Goal: Task Accomplishment & Management: Complete application form

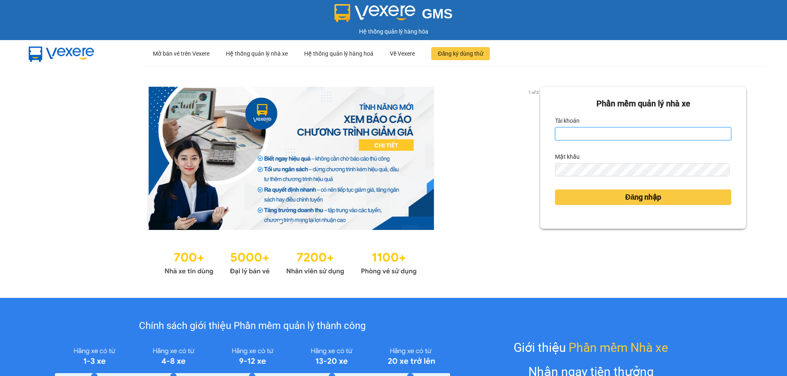
click at [578, 135] on input "Tài khoản" at bounding box center [643, 133] width 176 height 13
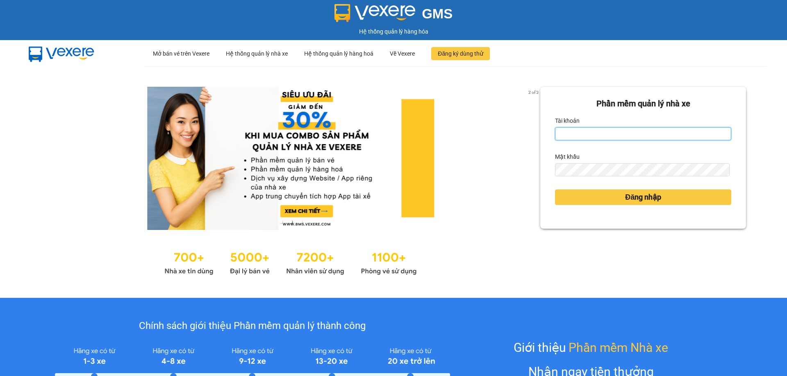
type input "tuyet.apq"
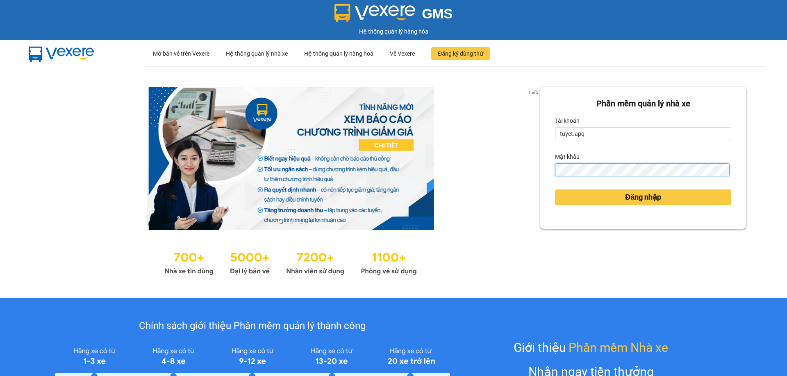
click at [555, 190] on button "Đăng nhập" at bounding box center [643, 198] width 176 height 16
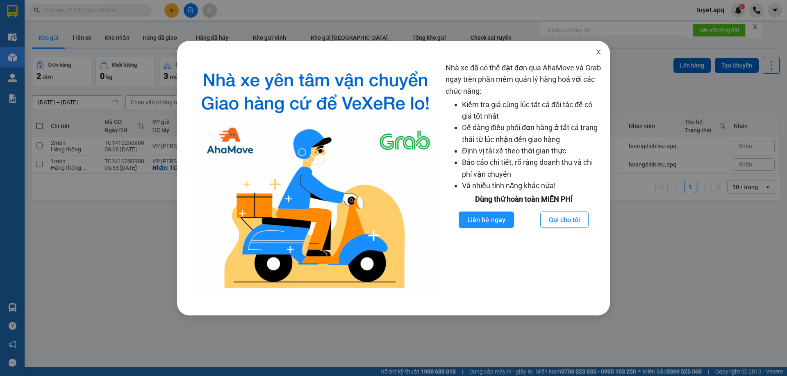
click at [605, 50] on span "Close" at bounding box center [598, 52] width 23 height 23
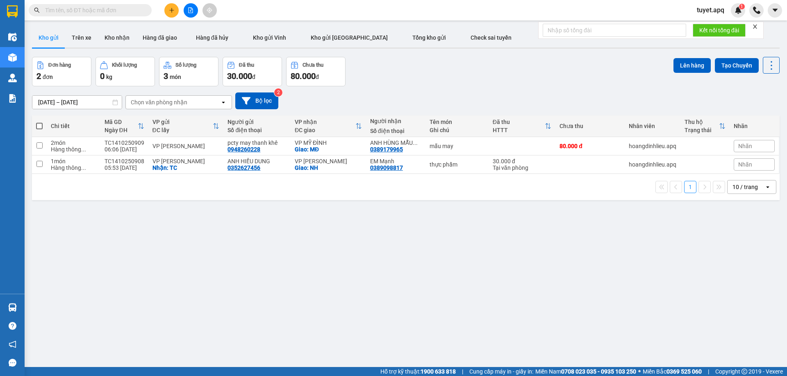
click at [104, 11] on input "text" at bounding box center [93, 10] width 97 height 9
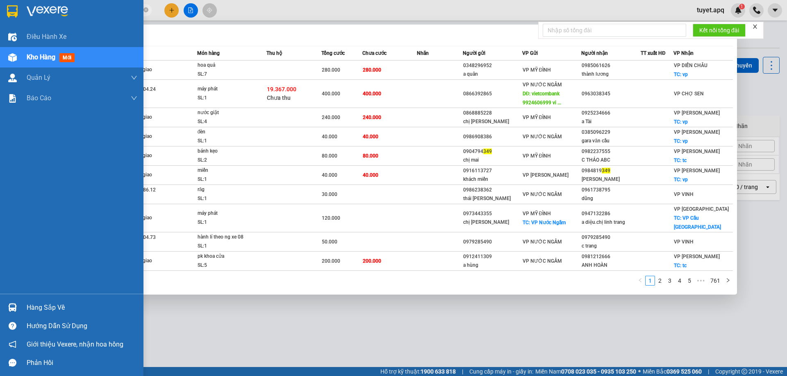
type input "349"
click at [12, 307] on img at bounding box center [12, 308] width 9 height 9
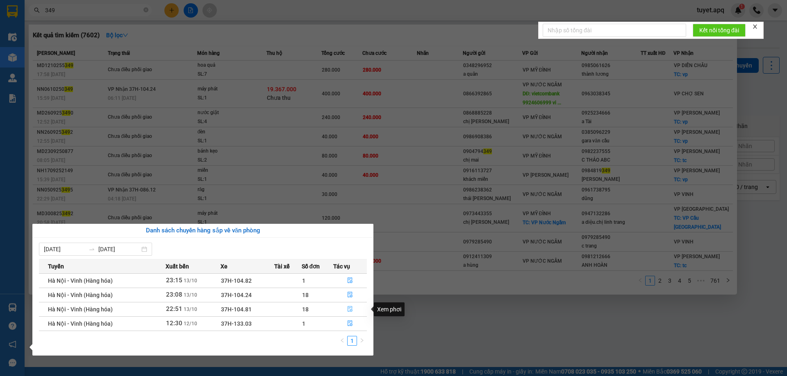
click at [349, 310] on icon "file-done" at bounding box center [350, 309] width 6 height 6
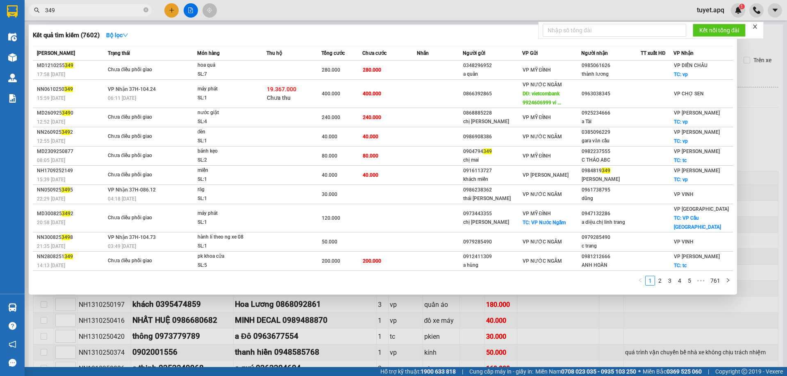
click at [239, 333] on div at bounding box center [393, 188] width 787 height 376
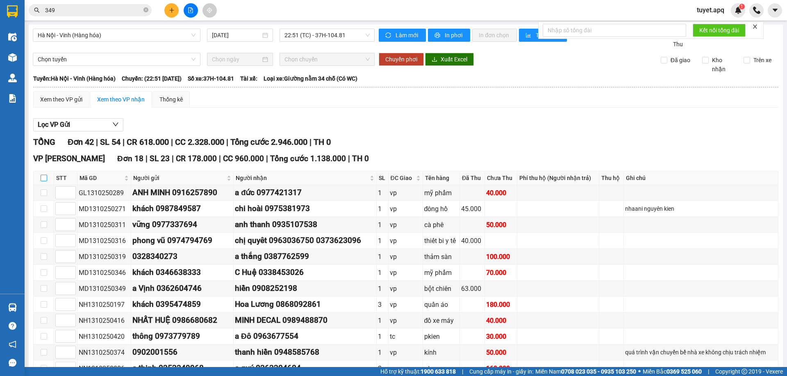
click at [41, 177] on input "checkbox" at bounding box center [44, 178] width 7 height 7
checkbox input "true"
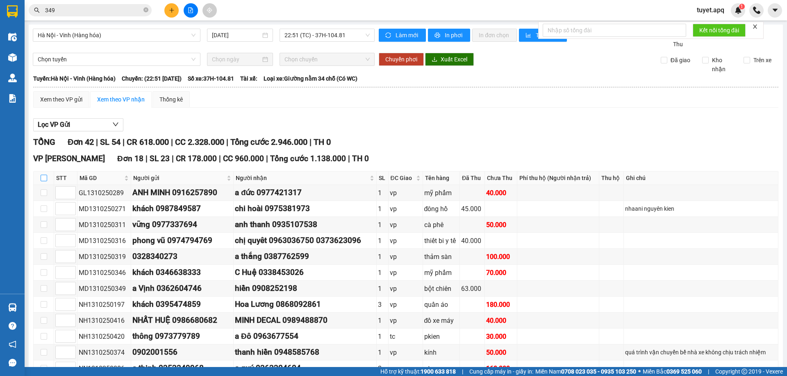
checkbox input "true"
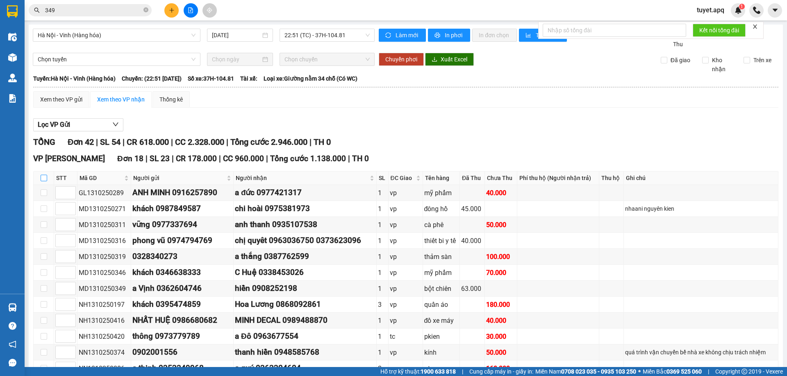
checkbox input "true"
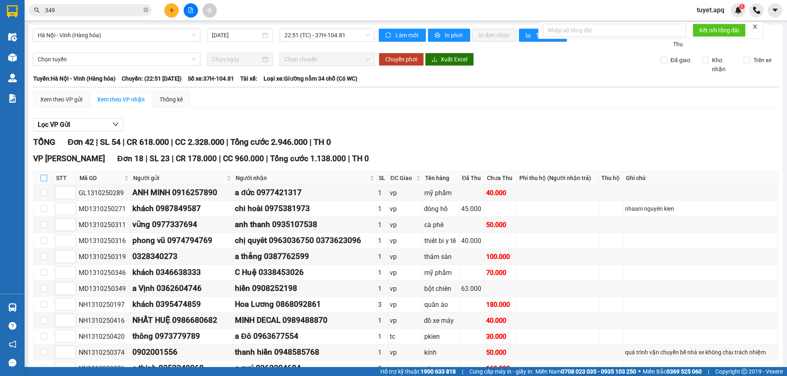
checkbox input "true"
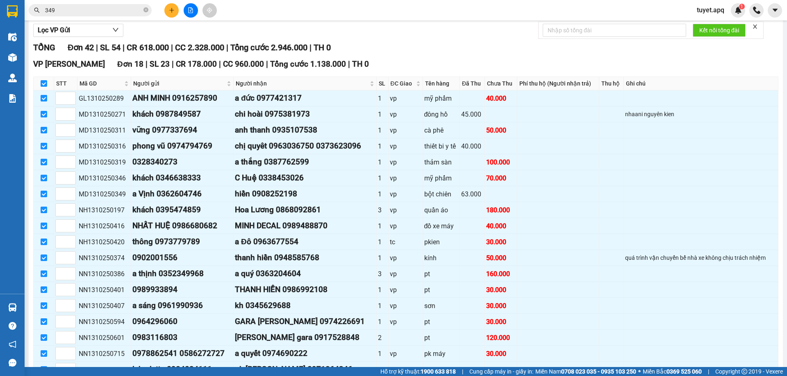
scroll to position [246, 0]
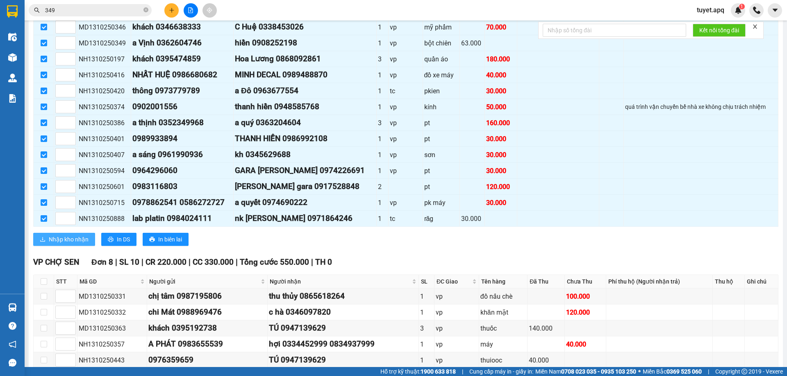
click at [61, 239] on span "Nhập kho nhận" at bounding box center [69, 239] width 40 height 9
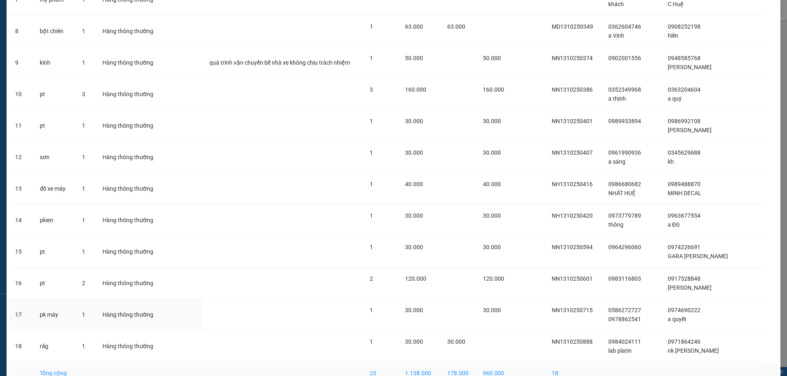
scroll to position [320, 0]
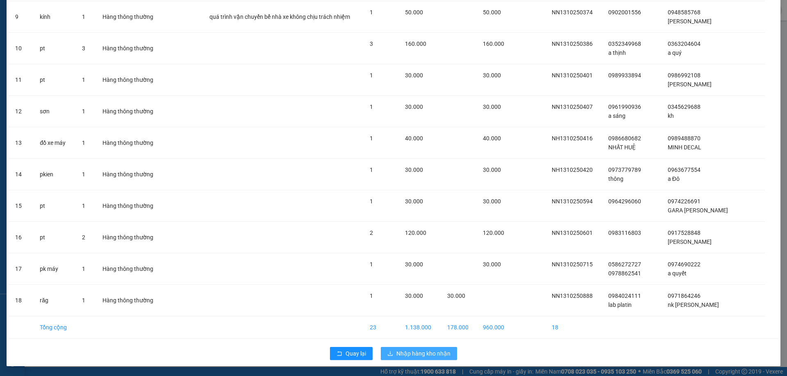
click at [415, 353] on span "Nhập hàng kho nhận" at bounding box center [423, 353] width 54 height 9
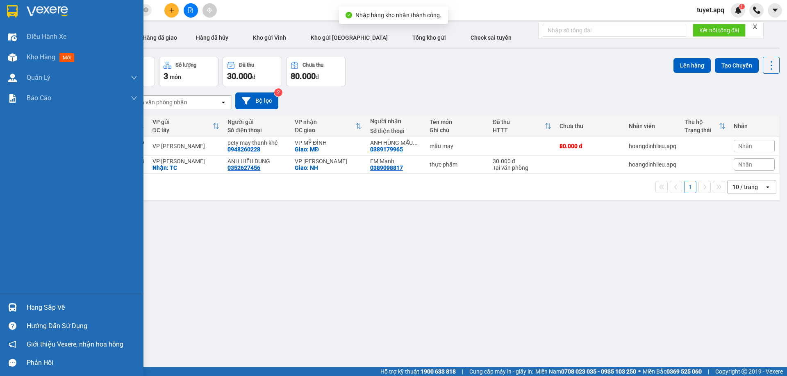
click at [35, 300] on div "Hàng sắp về" at bounding box center [71, 308] width 143 height 18
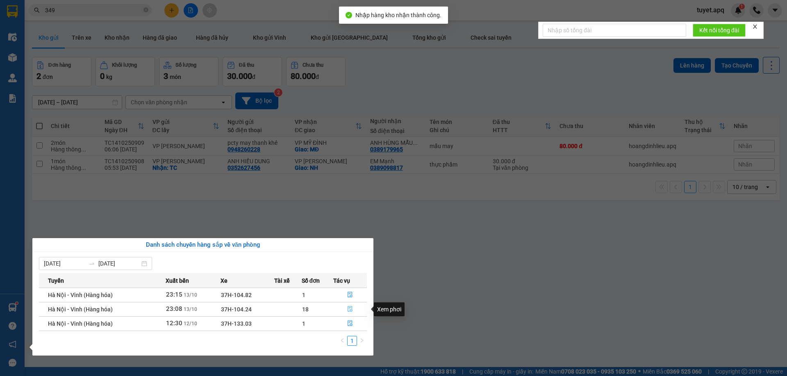
click at [348, 308] on icon "file-done" at bounding box center [349, 310] width 5 height 6
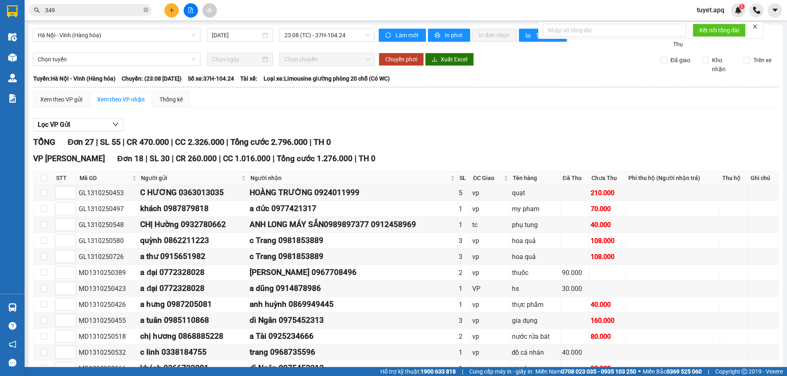
scroll to position [82, 0]
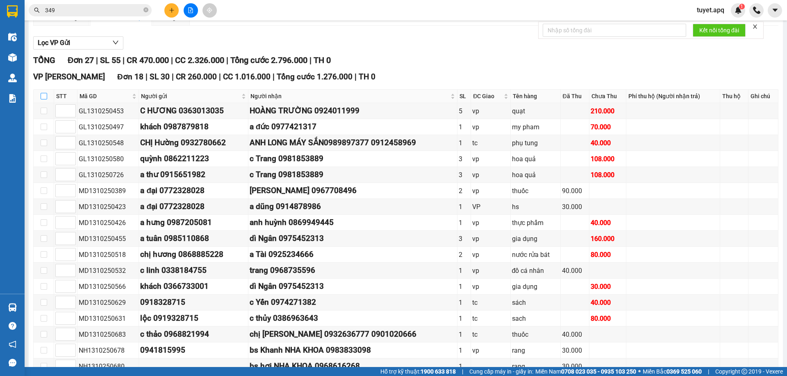
click at [43, 95] on input "checkbox" at bounding box center [44, 96] width 7 height 7
checkbox input "true"
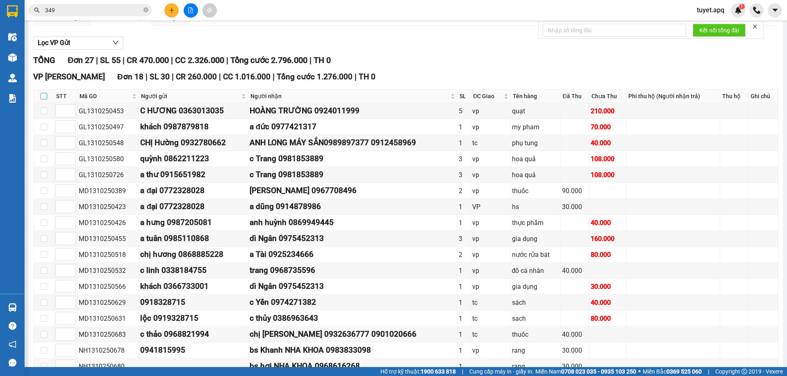
checkbox input "true"
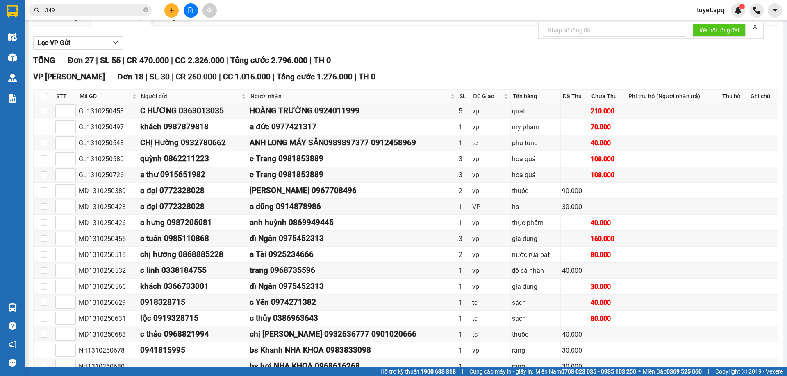
checkbox input "true"
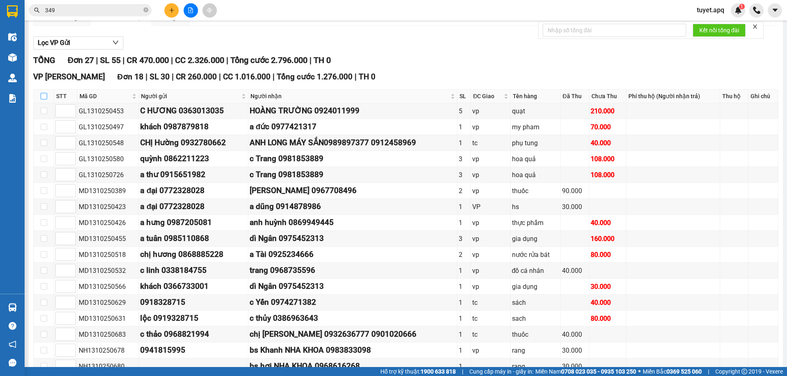
checkbox input "true"
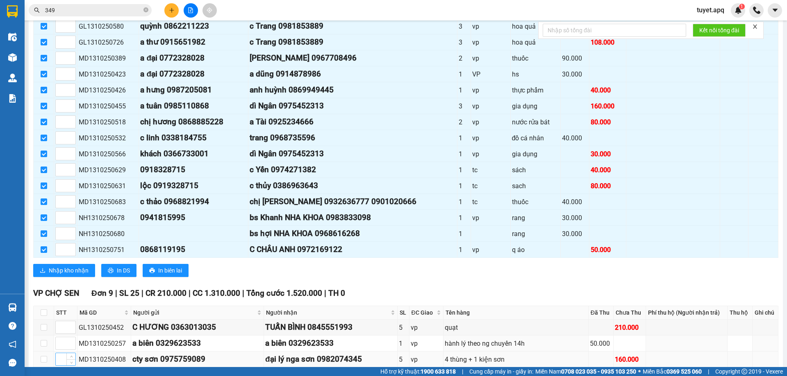
scroll to position [287, 0]
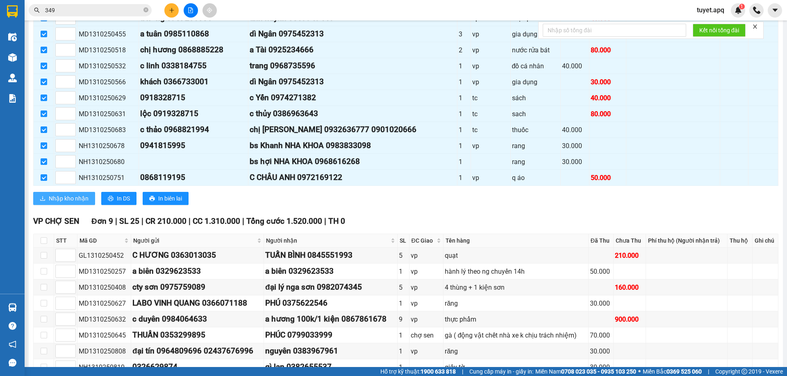
click at [70, 198] on span "Nhập kho nhận" at bounding box center [69, 198] width 40 height 9
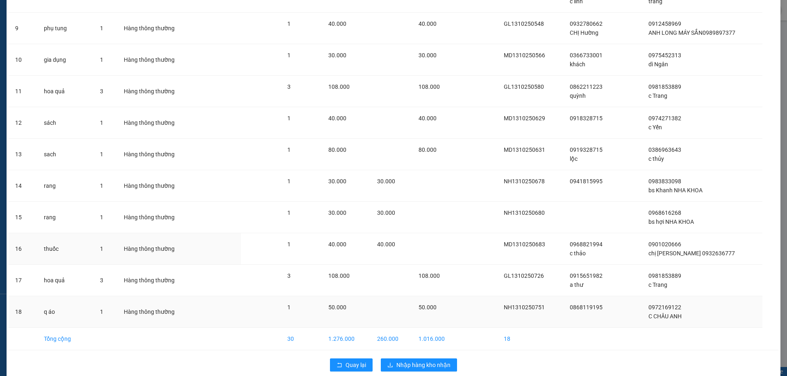
scroll to position [320, 0]
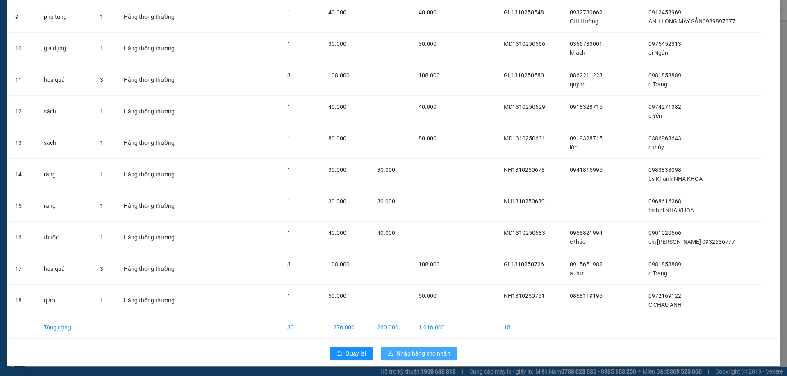
click at [397, 354] on span "Nhập hàng kho nhận" at bounding box center [423, 353] width 54 height 9
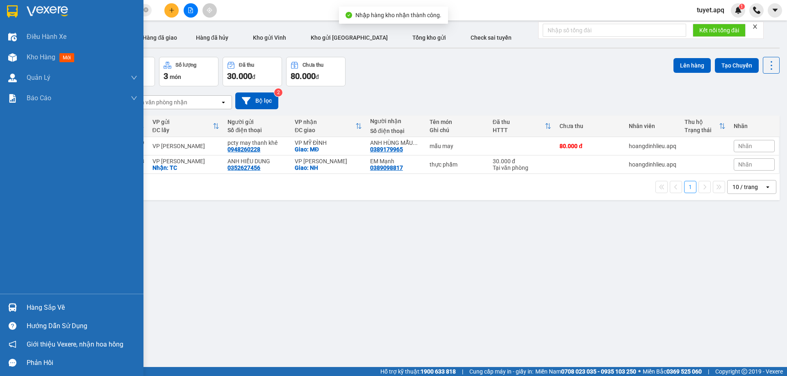
click at [16, 305] on img at bounding box center [12, 308] width 9 height 9
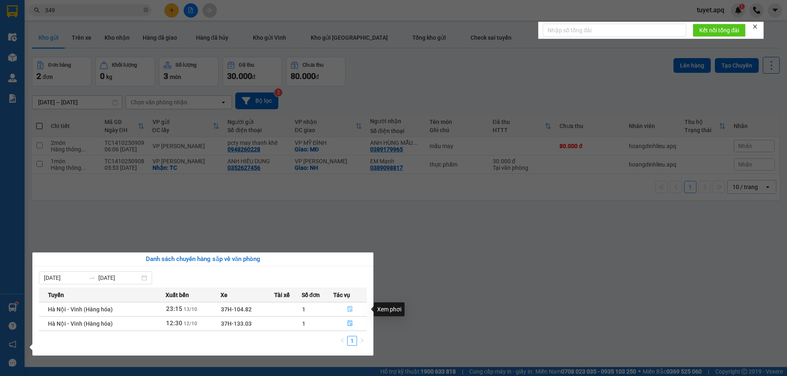
click at [349, 306] on icon "file-done" at bounding box center [350, 309] width 6 height 6
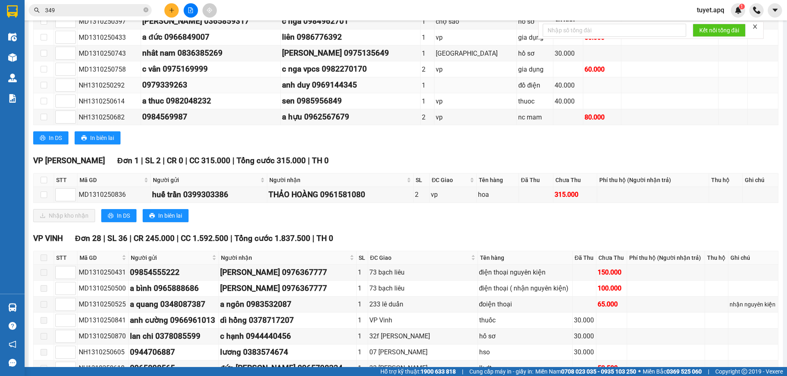
scroll to position [287, 0]
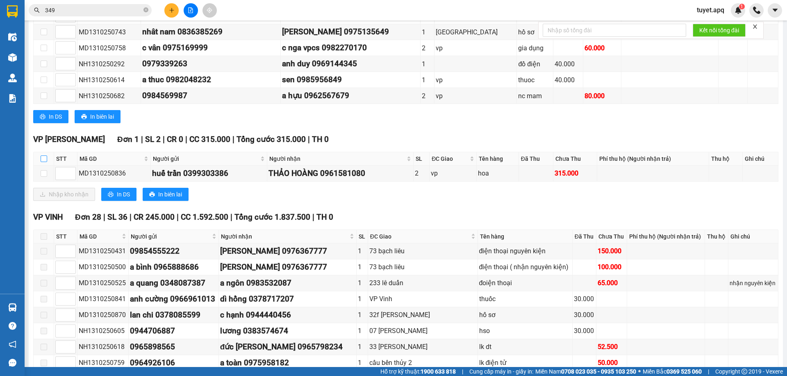
click at [44, 159] on input "checkbox" at bounding box center [44, 159] width 7 height 7
checkbox input "true"
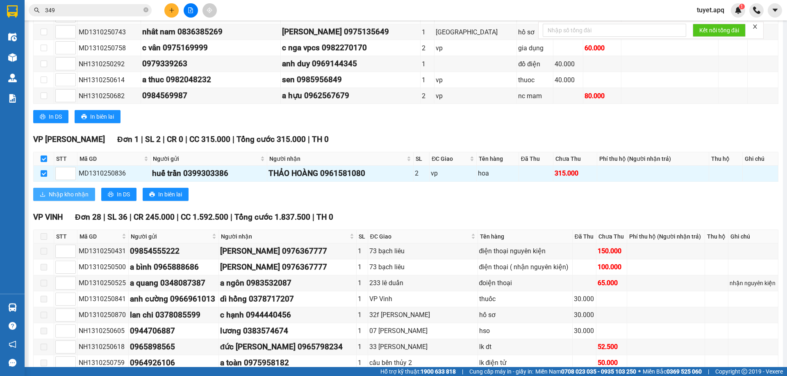
click at [82, 195] on span "Nhập kho nhận" at bounding box center [69, 194] width 40 height 9
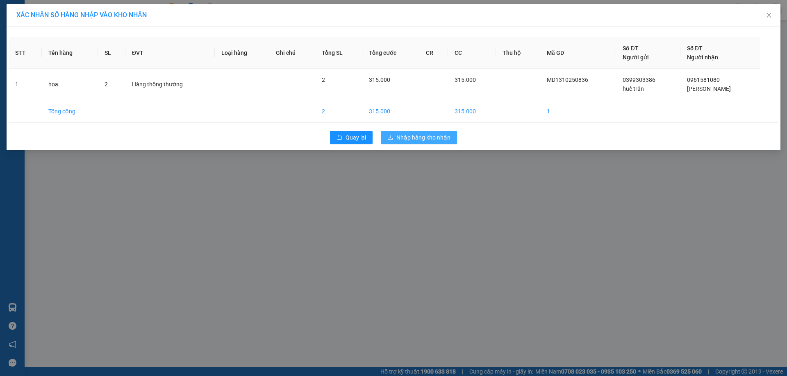
click at [430, 140] on span "Nhập hàng kho nhận" at bounding box center [423, 137] width 54 height 9
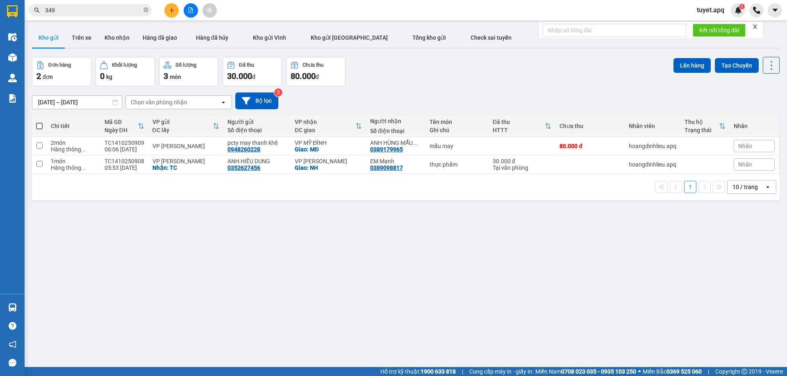
click at [84, 5] on span "349" at bounding box center [90, 10] width 123 height 12
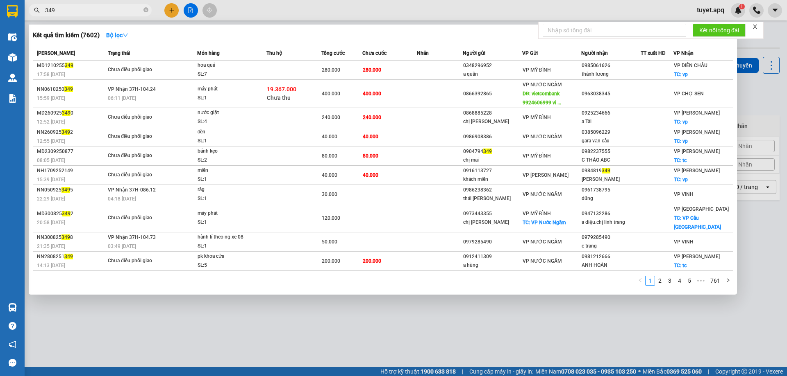
click at [77, 11] on input "349" at bounding box center [93, 10] width 97 height 9
type input "3"
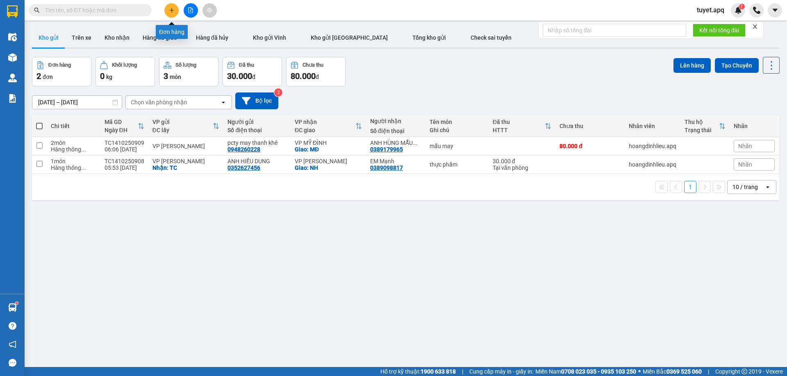
click at [174, 13] on icon "plus" at bounding box center [172, 10] width 6 height 6
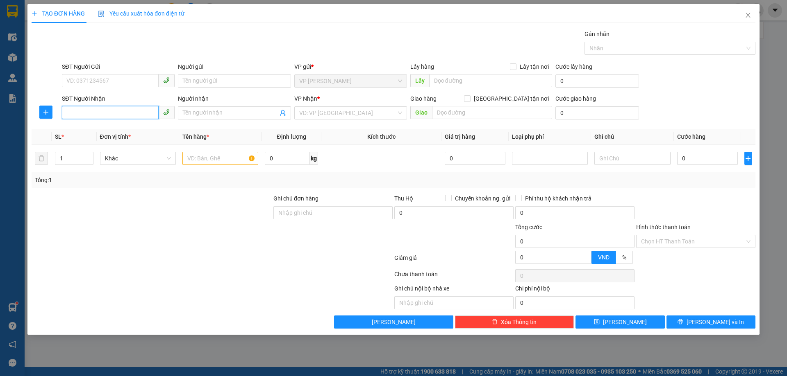
click at [138, 109] on input "SĐT Người Nhận" at bounding box center [110, 112] width 97 height 13
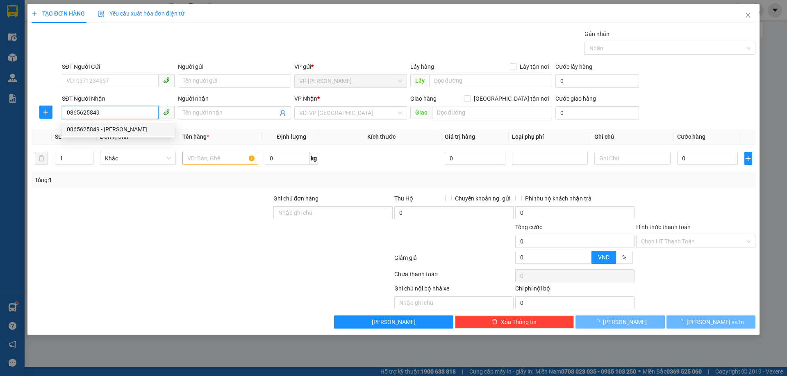
click at [117, 130] on div "0865625849 - NGỌC ÁNH" at bounding box center [118, 129] width 103 height 9
type input "0865625849"
click at [127, 79] on input "SĐT Người Gửi" at bounding box center [110, 80] width 97 height 13
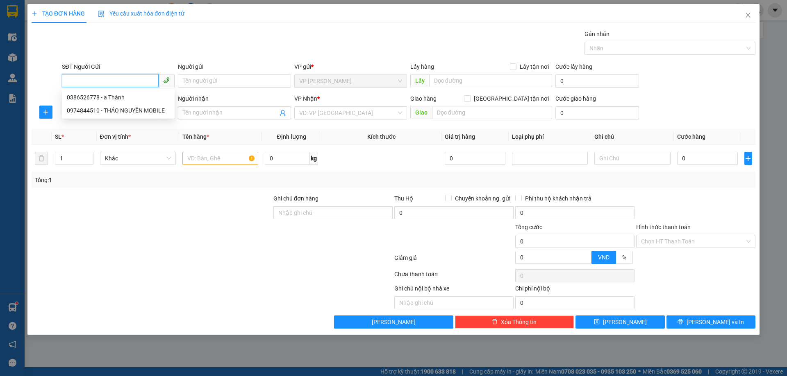
type input "NGỌC ÁNH"
checkbox input "true"
type input "5 [PERSON_NAME], đống đa"
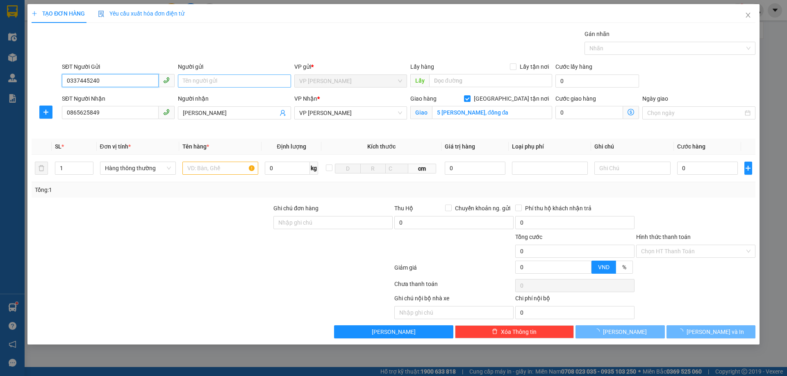
type input "0337445240"
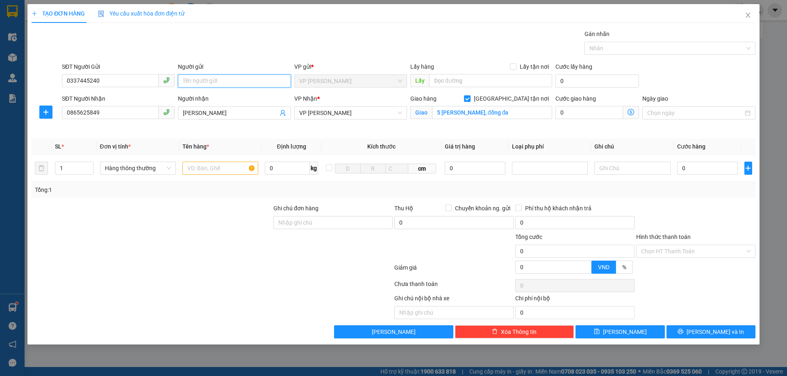
click at [202, 79] on input "Người gửi" at bounding box center [234, 81] width 113 height 13
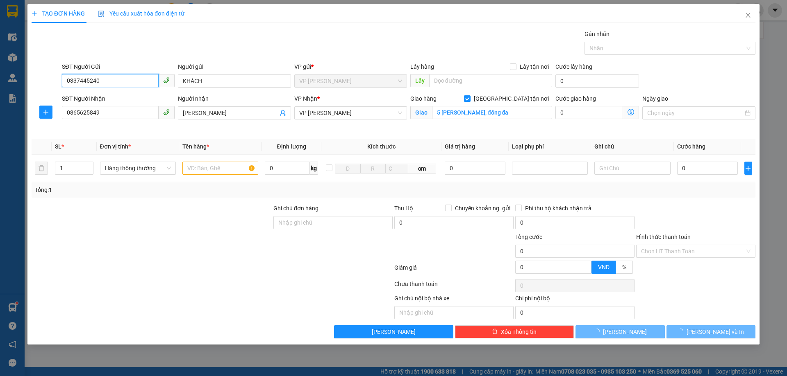
drag, startPoint x: 106, startPoint y: 85, endPoint x: 34, endPoint y: 86, distance: 72.1
click at [34, 86] on div "SĐT Người Gửi 0337445240 0337445240 Người gửi KHÁCH VP gửi * VP THANH CHƯƠNG Lấ…" at bounding box center [393, 76] width 725 height 29
click at [225, 85] on input "KHÁCH" at bounding box center [234, 81] width 113 height 13
paste input "0337445240"
type input "KHÁCH0337445240"
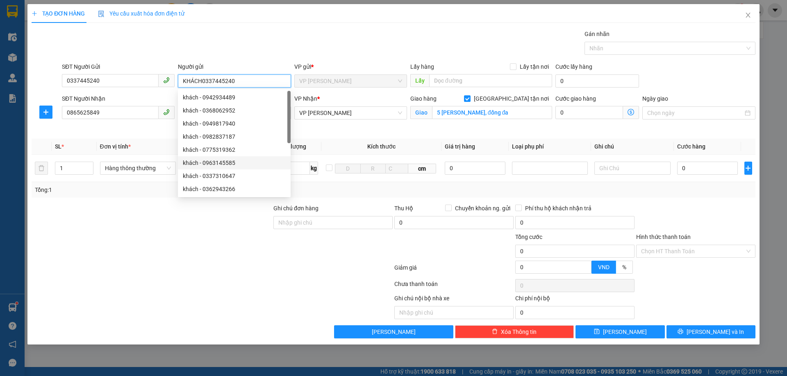
click at [220, 167] on div "khách - 0963145585" at bounding box center [234, 162] width 113 height 13
type input "0963145585"
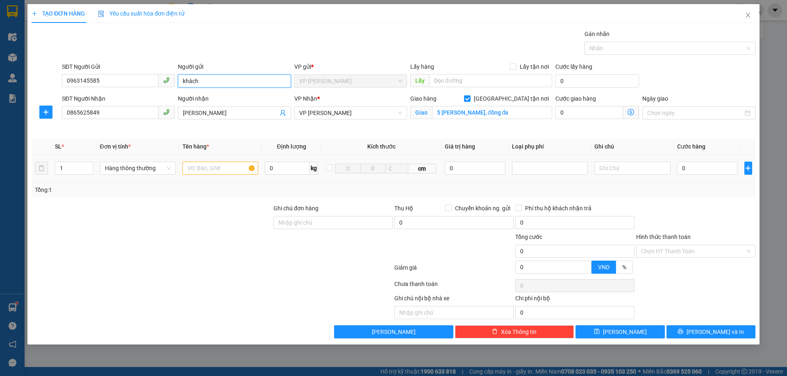
type input "khách"
click at [213, 171] on input "text" at bounding box center [220, 168] width 76 height 13
type input "GIẤY TỜ"
click at [705, 168] on input "0" at bounding box center [707, 168] width 61 height 13
type input "3"
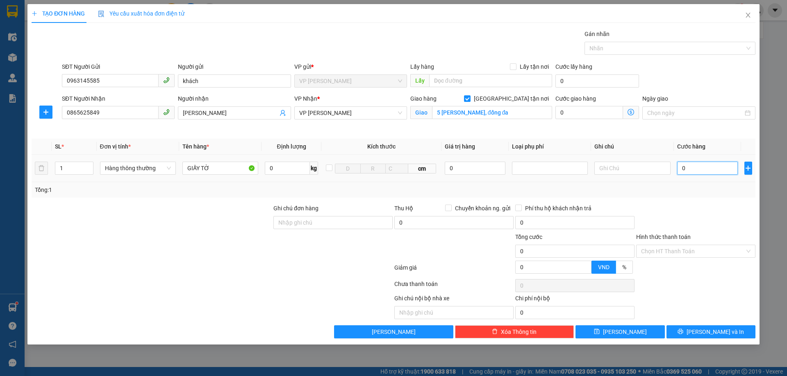
type input "3"
type input "30"
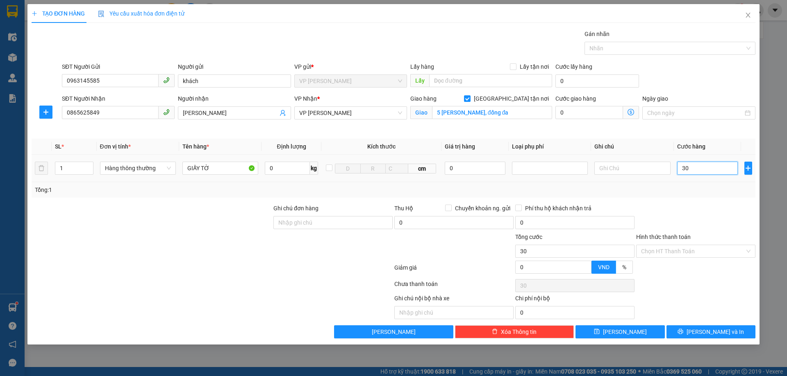
type input "300"
type input "3.000"
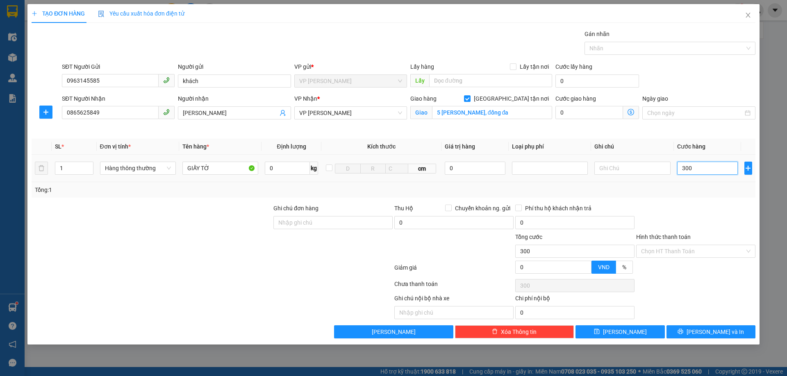
type input "3.000"
type input "30.000"
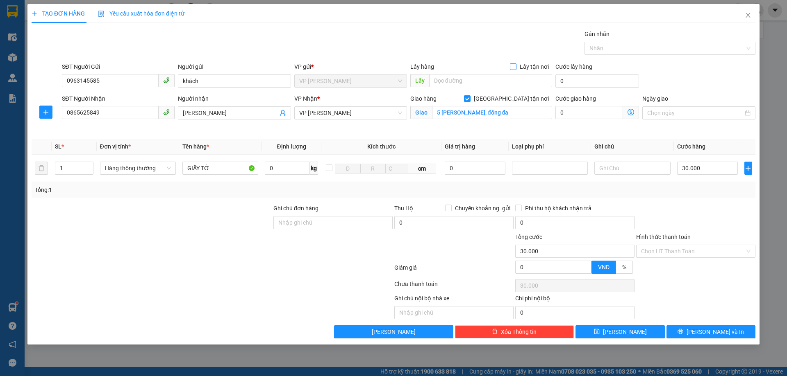
drag, startPoint x: 516, startPoint y: 63, endPoint x: 545, endPoint y: 101, distance: 47.9
click at [515, 63] on input "Lấy tận nơi" at bounding box center [513, 66] width 6 height 6
checkbox input "true"
click at [675, 253] on input "Hình thức thanh toán" at bounding box center [693, 251] width 104 height 12
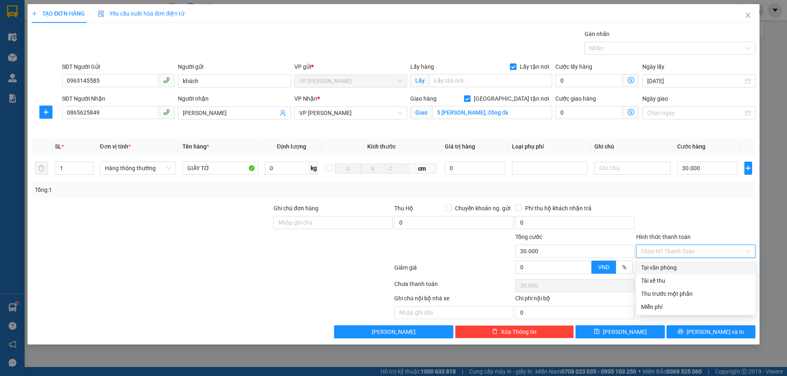
click at [680, 269] on div "Tại văn phòng" at bounding box center [695, 267] width 109 height 9
type input "0"
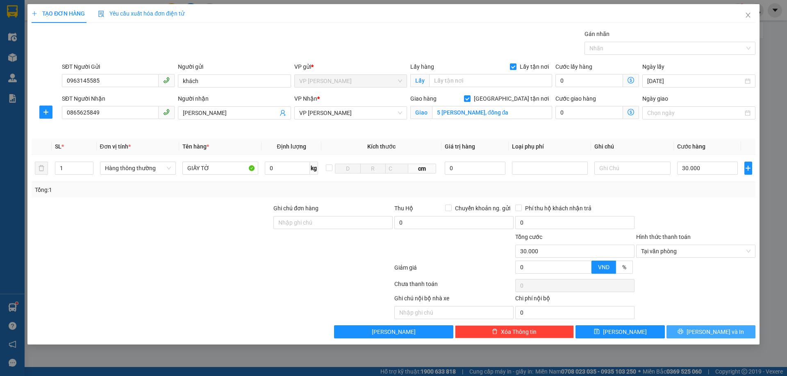
click at [708, 333] on span "[PERSON_NAME] và In" at bounding box center [714, 332] width 57 height 9
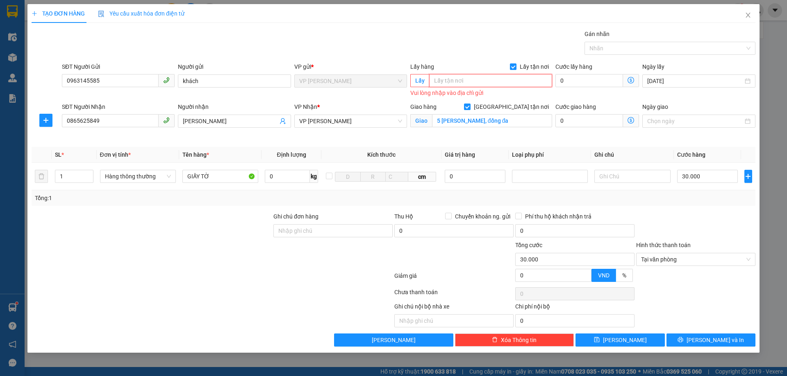
click at [447, 83] on input "text" at bounding box center [490, 80] width 123 height 13
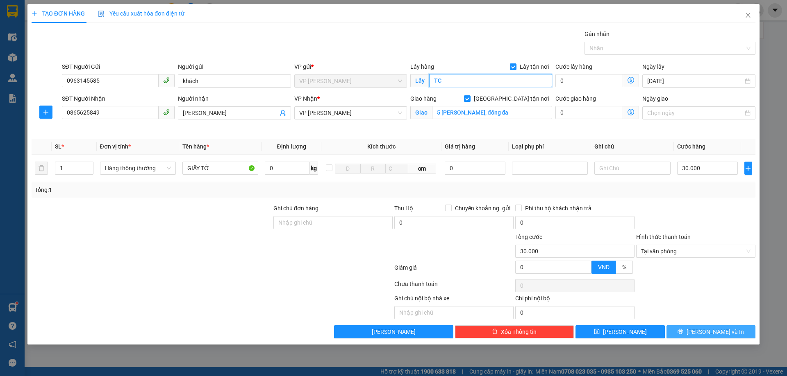
type input "TC"
click at [683, 331] on icon "printer" at bounding box center [680, 332] width 6 height 6
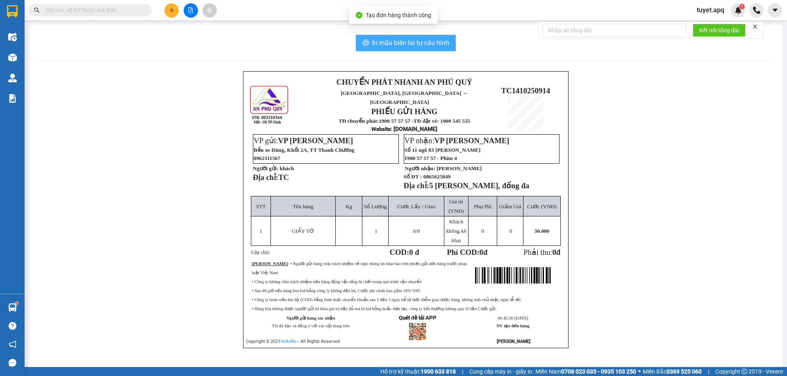
click at [390, 41] on span "In mẫu biên lai tự cấu hình" at bounding box center [410, 43] width 77 height 10
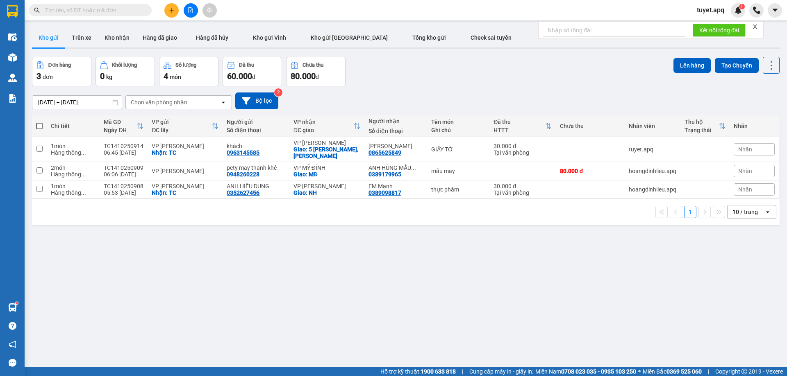
click at [89, 13] on input "text" at bounding box center [93, 10] width 97 height 9
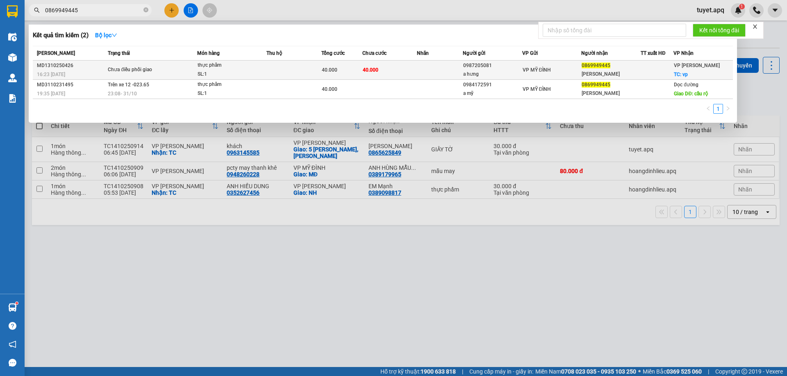
type input "0869949445"
click at [243, 72] on div "SL: 1" at bounding box center [227, 74] width 61 height 9
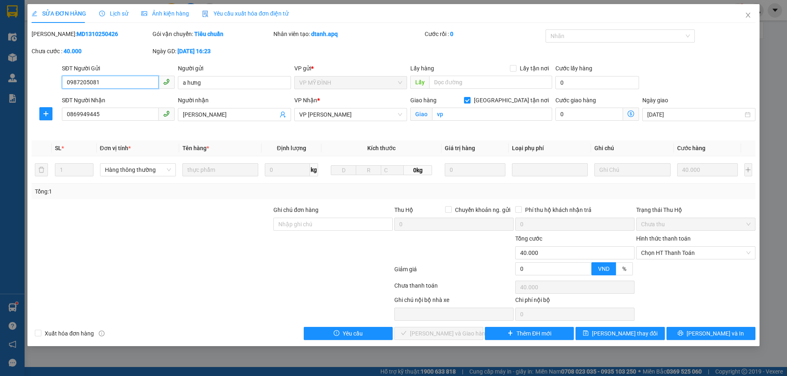
type input "0987205081"
type input "a hưng"
type input "0869949445"
type input "anh huỳnh"
checkbox input "true"
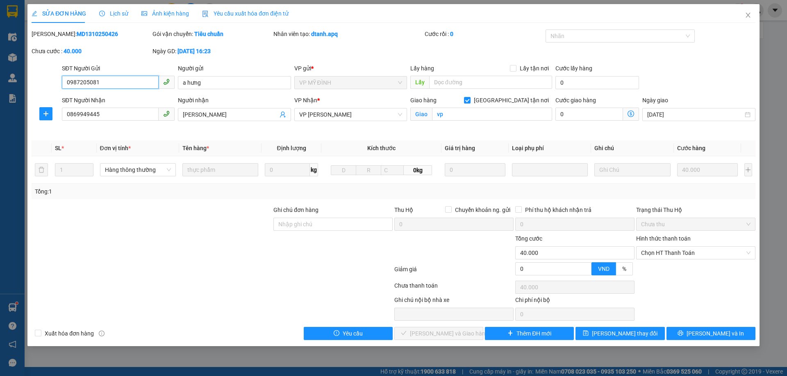
type input "vp"
type input "0"
type input "40.000"
click at [689, 253] on span "Chọn HT Thanh Toán" at bounding box center [695, 253] width 109 height 12
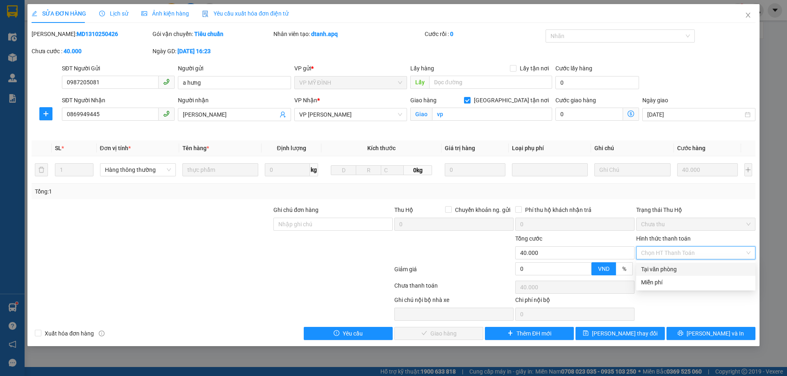
click at [668, 269] on div "Tại văn phòng" at bounding box center [695, 269] width 109 height 9
type input "0"
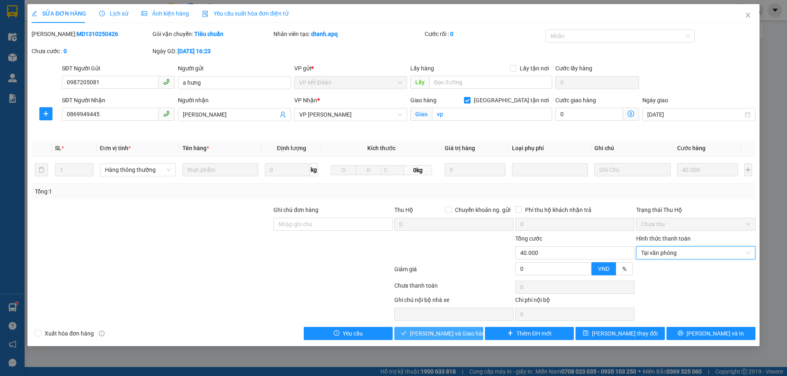
click at [446, 336] on span "[PERSON_NAME] và Giao hàng" at bounding box center [449, 333] width 79 height 9
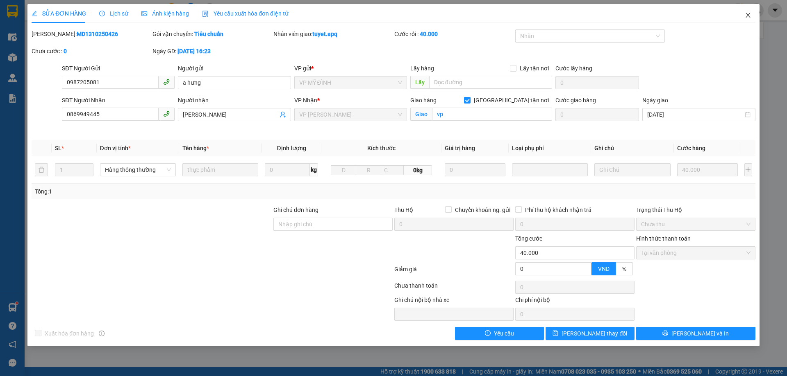
click at [746, 15] on icon "close" at bounding box center [747, 15] width 7 height 7
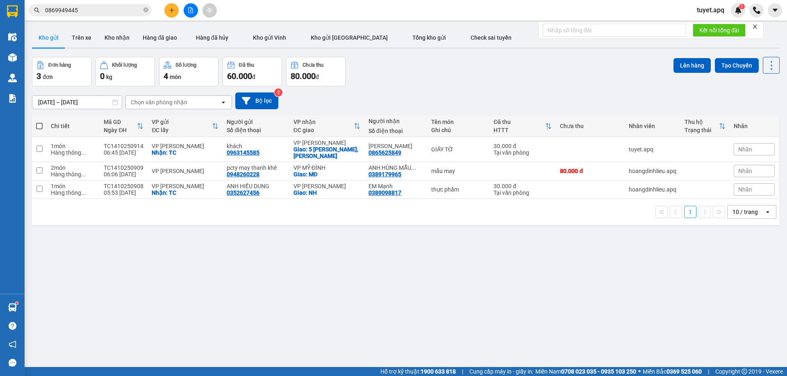
click at [39, 126] on span at bounding box center [39, 126] width 7 height 7
click at [39, 122] on input "checkbox" at bounding box center [39, 122] width 0 height 0
checkbox input "true"
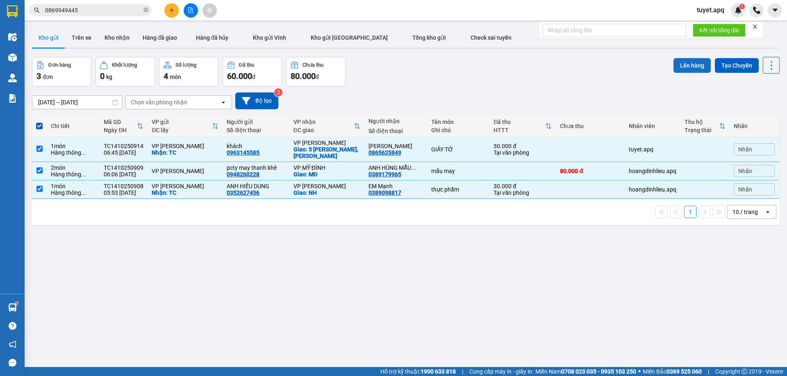
click at [685, 65] on button "Lên hàng" at bounding box center [691, 65] width 37 height 15
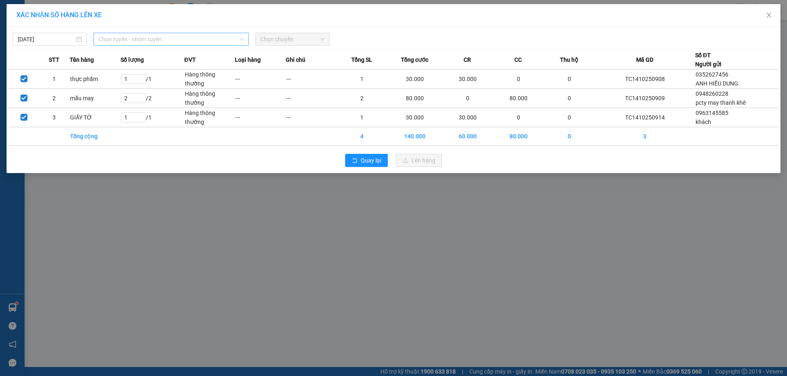
click at [155, 40] on span "Chọn tuyến - nhóm tuyến" at bounding box center [170, 39] width 145 height 12
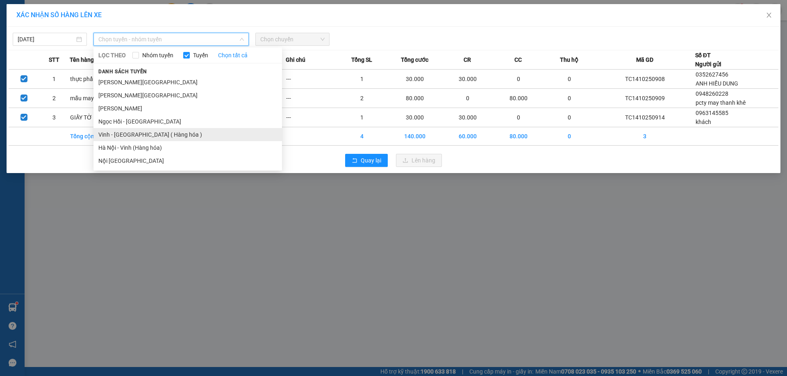
click at [137, 135] on li "Vinh - [GEOGRAPHIC_DATA] ( Hàng hóa )" at bounding box center [187, 134] width 188 height 13
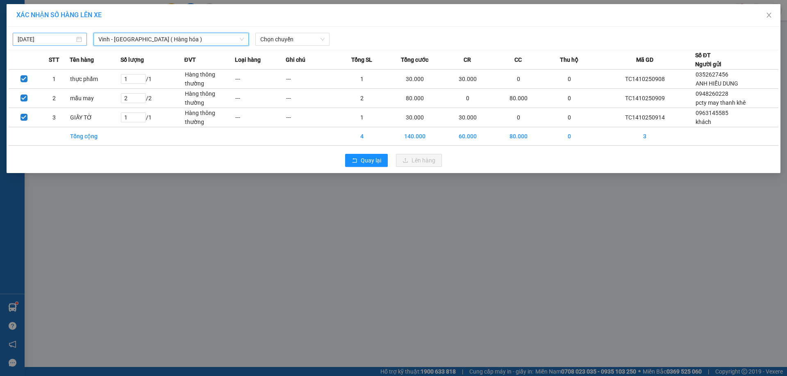
click at [61, 39] on input "[DATE]" at bounding box center [46, 39] width 57 height 9
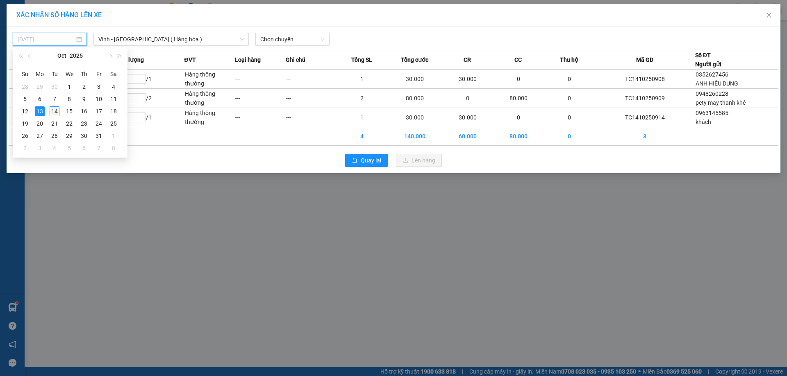
click at [52, 112] on div "14" at bounding box center [55, 112] width 10 height 10
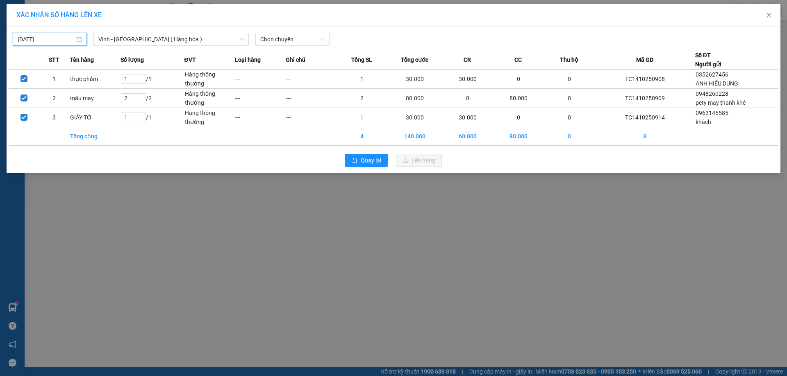
type input "[DATE]"
click at [295, 42] on span "Chọn chuyến" at bounding box center [292, 39] width 64 height 12
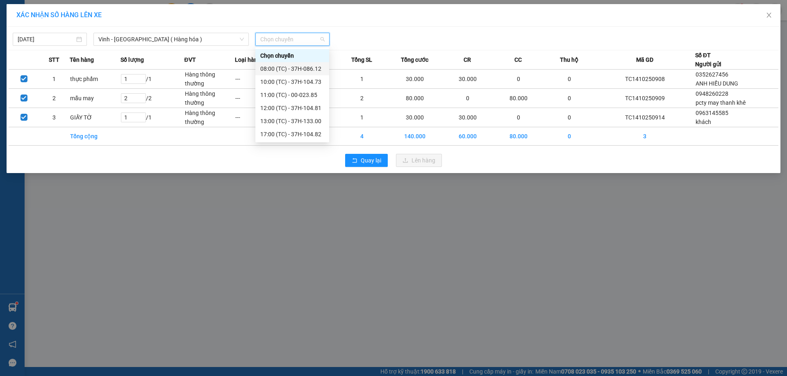
click at [307, 68] on div "08:00 (TC) - 37H-086.12" at bounding box center [292, 68] width 64 height 9
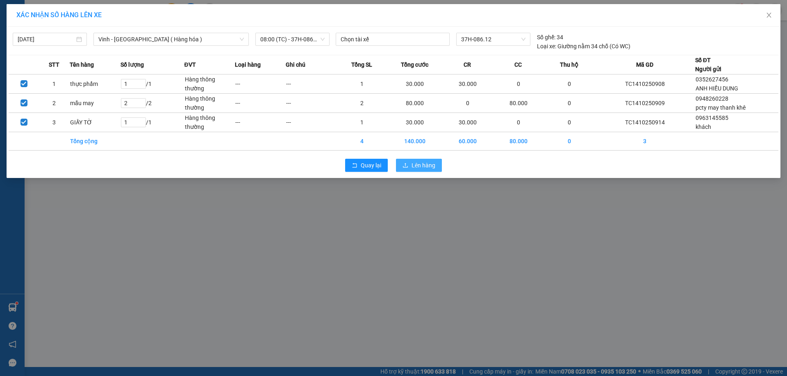
click at [422, 164] on span "Lên hàng" at bounding box center [423, 165] width 24 height 9
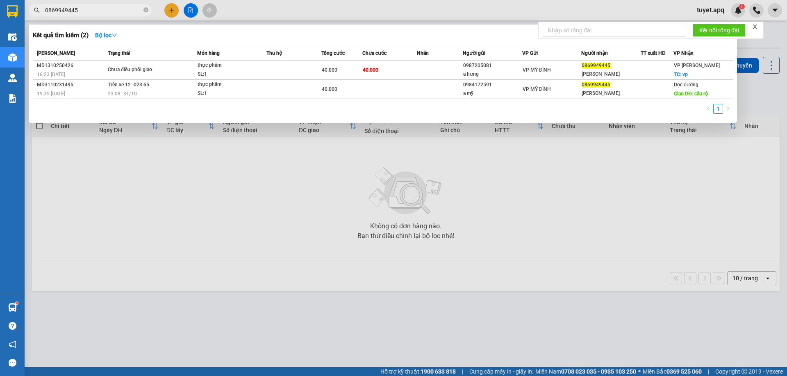
click at [91, 9] on input "0869949445" at bounding box center [93, 10] width 97 height 9
type input "0"
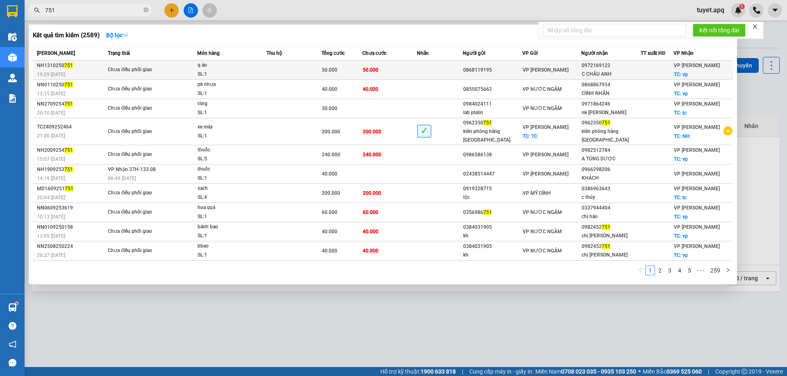
type input "751"
click at [268, 72] on td at bounding box center [293, 70] width 55 height 19
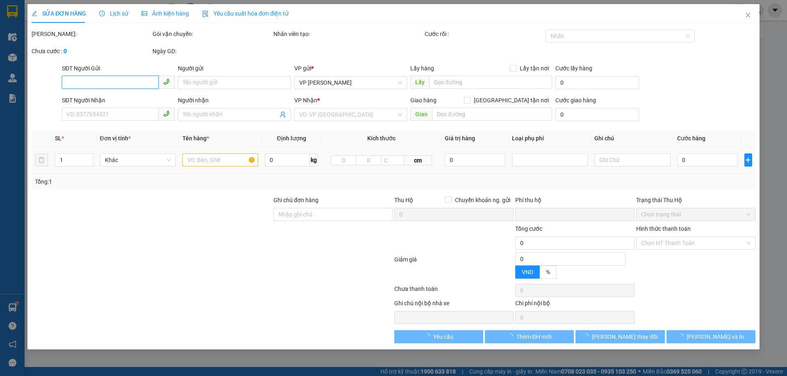
type input "0868119195"
type input "0972169122"
type input "C CHÂU ANH"
checkbox input "true"
type input "vp"
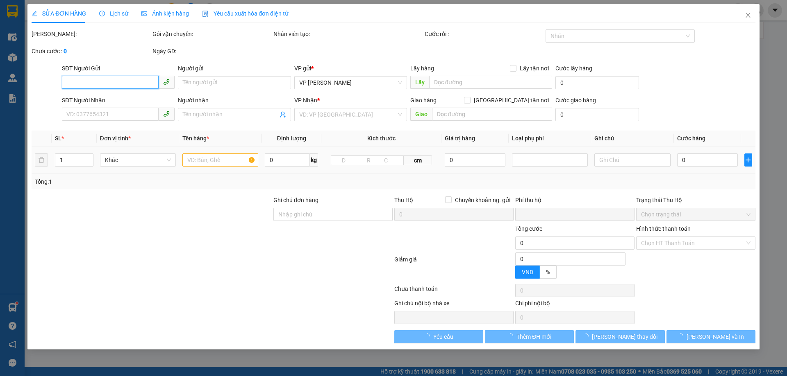
type input "0"
type input "50.000"
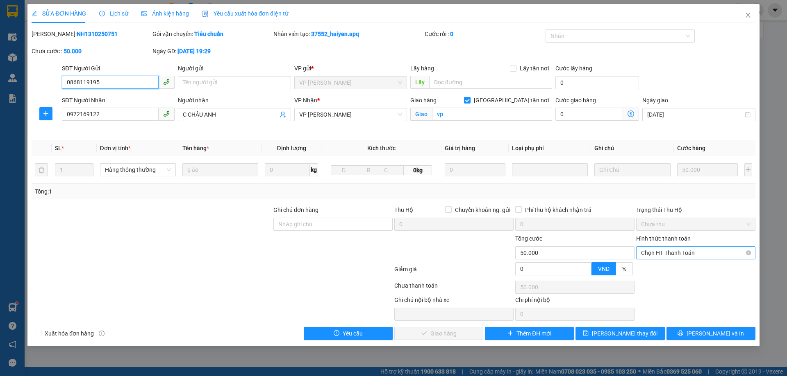
click at [679, 255] on span "Chọn HT Thanh Toán" at bounding box center [695, 253] width 109 height 12
click at [675, 271] on div "Tại văn phòng" at bounding box center [695, 269] width 109 height 9
type input "0"
click at [451, 332] on span "[PERSON_NAME] và Giao hàng" at bounding box center [449, 333] width 79 height 9
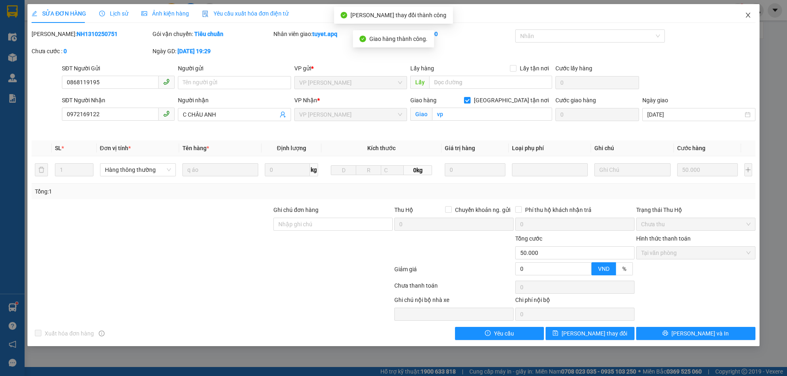
click at [748, 14] on icon "close" at bounding box center [747, 15] width 7 height 7
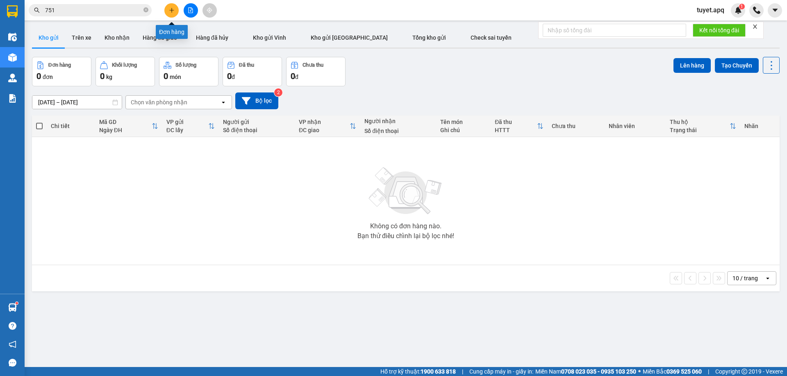
click at [167, 15] on button at bounding box center [171, 10] width 14 height 14
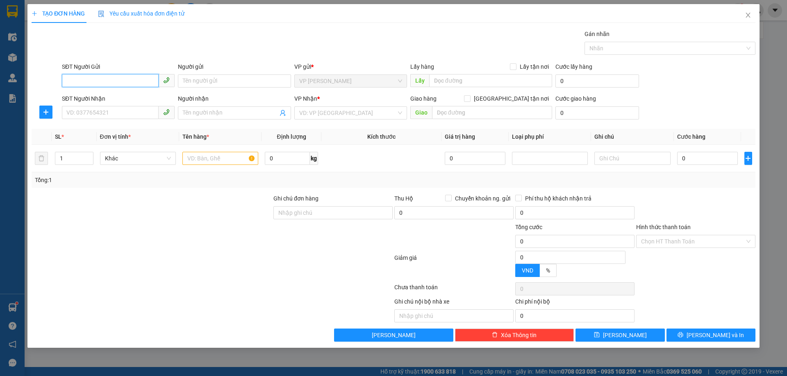
click at [124, 79] on input "SĐT Người Gửi" at bounding box center [110, 80] width 97 height 13
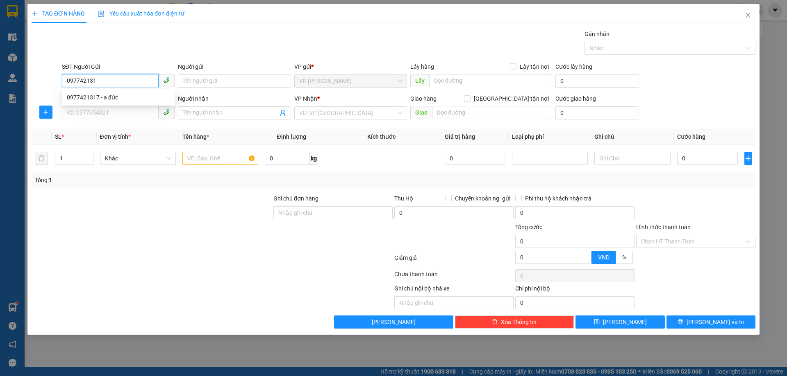
type input "0977421317"
click at [107, 101] on div "0977421317 - a đức" at bounding box center [118, 97] width 103 height 9
type input "a đức"
checkbox input "true"
type input "TC"
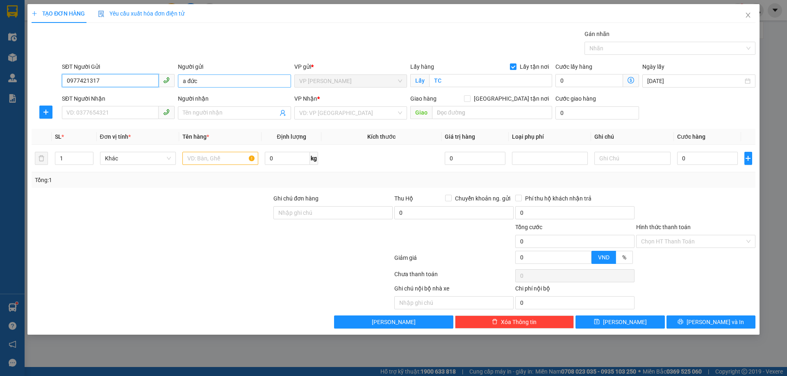
type input "0977421317"
click at [207, 84] on input "a đức" at bounding box center [234, 81] width 113 height 13
type input "a"
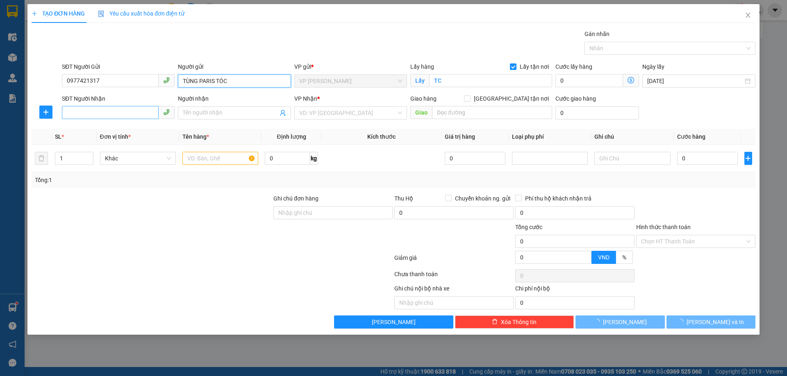
type input "TÙNG PARIS TÓC"
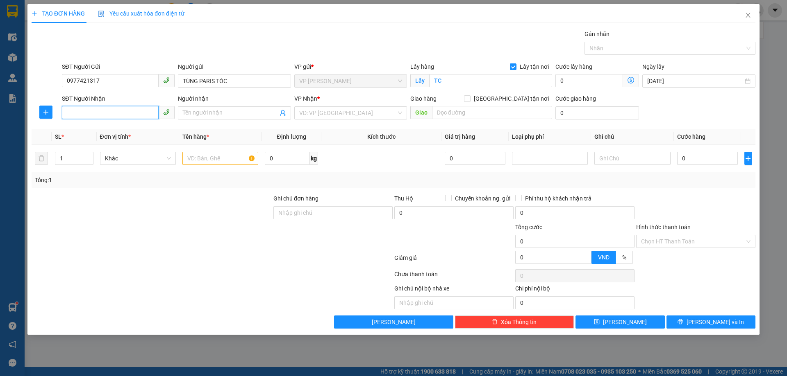
click at [81, 109] on input "SĐT Người Nhận" at bounding box center [110, 112] width 97 height 13
type input "0944037468"
click at [226, 113] on input "Người nhận" at bounding box center [230, 113] width 95 height 9
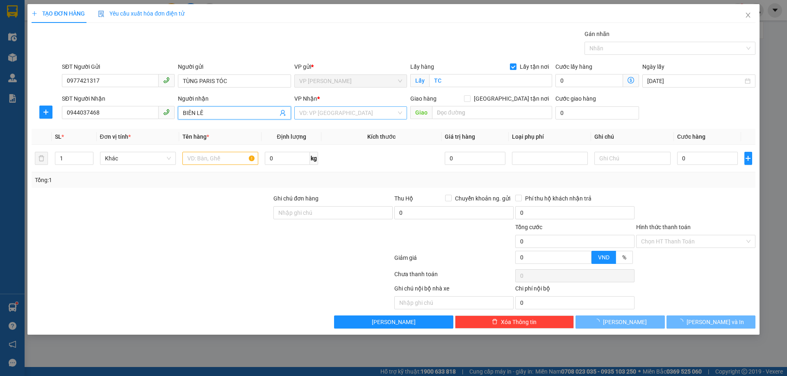
type input "BIÊN LÊ"
click at [342, 115] on input "search" at bounding box center [347, 113] width 97 height 12
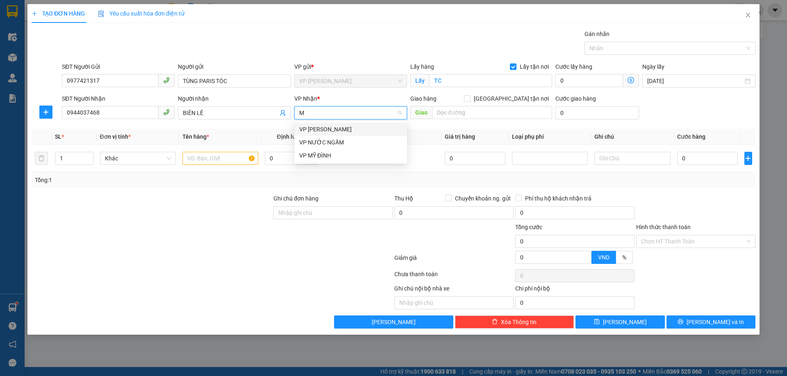
type input "MY"
click at [324, 127] on div "VP MỸ ĐÌNH" at bounding box center [350, 129] width 103 height 9
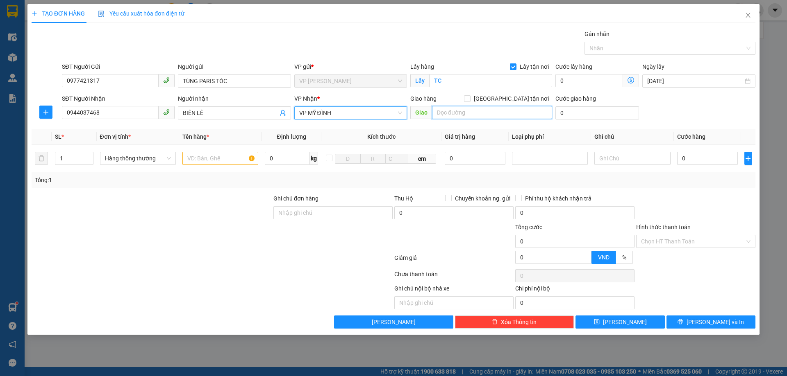
click at [459, 115] on input "text" at bounding box center [492, 112] width 120 height 13
type input "MĐ"
click at [469, 96] on input "[GEOGRAPHIC_DATA] tận nơi" at bounding box center [467, 98] width 6 height 6
checkbox input "true"
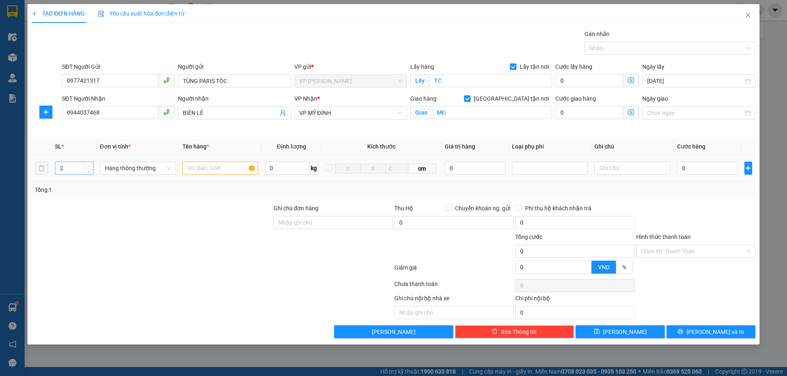
click at [89, 164] on span "up" at bounding box center [88, 166] width 5 height 5
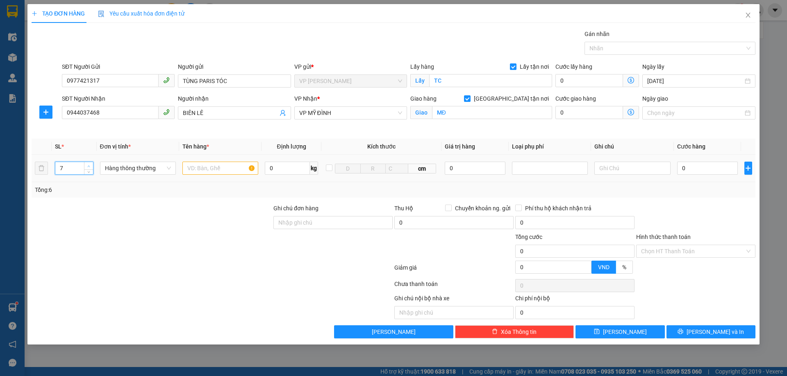
click at [89, 164] on span "up" at bounding box center [88, 166] width 5 height 5
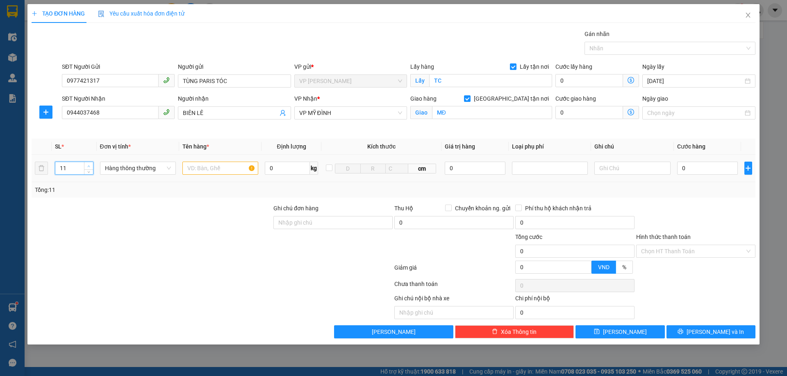
type input "12"
click at [89, 164] on span "up" at bounding box center [88, 166] width 5 height 5
click at [203, 169] on input "text" at bounding box center [220, 168] width 76 height 13
type input "THUỐC TÓC"
click at [693, 168] on input "0" at bounding box center [707, 168] width 61 height 13
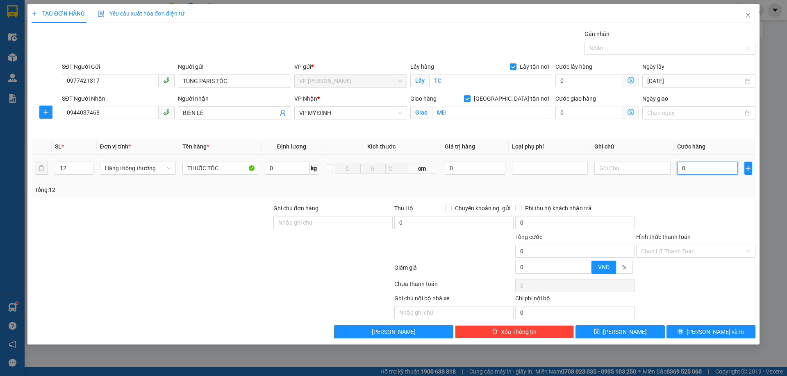
type input "4"
type input "48"
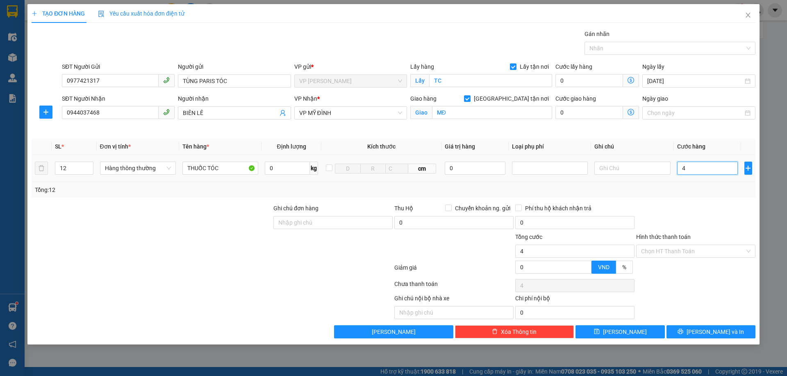
type input "48"
type input "480"
type input "4.800"
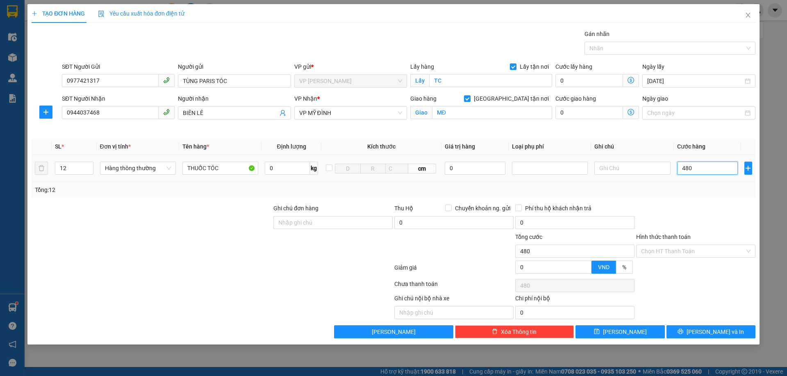
type input "4.800"
type input "48.000"
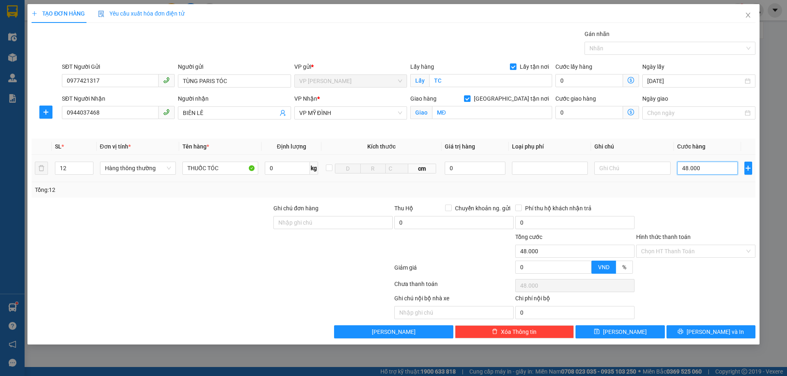
type input "480.000"
click at [673, 245] on input "Hình thức thanh toán" at bounding box center [693, 251] width 104 height 12
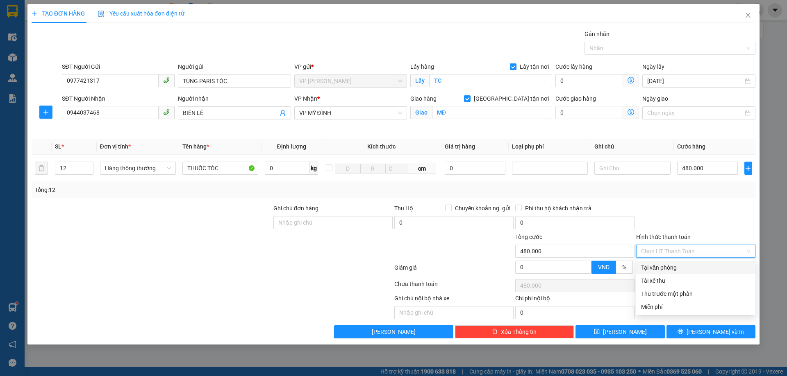
click at [677, 267] on div "Tại văn phòng" at bounding box center [695, 267] width 109 height 9
type input "0"
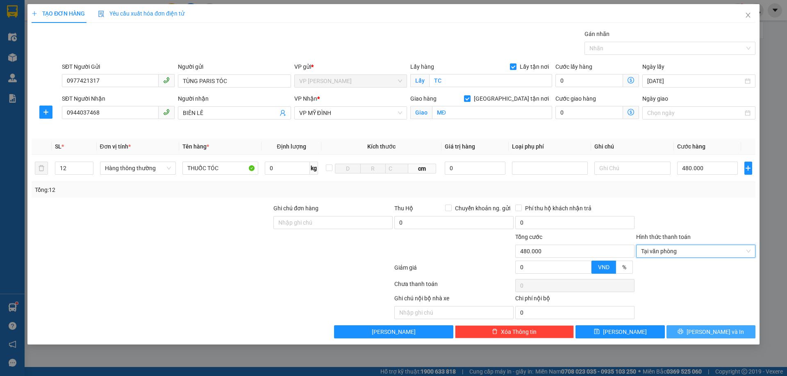
click at [713, 333] on span "[PERSON_NAME] và In" at bounding box center [714, 332] width 57 height 9
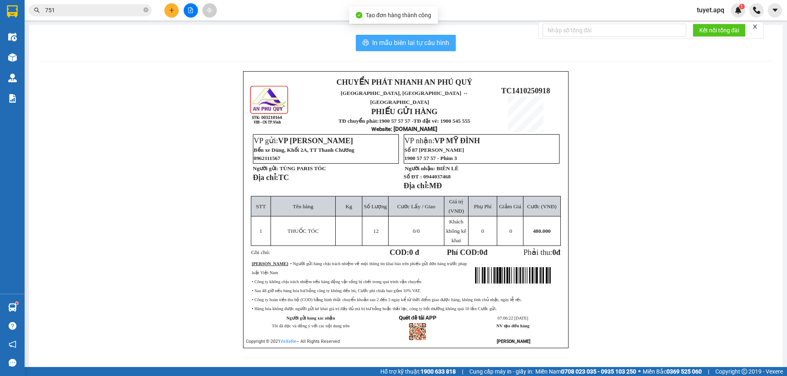
click at [404, 42] on span "In mẫu biên lai tự cấu hình" at bounding box center [410, 43] width 77 height 10
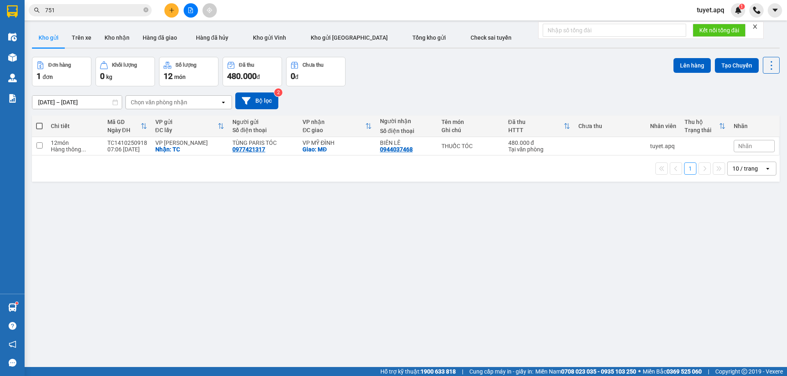
click at [120, 11] on input "751" at bounding box center [93, 10] width 97 height 9
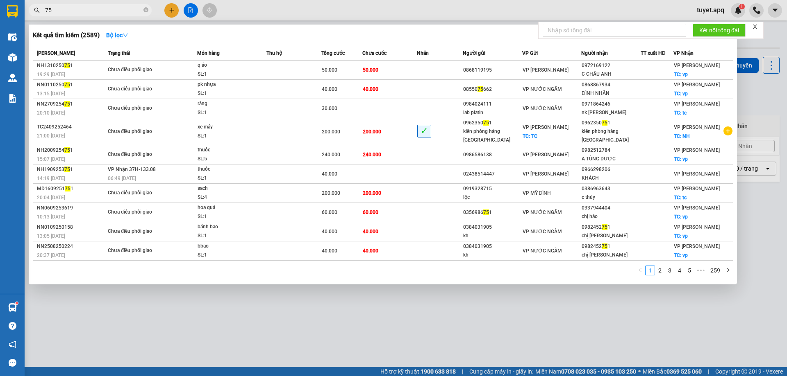
type input "7"
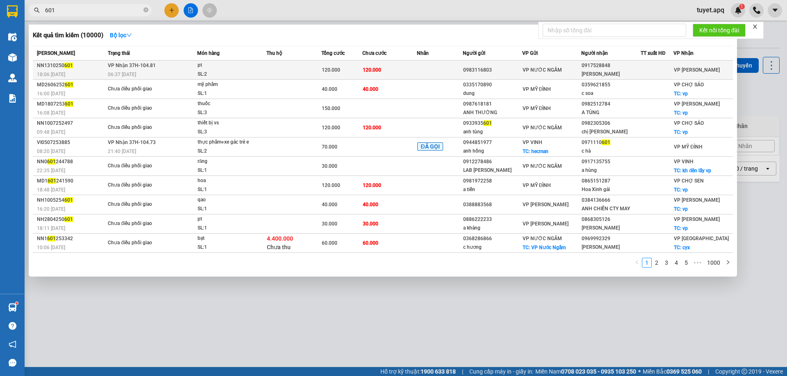
type input "601"
click at [227, 63] on div "pt" at bounding box center [227, 65] width 61 height 9
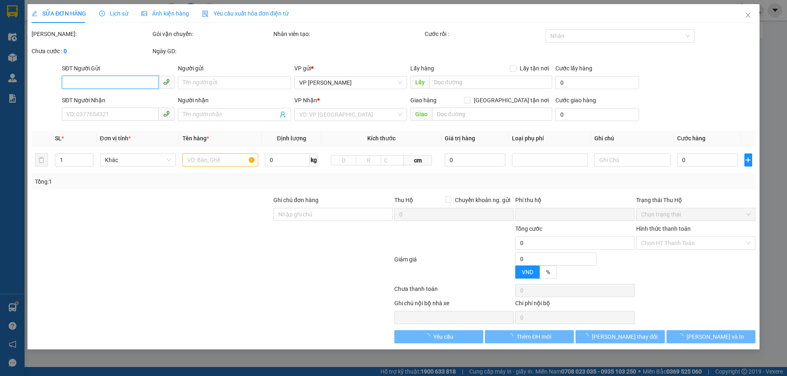
type input "0983116803"
type input "0917528848"
type input "quang sen gara"
type input "0"
type input "120.000"
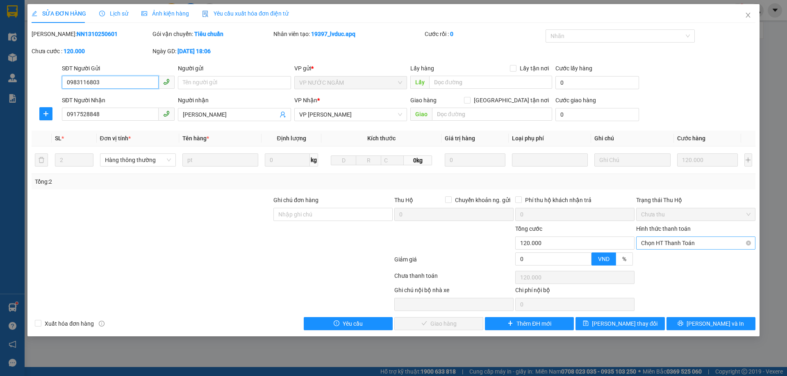
click at [687, 241] on span "Chọn HT Thanh Toán" at bounding box center [695, 243] width 109 height 12
click at [683, 259] on div "Tại văn phòng" at bounding box center [695, 259] width 109 height 9
type input "0"
click at [454, 320] on span "[PERSON_NAME] và Giao hàng" at bounding box center [449, 324] width 79 height 9
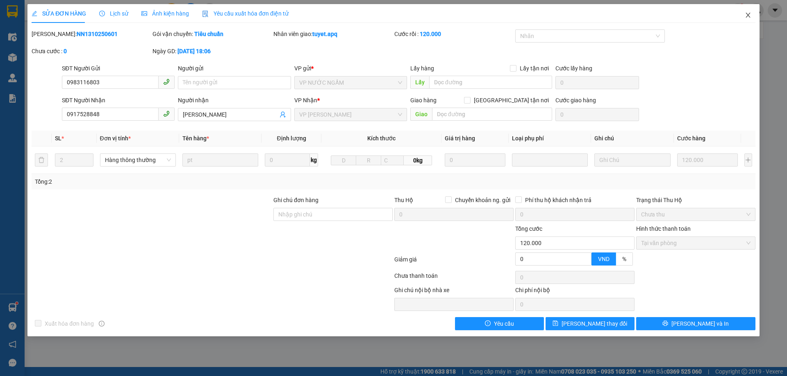
click at [748, 16] on icon "close" at bounding box center [747, 15] width 5 height 5
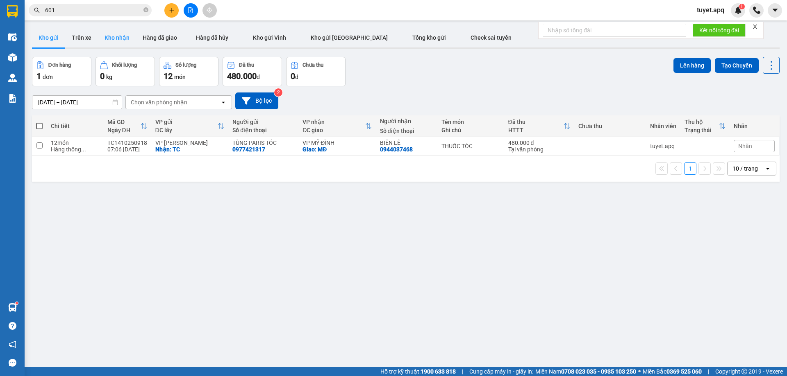
click at [127, 38] on button "Kho nhận" at bounding box center [117, 38] width 38 height 20
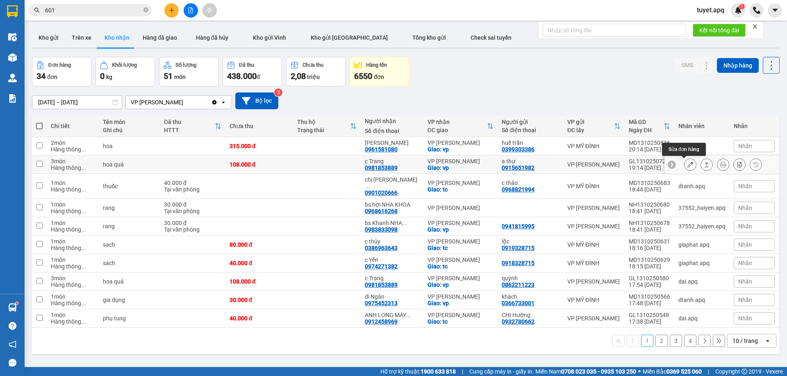
click at [687, 164] on icon at bounding box center [690, 165] width 6 height 6
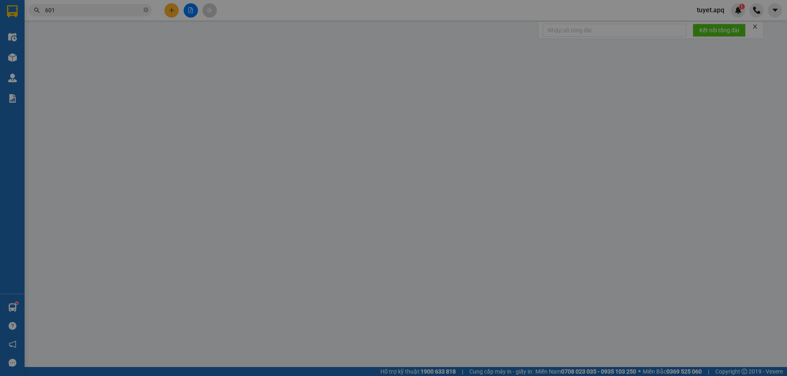
type input "0915651982"
type input "a thư"
type input "0981853889"
type input "c Trang"
checkbox input "true"
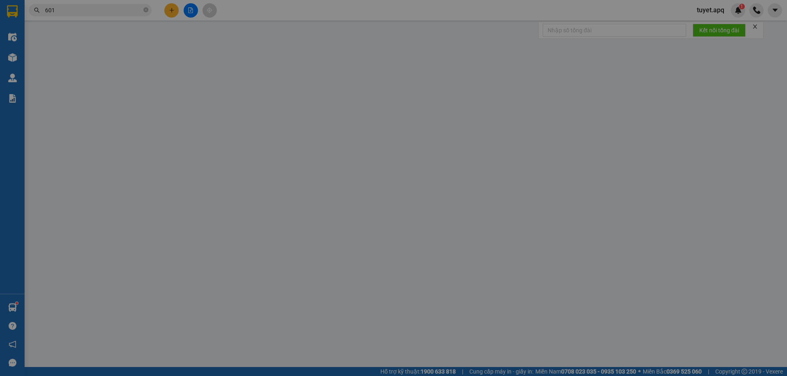
type input "vp"
type input "0"
type input "108.000"
type input "10"
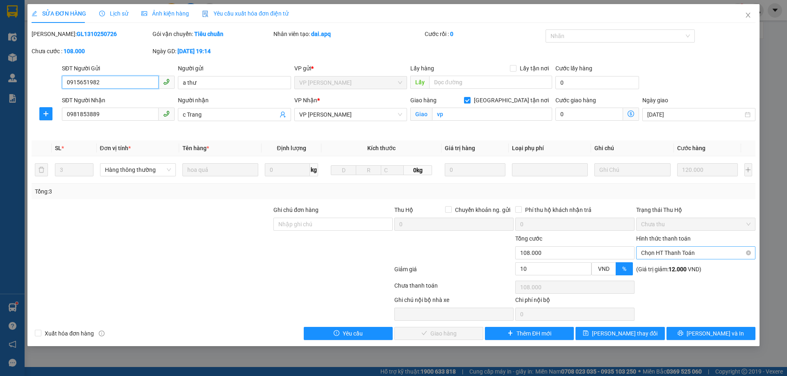
click at [669, 251] on span "Chọn HT Thanh Toán" at bounding box center [695, 253] width 109 height 12
click at [669, 269] on div "Tại văn phòng" at bounding box center [695, 269] width 109 height 9
type input "0"
click at [431, 332] on span "[PERSON_NAME] và Giao hàng" at bounding box center [449, 333] width 79 height 9
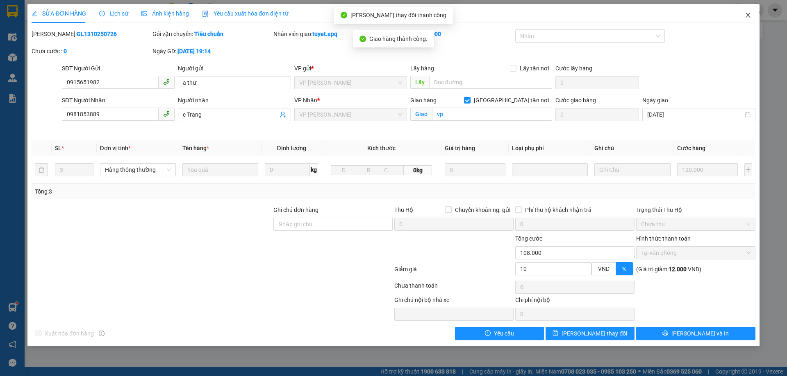
click at [748, 13] on icon "close" at bounding box center [747, 15] width 7 height 7
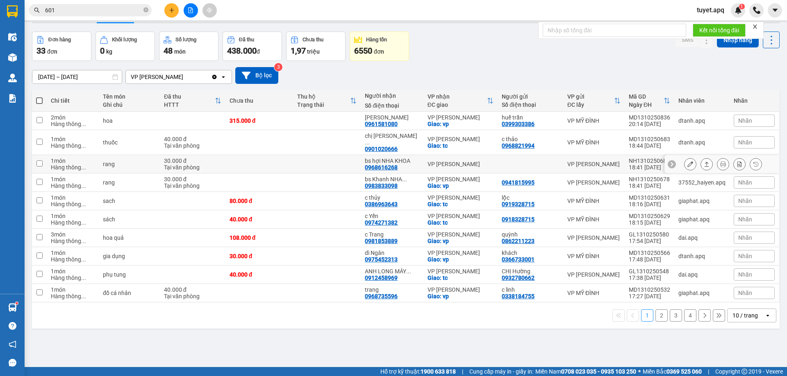
scroll to position [38, 0]
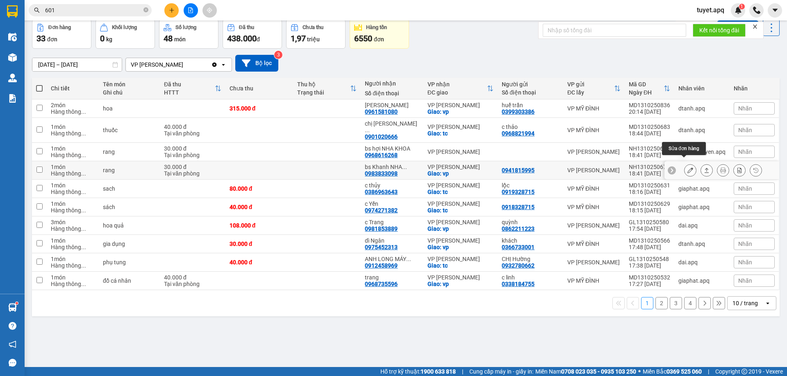
click at [687, 168] on icon at bounding box center [690, 171] width 6 height 6
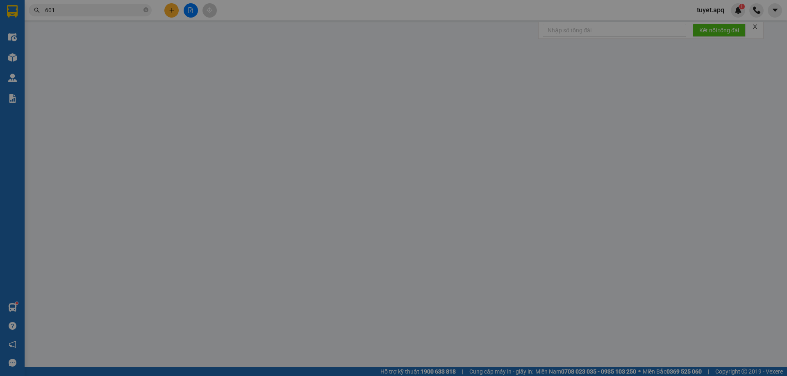
type input "0941815995"
type input "0983833098"
type input "bs Khanh NHA KHOA"
checkbox input "true"
type input "vp"
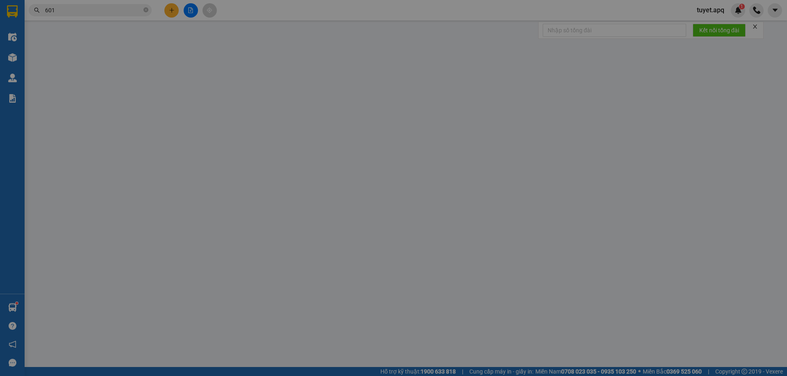
type input "0"
type input "30.000"
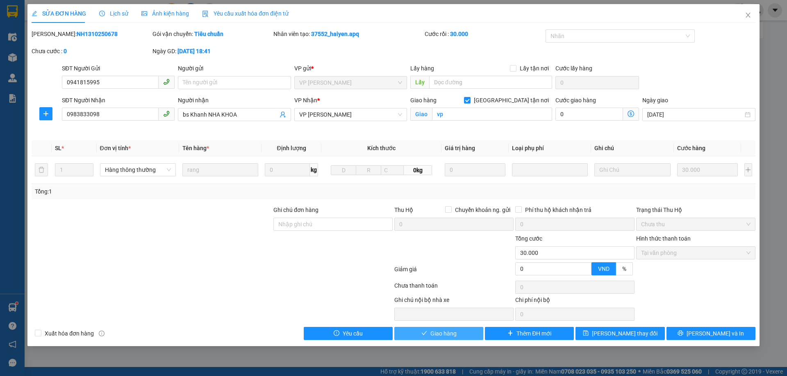
click at [454, 333] on span "Giao hàng" at bounding box center [443, 333] width 26 height 9
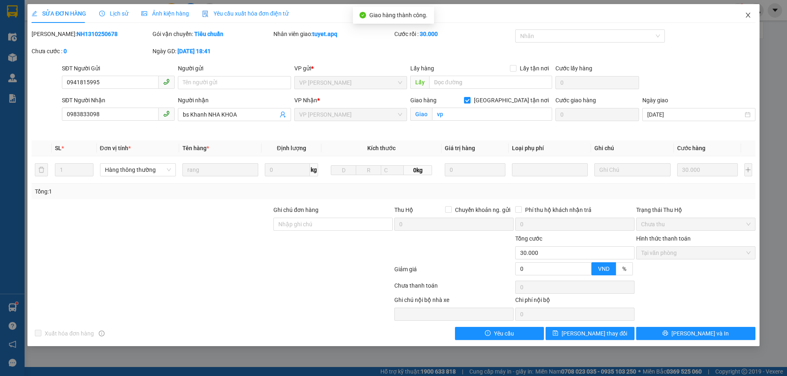
click at [745, 14] on icon "close" at bounding box center [747, 15] width 7 height 7
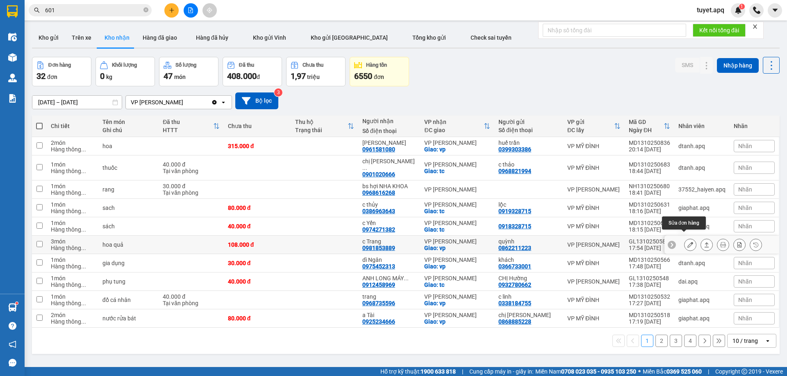
click at [687, 242] on icon at bounding box center [690, 245] width 6 height 6
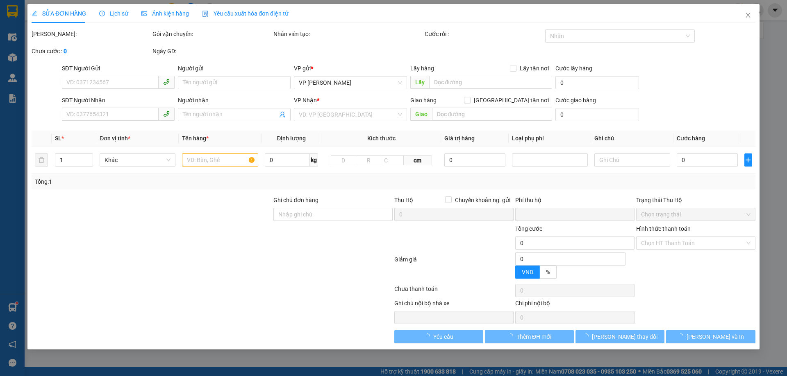
type input "0862211223"
type input "quỳnh"
type input "0981853889"
type input "c Trang"
checkbox input "true"
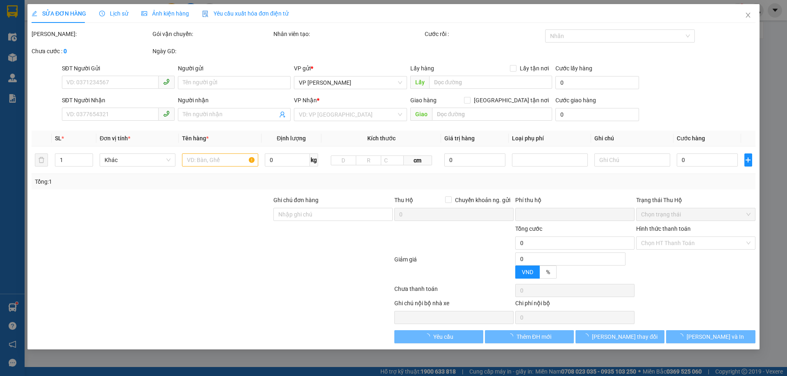
type input "vp"
type input "0"
type input "108.000"
type input "10"
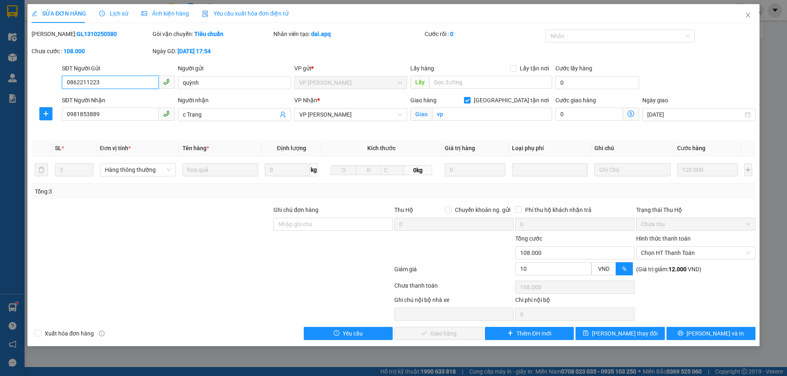
drag, startPoint x: 662, startPoint y: 253, endPoint x: 663, endPoint y: 271, distance: 18.1
click at [664, 258] on span "Chọn HT Thanh Toán" at bounding box center [695, 253] width 109 height 12
click at [657, 271] on div "Tại văn phòng" at bounding box center [695, 269] width 109 height 9
type input "0"
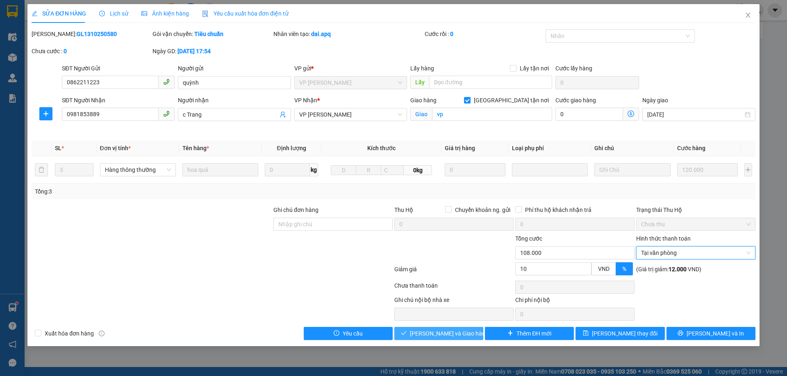
click at [457, 333] on span "[PERSON_NAME] và Giao hàng" at bounding box center [449, 333] width 79 height 9
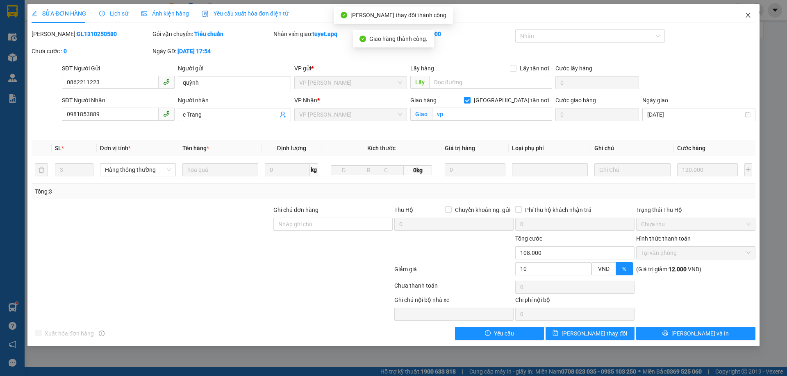
click at [748, 16] on icon "close" at bounding box center [747, 15] width 7 height 7
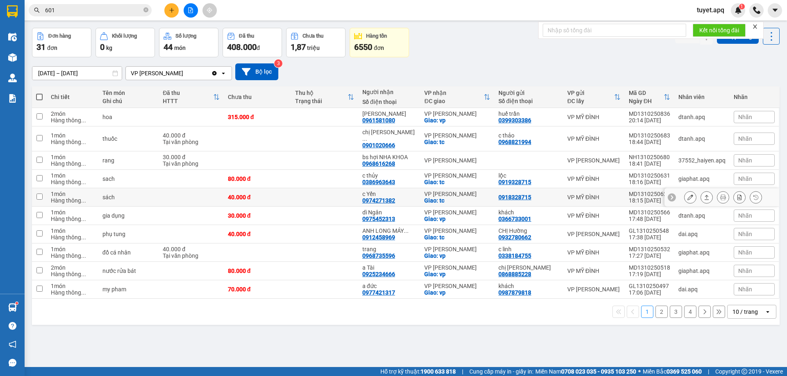
scroll to position [38, 0]
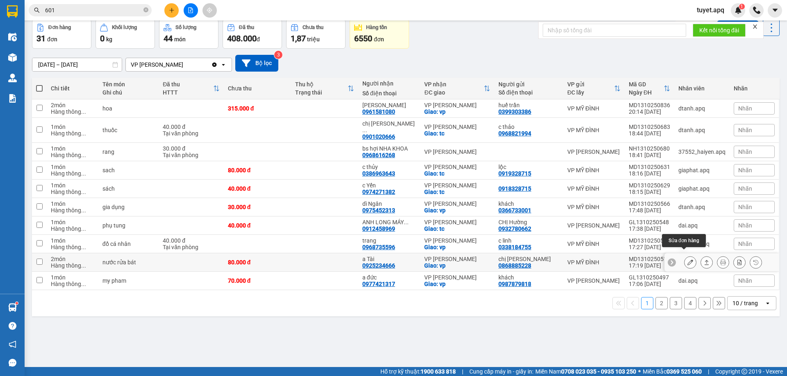
click at [687, 260] on icon at bounding box center [690, 263] width 6 height 6
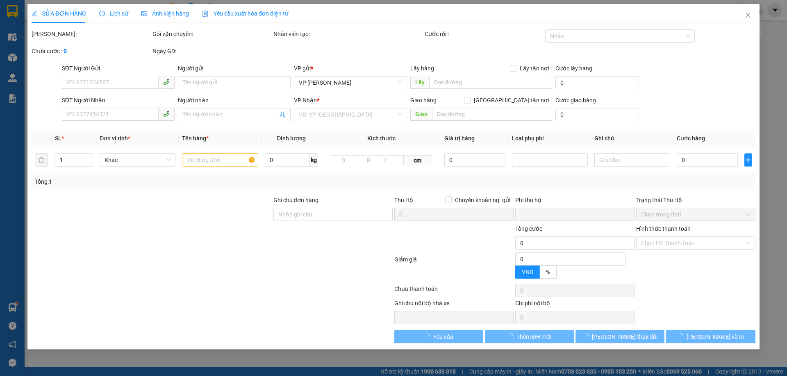
type input "0868885228"
type input "chị [PERSON_NAME]"
type input "0925234666"
type input "a Tài"
checkbox input "true"
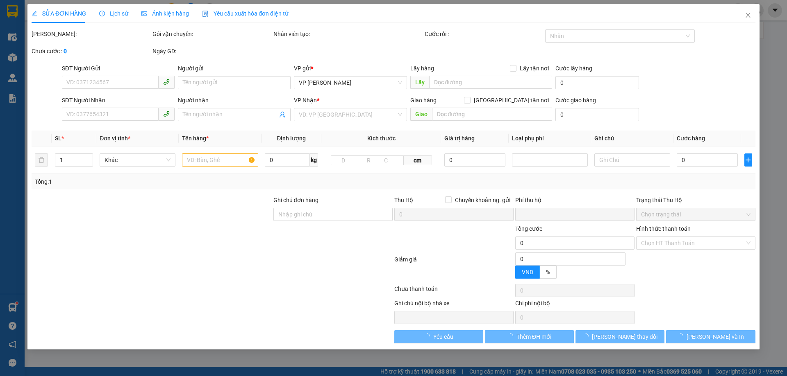
type input "vp"
type input "0"
type input "80.000"
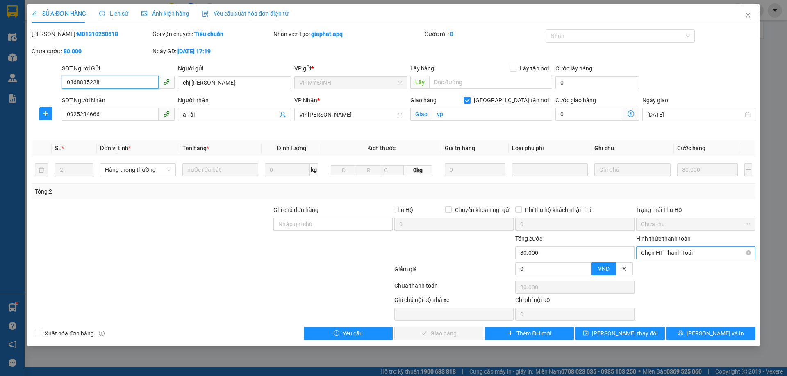
click at [672, 255] on span "Chọn HT Thanh Toán" at bounding box center [695, 253] width 109 height 12
click at [648, 271] on div "Tại văn phòng" at bounding box center [695, 269] width 109 height 9
type input "0"
click at [465, 333] on span "[PERSON_NAME] và Giao hàng" at bounding box center [449, 333] width 79 height 9
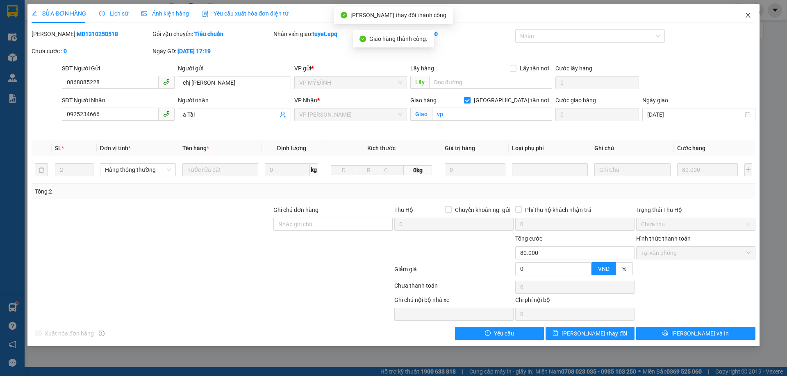
click at [747, 16] on icon "close" at bounding box center [747, 15] width 5 height 5
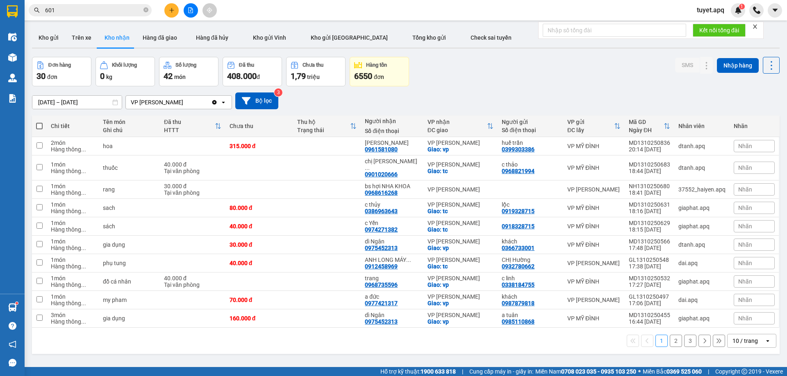
scroll to position [38, 0]
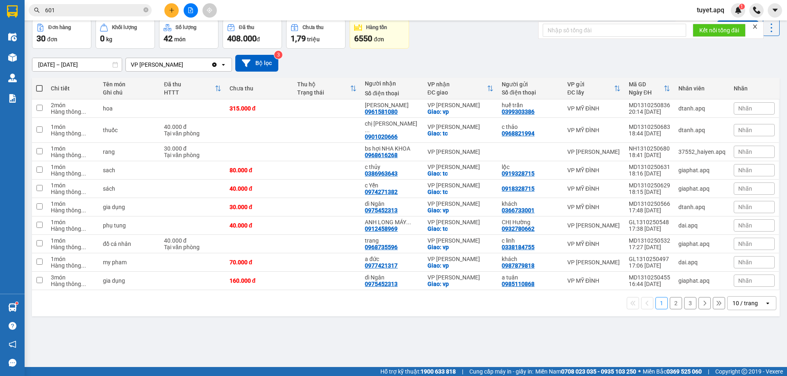
click at [732, 299] on div "10 / trang" at bounding box center [744, 303] width 25 height 8
click at [727, 280] on div "100 / trang" at bounding box center [745, 279] width 49 height 15
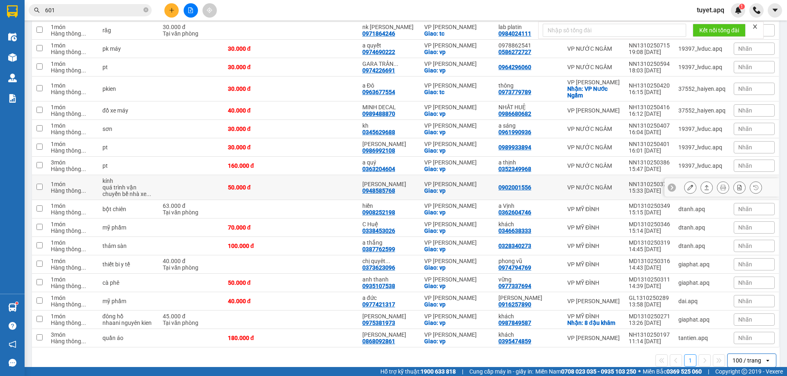
scroll to position [365, 0]
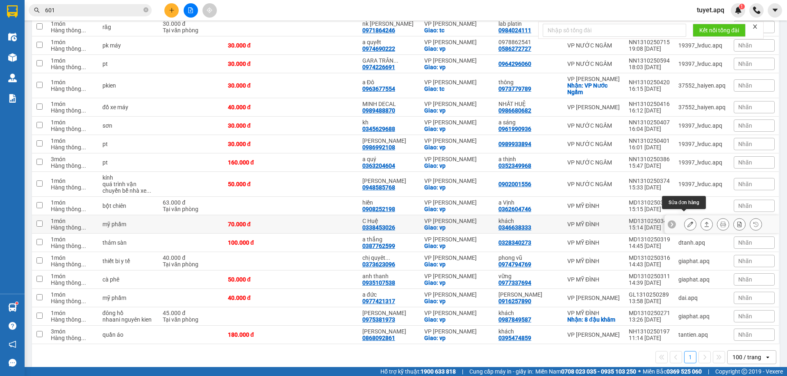
click at [687, 222] on icon at bounding box center [690, 225] width 6 height 6
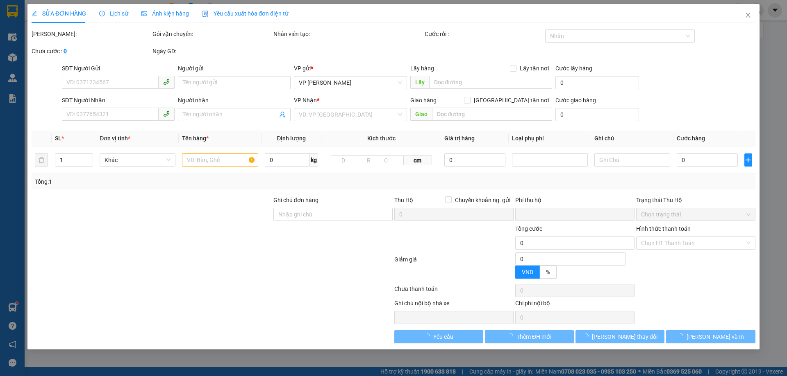
type input "0346638333"
type input "khách"
type input "0338453026"
type input "C Huệ"
checkbox input "true"
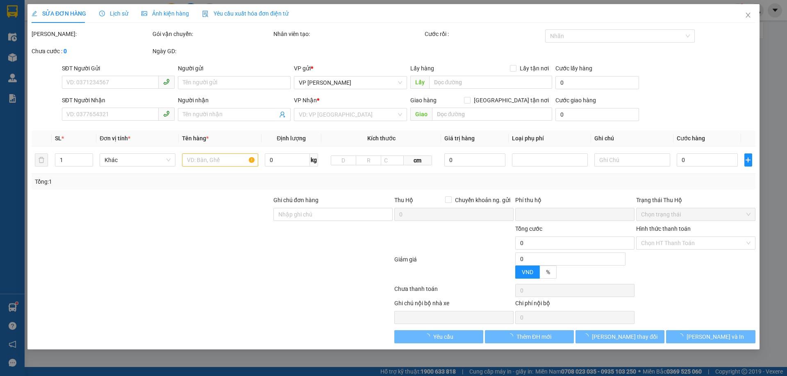
type input "vp"
type input "0"
type input "70.000"
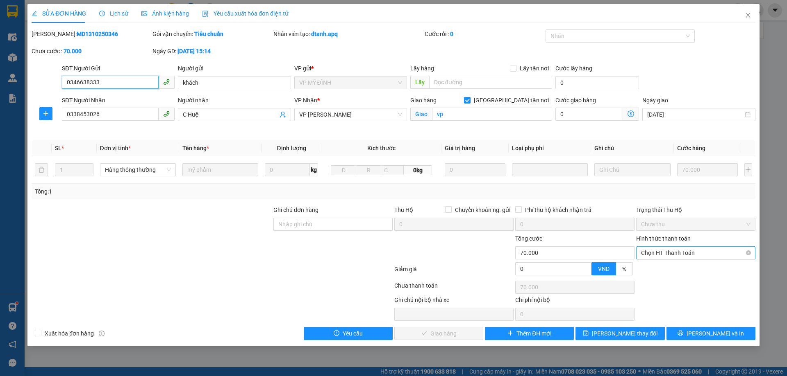
click at [683, 255] on span "Chọn HT Thanh Toán" at bounding box center [695, 253] width 109 height 12
click at [671, 272] on div "Tại văn phòng" at bounding box center [695, 269] width 109 height 9
type input "0"
click at [435, 335] on span "[PERSON_NAME] và Giao hàng" at bounding box center [449, 333] width 79 height 9
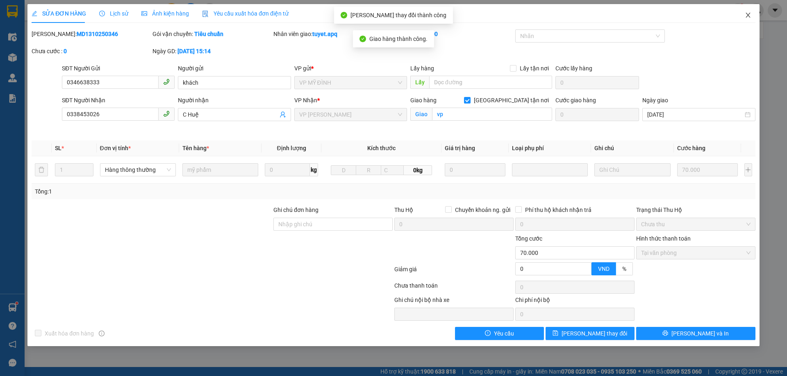
click at [748, 14] on icon "close" at bounding box center [747, 15] width 7 height 7
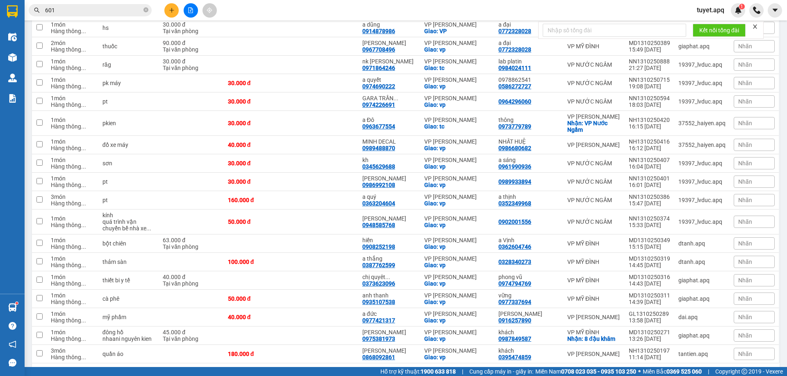
scroll to position [351, 0]
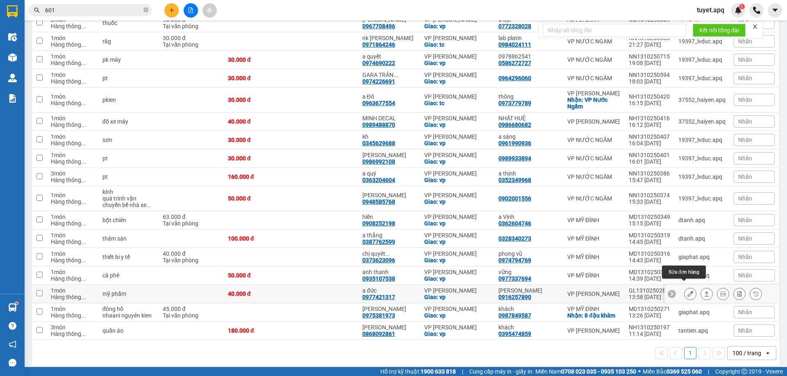
click at [687, 291] on icon at bounding box center [690, 294] width 6 height 6
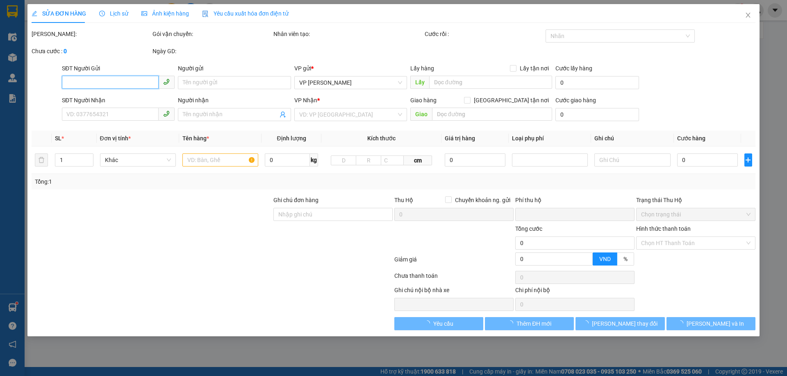
type input "0916257890"
type input "ANH MINH"
type input "0977421317"
type input "a đức"
checkbox input "true"
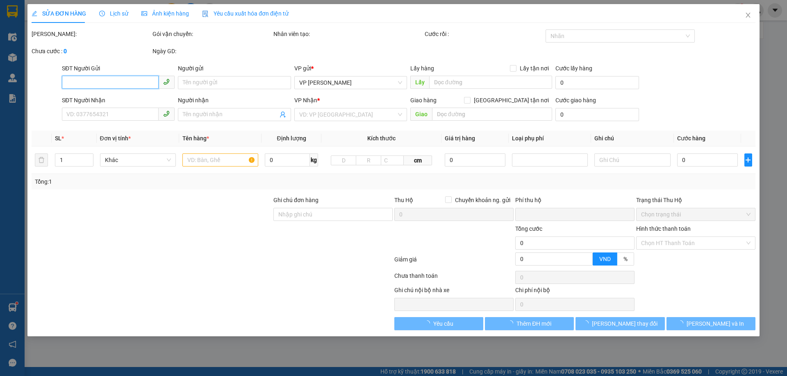
type input "vp"
type input "0"
type input "40.000"
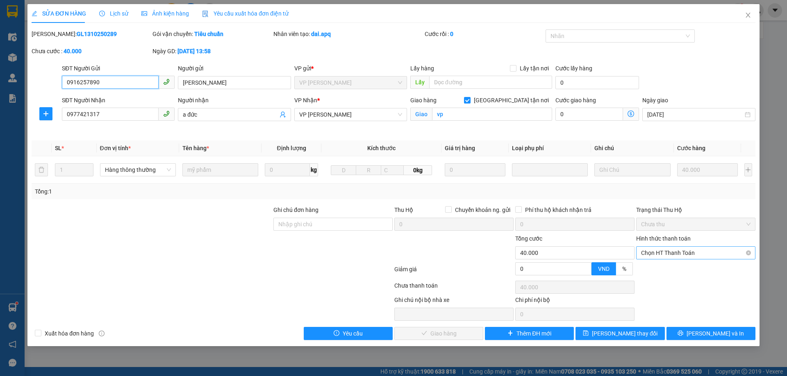
click at [701, 252] on span "Chọn HT Thanh Toán" at bounding box center [695, 253] width 109 height 12
click at [666, 271] on div "Tại văn phòng" at bounding box center [695, 269] width 109 height 9
type input "0"
click at [453, 336] on span "[PERSON_NAME] và Giao hàng" at bounding box center [449, 333] width 79 height 9
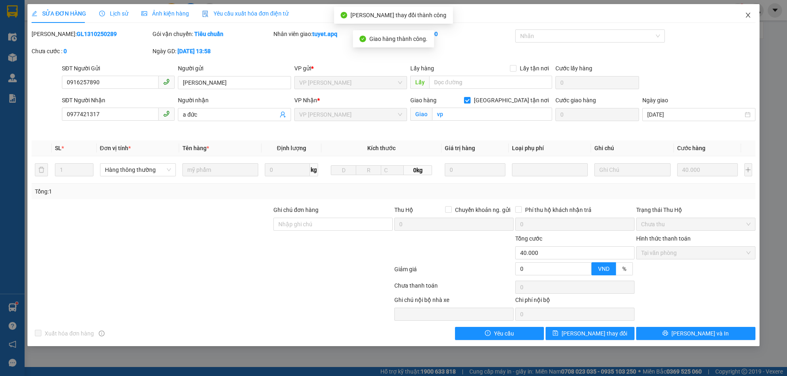
click at [751, 13] on icon "close" at bounding box center [747, 15] width 7 height 7
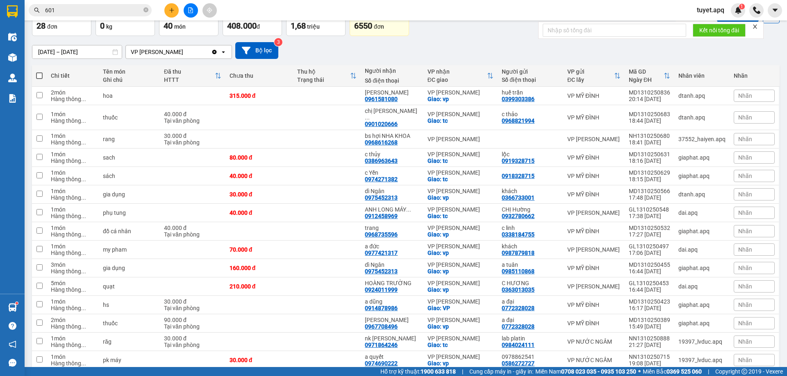
scroll to position [5, 0]
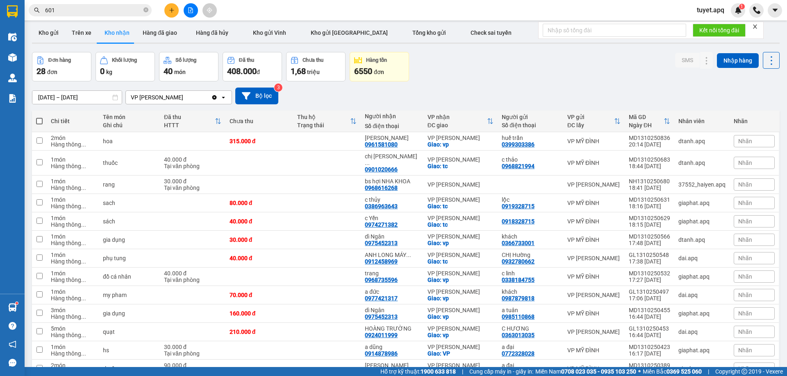
click at [42, 101] on div "ver 1.8.147 Kho gửi Trên xe Kho nhận Hàng đã giao Hàng đã hủy Kho gửi Vinh Kho …" at bounding box center [406, 359] width 754 height 678
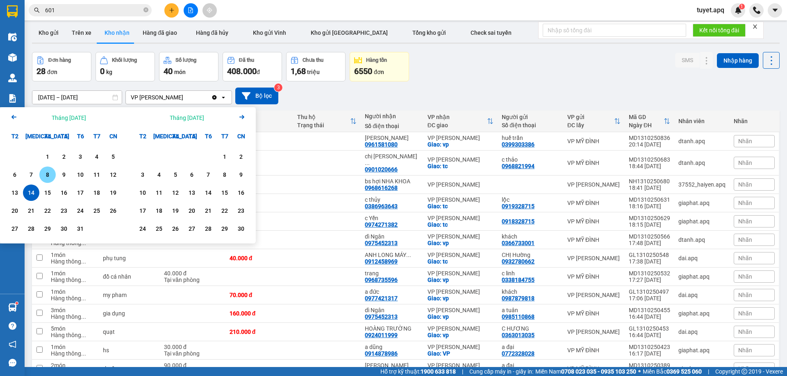
click at [49, 170] on div "8" at bounding box center [47, 175] width 16 height 16
click at [28, 192] on div "14" at bounding box center [30, 193] width 11 height 10
type input "[DATE] – [DATE]"
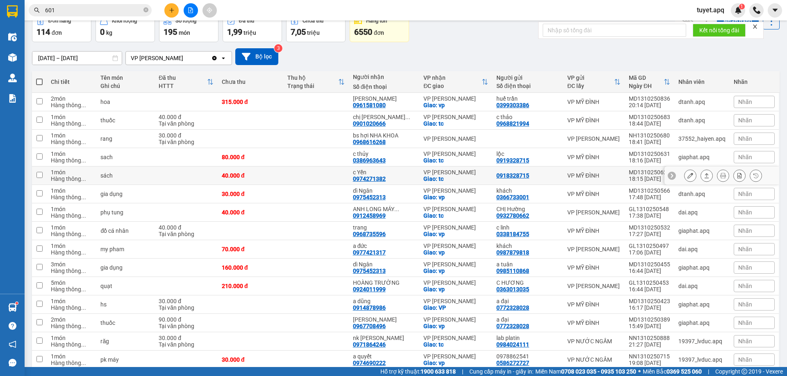
scroll to position [87, 0]
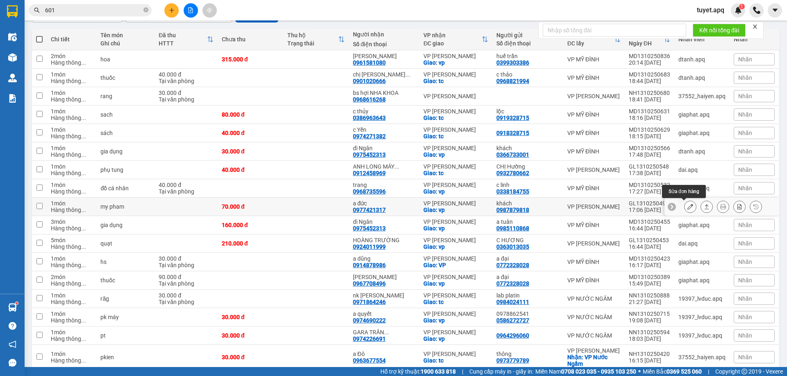
click at [687, 206] on icon at bounding box center [690, 207] width 6 height 6
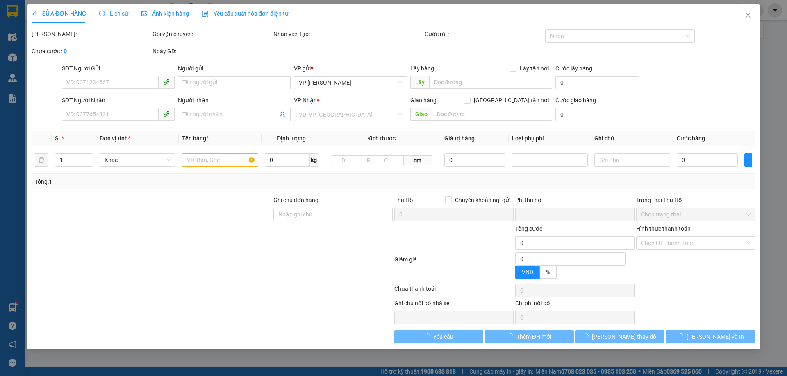
type input "0987879818"
type input "khách"
type input "0977421317"
type input "a đức"
checkbox input "true"
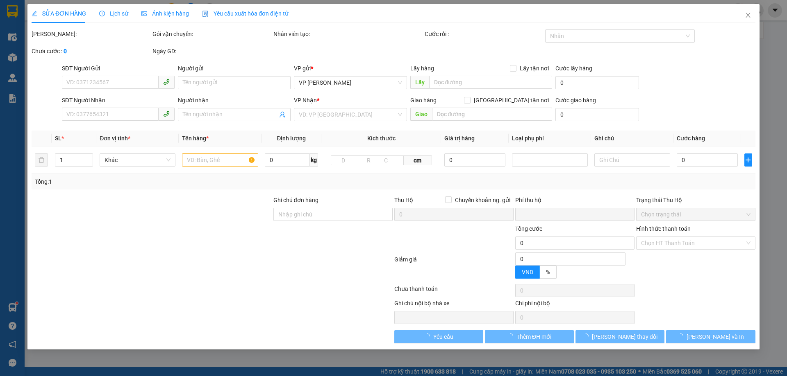
type input "vp"
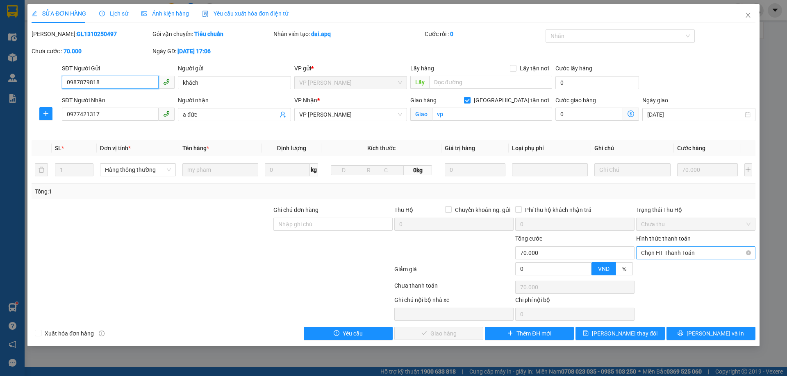
click at [665, 256] on span "Chọn HT Thanh Toán" at bounding box center [695, 253] width 109 height 12
drag, startPoint x: 668, startPoint y: 270, endPoint x: 545, endPoint y: 299, distance: 126.7
click at [662, 273] on div "Tại văn phòng" at bounding box center [695, 269] width 109 height 9
click at [432, 334] on span "[PERSON_NAME] và Giao hàng" at bounding box center [449, 333] width 79 height 9
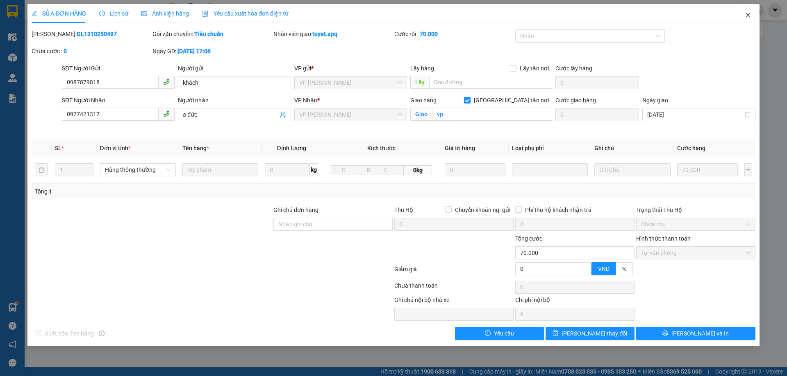
click at [745, 17] on icon "close" at bounding box center [747, 15] width 7 height 7
click at [745, 17] on div "tuyet.apq 1" at bounding box center [738, 10] width 97 height 14
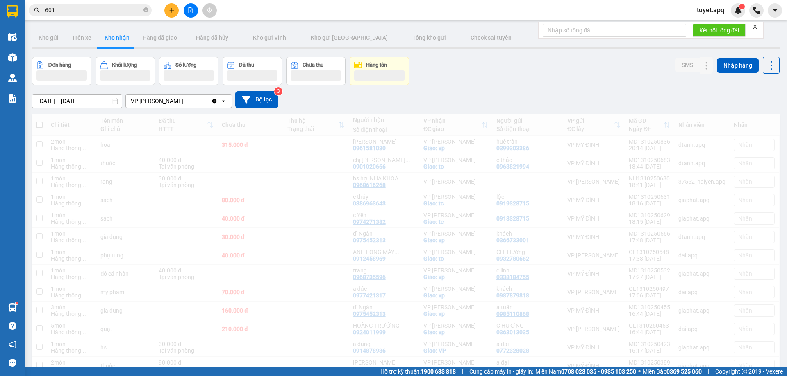
click at [745, 17] on div "tuyet.apq 1" at bounding box center [738, 10] width 97 height 14
click at [170, 11] on icon "plus" at bounding box center [172, 10] width 6 height 6
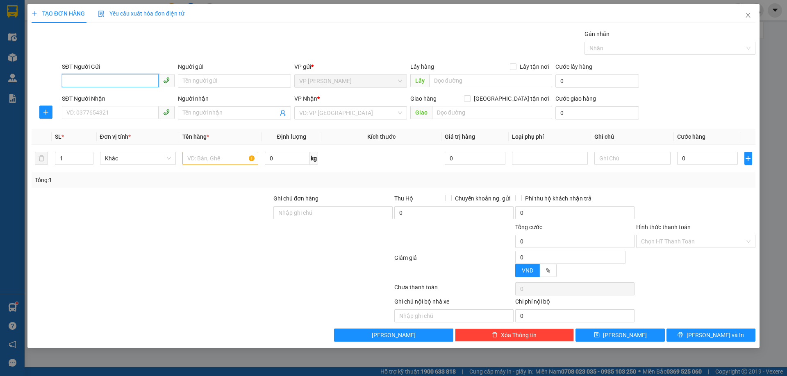
click at [115, 84] on input "SĐT Người Gửi" at bounding box center [110, 80] width 97 height 13
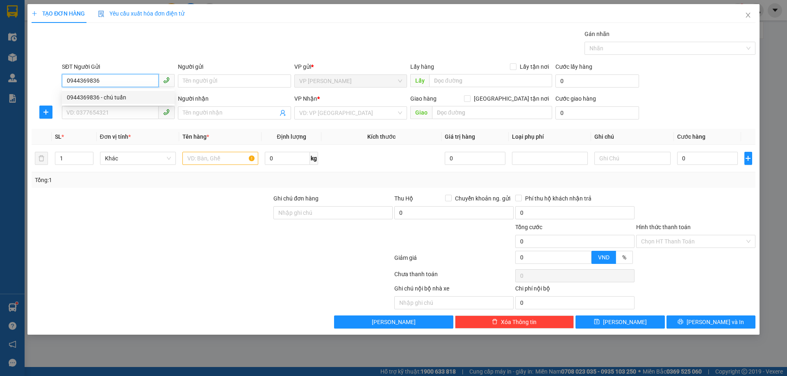
click at [115, 100] on div "0944369836 - chú tuấn" at bounding box center [118, 97] width 103 height 9
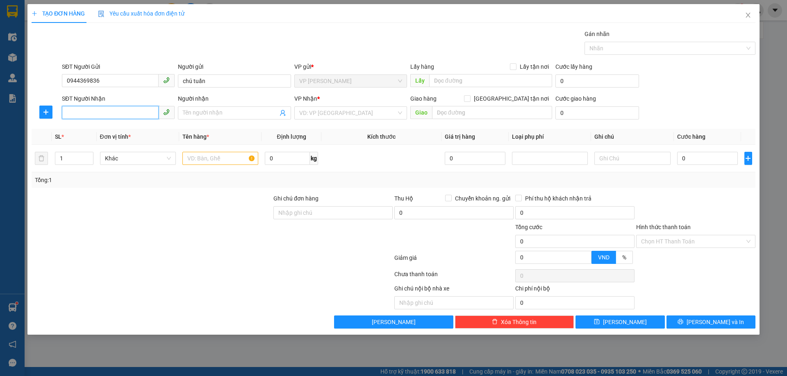
click at [127, 114] on input "SĐT Người Nhận" at bounding box center [110, 112] width 97 height 13
click at [125, 131] on div "0865432633 - đại phòng hàng gia lâm" at bounding box center [118, 129] width 103 height 9
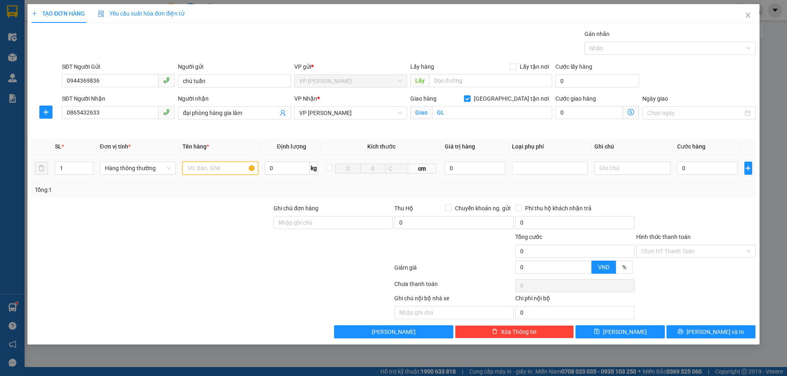
click at [227, 166] on input "text" at bounding box center [220, 168] width 76 height 13
click at [692, 163] on input "0" at bounding box center [707, 168] width 61 height 13
drag, startPoint x: 680, startPoint y: 332, endPoint x: 679, endPoint y: 303, distance: 29.1
click at [681, 329] on button "[PERSON_NAME] và In" at bounding box center [710, 332] width 89 height 13
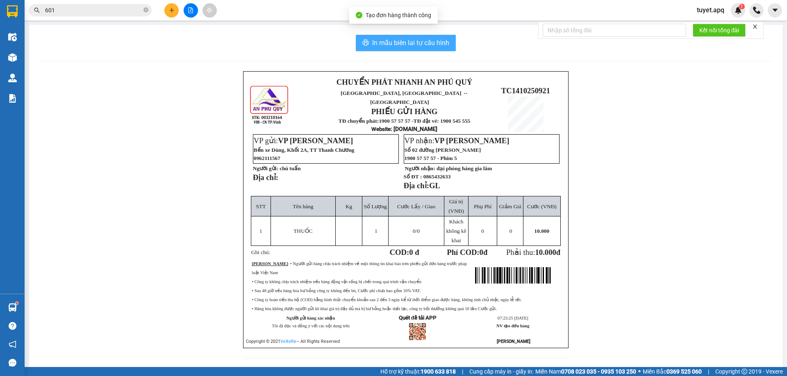
click at [410, 43] on span "In mẫu biên lai tự cấu hình" at bounding box center [410, 43] width 77 height 10
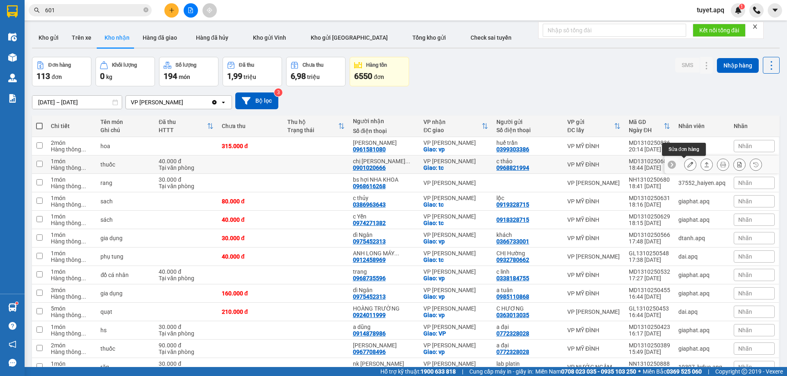
click at [687, 163] on icon at bounding box center [690, 165] width 6 height 6
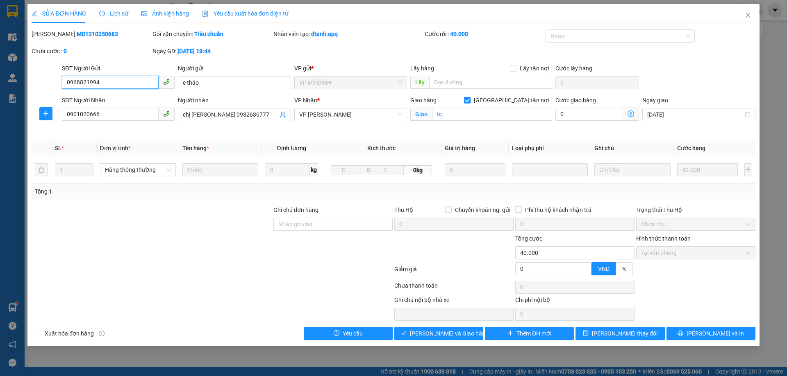
type input "0968821994"
type input "c thảo"
type input "0901020666"
type input "chị [PERSON_NAME] 0932636777"
checkbox input "true"
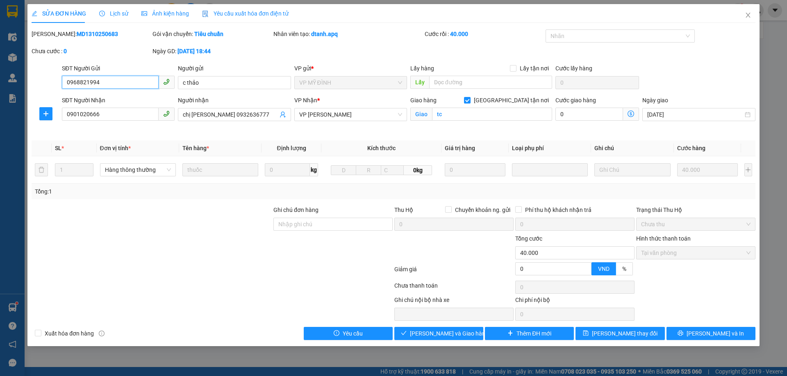
type input "tc"
type input "0"
type input "40.000"
click at [432, 334] on span "Giao hàng" at bounding box center [443, 333] width 26 height 9
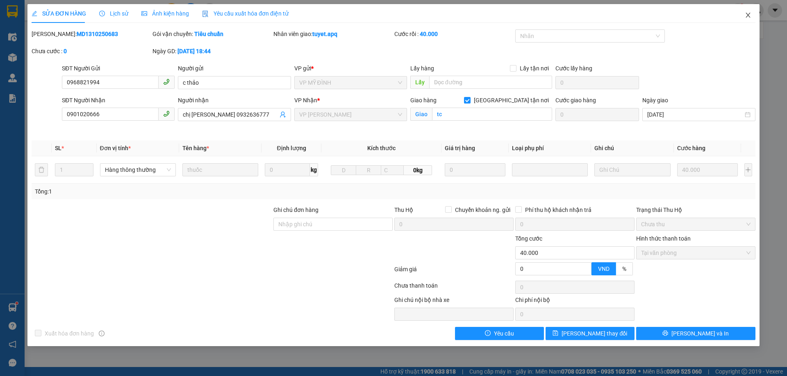
click at [750, 15] on icon "close" at bounding box center [747, 15] width 7 height 7
click at [748, 14] on div "tuyet.apq 1" at bounding box center [738, 10] width 97 height 14
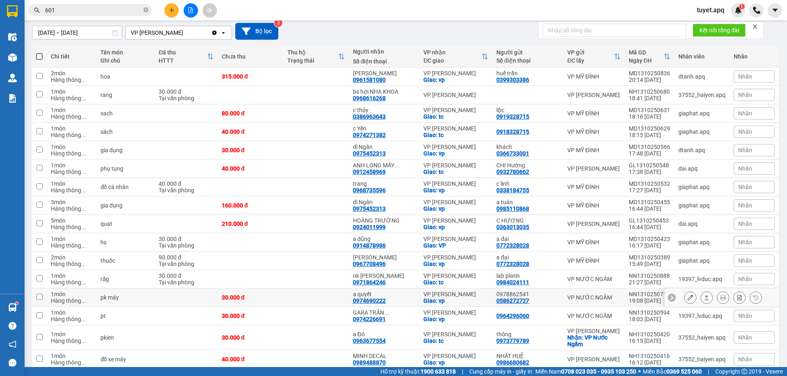
scroll to position [123, 0]
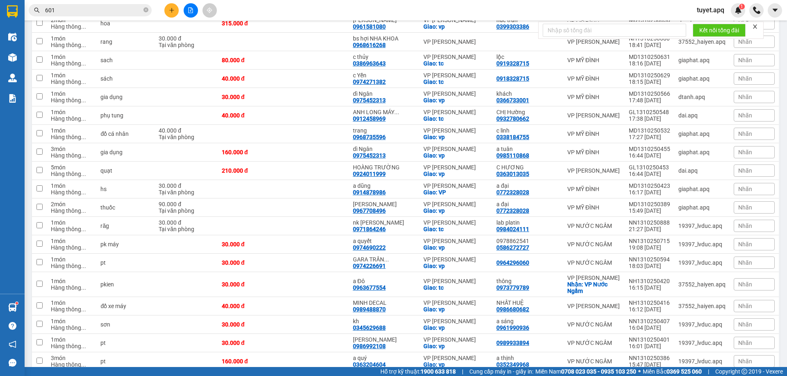
click at [109, 13] on input "601" at bounding box center [93, 10] width 97 height 9
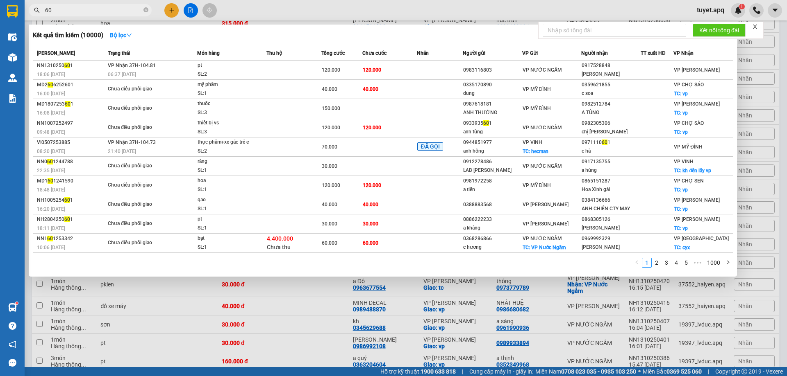
type input "6"
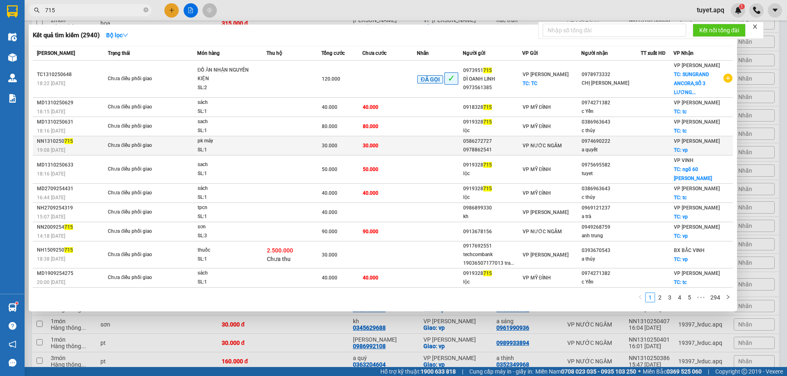
type input "715"
click at [287, 147] on td at bounding box center [293, 145] width 55 height 19
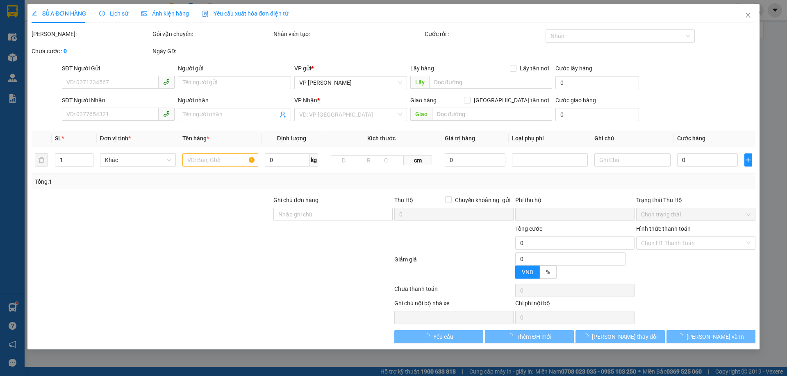
click at [694, 237] on div "Hình thức thanh toán" at bounding box center [695, 230] width 119 height 12
type input "0586272727"
type input "0978862541"
type input "0974690222"
type input "a quyết"
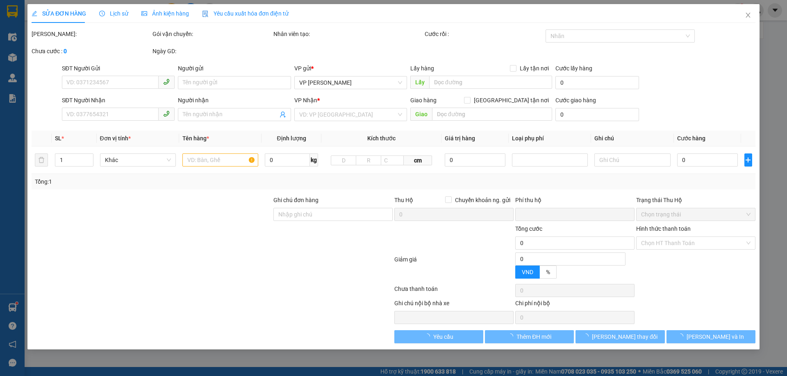
checkbox input "true"
type input "vp"
type input "0"
type input "30.000"
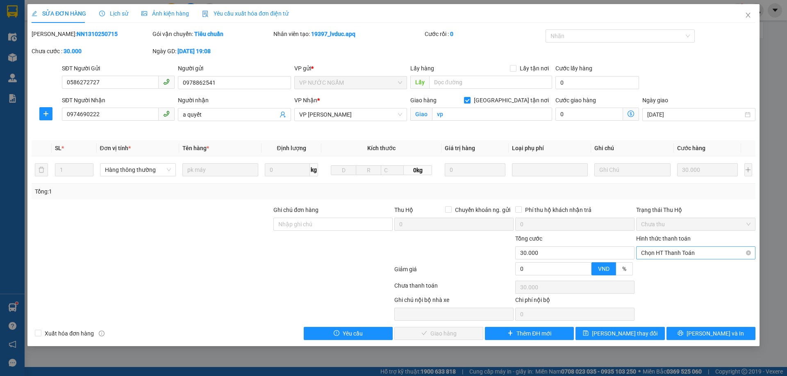
click at [667, 253] on span "Chọn HT Thanh Toán" at bounding box center [695, 253] width 109 height 12
click at [663, 268] on div "Tại văn phòng" at bounding box center [695, 269] width 109 height 9
type input "0"
click at [459, 336] on span "[PERSON_NAME] và Giao hàng" at bounding box center [449, 333] width 79 height 9
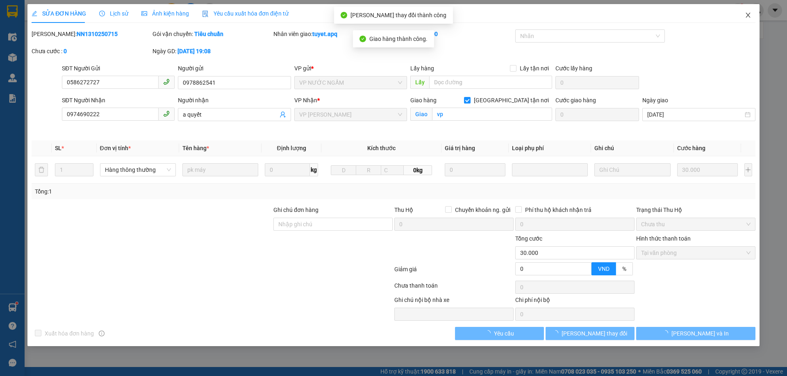
click at [749, 16] on icon "close" at bounding box center [747, 15] width 7 height 7
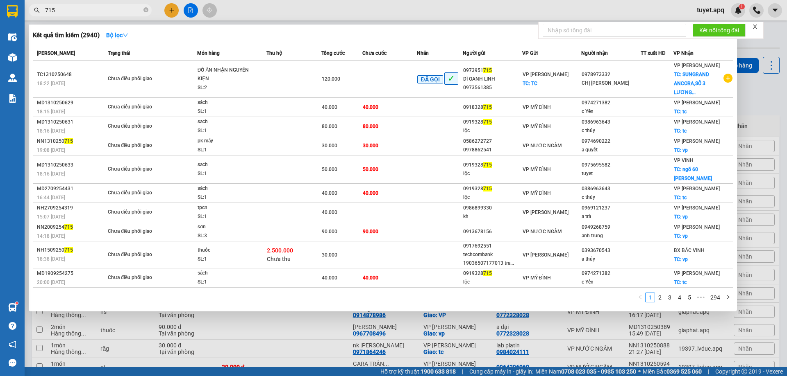
click at [123, 8] on input "715" at bounding box center [93, 10] width 97 height 9
type input "7"
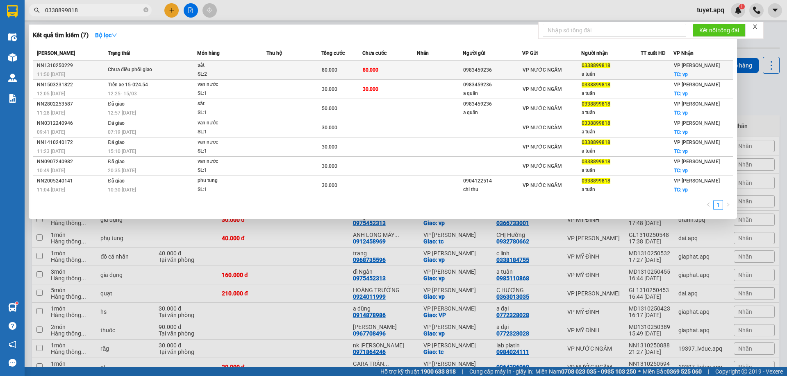
type input "0338899818"
click at [238, 71] on div "SL: 2" at bounding box center [227, 74] width 61 height 9
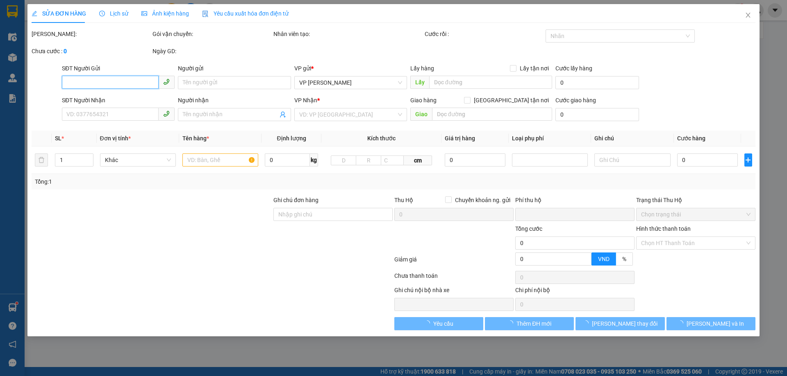
type input "0983459236"
type input "0338899818"
type input "a tuấn"
checkbox input "true"
type input "vp"
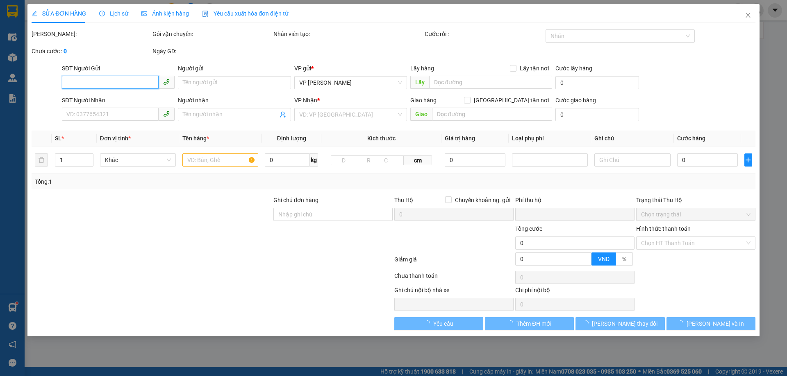
type input "0"
type input "80.000"
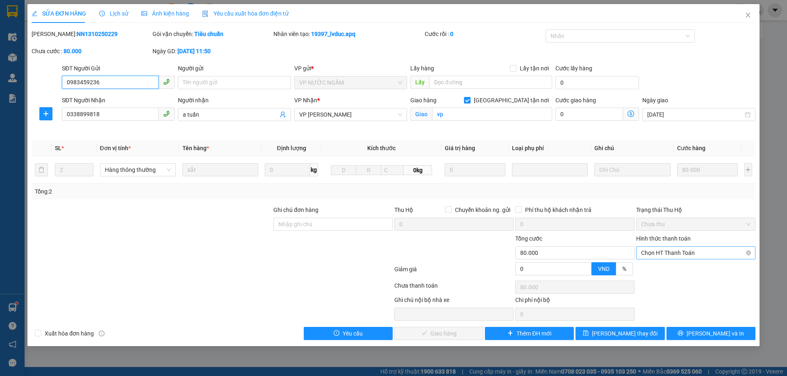
click at [677, 255] on span "Chọn HT Thanh Toán" at bounding box center [695, 253] width 109 height 12
click at [667, 269] on div "Tại văn phòng" at bounding box center [695, 269] width 109 height 9
type input "0"
click at [448, 335] on span "[PERSON_NAME] và Giao hàng" at bounding box center [449, 333] width 79 height 9
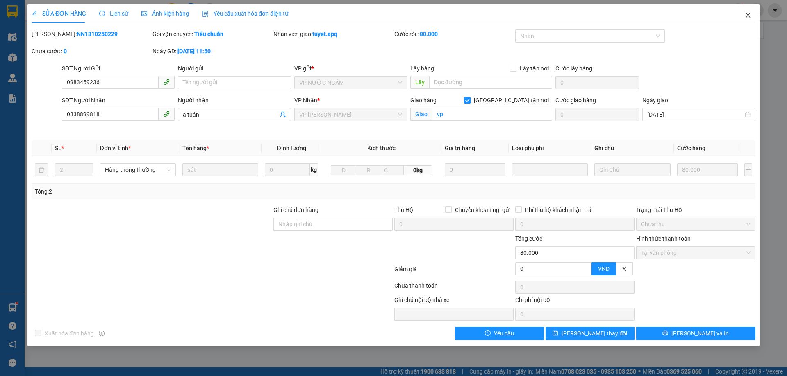
click at [749, 15] on icon "close" at bounding box center [747, 15] width 7 height 7
click at [748, 15] on div "tuyet.apq 1" at bounding box center [738, 10] width 97 height 14
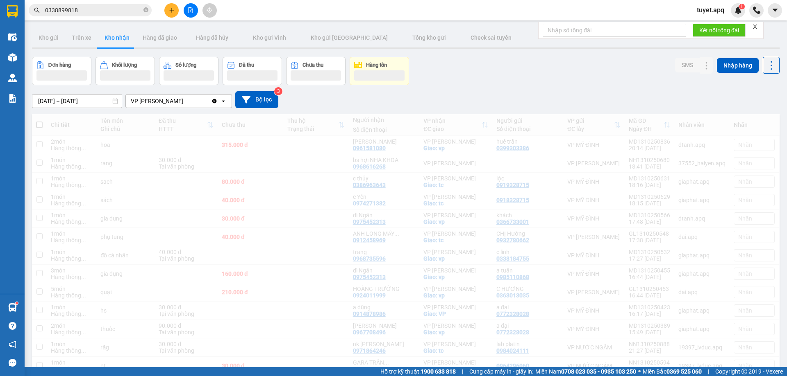
click at [748, 15] on div "tuyet.apq 1" at bounding box center [738, 10] width 97 height 14
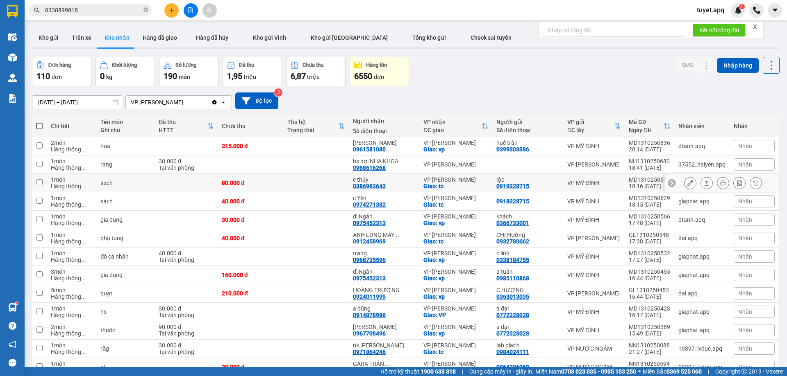
scroll to position [41, 0]
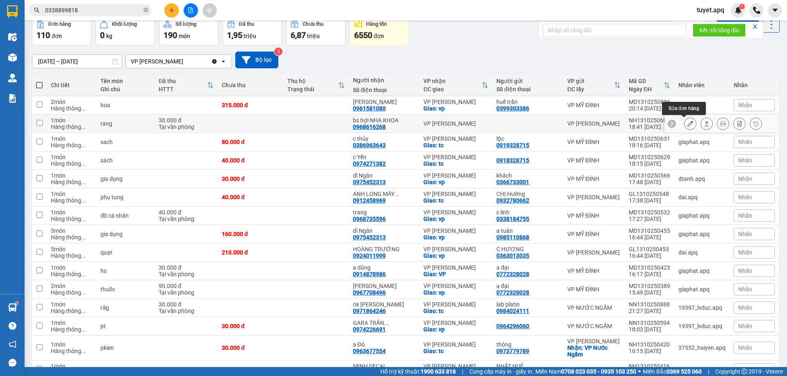
click at [687, 123] on icon at bounding box center [690, 124] width 6 height 6
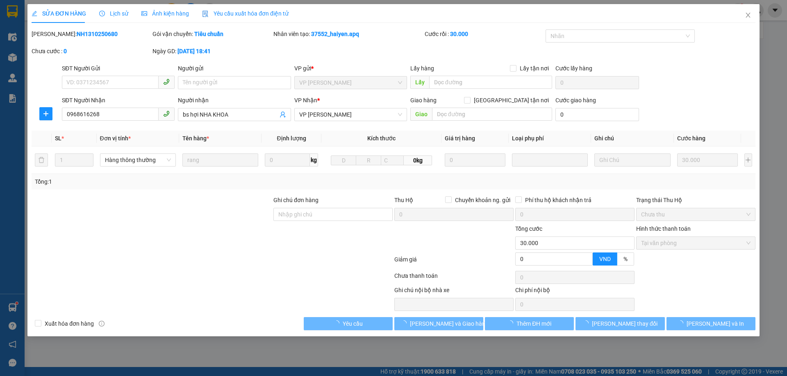
type input "0968616268"
type input "bs hợi NHA KHOA"
type input "0"
type input "30.000"
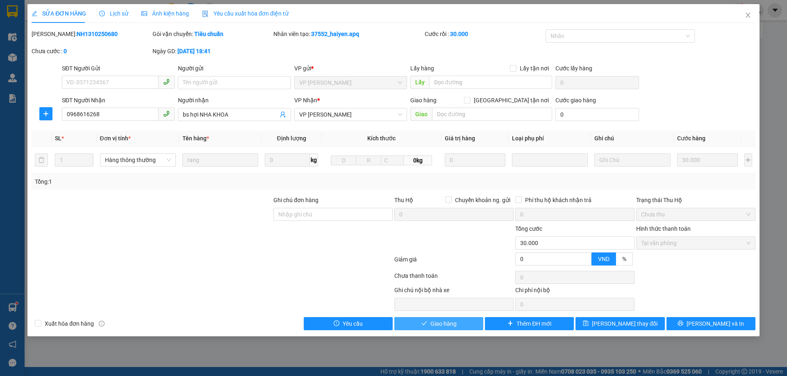
click at [448, 322] on span "Giao hàng" at bounding box center [443, 324] width 26 height 9
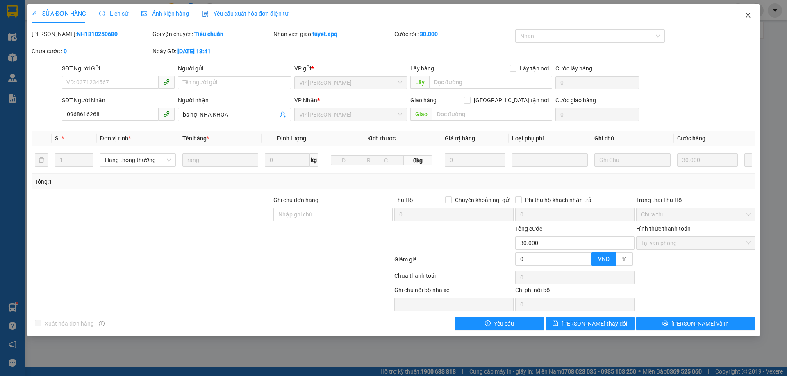
click at [746, 16] on icon "close" at bounding box center [747, 15] width 7 height 7
click at [748, 15] on div "tuyet.apq 1" at bounding box center [738, 10] width 97 height 14
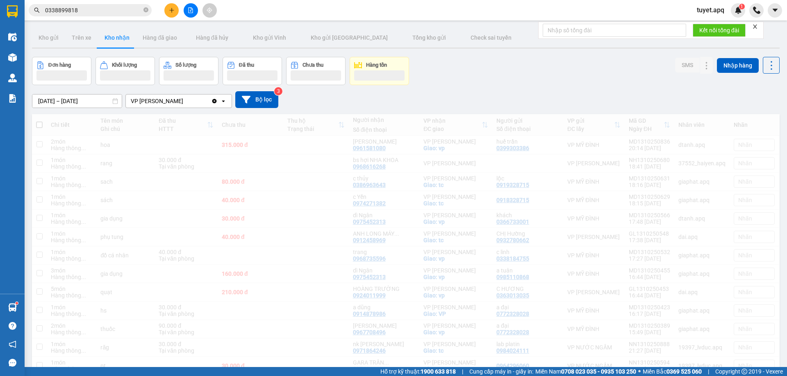
click at [748, 15] on div "tuyet.apq 1" at bounding box center [738, 10] width 97 height 14
click at [97, 11] on input "0338899818" at bounding box center [93, 10] width 97 height 9
type input "0"
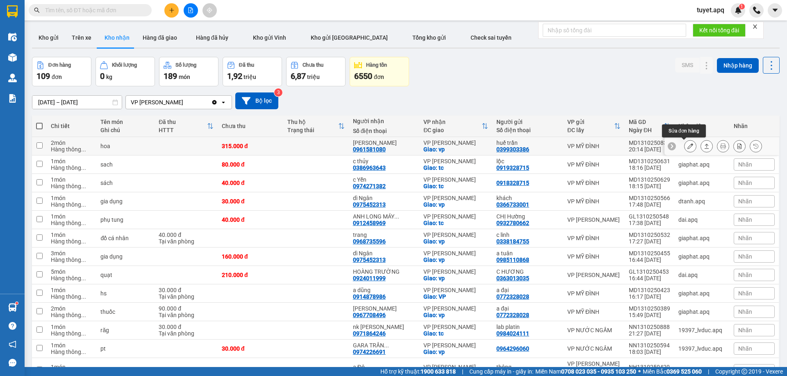
click at [687, 146] on icon at bounding box center [690, 146] width 6 height 6
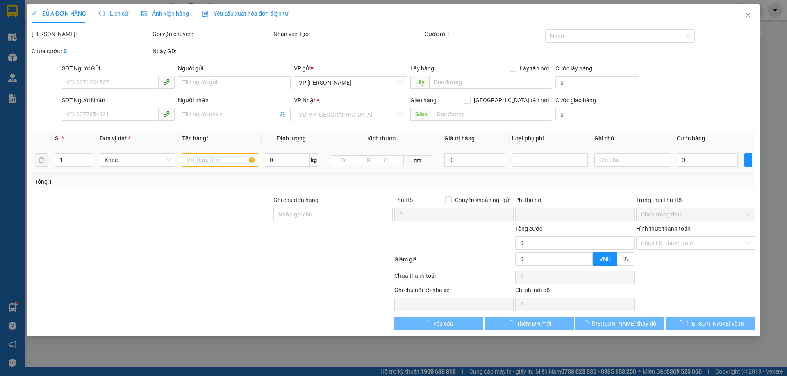
type input "0399303386"
type input "huế trần"
type input "0961581080"
type input "[PERSON_NAME]"
checkbox input "true"
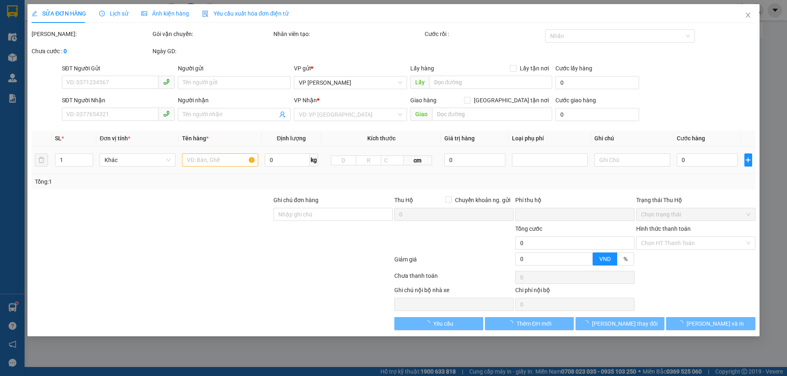
type input "vp"
type input "0"
type input "315.000"
type input "10"
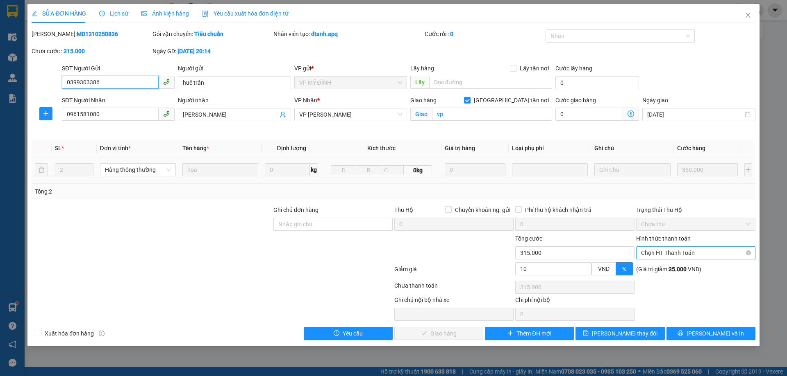
click at [669, 250] on span "Chọn HT Thanh Toán" at bounding box center [695, 253] width 109 height 12
click at [660, 271] on div "Tại văn phòng" at bounding box center [695, 269] width 109 height 9
type input "0"
click at [444, 333] on span "[PERSON_NAME] và Giao hàng" at bounding box center [449, 333] width 79 height 9
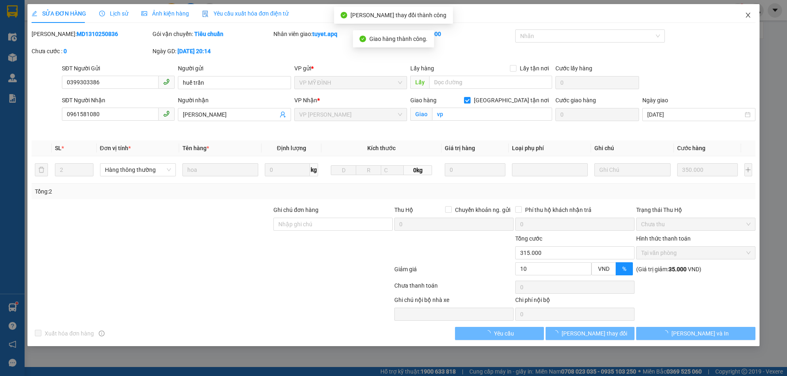
click at [747, 16] on icon "close" at bounding box center [747, 15] width 5 height 5
click at [748, 16] on div "tuyet.apq 1" at bounding box center [738, 10] width 97 height 14
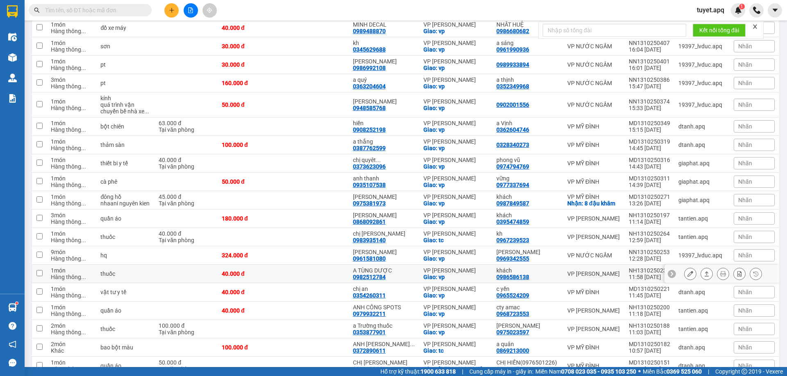
scroll to position [369, 0]
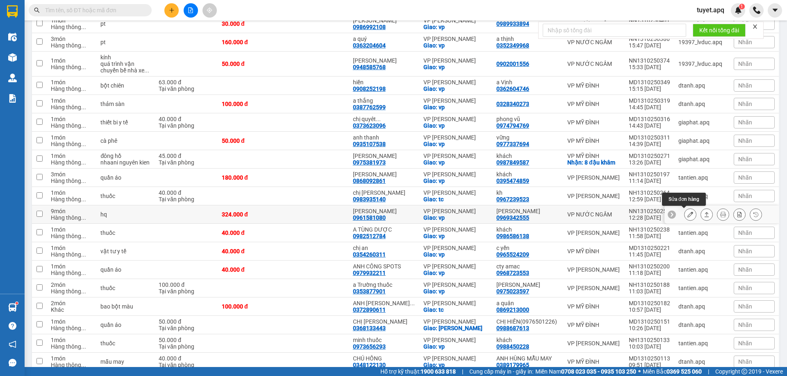
click at [687, 215] on icon at bounding box center [690, 215] width 6 height 6
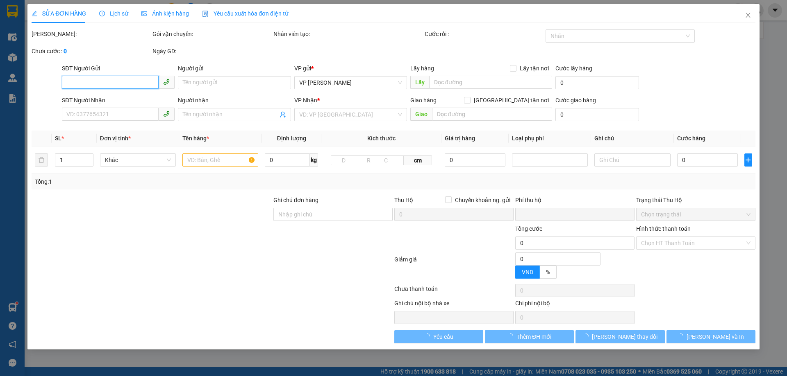
type input "0969342555"
type input "[PERSON_NAME]"
type input "0961581080"
type input "[PERSON_NAME]"
checkbox input "true"
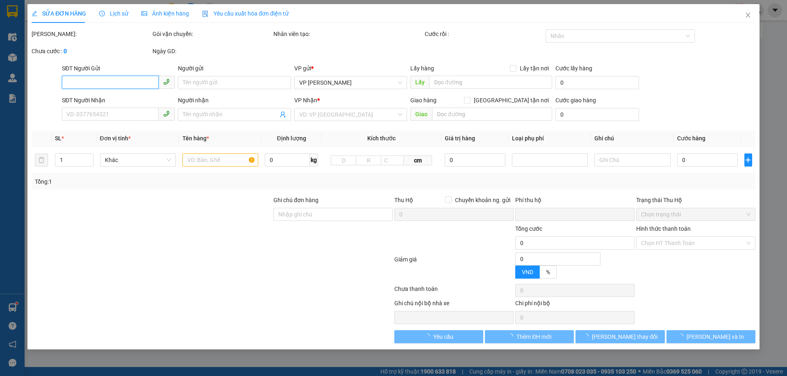
type input "vp"
type input "0"
type input "324.000"
type input "10"
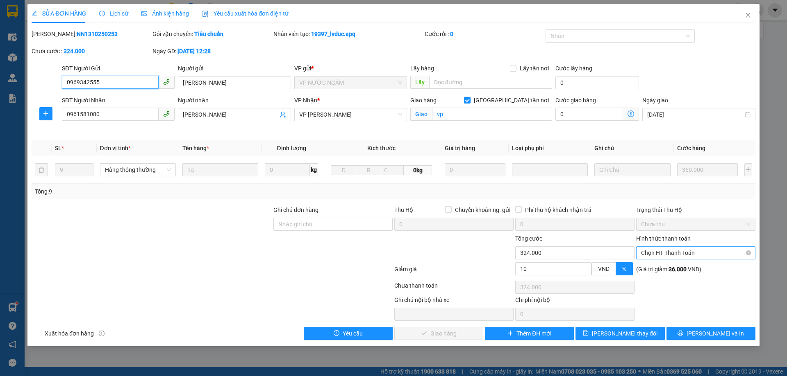
click at [672, 251] on span "Chọn HT Thanh Toán" at bounding box center [695, 253] width 109 height 12
click at [662, 268] on div "Tại văn phòng" at bounding box center [695, 269] width 109 height 9
type input "0"
click at [452, 336] on span "[PERSON_NAME] và Giao hàng" at bounding box center [449, 333] width 79 height 9
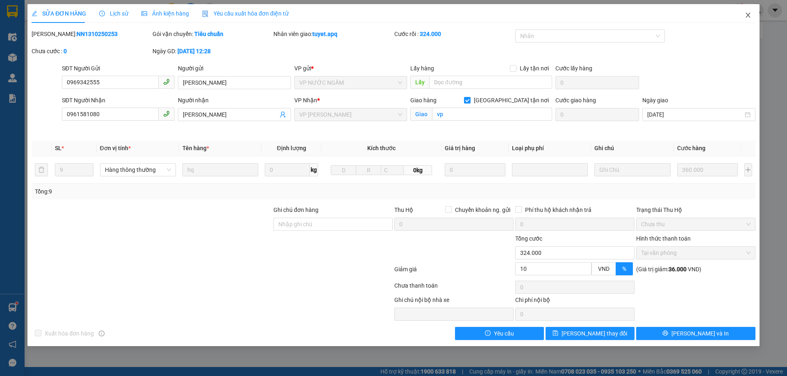
click at [748, 16] on icon "close" at bounding box center [747, 15] width 5 height 5
click at [748, 15] on div "tuyet.apq 1" at bounding box center [738, 10] width 97 height 14
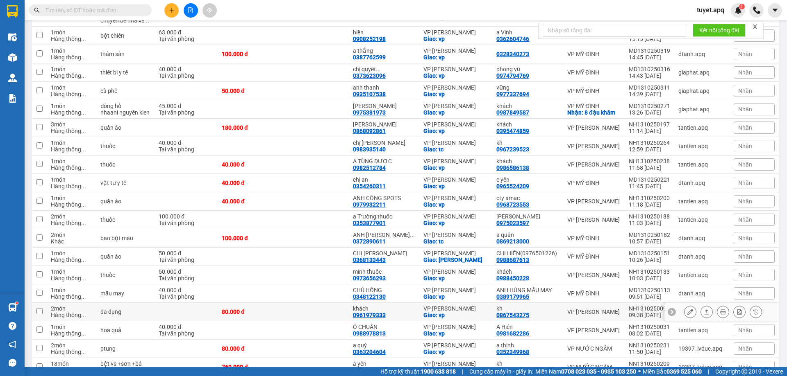
scroll to position [451, 0]
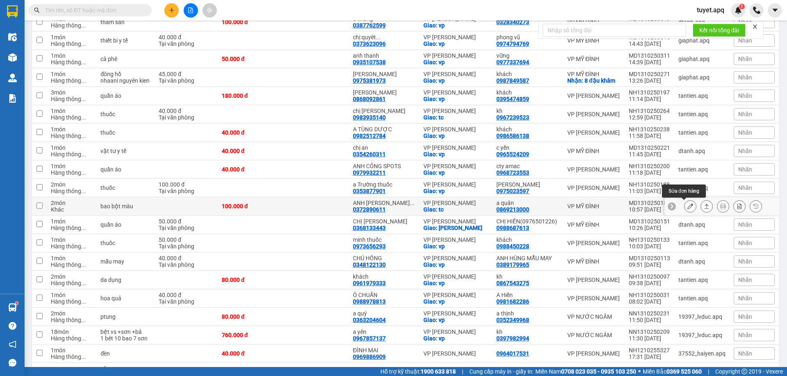
click at [687, 206] on icon at bounding box center [690, 207] width 6 height 6
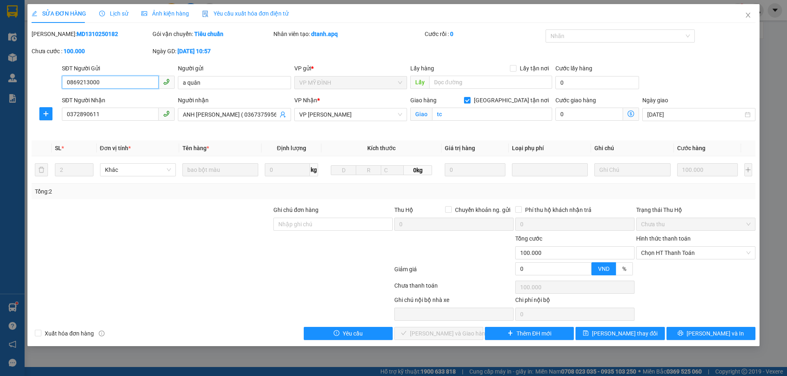
type input "0869213000"
type input "a quân"
type input "0372890611"
type input "ANH [PERSON_NAME] ( 0367375956)"
checkbox input "true"
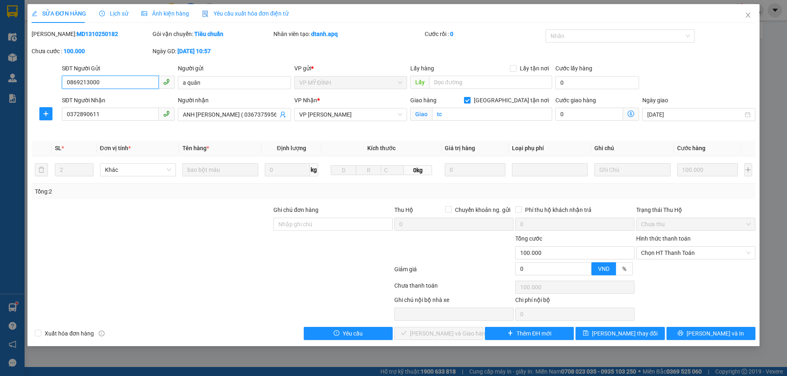
type input "tc"
type input "0"
type input "100.000"
drag, startPoint x: 658, startPoint y: 251, endPoint x: 660, endPoint y: 264, distance: 12.8
click at [658, 252] on span "Chọn HT Thanh Toán" at bounding box center [695, 253] width 109 height 12
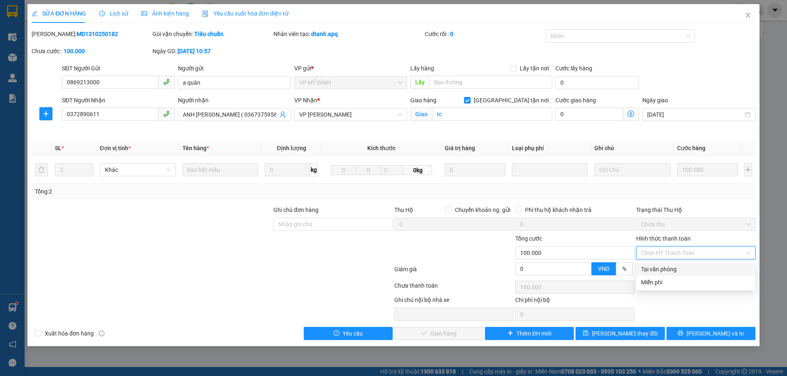
click at [656, 270] on div "Tại văn phòng" at bounding box center [695, 269] width 109 height 9
type input "0"
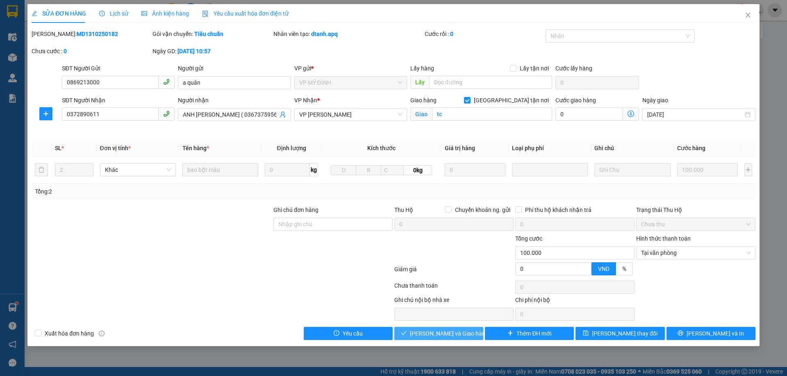
click at [465, 331] on button "[PERSON_NAME] và Giao hàng" at bounding box center [438, 333] width 89 height 13
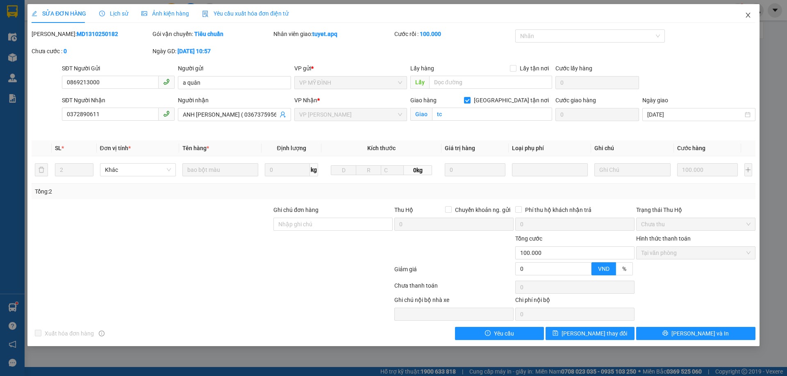
click at [750, 14] on icon "close" at bounding box center [747, 15] width 7 height 7
click at [747, 14] on div "tuyet.apq 1" at bounding box center [738, 10] width 97 height 14
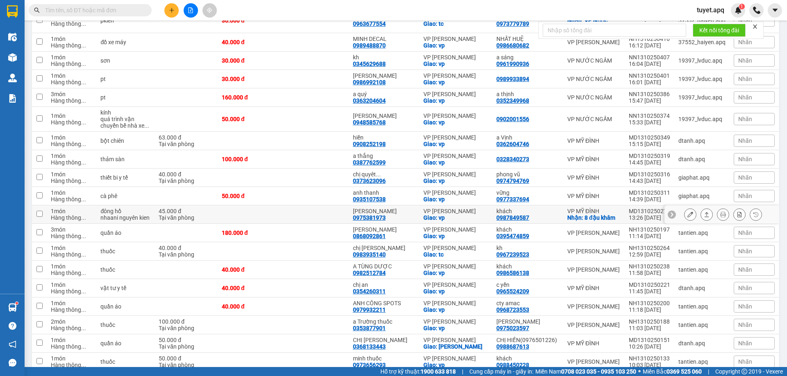
scroll to position [328, 0]
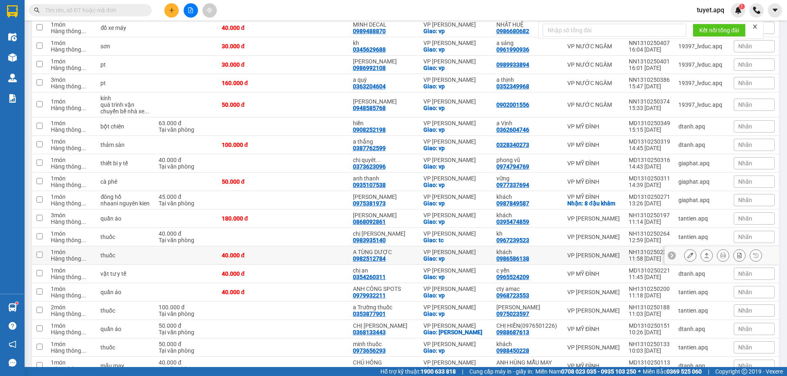
click at [687, 256] on icon at bounding box center [690, 256] width 6 height 6
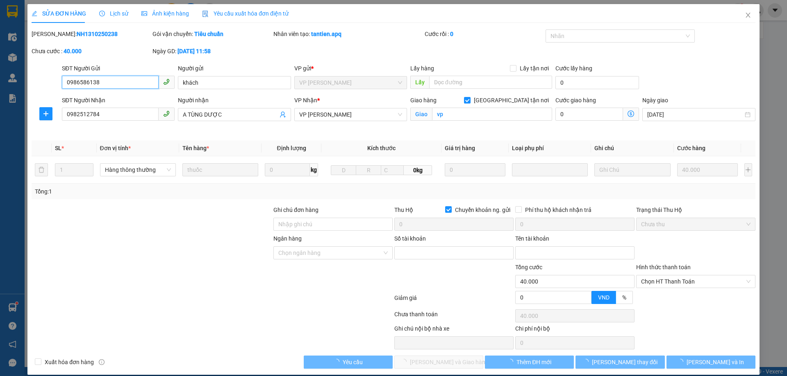
type input "0986586138"
type input "khách"
type input "0982512784"
type input "A TÙNG DƯỢC"
checkbox input "true"
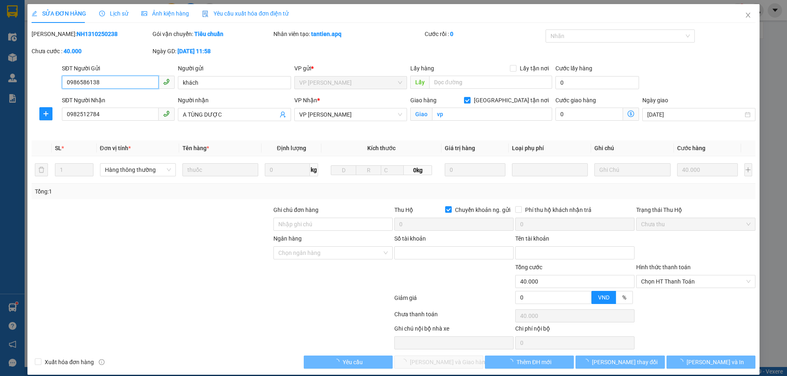
type input "vp"
checkbox input "true"
type input "0"
type input "40.000"
click at [665, 243] on div "Ngân hàng Chọn ngân hàng Số tài khoản Tên tài khoản" at bounding box center [393, 248] width 725 height 29
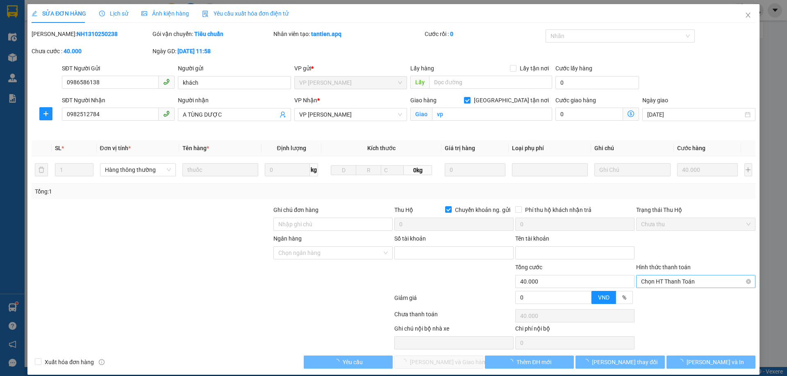
click at [650, 280] on span "Chọn HT Thanh Toán" at bounding box center [695, 282] width 109 height 12
click at [651, 297] on div "Tại văn phòng" at bounding box center [690, 298] width 109 height 9
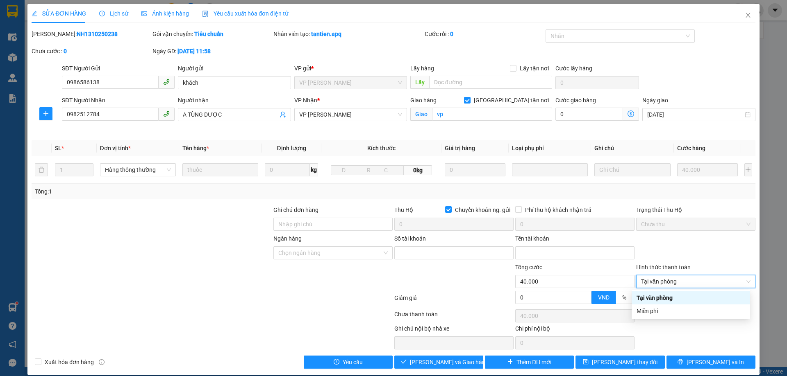
type input "0"
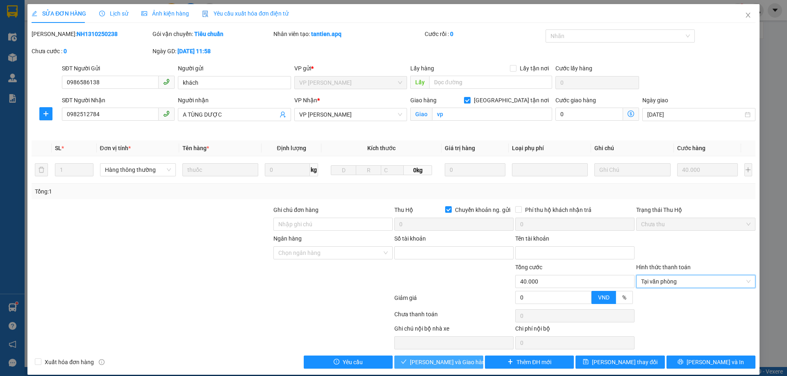
click at [441, 362] on span "[PERSON_NAME] và Giao hàng" at bounding box center [449, 362] width 79 height 9
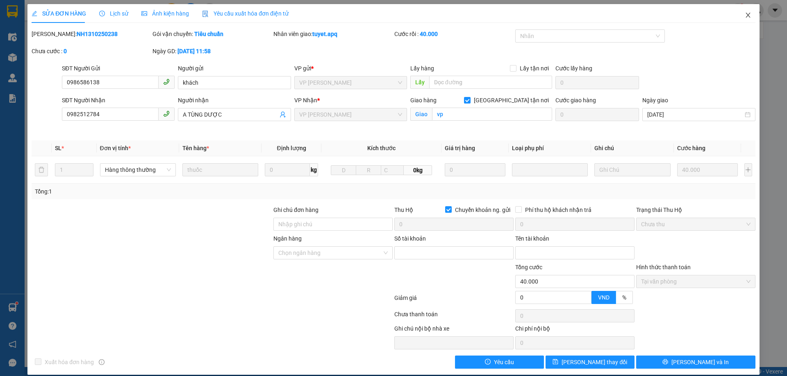
click at [745, 15] on icon "close" at bounding box center [747, 15] width 5 height 5
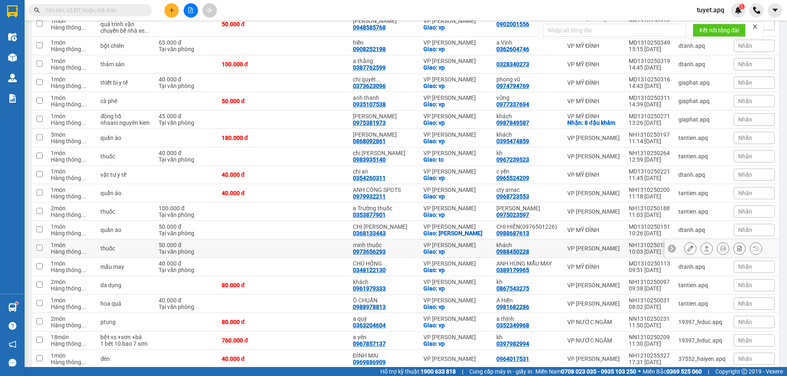
scroll to position [451, 0]
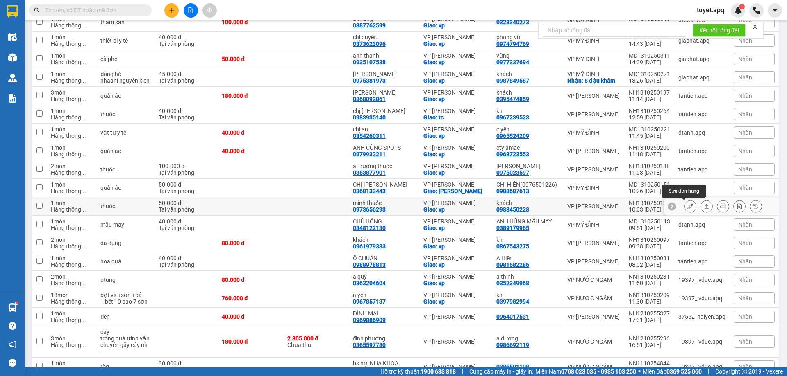
click at [687, 204] on icon at bounding box center [690, 207] width 6 height 6
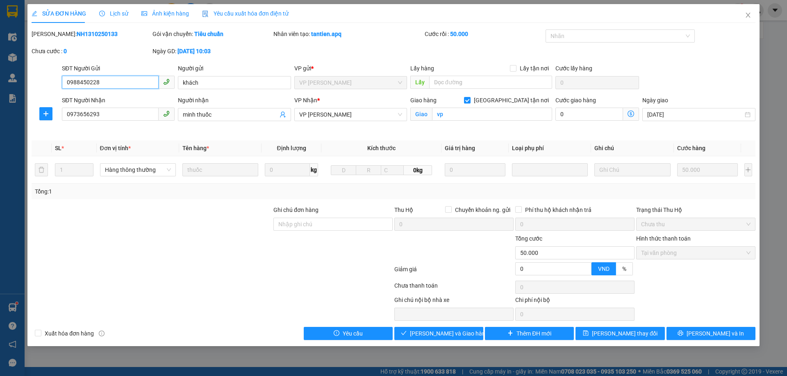
type input "0988450228"
type input "khách"
type input "0973656293"
type input "minh thuốc"
checkbox input "true"
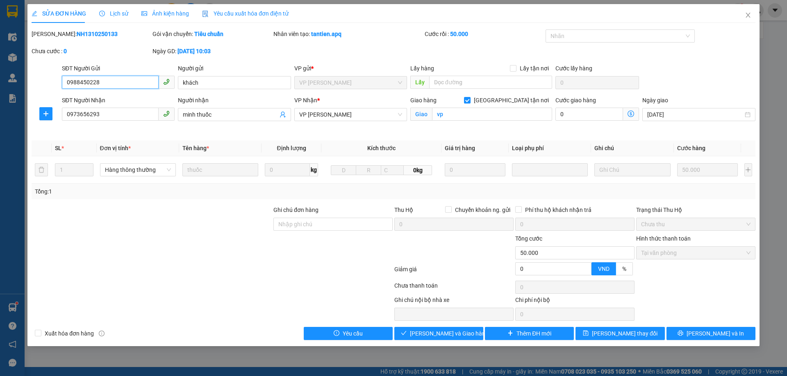
type input "vp"
type input "0"
type input "50.000"
click at [450, 333] on span "Giao hàng" at bounding box center [443, 333] width 26 height 9
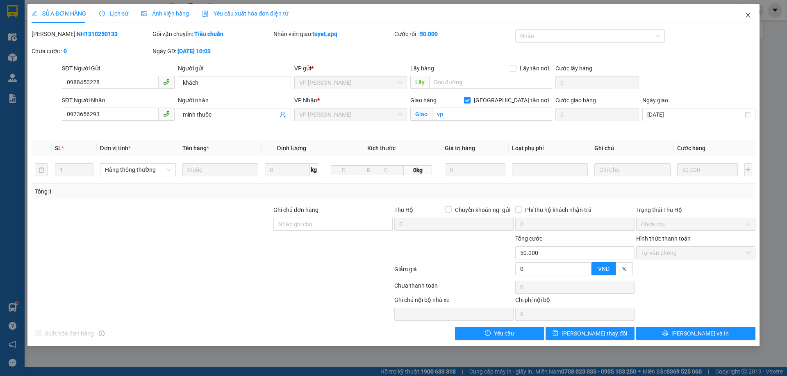
click at [749, 14] on icon "close" at bounding box center [747, 15] width 5 height 5
click at [749, 16] on div at bounding box center [756, 10] width 14 height 14
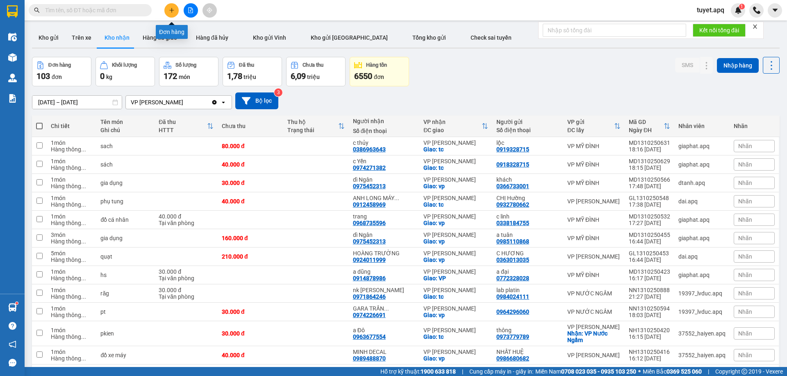
click at [172, 8] on icon "plus" at bounding box center [171, 10] width 0 height 5
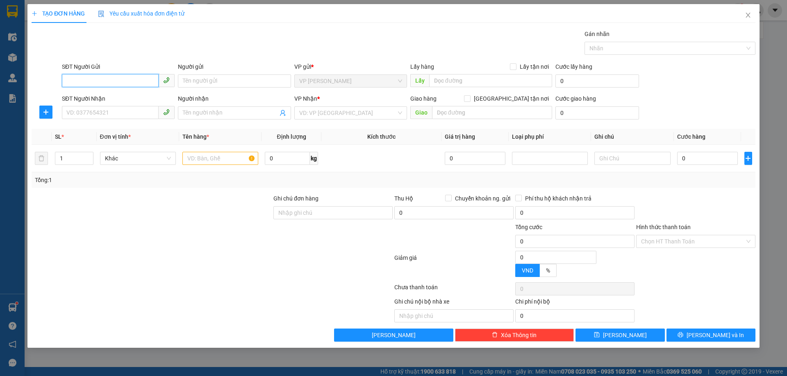
click at [136, 79] on input "SĐT Người Gửi" at bounding box center [110, 80] width 97 height 13
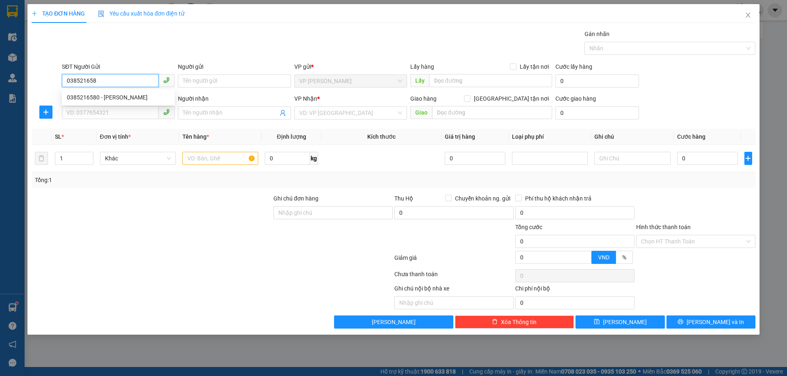
type input "0385216580"
click at [90, 99] on div "0385216580 - c Minh" at bounding box center [118, 97] width 103 height 9
type input "c Minh"
checkbox input "true"
type input "VP [PERSON_NAME]"
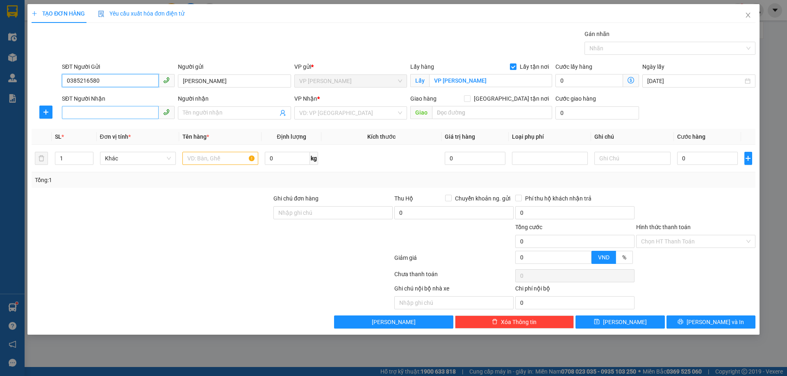
type input "0385216580"
click at [109, 111] on input "SĐT Người Nhận" at bounding box center [110, 112] width 97 height 13
click at [118, 144] on div "0974917021 - C NGÂN" at bounding box center [118, 142] width 103 height 9
type input "0974917021"
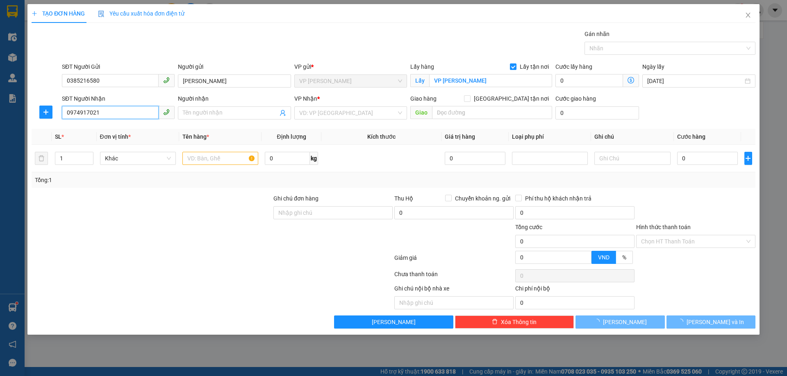
type input "C NGÂN"
type input "VP Gia Lâm"
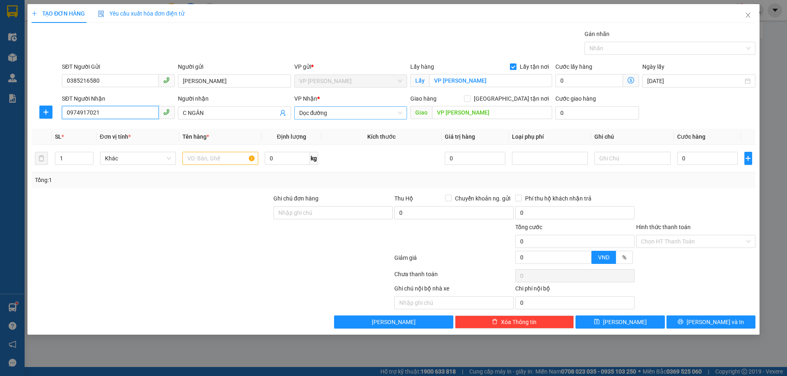
click at [367, 115] on span "Dọc đường" at bounding box center [350, 113] width 103 height 12
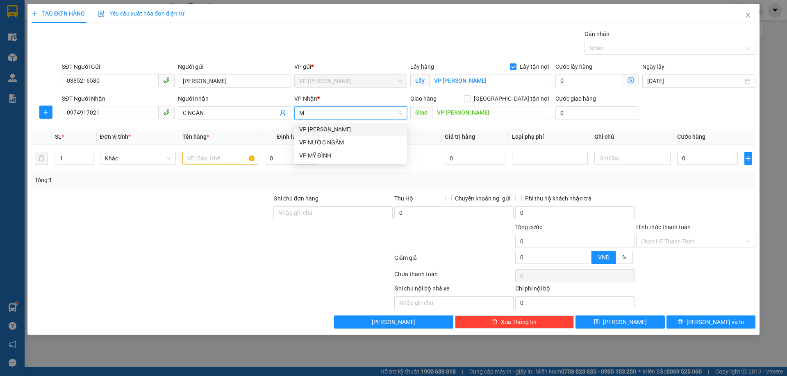
type input "MY"
click at [351, 132] on div "VP MỸ ĐÌNH" at bounding box center [350, 129] width 103 height 9
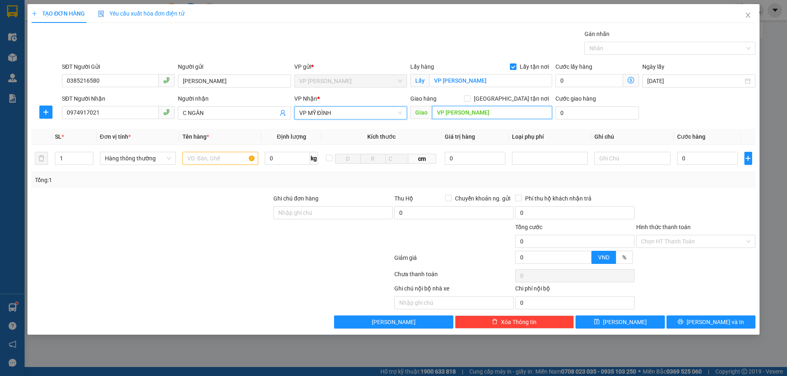
click at [459, 112] on input "VP Gia Lâm" at bounding box center [492, 112] width 120 height 13
type input "MĐ"
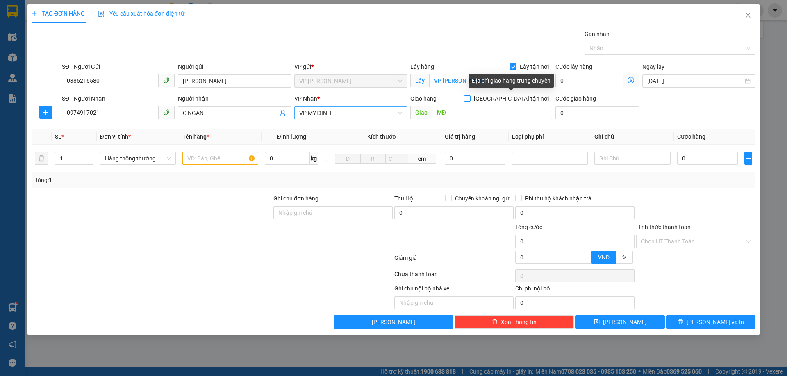
click at [515, 98] on span "[GEOGRAPHIC_DATA] tận nơi" at bounding box center [511, 98] width 82 height 9
click at [469, 98] on input "[GEOGRAPHIC_DATA] tận nơi" at bounding box center [467, 98] width 6 height 6
checkbox input "true"
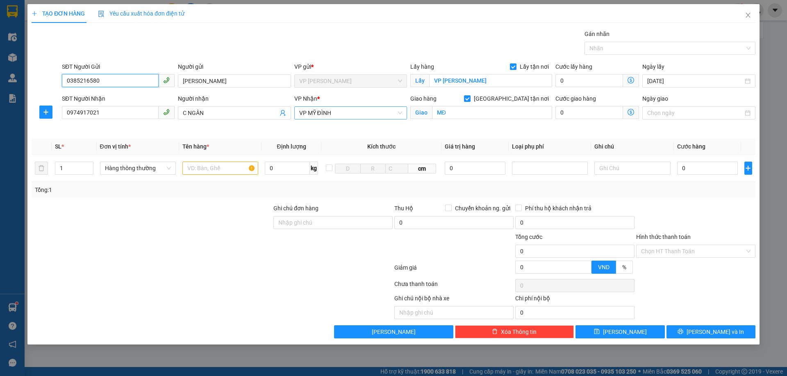
drag, startPoint x: 102, startPoint y: 78, endPoint x: 0, endPoint y: 120, distance: 110.0
click at [0, 119] on div "TẠO ĐƠN HÀNG Yêu cầu xuất hóa đơn điện tử Transit Pickup Surcharge Ids Transit …" at bounding box center [393, 188] width 787 height 376
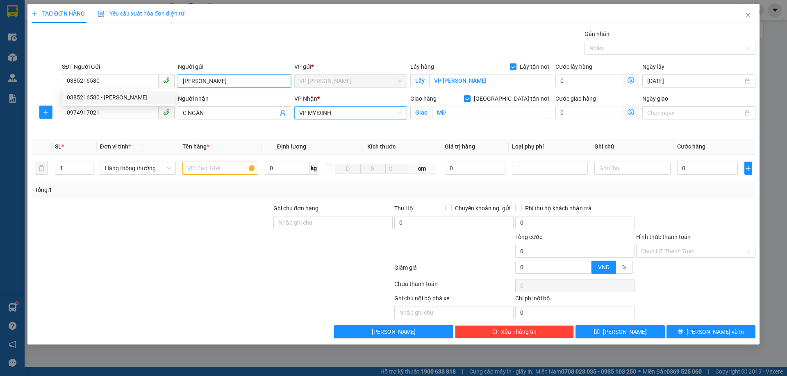
click at [224, 81] on input "c Minh" at bounding box center [234, 81] width 113 height 13
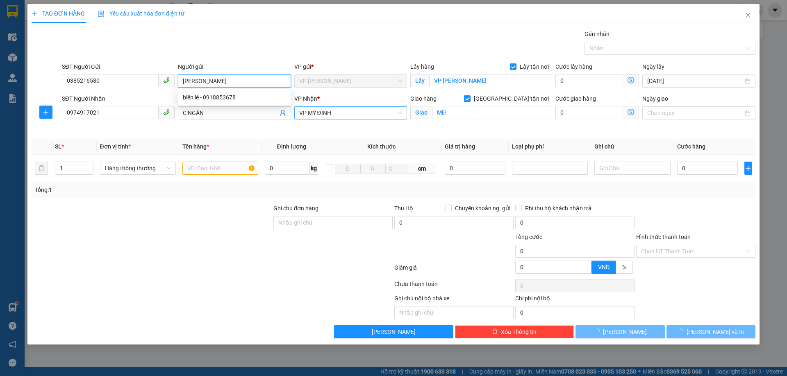
paste input "0385216580"
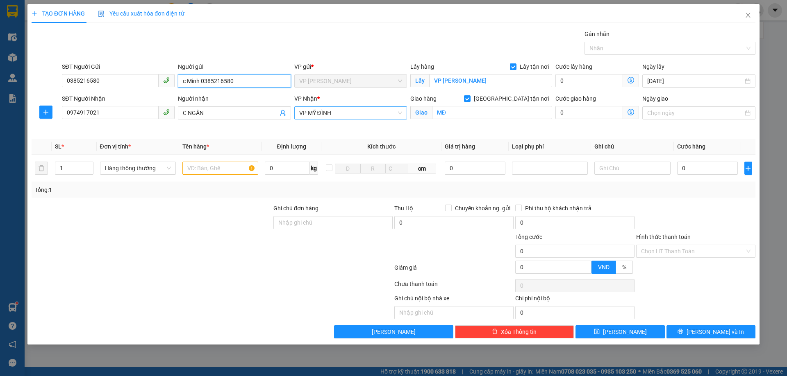
type input "c Minh 0385216580"
drag, startPoint x: 153, startPoint y: 292, endPoint x: 203, endPoint y: 205, distance: 100.4
click at [166, 274] on div "Transit Pickup Surcharge Ids Transit Deliver Surcharge Ids Transit Deliver Surc…" at bounding box center [393, 183] width 723 height 309
click at [221, 168] on input "text" at bounding box center [220, 168] width 76 height 13
type input "C"
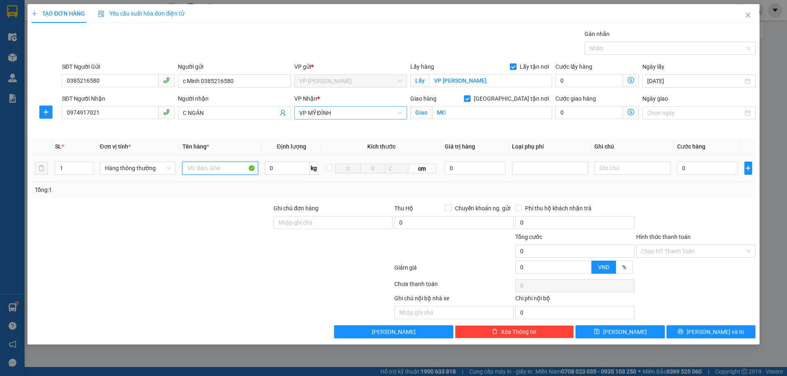
type input "D"
type input "ĐỒ ĂN NHẬN NGUYÊN KIỆN"
click at [716, 167] on input "0" at bounding box center [707, 168] width 61 height 13
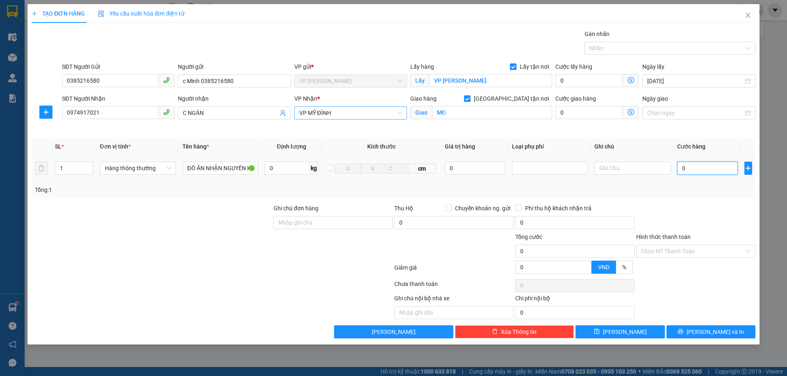
type input "6"
type input "60"
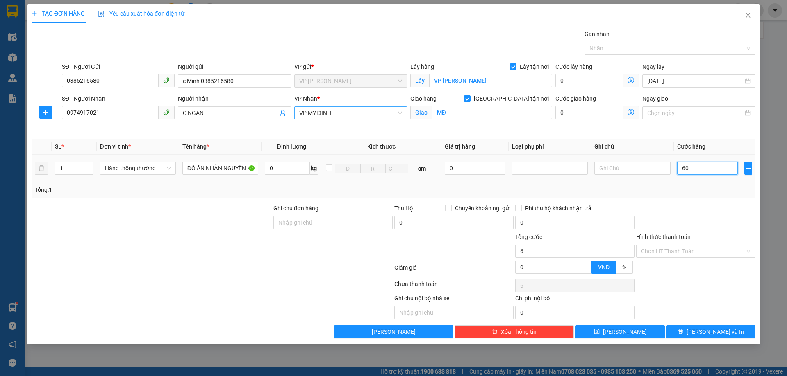
type input "60"
type input "600"
type input "6.000"
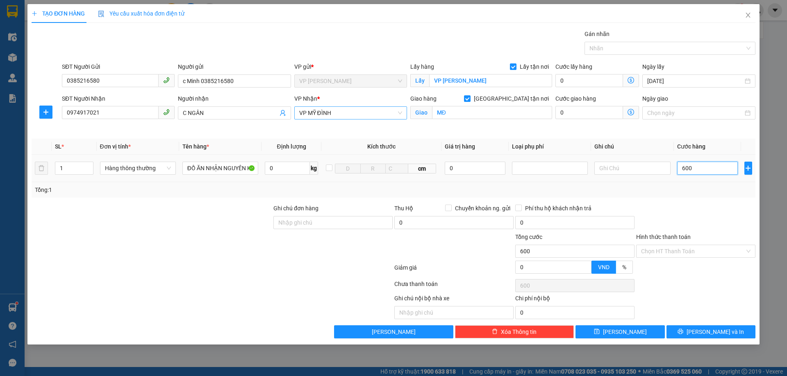
type input "6.000"
type input "60.000"
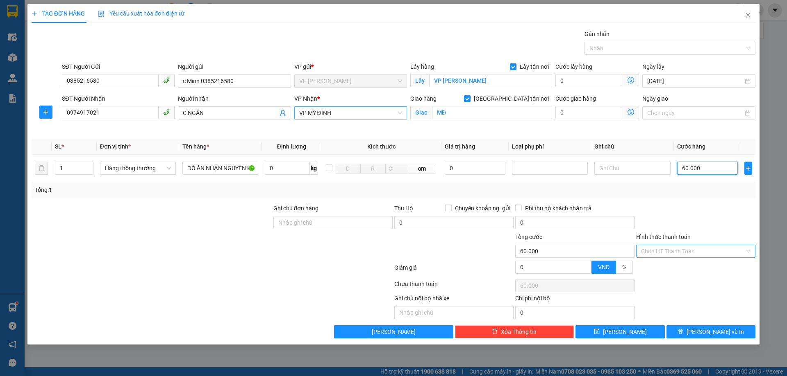
type input "60.000"
click at [674, 249] on input "Hình thức thanh toán" at bounding box center [693, 251] width 104 height 12
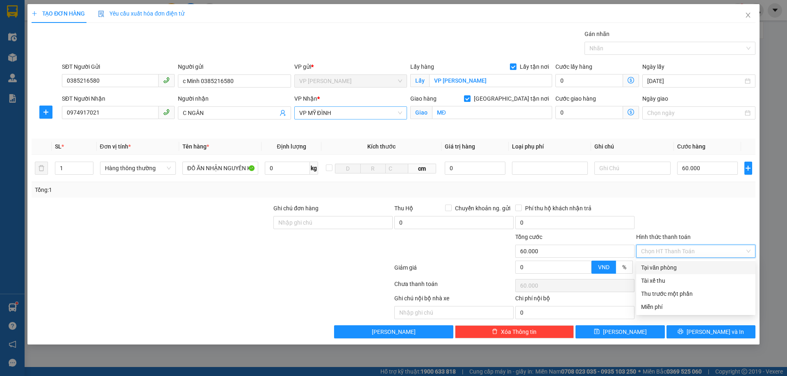
click at [717, 193] on div "Tổng: 1" at bounding box center [393, 190] width 717 height 9
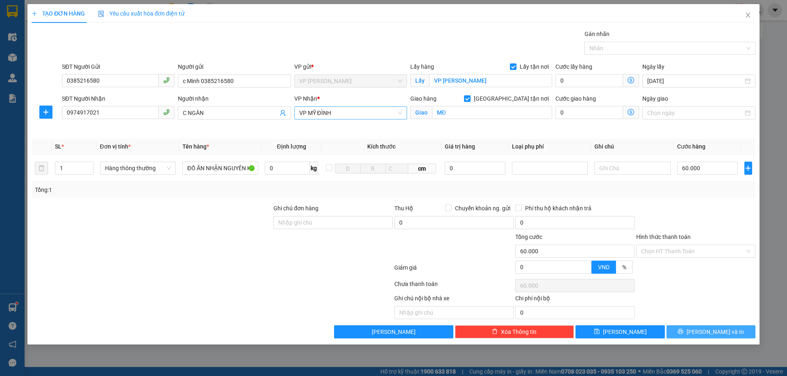
click at [683, 333] on icon "printer" at bounding box center [680, 332] width 6 height 6
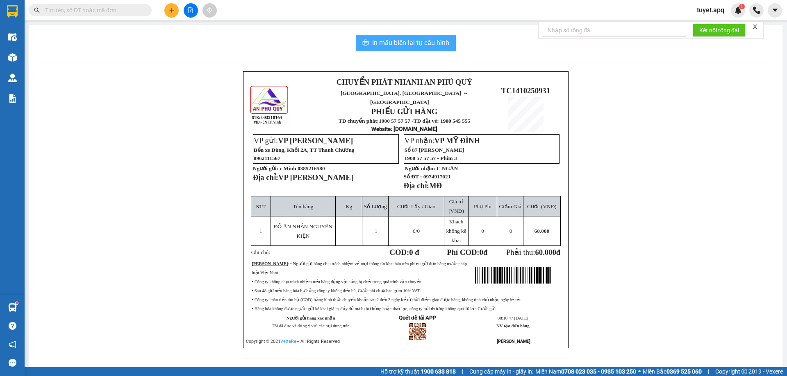
click at [392, 45] on span "In mẫu biên lai tự cấu hình" at bounding box center [410, 43] width 77 height 10
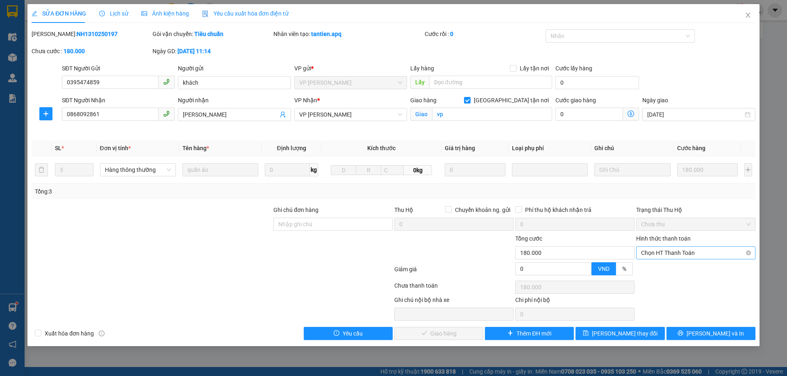
click at [662, 252] on span "Chọn HT Thanh Toán" at bounding box center [695, 253] width 109 height 12
click at [660, 270] on div "Tại văn phòng" at bounding box center [695, 269] width 109 height 9
type input "0"
click at [440, 333] on span "[PERSON_NAME] và Giao hàng" at bounding box center [449, 333] width 79 height 9
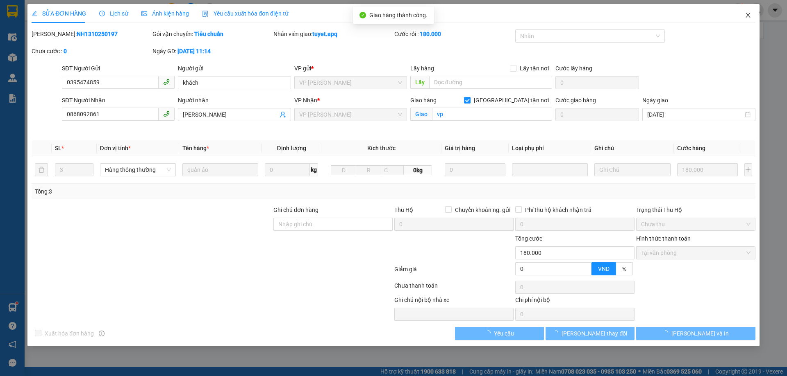
click at [748, 14] on icon "close" at bounding box center [747, 15] width 7 height 7
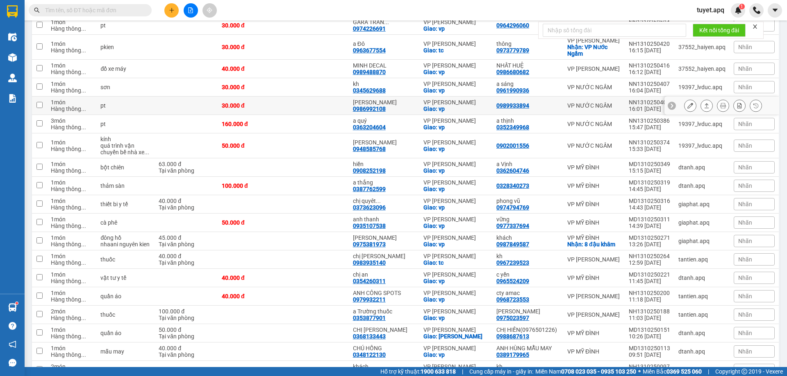
scroll to position [246, 0]
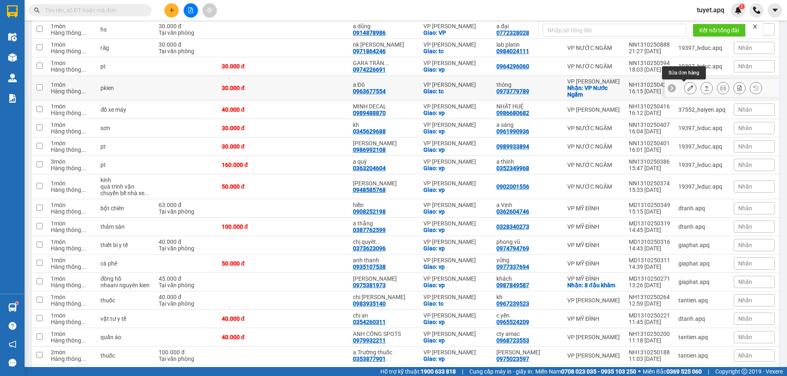
click at [687, 86] on icon at bounding box center [690, 88] width 6 height 6
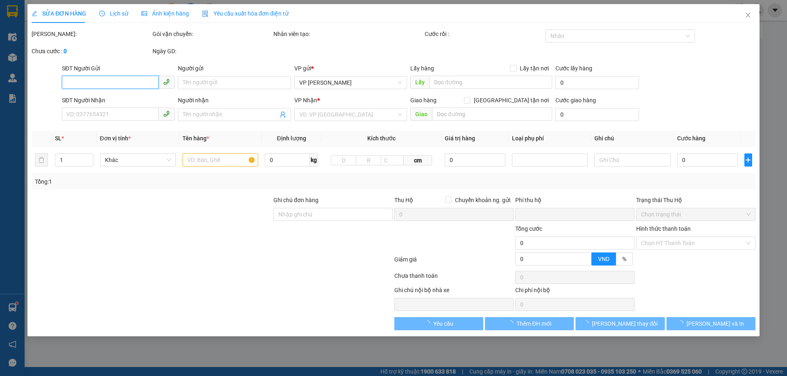
type input "0973779789"
type input "thông"
checkbox input "true"
type input "VP Nước Ngầm"
type input "0963677554"
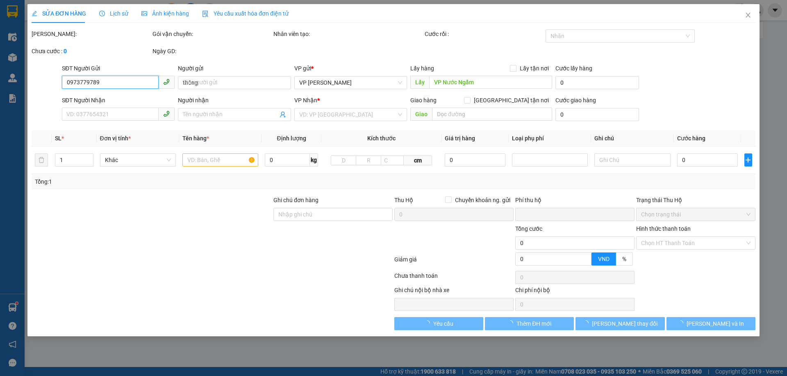
type input "a Đô"
checkbox input "true"
type input "tc"
type input "0"
type input "30.000"
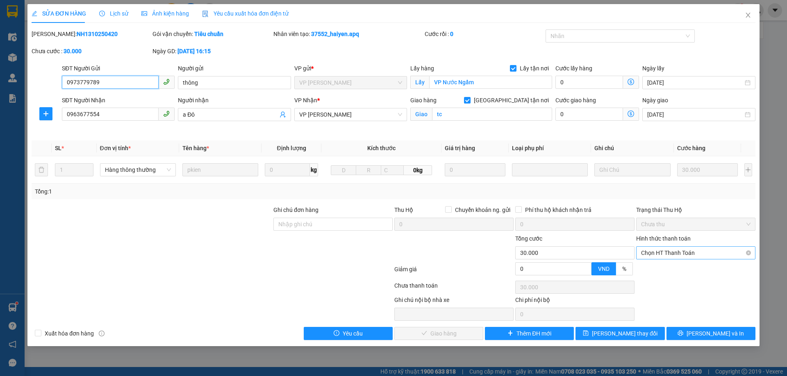
drag, startPoint x: 665, startPoint y: 255, endPoint x: 665, endPoint y: 263, distance: 8.2
click at [665, 256] on span "Chọn HT Thanh Toán" at bounding box center [695, 253] width 109 height 12
click at [667, 268] on div "Tại văn phòng" at bounding box center [695, 269] width 109 height 9
type input "0"
click at [463, 329] on span "[PERSON_NAME] và Giao hàng" at bounding box center [449, 333] width 79 height 9
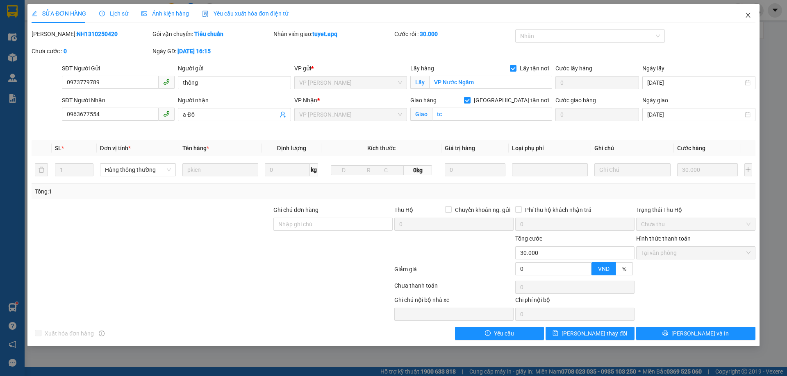
click at [747, 13] on icon "close" at bounding box center [747, 15] width 7 height 7
click at [748, 16] on div "tuyet.apq 1" at bounding box center [738, 10] width 97 height 14
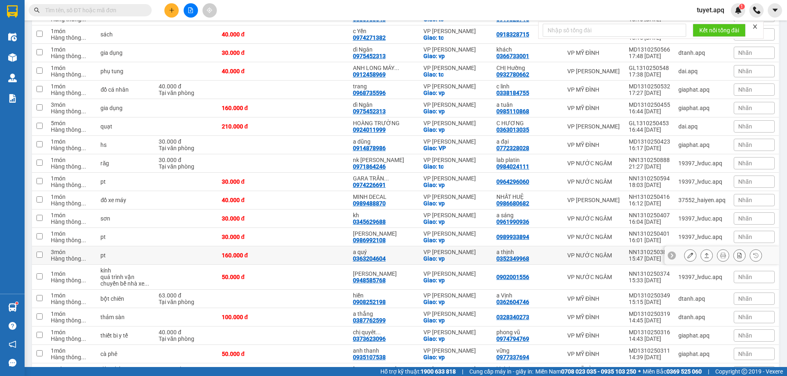
scroll to position [123, 0]
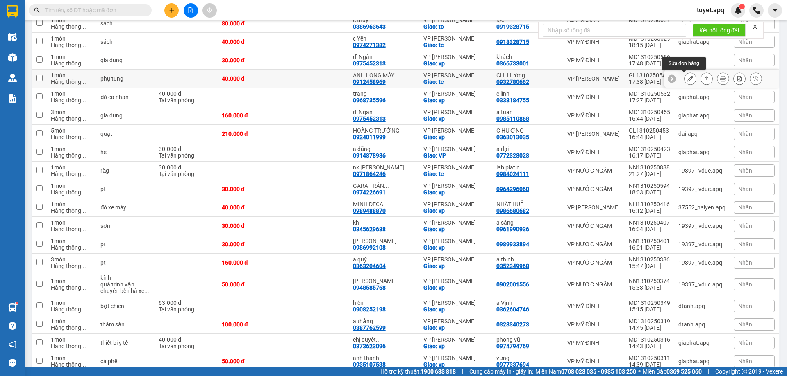
click at [687, 79] on icon at bounding box center [690, 79] width 6 height 6
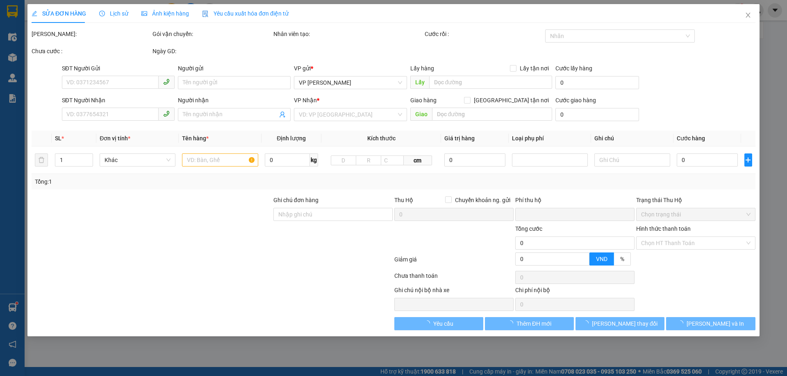
type input "0932780662"
type input "CHỊ Hường"
type input "0912458969"
type input "ANH LONG MÁY SẮN0989897377"
checkbox input "true"
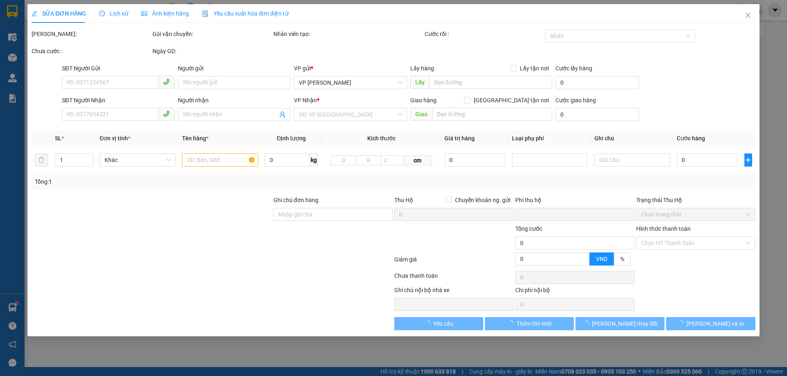
type input "tc"
type input "0"
type input "40.000"
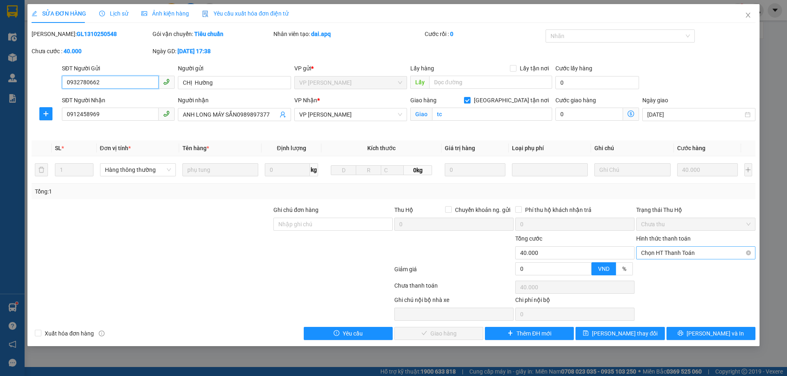
drag, startPoint x: 677, startPoint y: 253, endPoint x: 676, endPoint y: 258, distance: 5.5
click at [677, 254] on span "Chọn HT Thanh Toán" at bounding box center [695, 253] width 109 height 12
click at [663, 270] on div "Tại văn phòng" at bounding box center [695, 269] width 109 height 9
type input "0"
click at [436, 331] on span "[PERSON_NAME] và Giao hàng" at bounding box center [449, 333] width 79 height 9
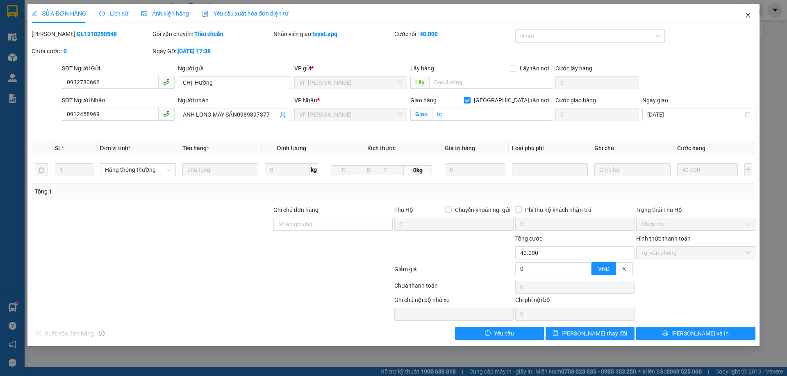
click at [748, 11] on span "Close" at bounding box center [747, 15] width 23 height 23
click at [750, 15] on div at bounding box center [756, 10] width 14 height 14
click at [747, 13] on div "tuyet.apq 1" at bounding box center [738, 10] width 97 height 14
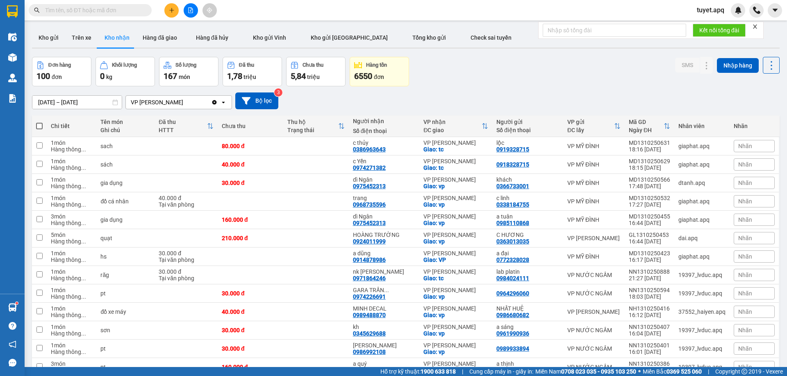
click at [106, 9] on input "text" at bounding box center [93, 10] width 97 height 9
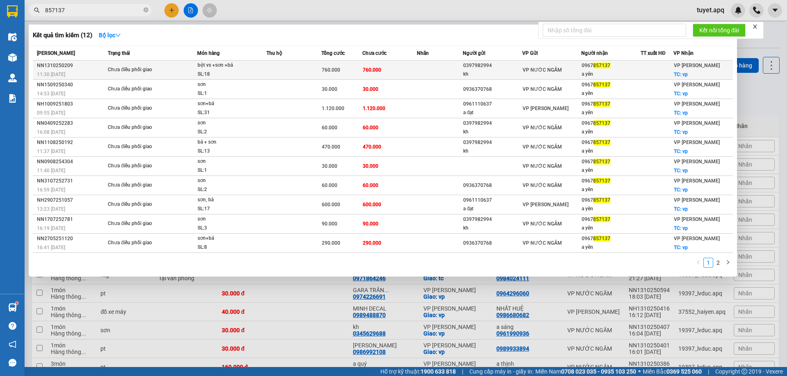
type input "857137"
click at [211, 68] on div "bệt vs +sơn +bả" at bounding box center [227, 65] width 61 height 9
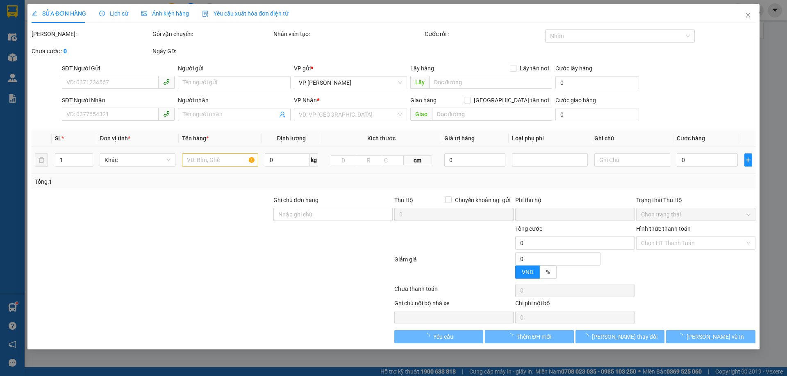
type input "0397982994"
type input "kh"
type input "0967857137"
type input "a yên"
checkbox input "true"
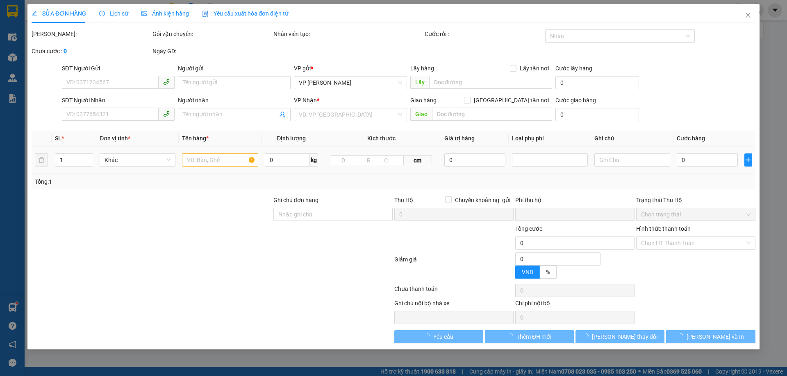
type input "vp"
type input "0"
type input "760.000"
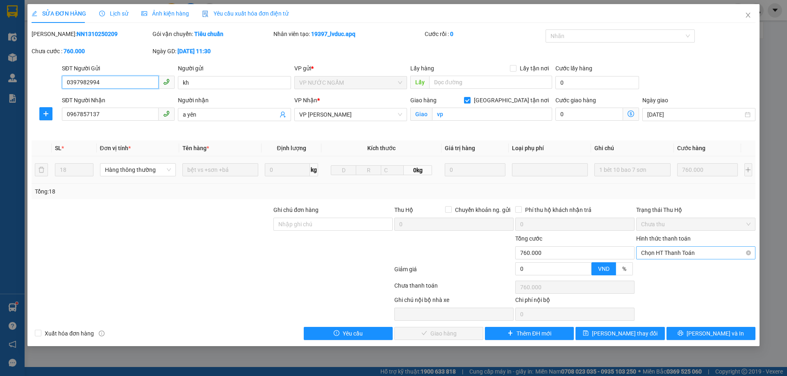
click at [665, 254] on span "Chọn HT Thanh Toán" at bounding box center [695, 253] width 109 height 12
click at [659, 272] on div "Tại văn phòng" at bounding box center [695, 269] width 109 height 9
type input "0"
click at [454, 334] on span "[PERSON_NAME] và Giao hàng" at bounding box center [449, 333] width 79 height 9
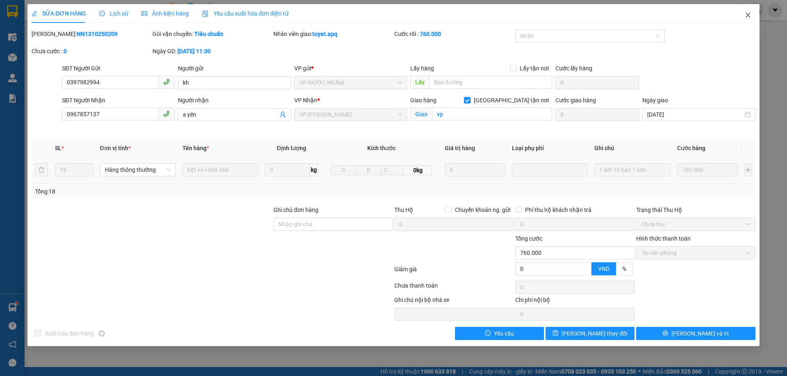
click at [745, 15] on icon "close" at bounding box center [747, 15] width 7 height 7
click at [747, 16] on div "tuyet.apq" at bounding box center [738, 10] width 97 height 14
click at [747, 13] on div "tuyet.apq" at bounding box center [738, 10] width 97 height 14
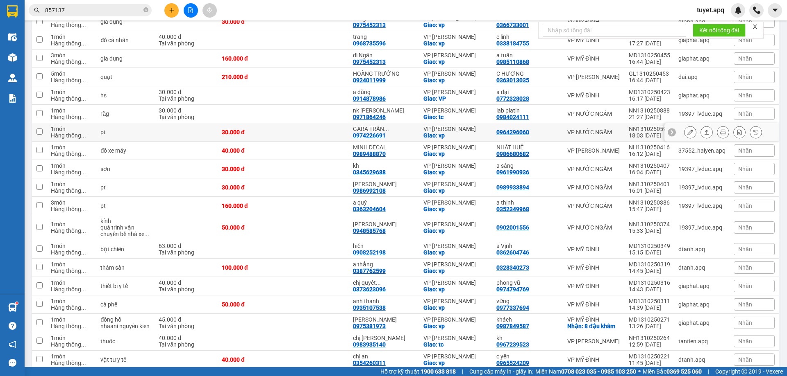
scroll to position [164, 0]
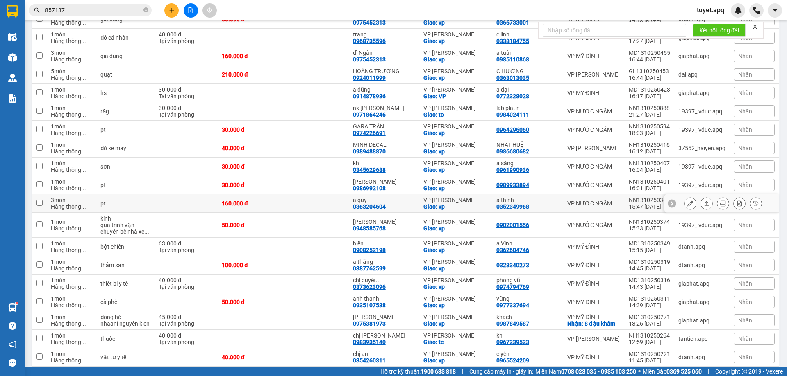
click at [687, 204] on icon at bounding box center [690, 204] width 6 height 6
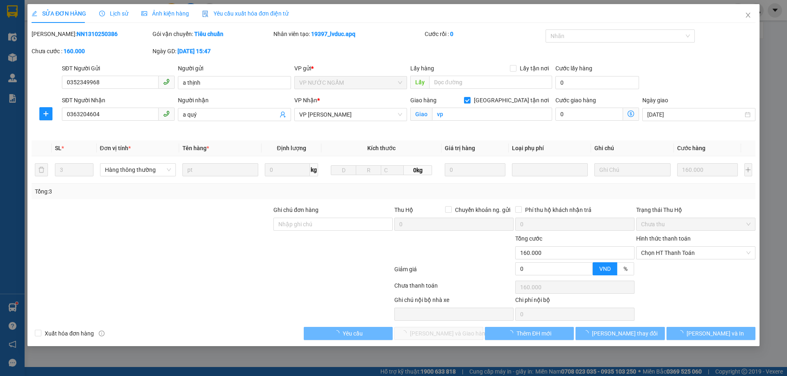
type input "0352349968"
type input "a thịnh"
type input "0363204604"
type input "a quý"
checkbox input "true"
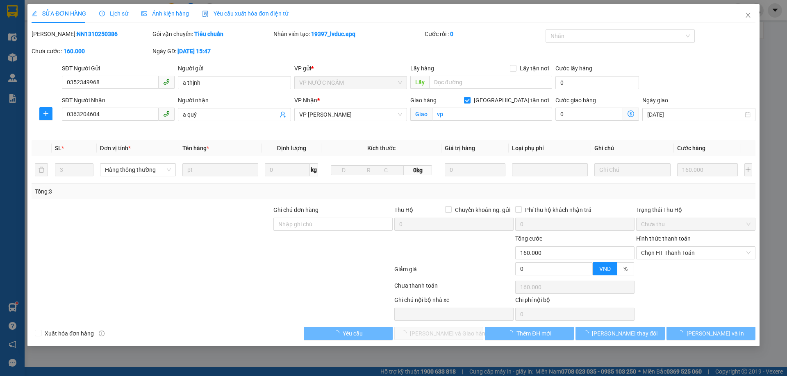
type input "vp"
type input "0"
type input "160.000"
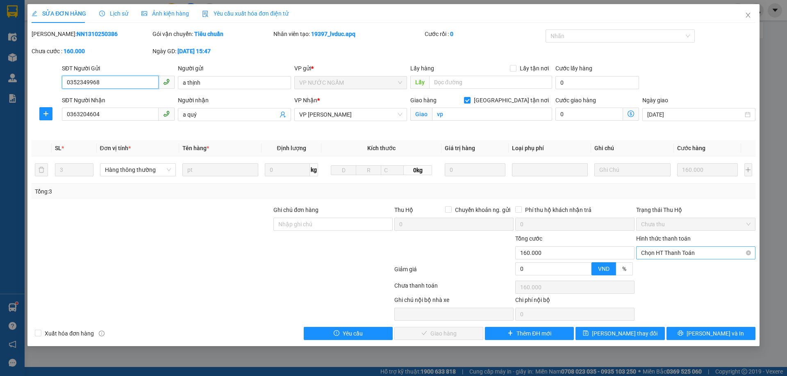
click at [673, 253] on span "Chọn HT Thanh Toán" at bounding box center [695, 253] width 109 height 12
click at [673, 265] on div "Tại văn phòng" at bounding box center [695, 269] width 109 height 9
type input "0"
click at [456, 336] on span "[PERSON_NAME] và Giao hàng" at bounding box center [449, 333] width 79 height 9
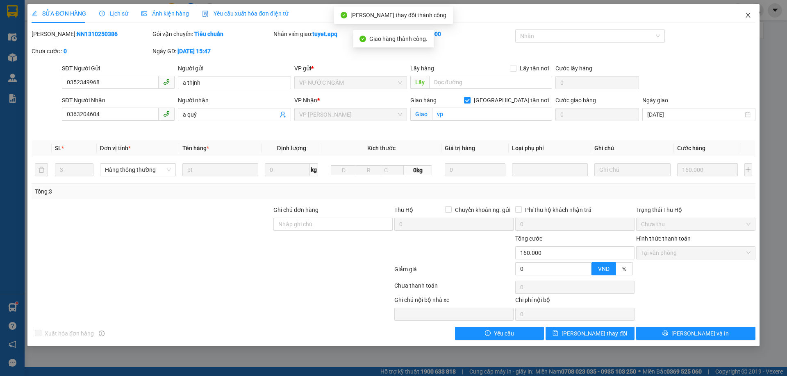
click at [747, 13] on icon "close" at bounding box center [747, 15] width 7 height 7
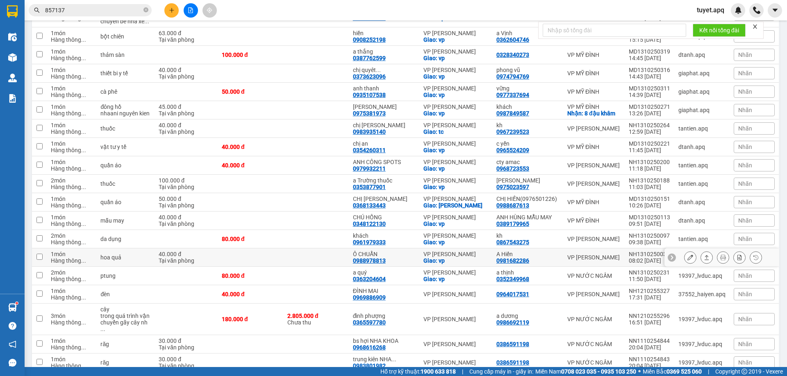
scroll to position [369, 0]
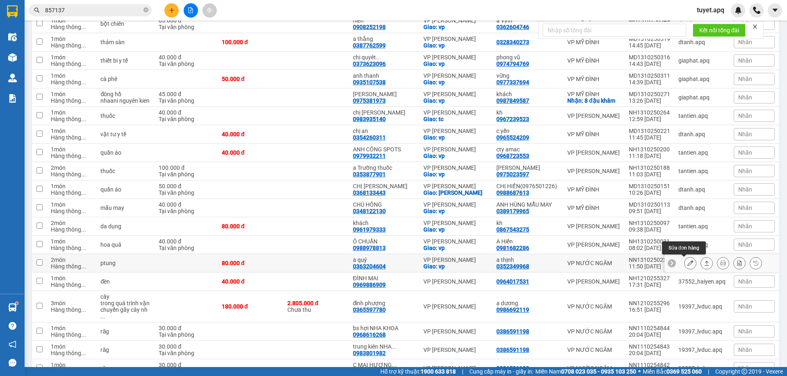
click at [687, 265] on button at bounding box center [689, 263] width 11 height 14
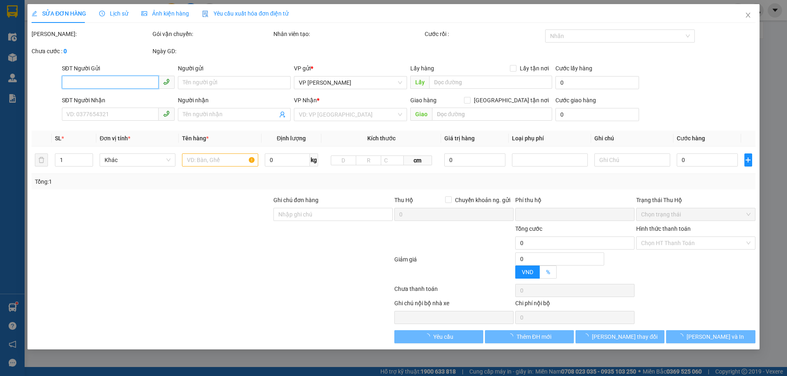
type input "0352349968"
type input "a thịnh"
type input "0363204604"
type input "a quý"
checkbox input "true"
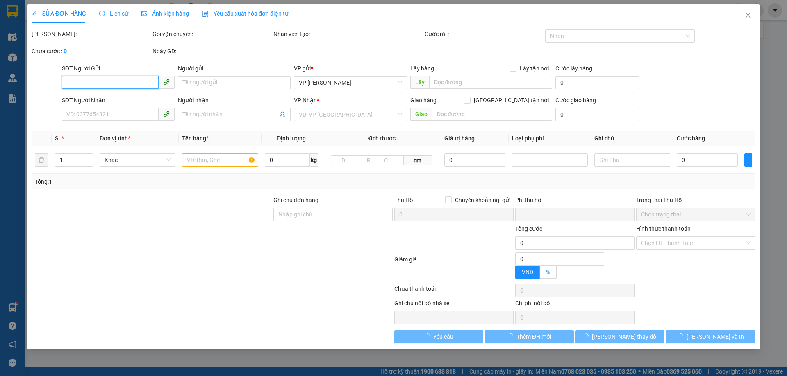
type input "vp"
type input "0"
type input "80.000"
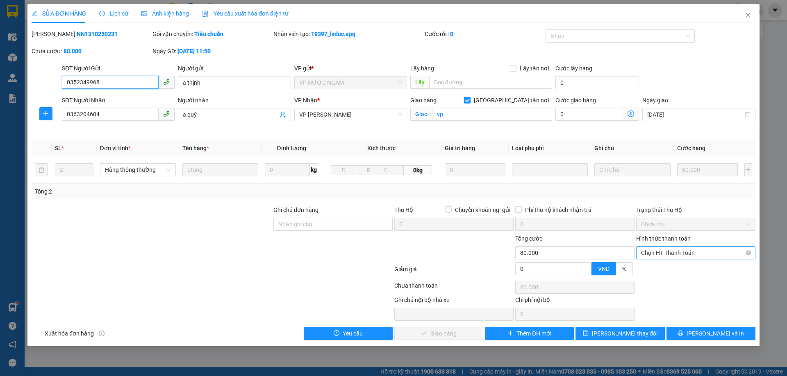
click at [653, 252] on span "Chọn HT Thanh Toán" at bounding box center [695, 253] width 109 height 12
click at [659, 270] on div "Tại văn phòng" at bounding box center [695, 269] width 109 height 9
type input "0"
click at [455, 336] on span "[PERSON_NAME] và Giao hàng" at bounding box center [449, 333] width 79 height 9
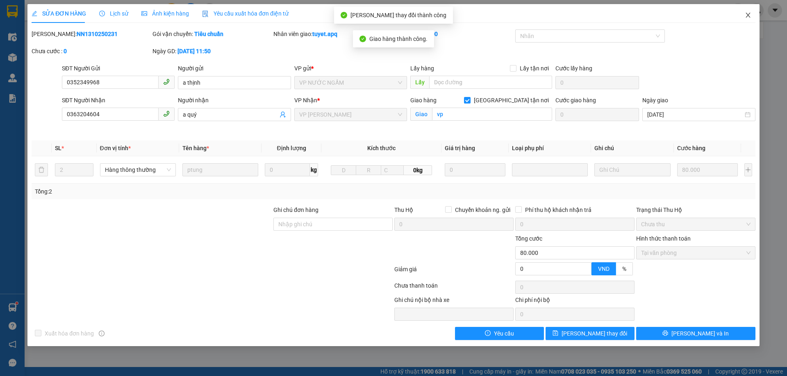
click at [750, 17] on icon "close" at bounding box center [747, 15] width 7 height 7
click at [746, 15] on div "tuyet.apq" at bounding box center [738, 10] width 97 height 14
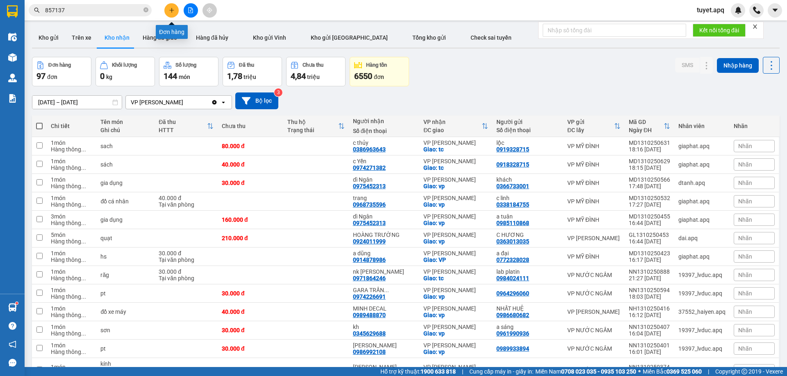
click at [175, 13] on button at bounding box center [171, 10] width 14 height 14
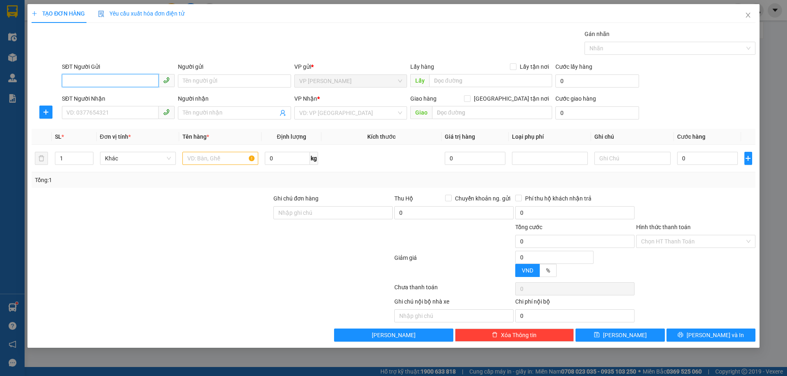
click at [110, 77] on input "SĐT Người Gửi" at bounding box center [110, 80] width 97 height 13
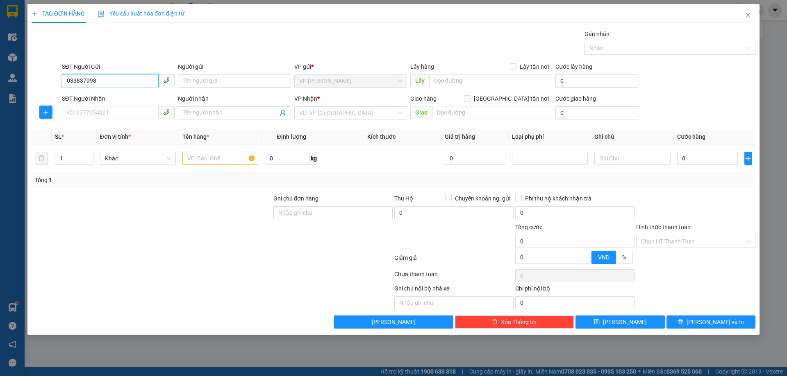
type input "0338379989"
click at [116, 97] on div "0338379989 - C THUỲ TẠP HOÁ" at bounding box center [118, 97] width 103 height 9
type input "C THUỲ TẠP HOÁ"
checkbox input "true"
type input "TC"
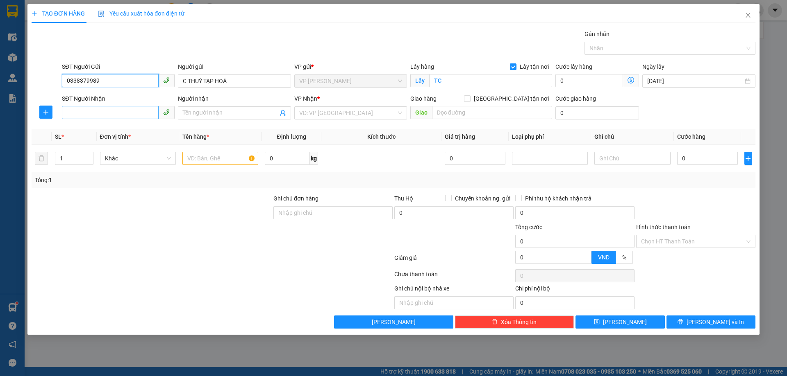
type input "0338379989"
click at [124, 114] on input "SĐT Người Nhận" at bounding box center [110, 112] width 97 height 13
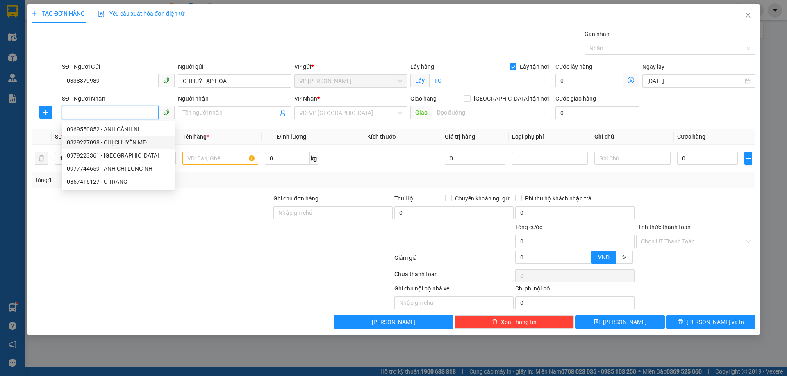
click at [134, 142] on div "0329227098 - CHỊ CHUYÊN MĐ" at bounding box center [118, 142] width 103 height 9
type input "0329227098"
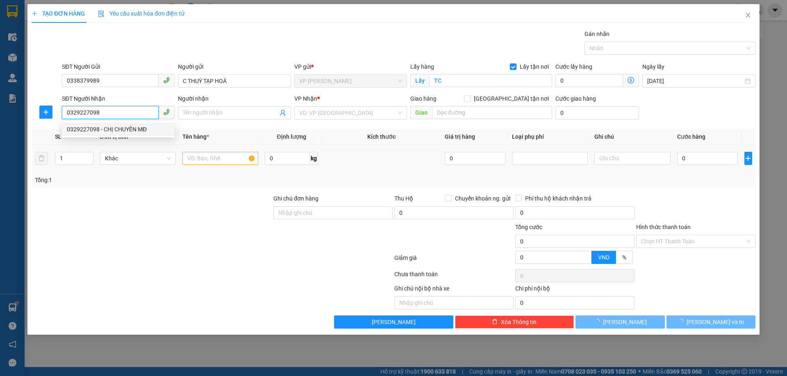
type input "CHỊ CHUYÊN MĐ"
checkbox input "true"
type input "MĐ"
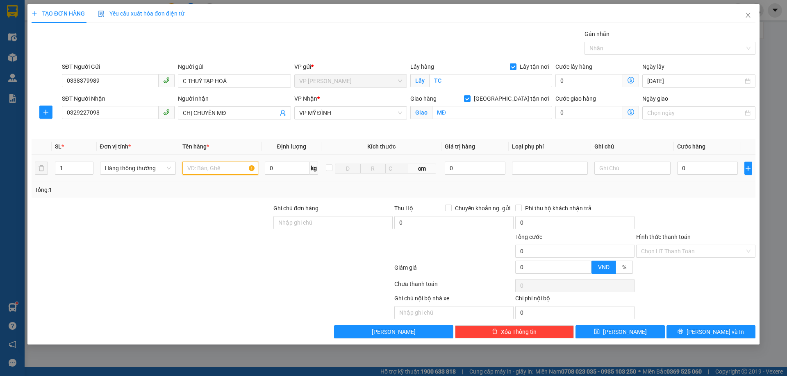
click at [220, 168] on input "text" at bounding box center [220, 168] width 76 height 13
type input "HÀNG TẠP HOÁ"
click at [701, 172] on input "0" at bounding box center [707, 168] width 61 height 13
type input "5"
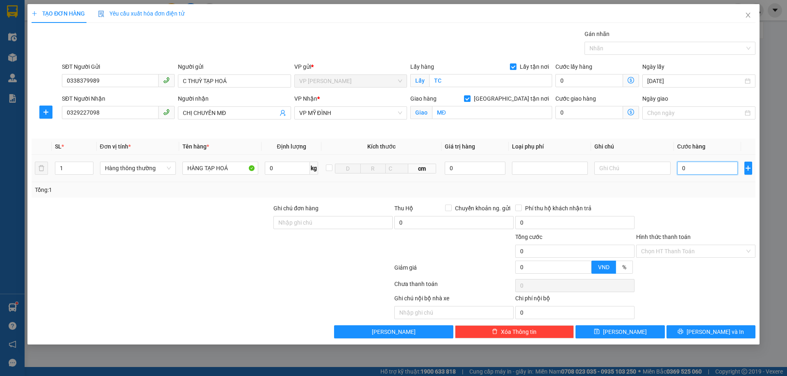
type input "5"
type input "50"
type input "500"
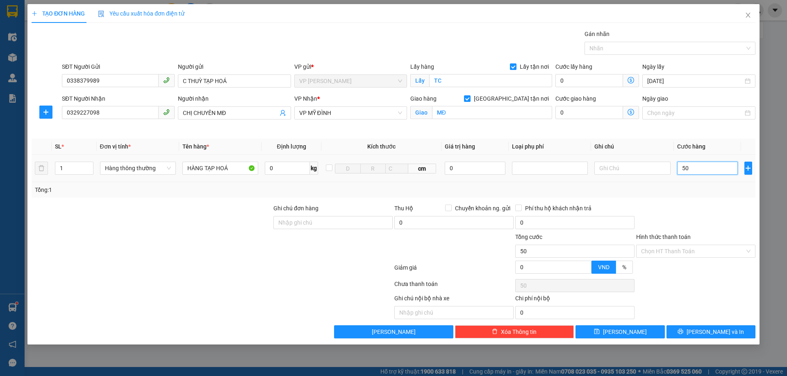
type input "500"
type input "5.000"
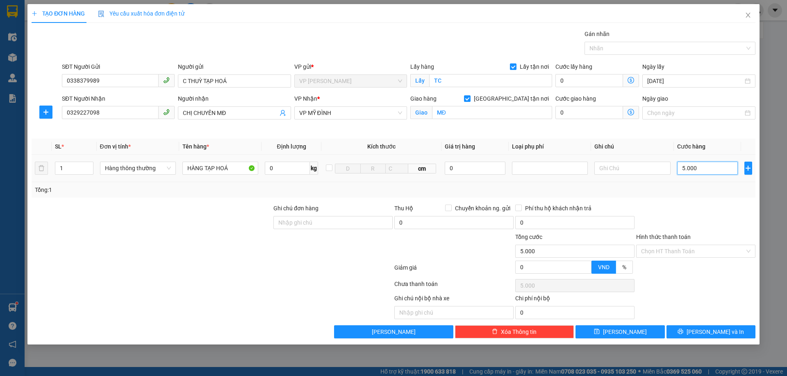
type input "50.000"
click at [683, 331] on icon "printer" at bounding box center [680, 331] width 5 height 5
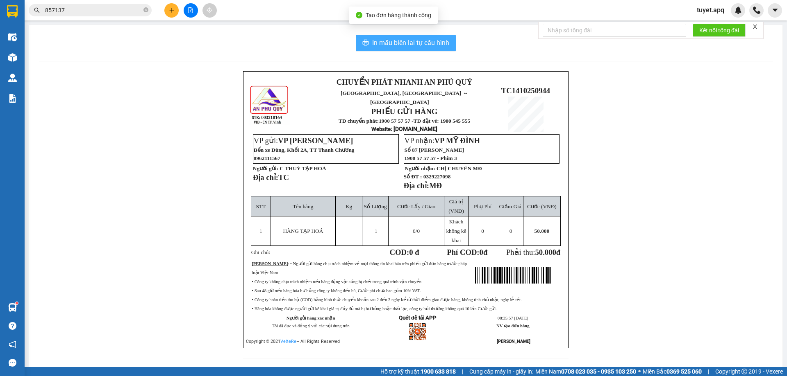
click at [395, 43] on span "In mẫu biên lai tự cấu hình" at bounding box center [410, 43] width 77 height 10
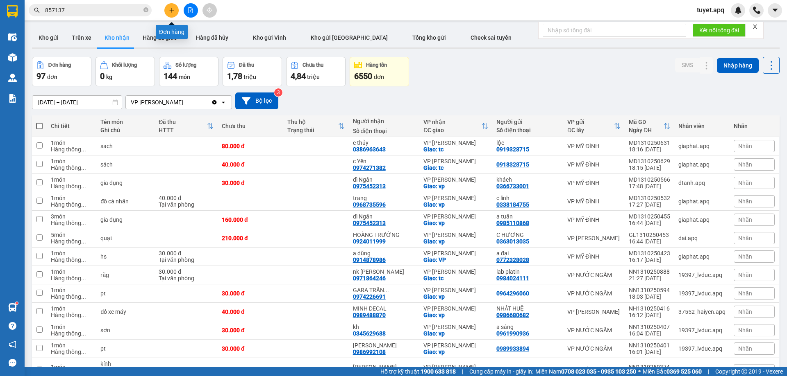
click at [176, 15] on button at bounding box center [171, 10] width 14 height 14
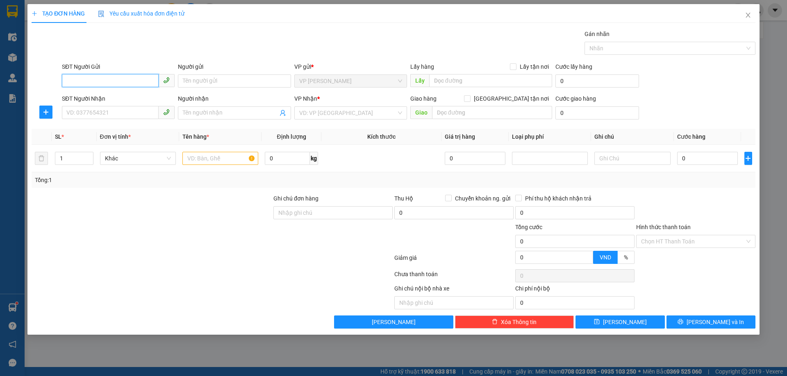
click at [113, 81] on input "SĐT Người Gửi" at bounding box center [110, 80] width 97 height 13
type input "0388651274"
click at [132, 98] on div "0388651274 - BÁC NGUYỄN TƯ THẢNH" at bounding box center [118, 97] width 103 height 9
type input "BÁC NGUYỄN TƯ THẢNH"
checkbox input "true"
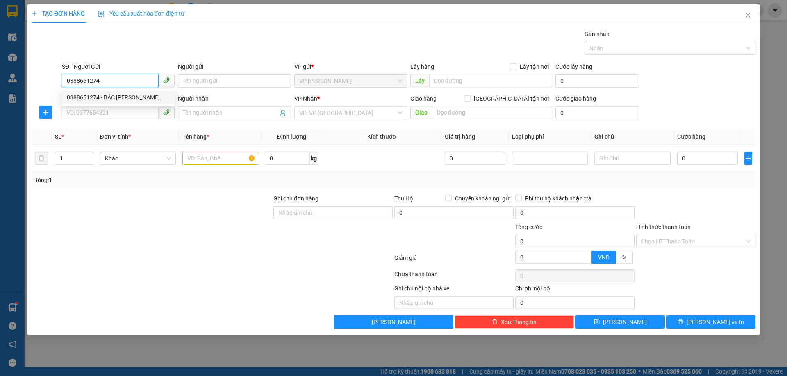
type input "VPTC"
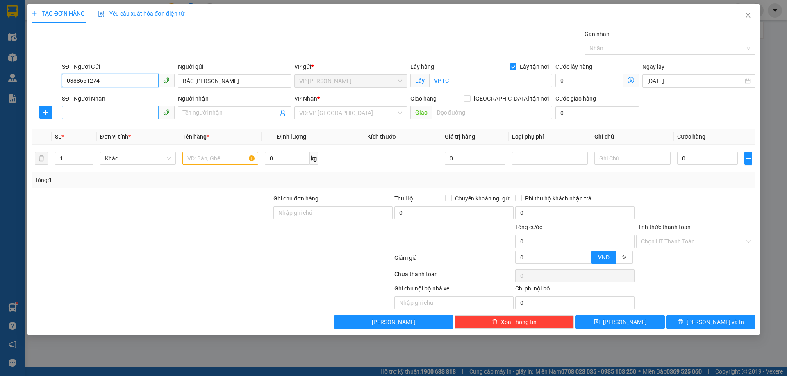
type input "0388651274"
click at [123, 116] on input "SĐT Người Nhận" at bounding box center [110, 112] width 97 height 13
click at [135, 143] on div "0986813254 - CHỊ NGUYỄN THỊ THU" at bounding box center [118, 142] width 103 height 9
type input "0986813254"
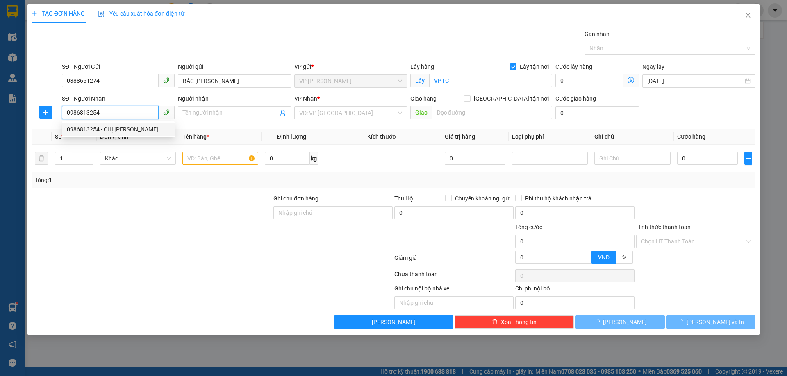
type input "CHỊ [PERSON_NAME]"
type input "VP Mỹ Đình"
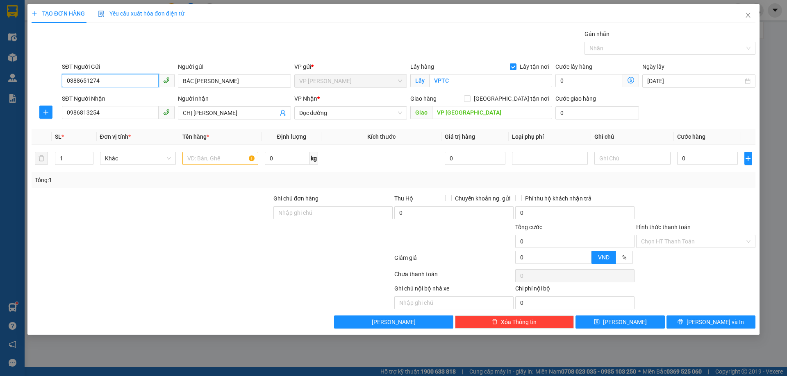
drag, startPoint x: 105, startPoint y: 79, endPoint x: 6, endPoint y: 98, distance: 100.9
click at [6, 98] on div "TẠO ĐƠN HÀNG Yêu cầu xuất hóa đơn điện tử Transit Pickup Surcharge Ids Transit …" at bounding box center [393, 188] width 787 height 376
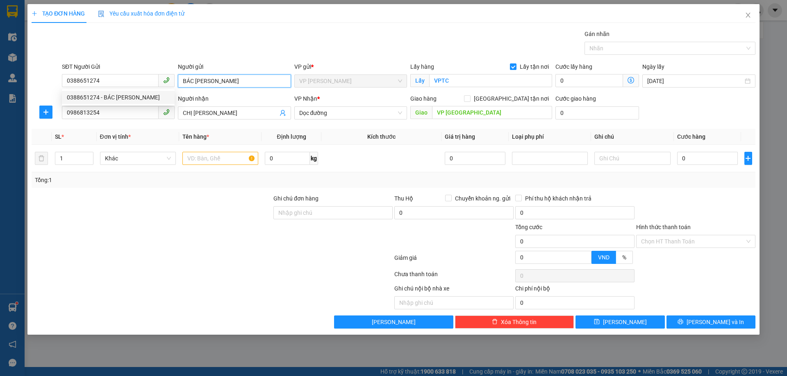
click at [262, 79] on input "BÁC NGUYỄN TƯ THẢNH" at bounding box center [234, 81] width 113 height 13
paste input "0388651274"
click at [351, 114] on span "Dọc đường" at bounding box center [350, 113] width 103 height 12
type input "BÁC [PERSON_NAME] 0388651274"
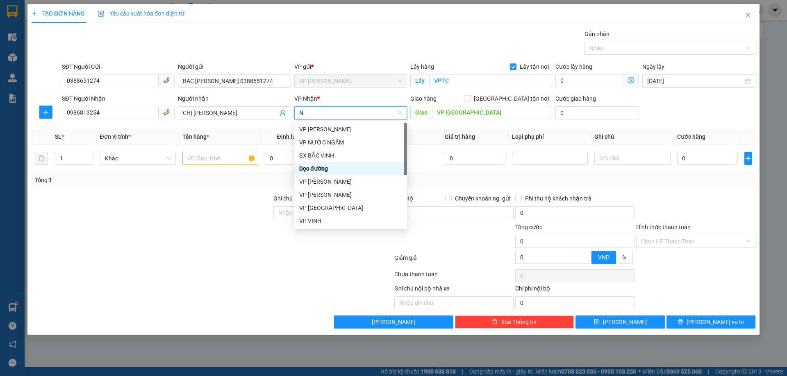
type input "NH"
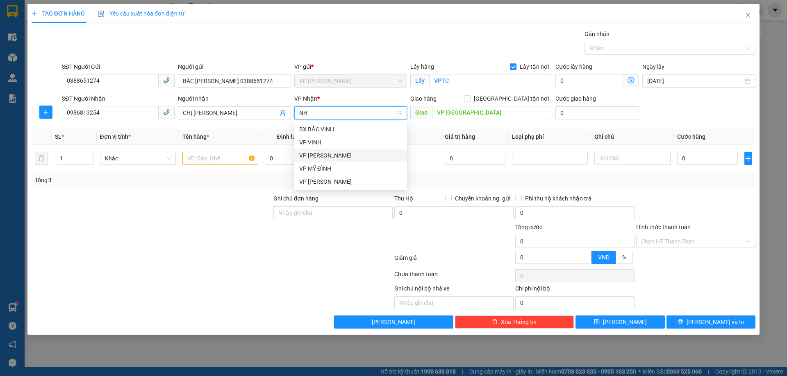
click at [345, 157] on div "VP [PERSON_NAME]" at bounding box center [350, 155] width 103 height 9
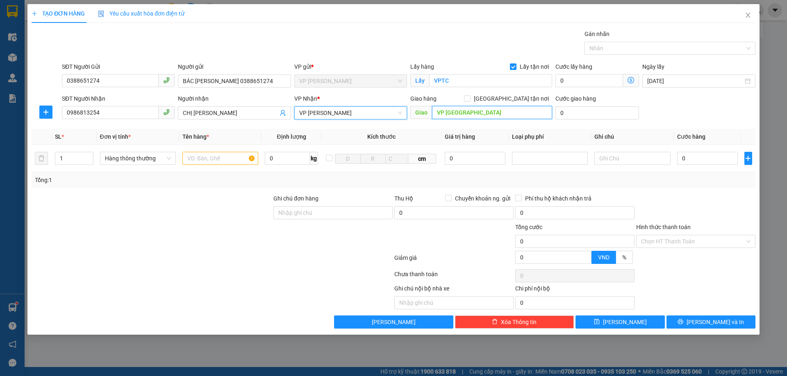
click at [467, 112] on input "VP Mỹ Đình" at bounding box center [492, 112] width 120 height 13
type input "NH"
click at [469, 100] on input "[GEOGRAPHIC_DATA] tận nơi" at bounding box center [467, 98] width 6 height 6
checkbox input "true"
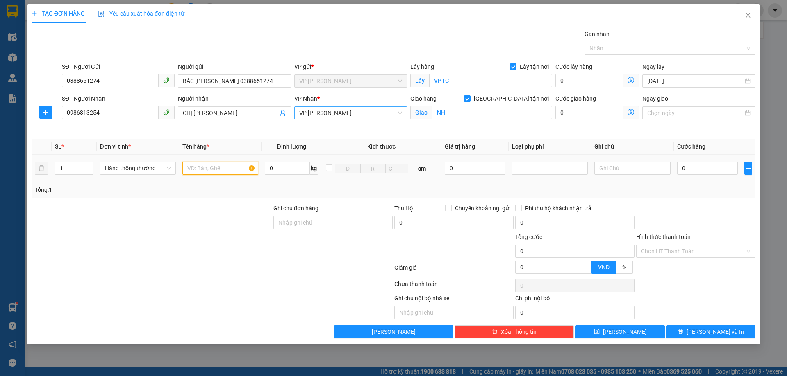
click at [205, 170] on input "text" at bounding box center [220, 168] width 76 height 13
type input "D"
type input "ĐỒ ĂN NHẬN NGUYÊN KIỆN"
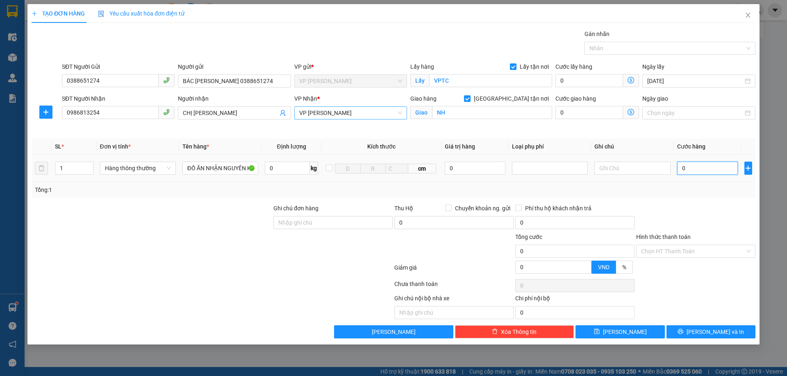
click at [711, 170] on input "0" at bounding box center [707, 168] width 61 height 13
type input "5"
type input "50"
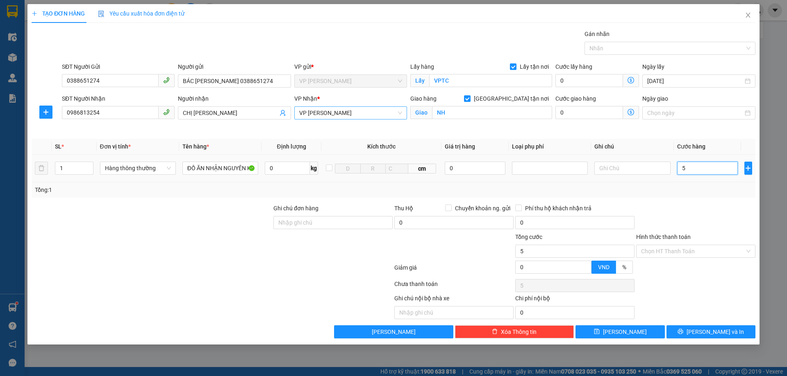
type input "50"
type input "500"
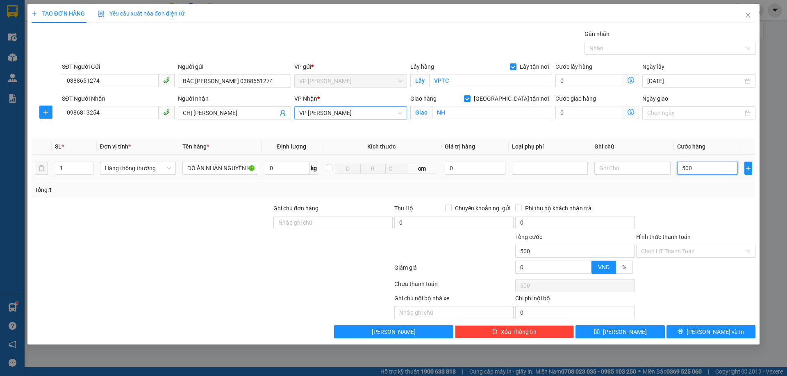
type input "5.000"
type input "50.000"
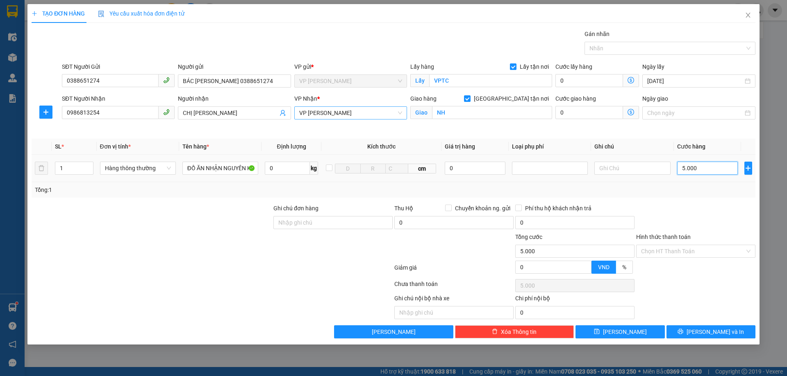
type input "50.000"
click at [683, 336] on span "printer" at bounding box center [680, 332] width 6 height 7
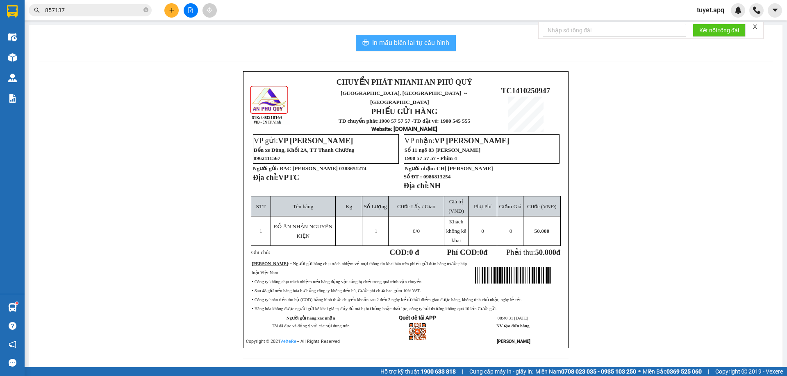
click at [435, 38] on span "In mẫu biên lai tự cấu hình" at bounding box center [410, 43] width 77 height 10
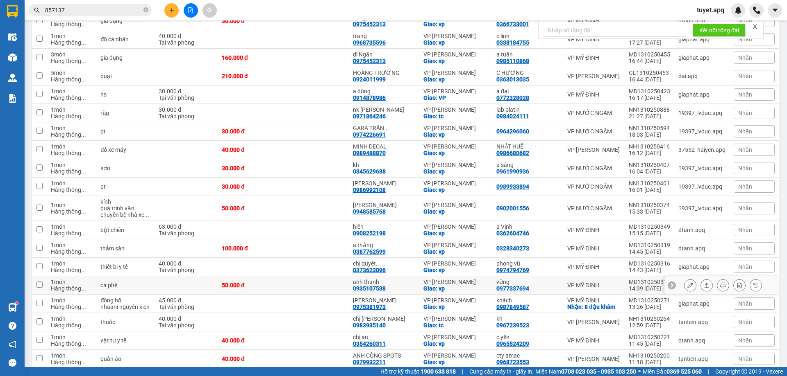
scroll to position [205, 0]
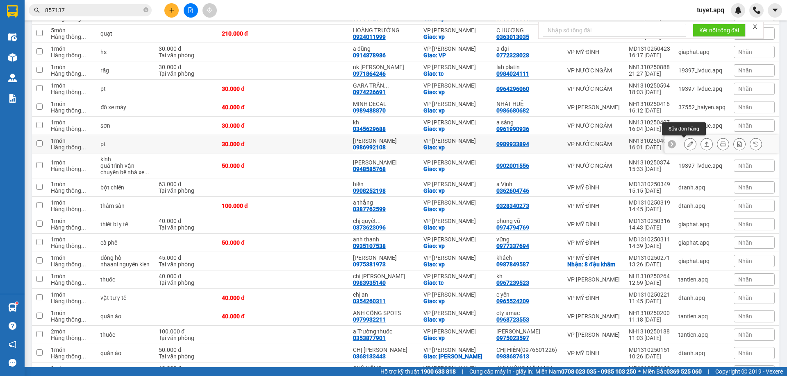
click at [687, 144] on icon at bounding box center [690, 144] width 6 height 6
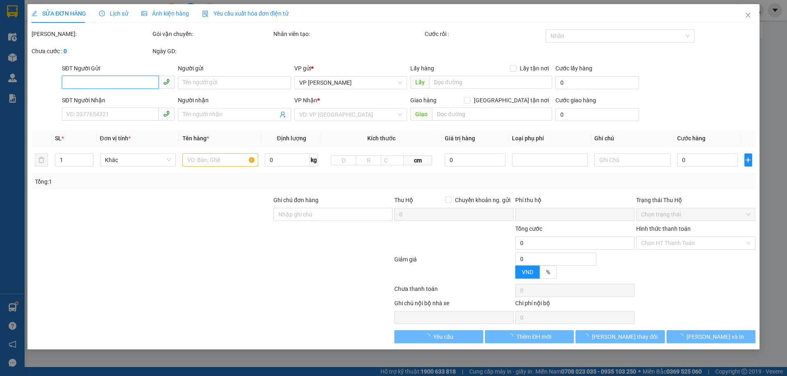
type input "0989933894"
type input "0986992108"
type input "[PERSON_NAME]"
checkbox input "true"
type input "vp"
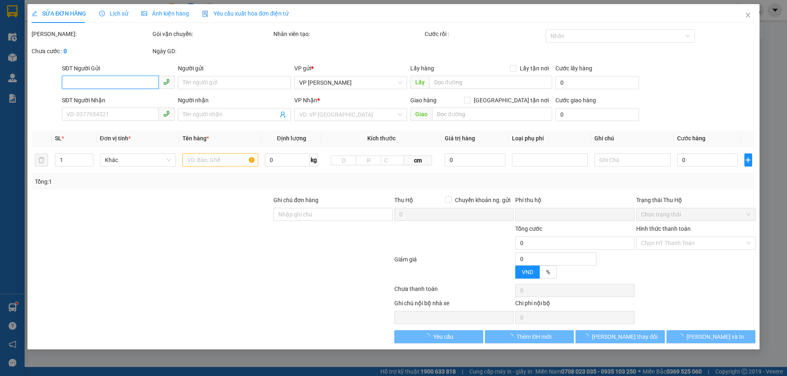
type input "0"
type input "30.000"
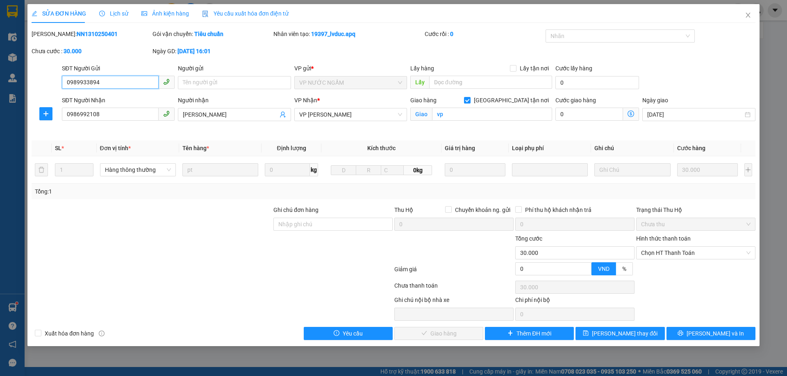
drag, startPoint x: 688, startPoint y: 249, endPoint x: 688, endPoint y: 262, distance: 13.1
click at [688, 250] on span "Chọn HT Thanh Toán" at bounding box center [695, 253] width 109 height 12
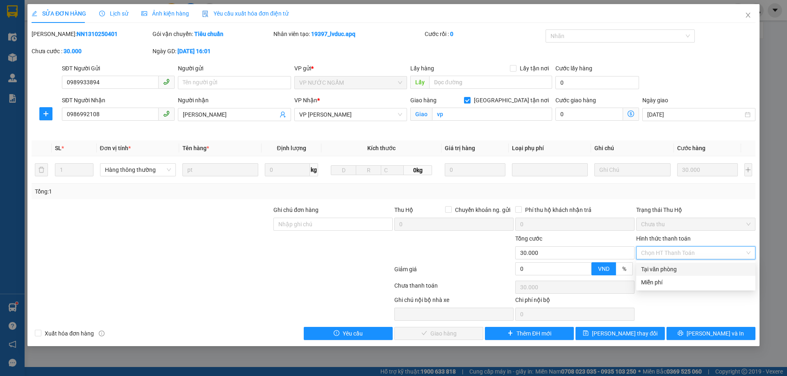
click at [667, 270] on div "Tại văn phòng" at bounding box center [695, 269] width 109 height 9
type input "0"
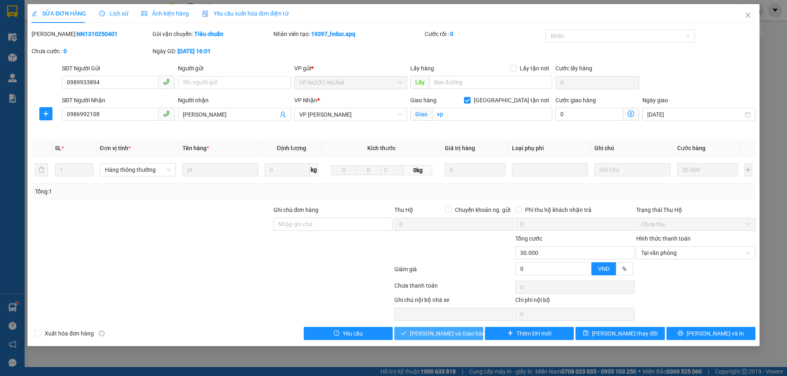
click at [446, 329] on button "[PERSON_NAME] và Giao hàng" at bounding box center [438, 333] width 89 height 13
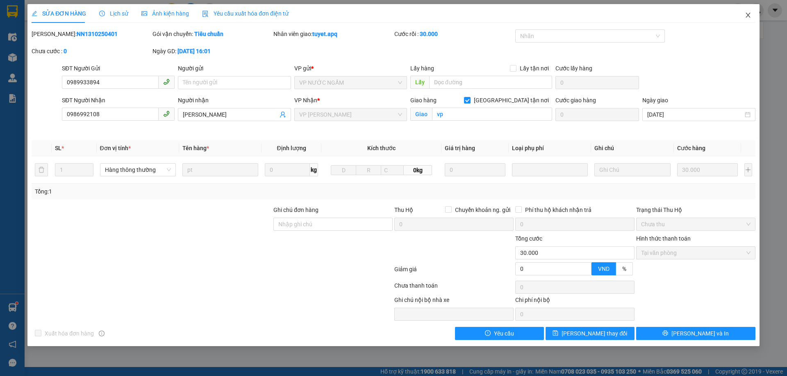
click at [747, 16] on icon "close" at bounding box center [747, 15] width 5 height 5
click at [747, 15] on div "tuyet.apq" at bounding box center [738, 10] width 97 height 14
click at [749, 15] on div at bounding box center [756, 10] width 14 height 14
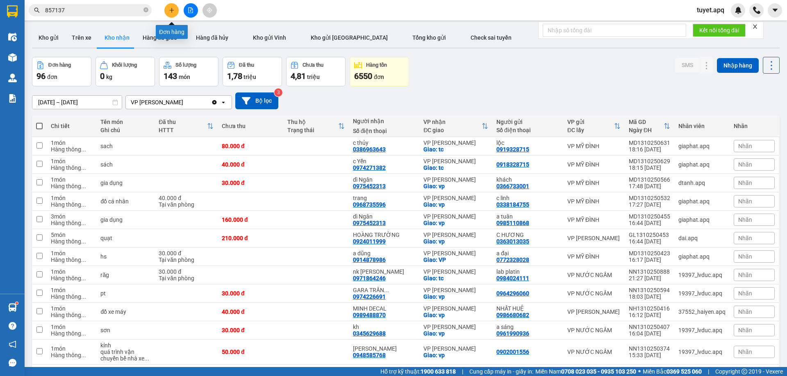
click at [177, 9] on button at bounding box center [171, 10] width 14 height 14
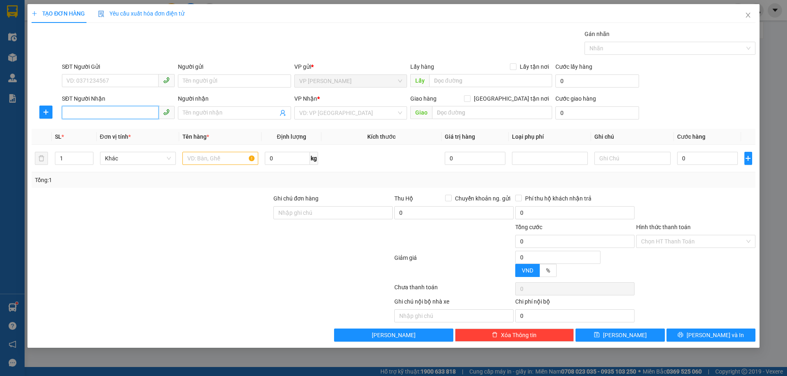
click at [118, 113] on input "SĐT Người Nhận" at bounding box center [110, 112] width 97 height 13
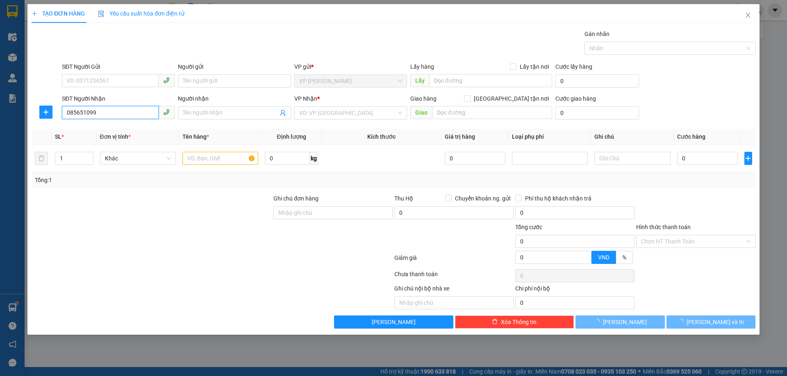
type input "0856510997"
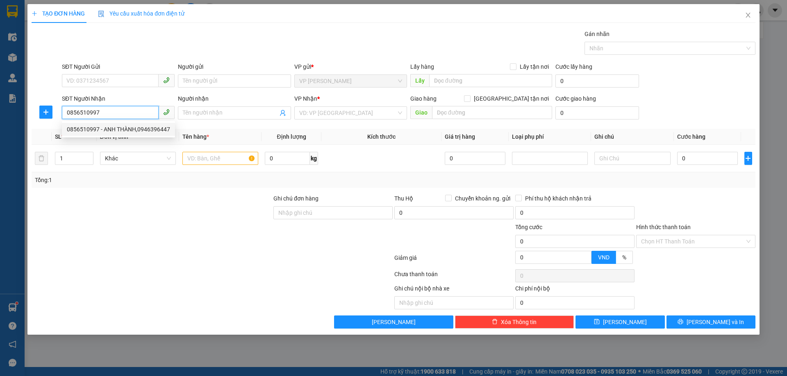
click at [135, 131] on div "0856510997 - ANH THÀNH,0946396447" at bounding box center [118, 129] width 103 height 9
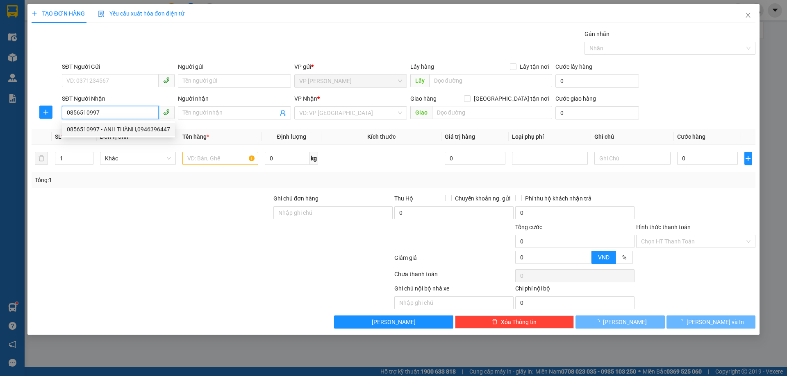
type input "ANH THÀNH,0946396447"
checkbox input "true"
type input "NH"
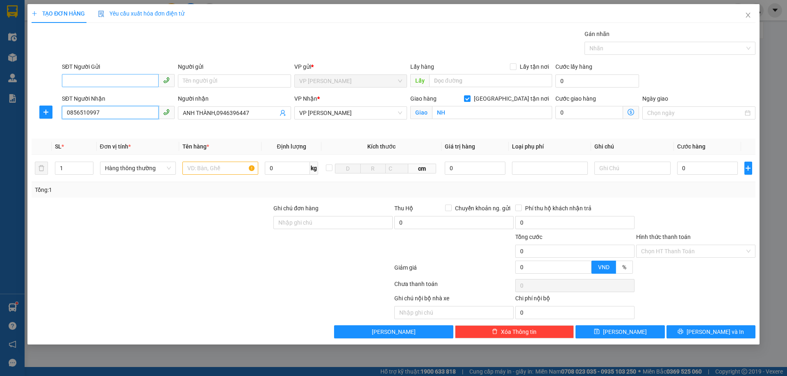
type input "0856510997"
click at [124, 83] on input "SĐT Người Gửi" at bounding box center [110, 80] width 97 height 13
click at [122, 98] on div "0946396447 - CẬU NAM" at bounding box center [118, 97] width 103 height 9
type input "0946396447"
type input "CẬU NAM"
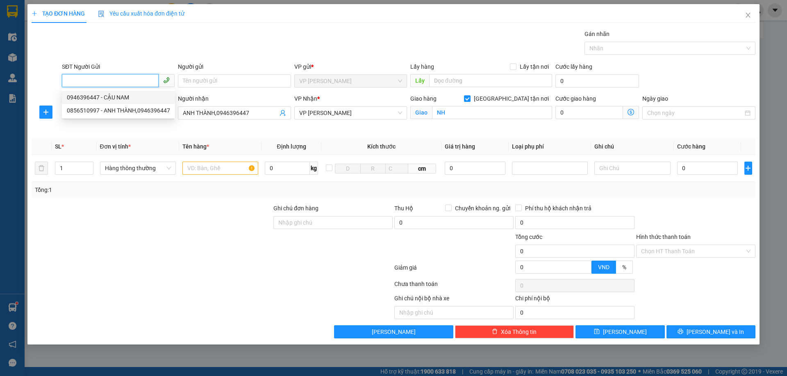
checkbox input "true"
type input "TC"
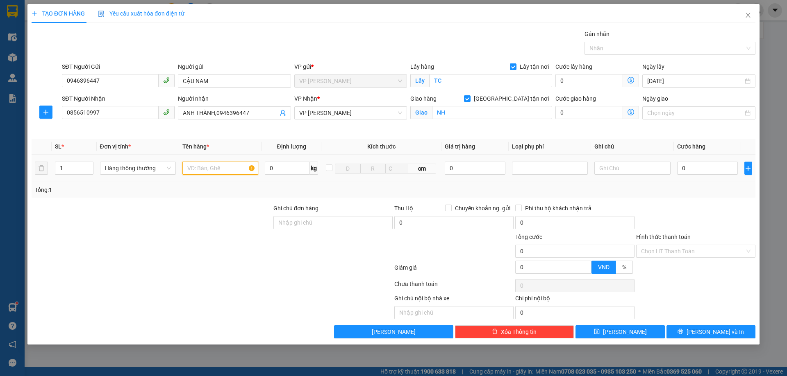
click at [224, 164] on input "text" at bounding box center [220, 168] width 76 height 13
type input "D"
type input "ĐĂNG KÝ XE"
click at [714, 168] on input "0" at bounding box center [707, 168] width 61 height 13
type input "3"
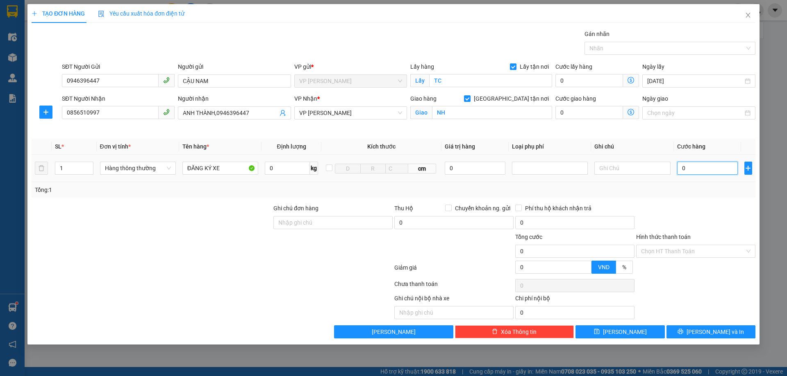
type input "3"
type input "30"
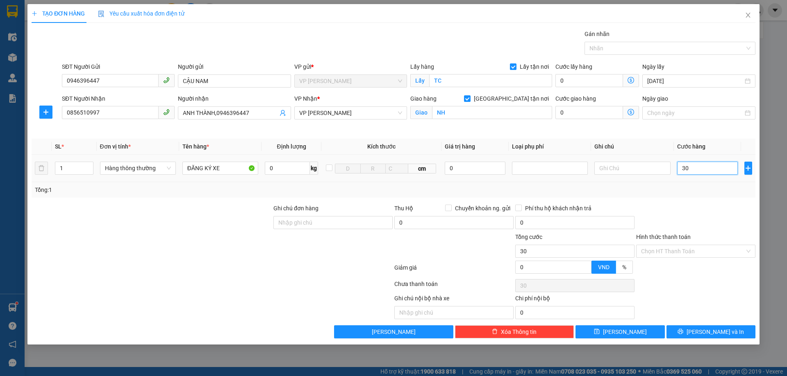
type input "300"
type input "3.000"
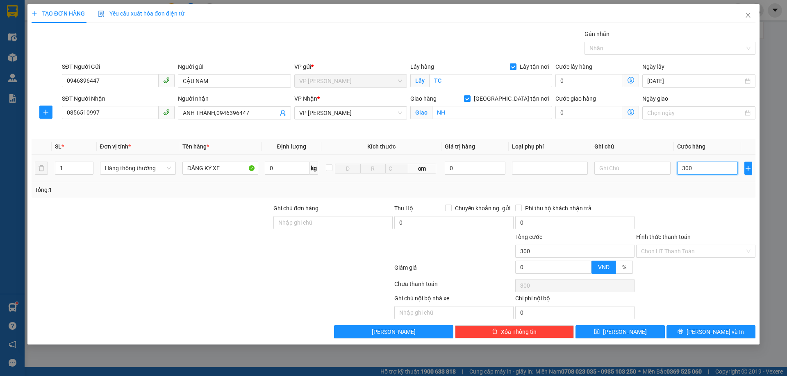
type input "3.000"
type input "30.000"
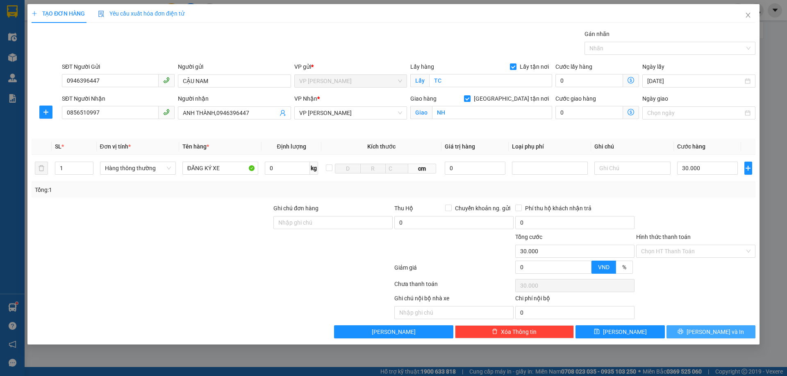
click at [702, 330] on button "[PERSON_NAME] và In" at bounding box center [710, 332] width 89 height 13
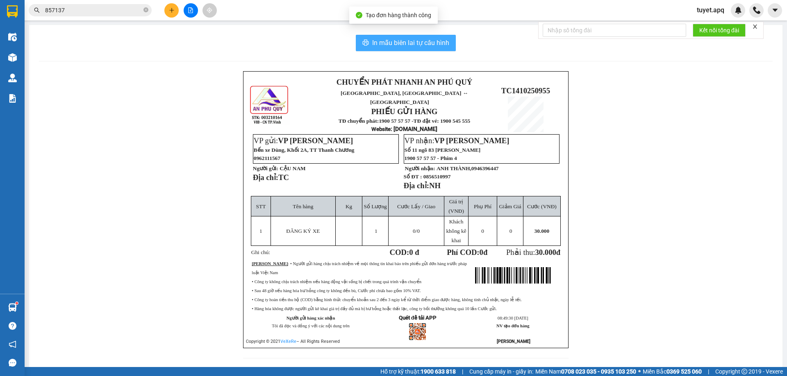
click at [426, 42] on span "In mẫu biên lai tự cấu hình" at bounding box center [410, 43] width 77 height 10
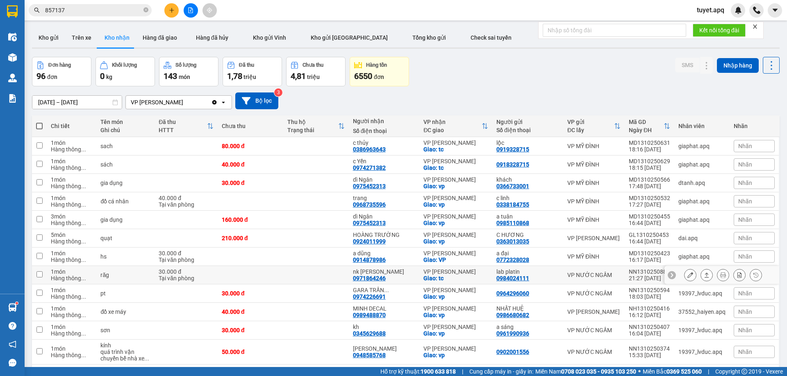
scroll to position [41, 0]
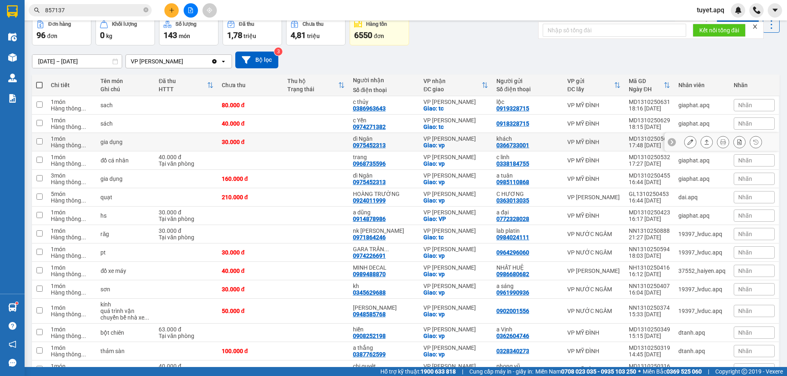
click at [687, 143] on icon at bounding box center [690, 142] width 6 height 6
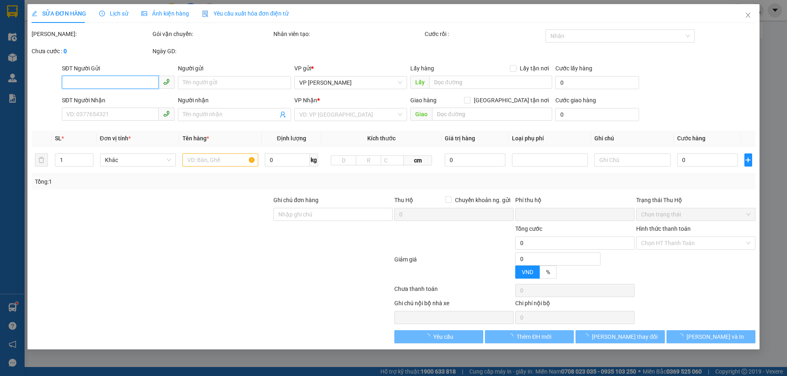
type input "0366733001"
type input "khách"
type input "0975452313"
type input "dì Ngân"
checkbox input "true"
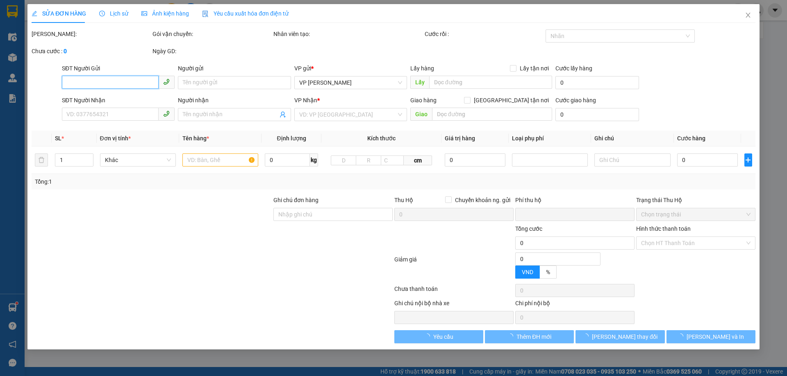
type input "vp"
type input "0"
type input "30.000"
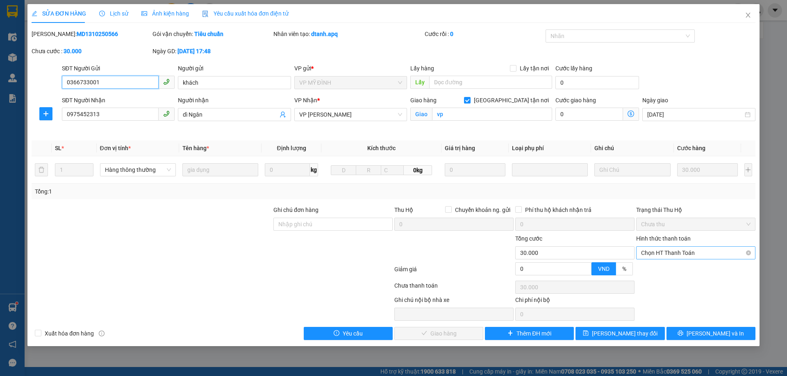
click at [660, 255] on span "Chọn HT Thanh Toán" at bounding box center [695, 253] width 109 height 12
click at [668, 270] on div "Tại văn phòng" at bounding box center [695, 269] width 109 height 9
type input "0"
click at [448, 336] on span "[PERSON_NAME] và Giao hàng" at bounding box center [449, 333] width 79 height 9
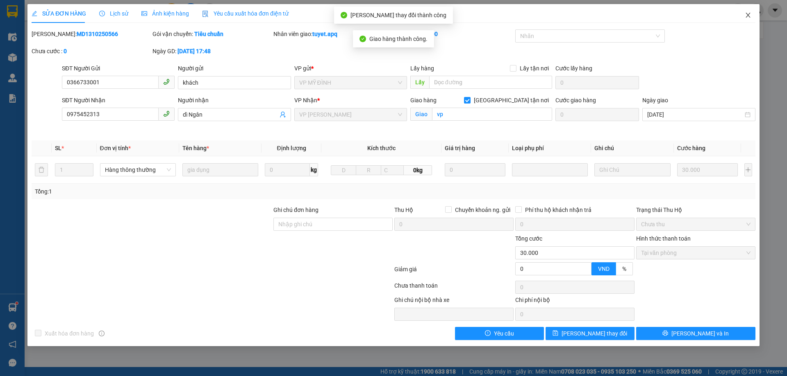
click at [748, 15] on icon "close" at bounding box center [747, 15] width 5 height 5
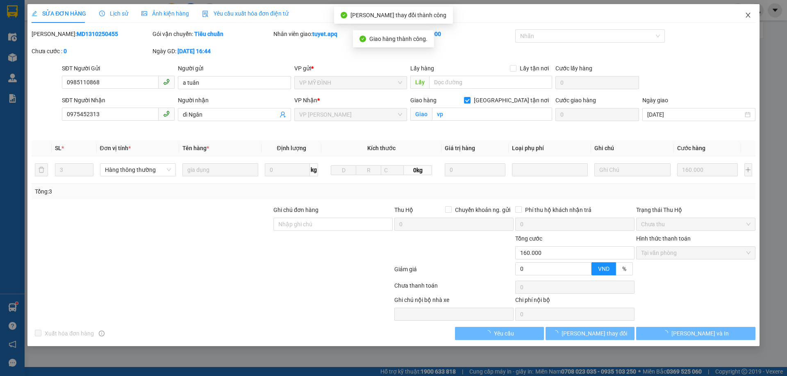
click at [747, 13] on icon "close" at bounding box center [747, 15] width 7 height 7
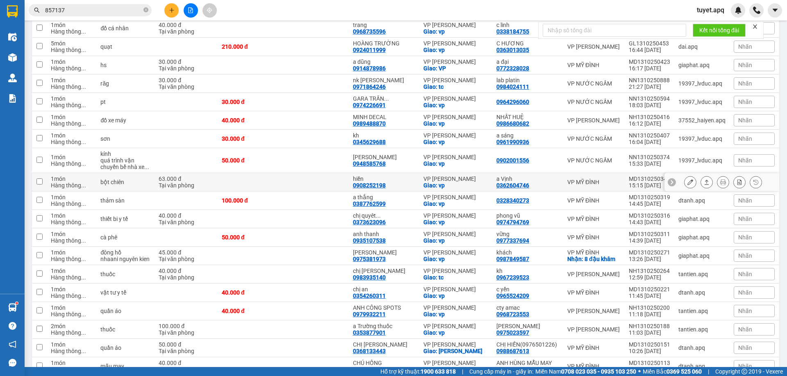
scroll to position [164, 0]
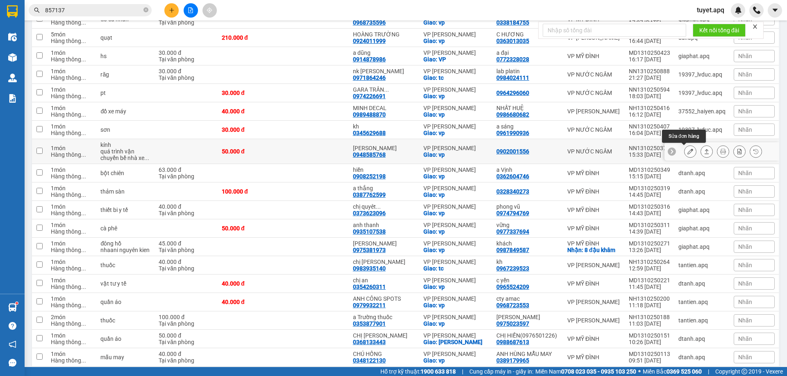
click at [687, 151] on icon at bounding box center [690, 152] width 6 height 6
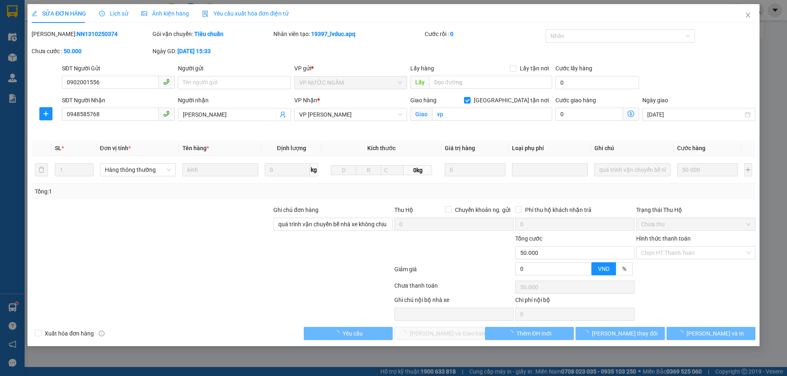
type input "0902001556"
type input "0948585768"
type input "thanh hiền"
checkbox input "true"
type input "vp"
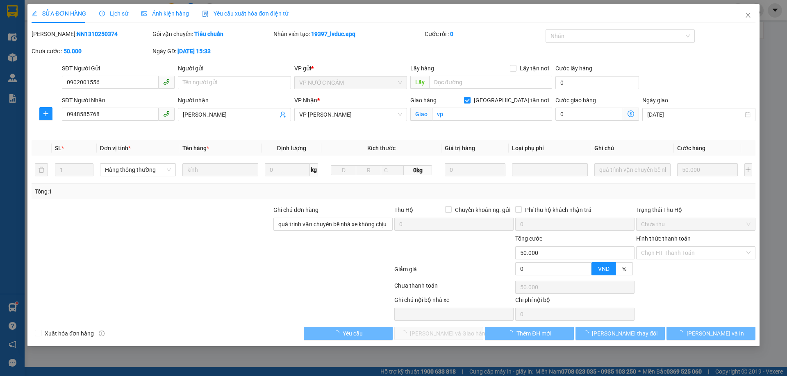
type input "quá trình vận chuyển bể nhà xe không chịu trách nhiệm"
type input "0"
type input "50.000"
click at [661, 243] on div "Hình thức thanh toán" at bounding box center [695, 240] width 119 height 12
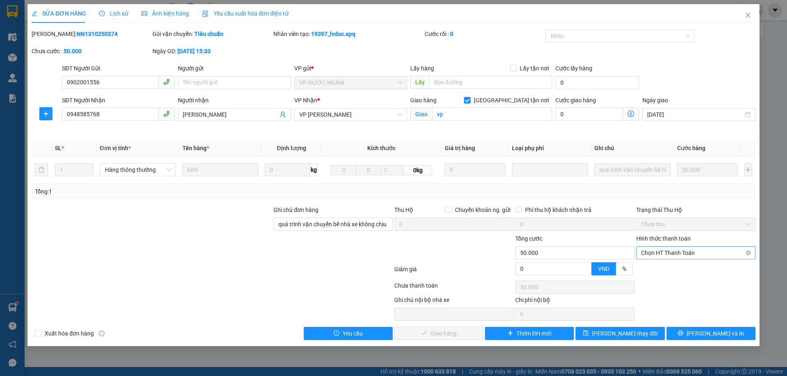
drag, startPoint x: 659, startPoint y: 247, endPoint x: 668, endPoint y: 259, distance: 15.2
click at [666, 255] on span "Chọn HT Thanh Toán" at bounding box center [695, 253] width 109 height 12
click at [670, 268] on div "Tại văn phòng" at bounding box center [695, 269] width 109 height 9
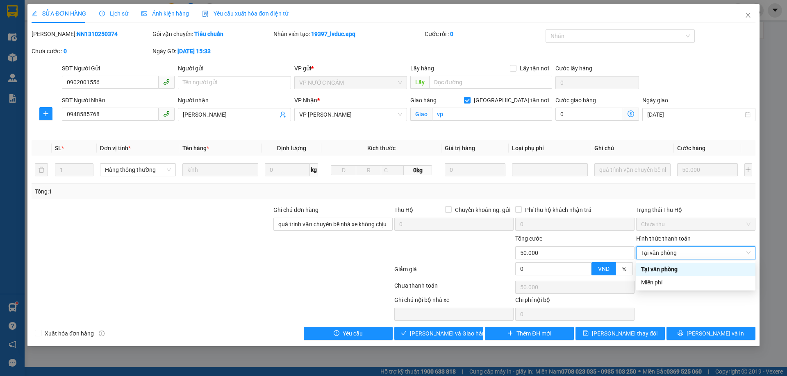
type input "0"
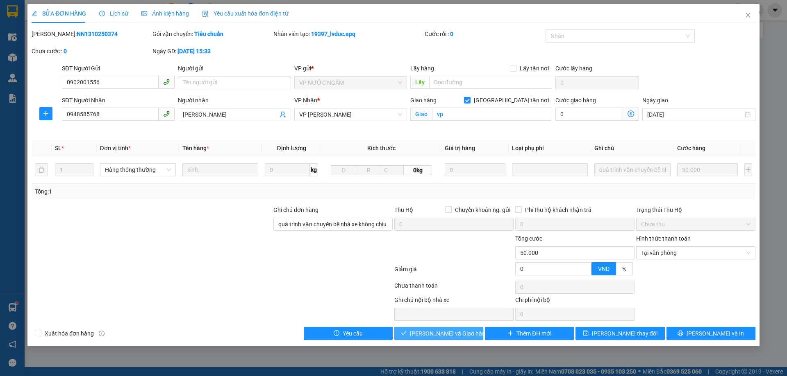
click at [440, 336] on span "[PERSON_NAME] và Giao hàng" at bounding box center [449, 333] width 79 height 9
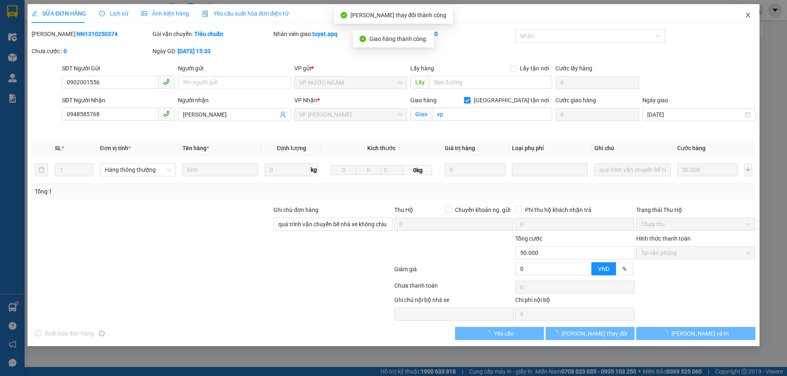
click at [746, 14] on icon "close" at bounding box center [747, 15] width 7 height 7
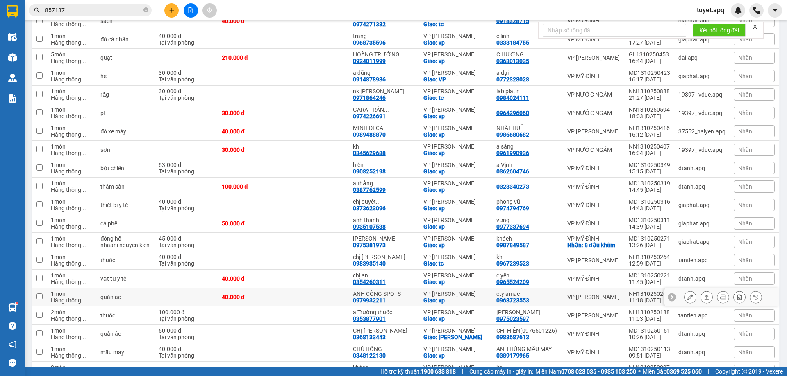
scroll to position [164, 0]
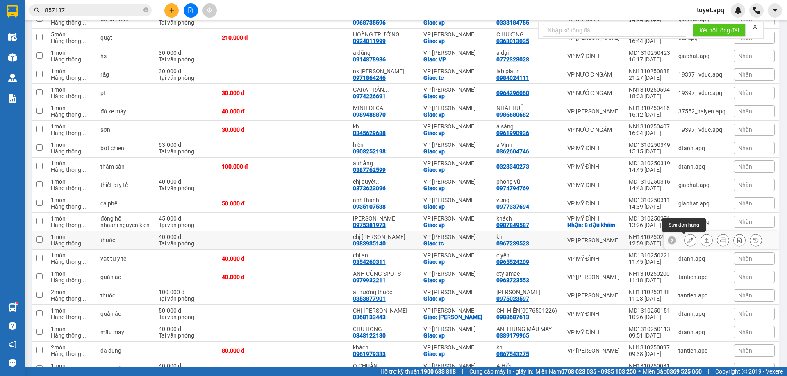
click at [684, 241] on button at bounding box center [689, 241] width 11 height 14
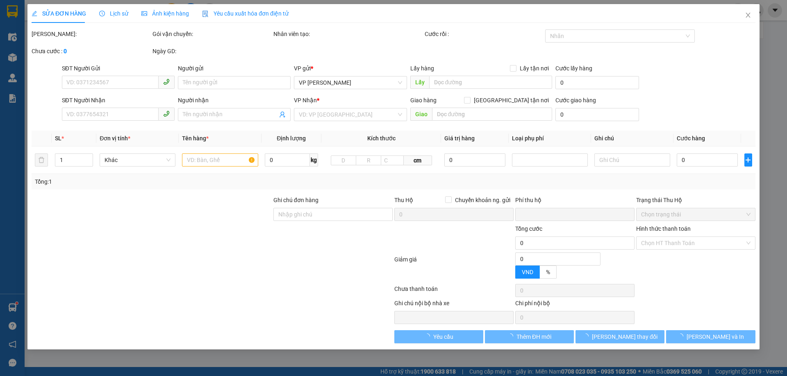
type input "0967239523"
type input "kh"
type input "0983935140"
type input "chị ngân dương"
checkbox input "true"
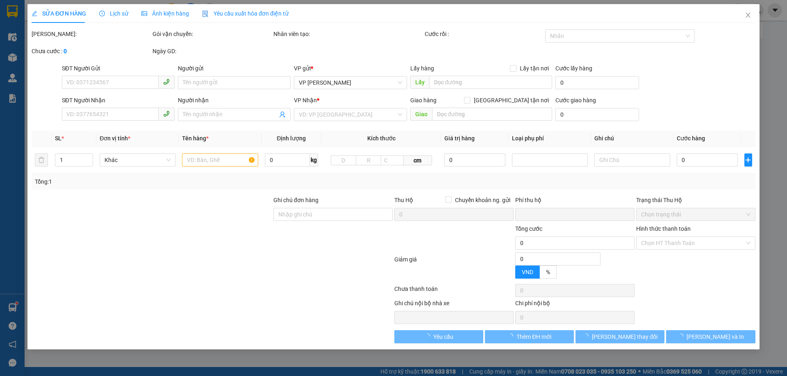
type input "tc"
type input "0"
type input "40.000"
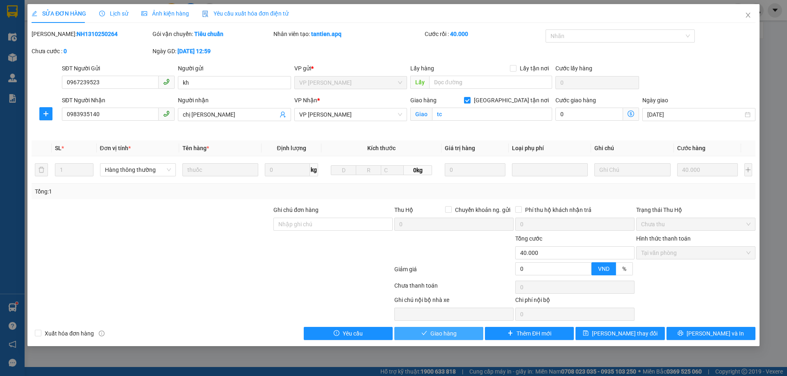
click at [457, 333] on button "Giao hàng" at bounding box center [438, 333] width 89 height 13
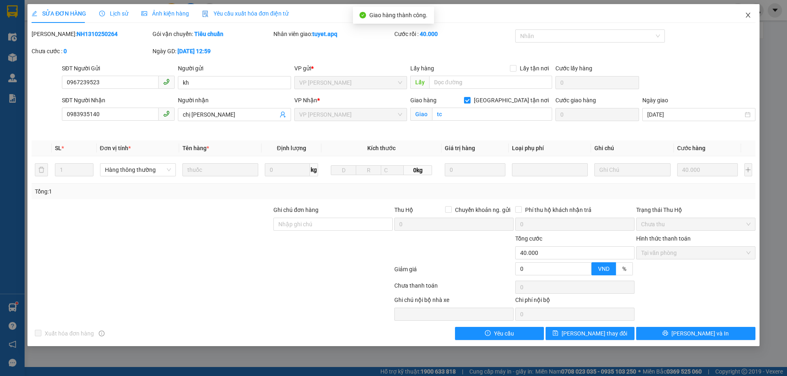
click at [748, 14] on icon "close" at bounding box center [747, 15] width 7 height 7
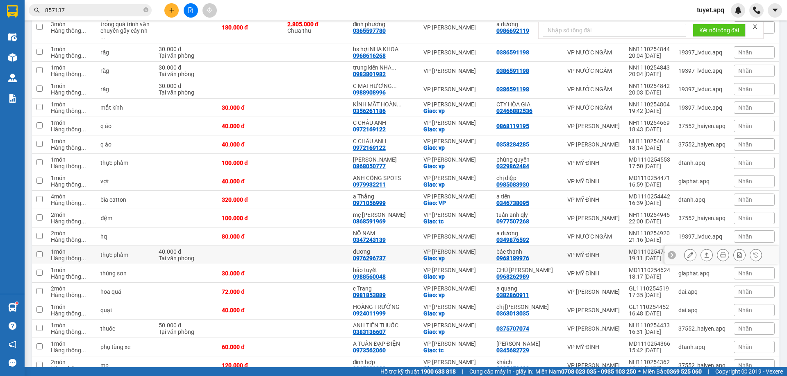
scroll to position [534, 0]
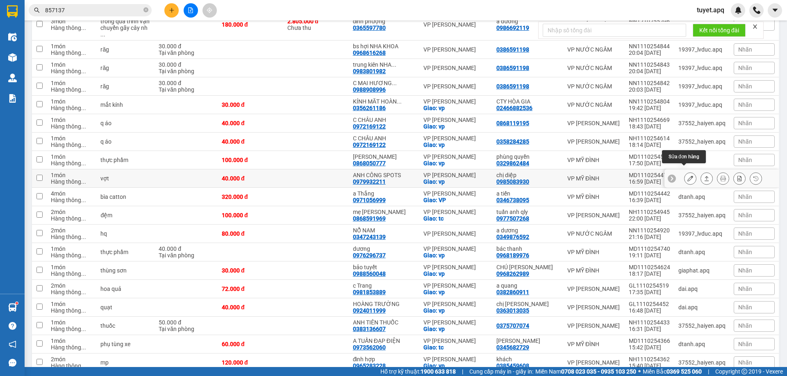
click at [687, 176] on icon at bounding box center [690, 179] width 6 height 6
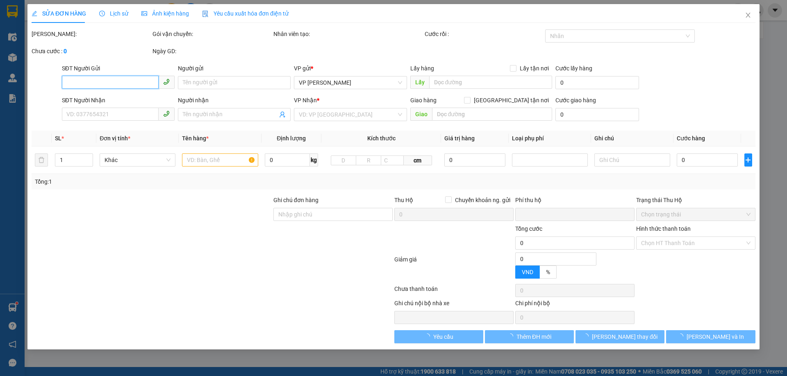
type input "0985083930"
type input "chị diệp"
type input "0979932211"
type input "ANH CÔNG SPOTS"
checkbox input "true"
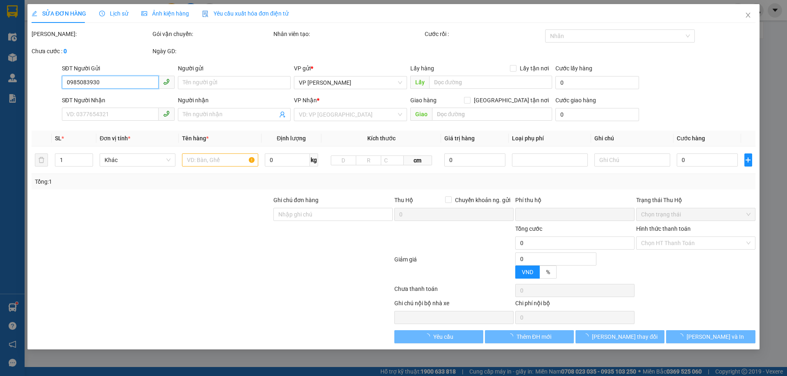
type input "vp"
type input "0"
type input "40.000"
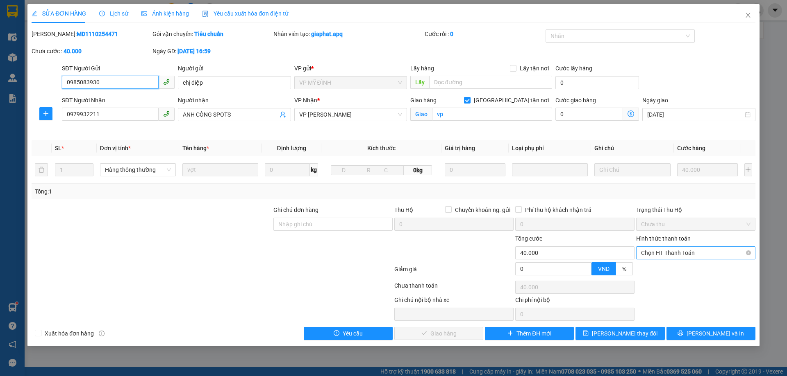
click at [664, 250] on span "Chọn HT Thanh Toán" at bounding box center [695, 253] width 109 height 12
click at [660, 265] on div "Tại văn phòng" at bounding box center [695, 269] width 109 height 9
type input "0"
click at [458, 332] on span "[PERSON_NAME] và Giao hàng" at bounding box center [449, 333] width 79 height 9
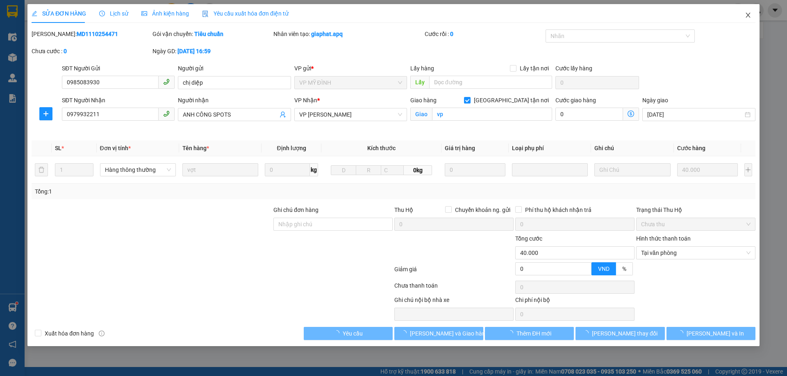
click at [749, 13] on icon "close" at bounding box center [747, 15] width 7 height 7
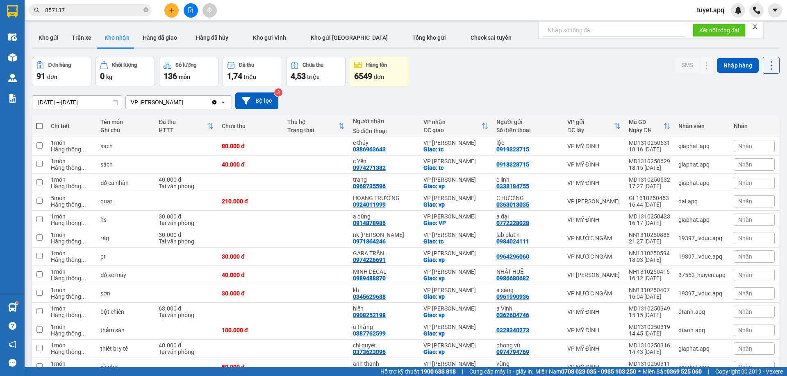
click at [100, 7] on input "857137" at bounding box center [93, 10] width 97 height 9
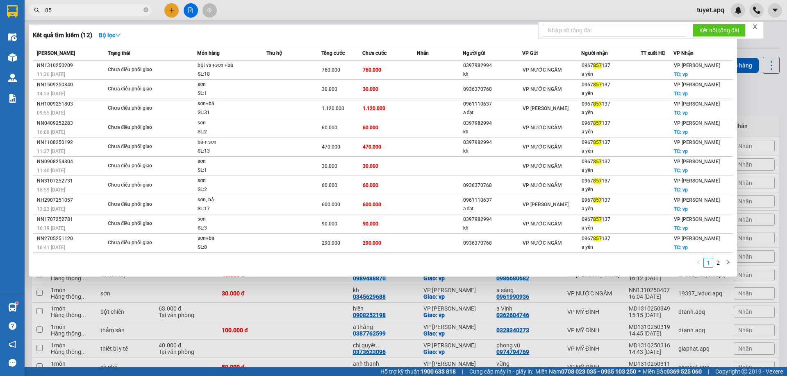
type input "8"
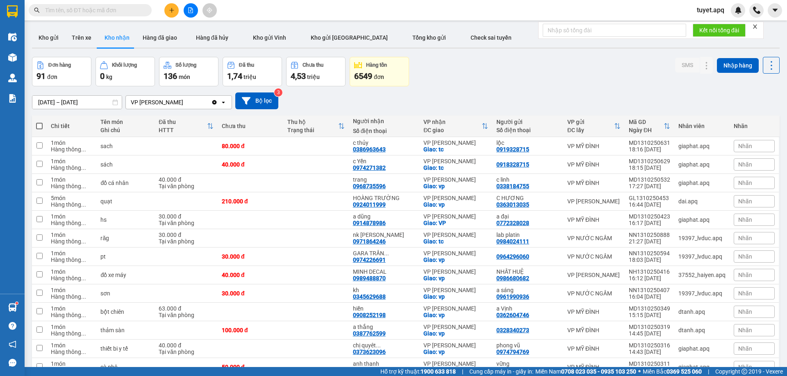
click at [172, 10] on icon "plus" at bounding box center [171, 10] width 5 height 0
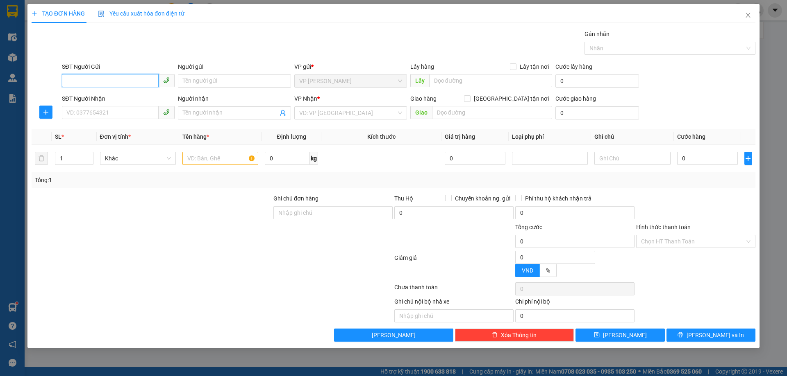
click at [109, 82] on input "SĐT Người Gửi" at bounding box center [110, 80] width 97 height 13
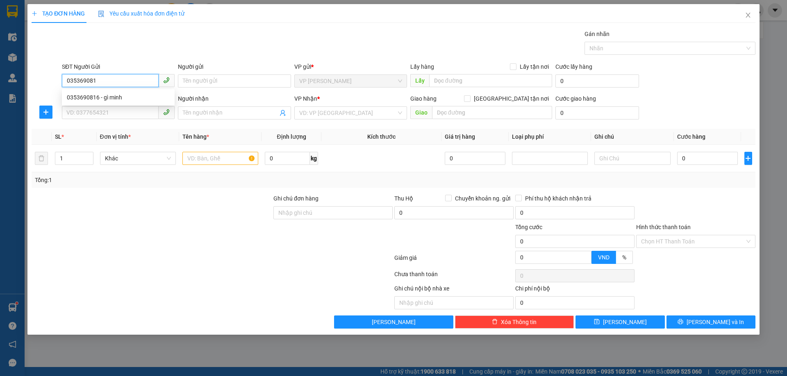
type input "0353690816"
click at [110, 98] on div "0353690816 - gì minh" at bounding box center [118, 97] width 103 height 9
type input "gì minh"
checkbox input "true"
type input "VP Thanh Chương"
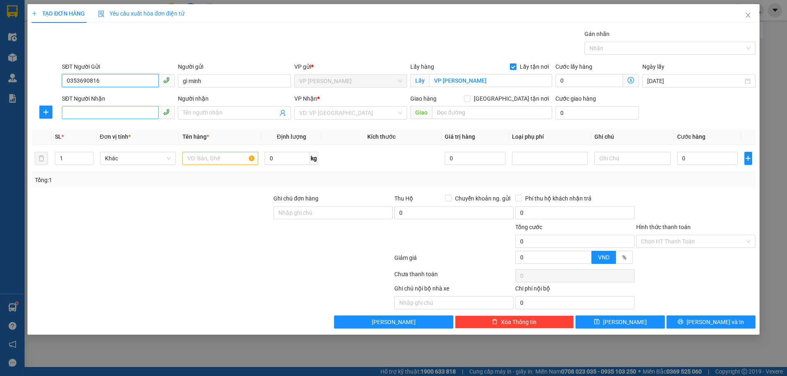
type input "0353690816"
click at [129, 112] on input "SĐT Người Nhận" at bounding box center [110, 112] width 97 height 13
click at [144, 145] on div "0971474337 - ANH ĐẠT, 0978924837" at bounding box center [118, 142] width 103 height 9
type input "0971474337"
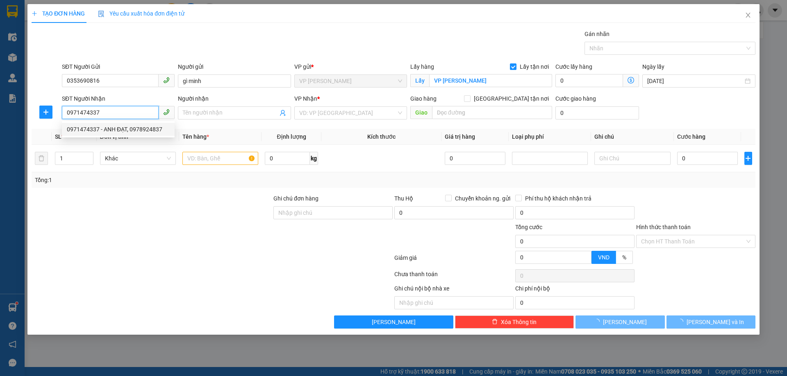
type input "ANH ĐẠT, 0978924837"
checkbox input "true"
type input "NH"
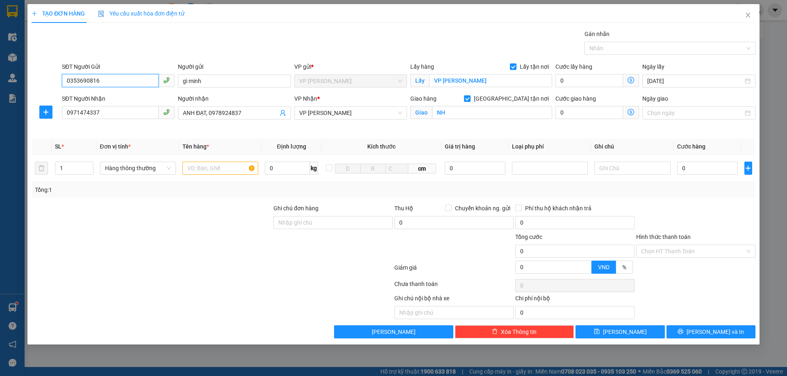
drag, startPoint x: 95, startPoint y: 85, endPoint x: 0, endPoint y: 136, distance: 108.1
click at [0, 135] on div "TẠO ĐƠN HÀNG Yêu cầu xuất hóa đơn điện tử Transit Pickup Surcharge Ids Transit …" at bounding box center [393, 188] width 787 height 376
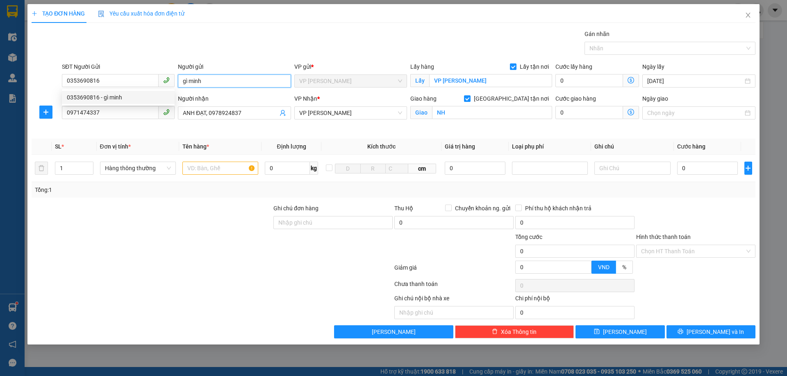
click at [229, 79] on input "gì minh" at bounding box center [234, 81] width 113 height 13
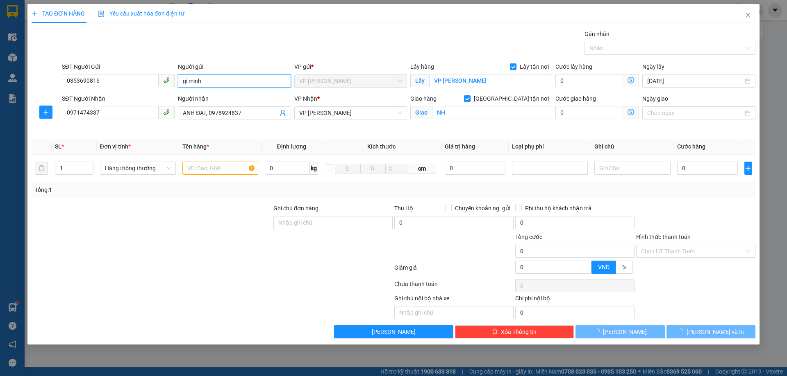
paste input "0353690816"
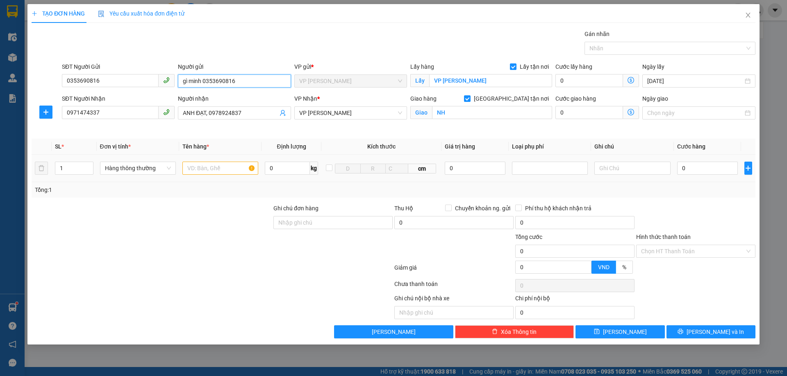
type input "gì minh 0353690816"
click at [224, 169] on input "text" at bounding box center [220, 168] width 76 height 13
type input "d"
type input "đ"
type input "D"
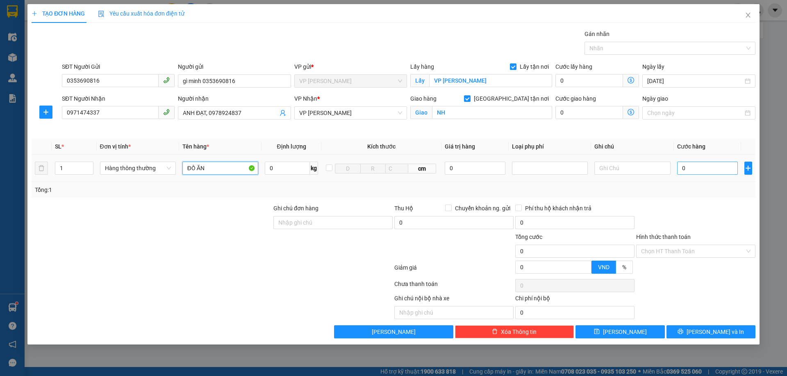
type input "ĐỒ ĂN"
click at [711, 169] on input "0" at bounding box center [707, 168] width 61 height 13
type input "5"
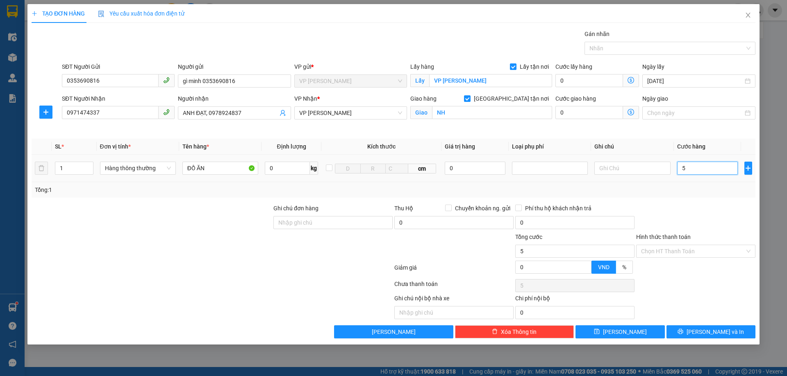
type input "50"
type input "500"
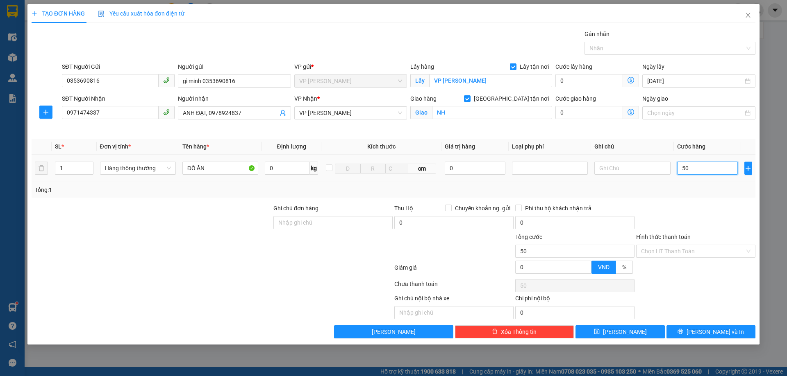
type input "500"
type input "5.000"
type input "50.000"
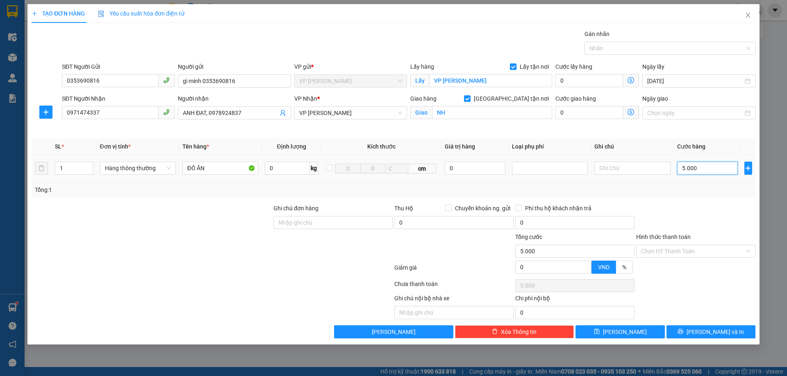
type input "50.000"
click at [716, 333] on span "[PERSON_NAME] và In" at bounding box center [714, 332] width 57 height 9
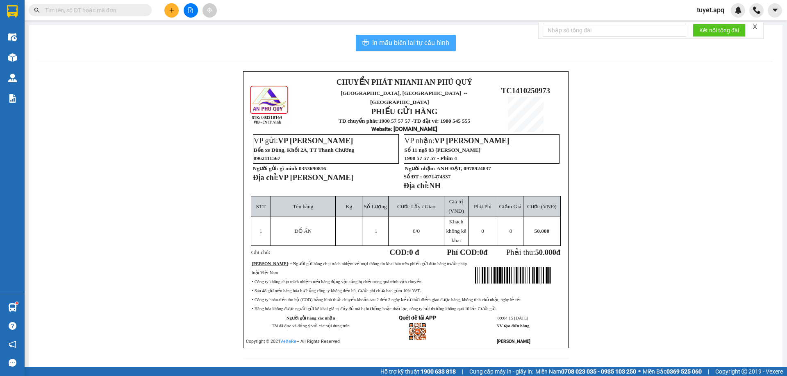
click at [423, 45] on span "In mẫu biên lai tự cấu hình" at bounding box center [410, 43] width 77 height 10
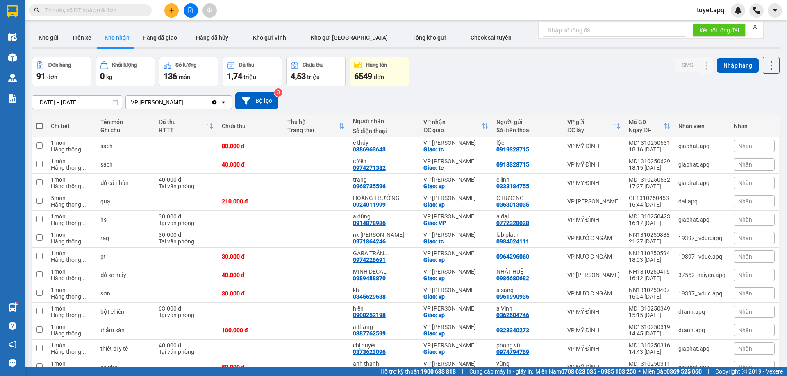
click at [174, 5] on button at bounding box center [171, 10] width 14 height 14
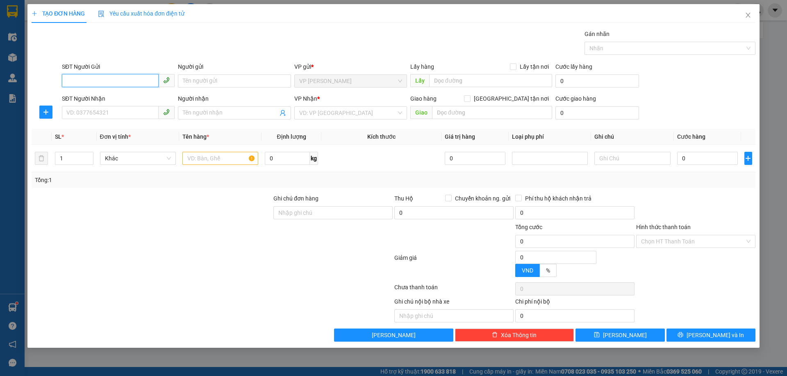
click at [137, 79] on input "SĐT Người Gửi" at bounding box center [110, 80] width 97 height 13
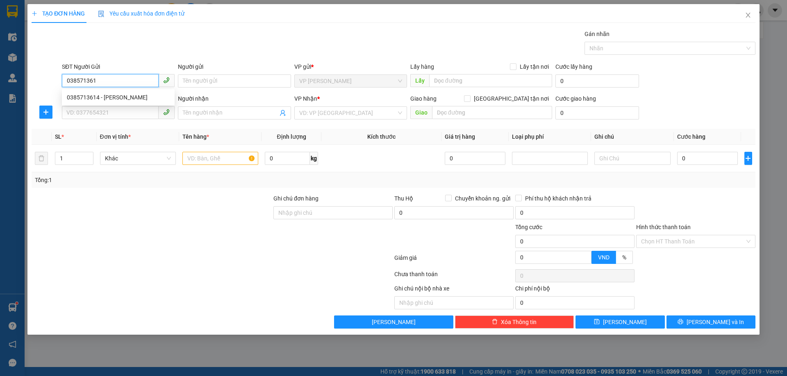
type input "0385713614"
drag, startPoint x: 128, startPoint y: 95, endPoint x: 120, endPoint y: 113, distance: 20.3
click at [128, 95] on div "0385713614 - C HOA" at bounding box center [118, 97] width 103 height 9
type input "C HOA"
checkbox input "true"
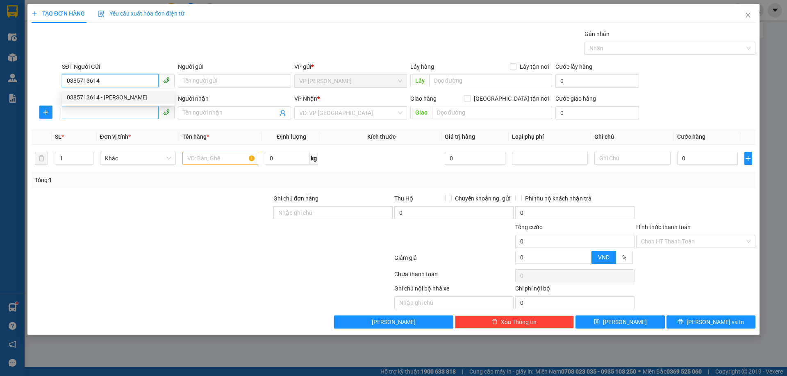
type input "TC"
type input "0385713614"
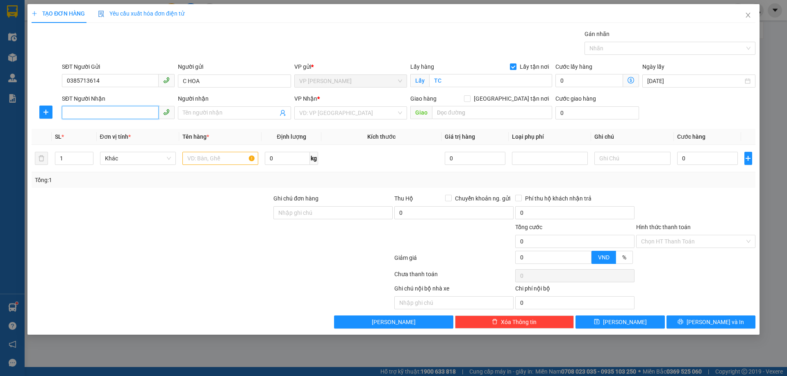
click at [122, 110] on input "SĐT Người Nhận" at bounding box center [110, 112] width 97 height 13
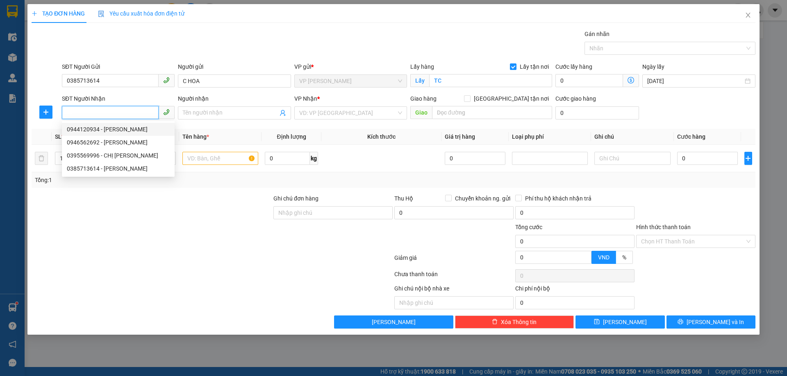
click at [123, 132] on div "0944120934 - c Giang" at bounding box center [118, 129] width 103 height 9
type input "0944120934"
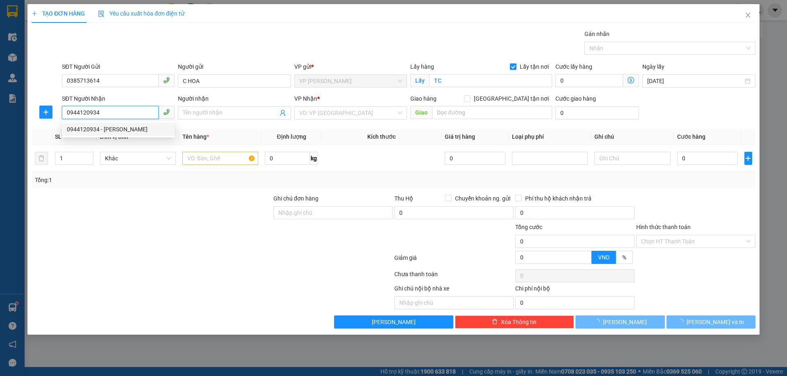
type input "c Giang"
checkbox input "true"
type input "MĐ"
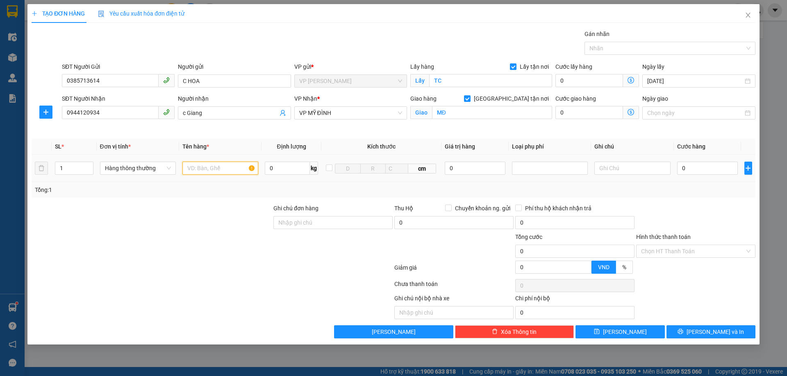
click at [204, 168] on input "text" at bounding box center [220, 168] width 76 height 13
type input "HỒ SƠ"
click at [714, 172] on input "0" at bounding box center [707, 168] width 61 height 13
type input "3"
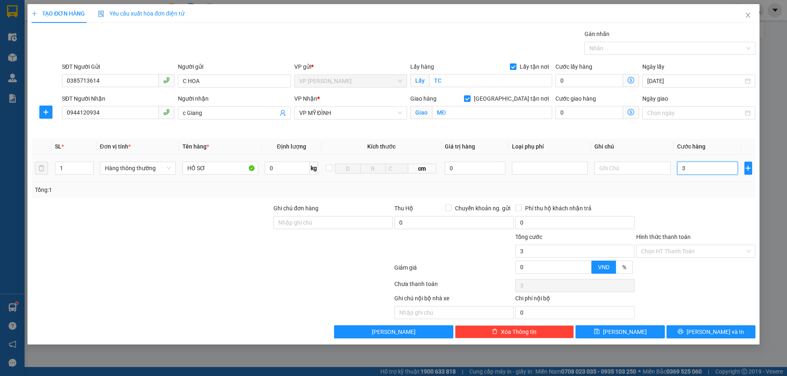
type input "3"
type input "30"
type input "300"
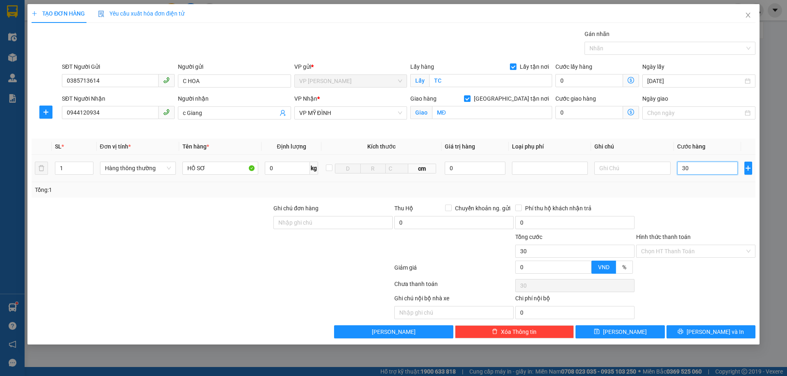
type input "300"
type input "3.000"
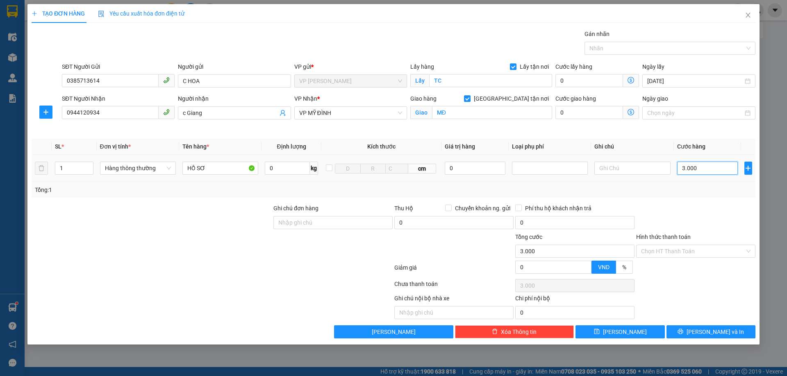
type input "30.000"
click at [723, 251] on input "Hình thức thanh toán" at bounding box center [693, 251] width 104 height 12
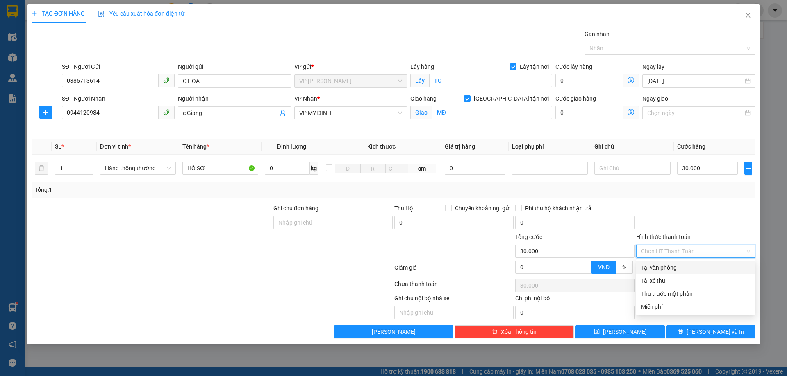
click at [657, 270] on div "Tại văn phòng" at bounding box center [695, 267] width 109 height 9
type input "0"
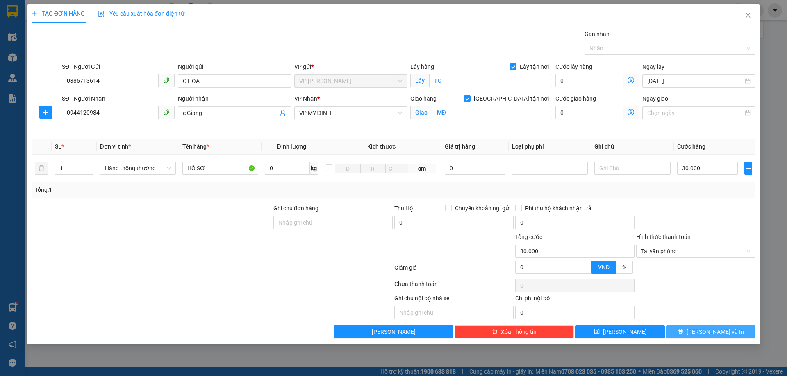
click at [683, 330] on icon "printer" at bounding box center [680, 331] width 5 height 5
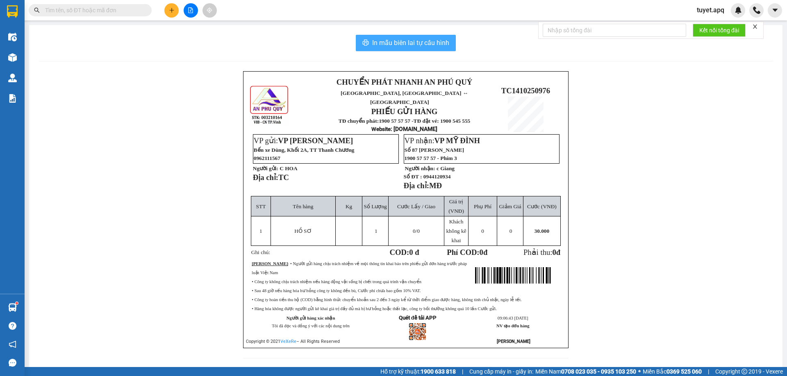
click at [387, 42] on span "In mẫu biên lai tự cấu hình" at bounding box center [410, 43] width 77 height 10
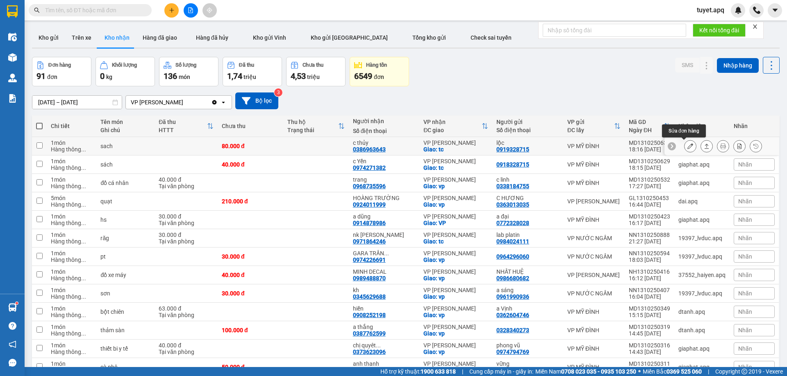
click at [687, 145] on icon at bounding box center [690, 146] width 6 height 6
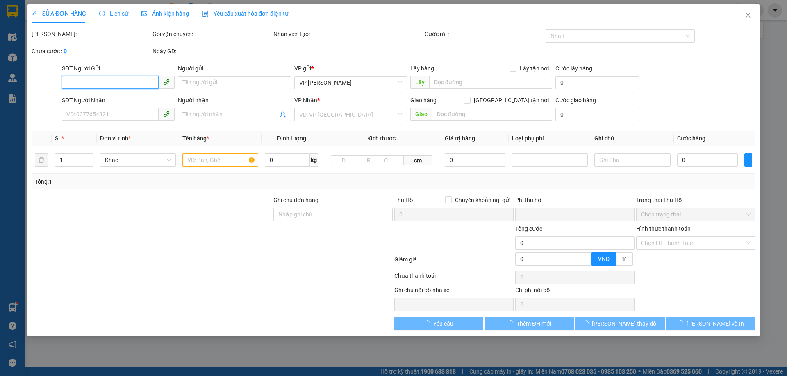
type input "0919328715"
type input "lộc"
type input "0386963643"
type input "c thủy"
checkbox input "true"
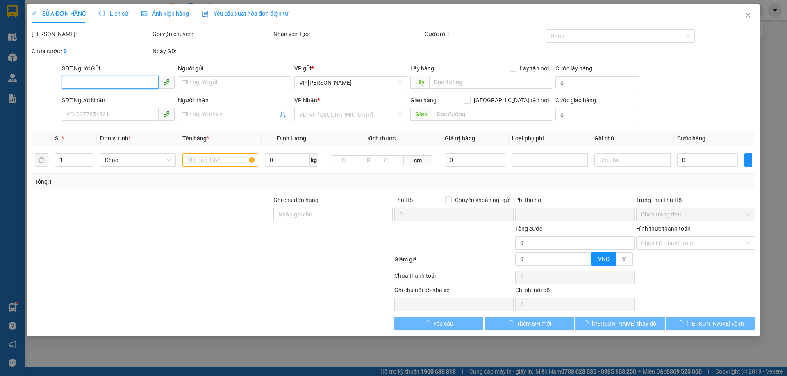
type input "tc"
type input "0"
type input "80.000"
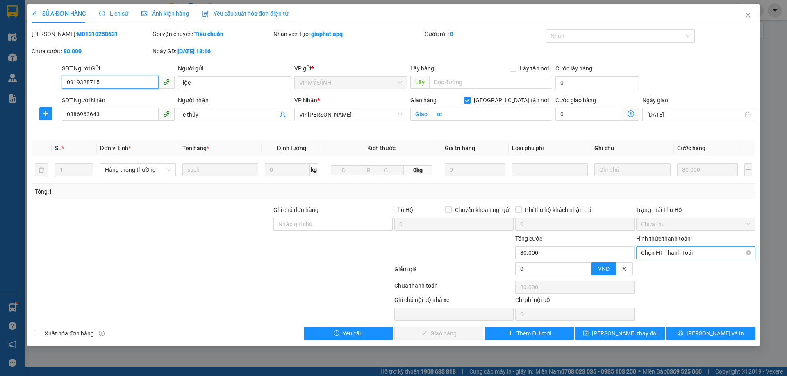
click at [668, 254] on span "Chọn HT Thanh Toán" at bounding box center [695, 253] width 109 height 12
click at [678, 268] on div "Tại văn phòng" at bounding box center [695, 269] width 109 height 9
type input "0"
click at [463, 330] on span "[PERSON_NAME] và Giao hàng" at bounding box center [449, 333] width 79 height 9
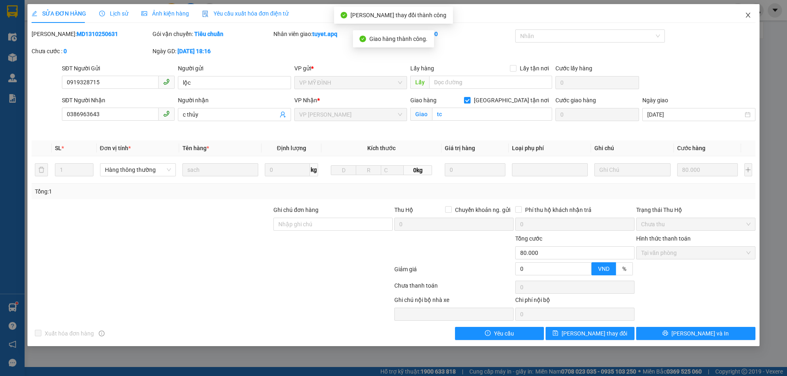
click at [746, 14] on icon "close" at bounding box center [747, 15] width 5 height 5
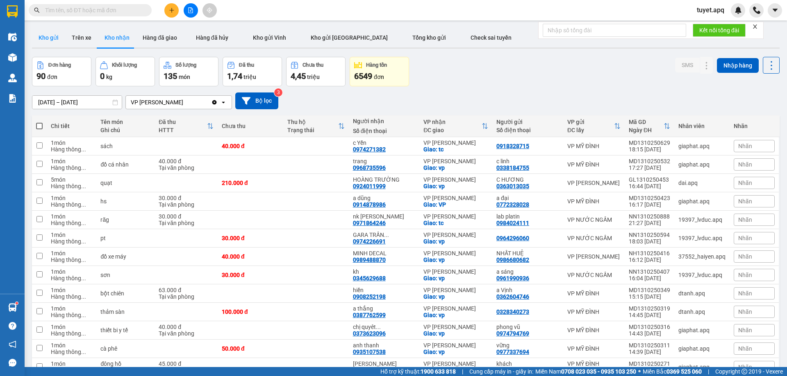
click at [50, 37] on button "Kho gửi" at bounding box center [48, 38] width 33 height 20
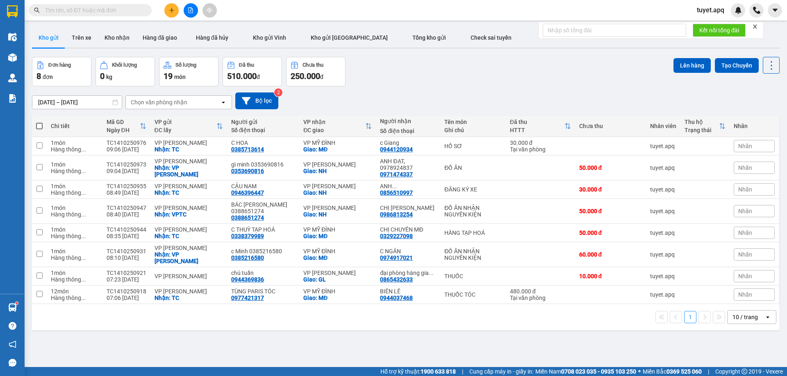
click at [37, 127] on span at bounding box center [39, 126] width 7 height 7
click at [39, 122] on input "checkbox" at bounding box center [39, 122] width 0 height 0
checkbox input "true"
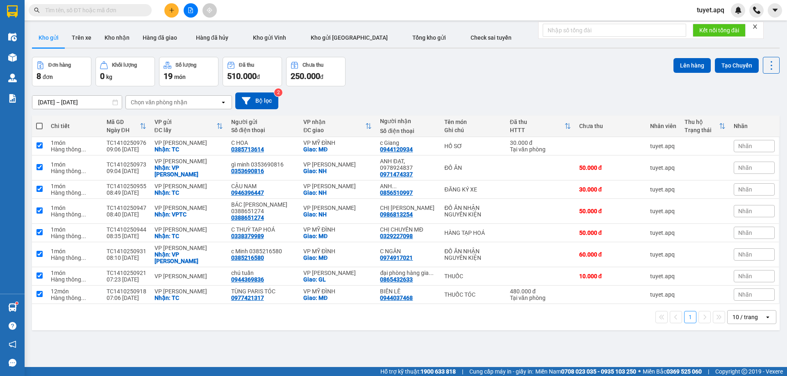
checkbox input "true"
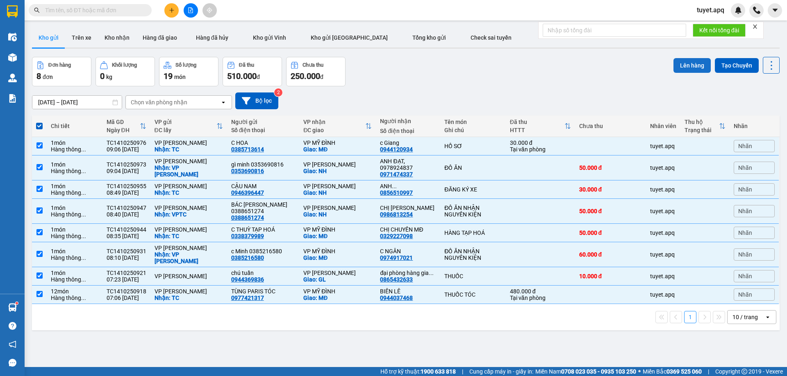
click at [694, 66] on button "Lên hàng" at bounding box center [691, 65] width 37 height 15
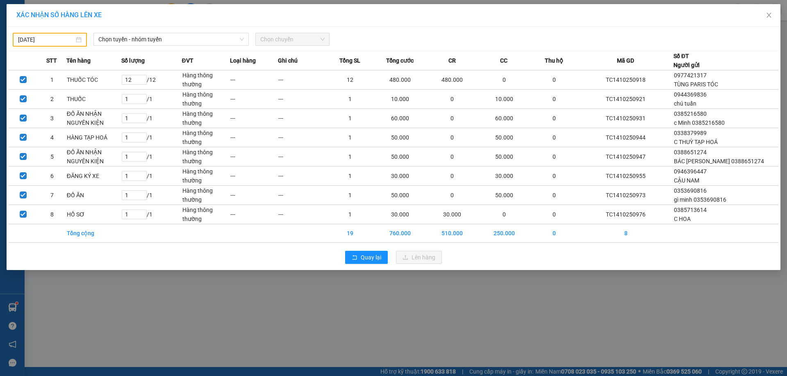
click at [59, 38] on body "Kết quả tìm kiếm ( 12 ) Bộ lọc Mã ĐH Trạng thái Món hàng Thu hộ Tổng cước Chưa …" at bounding box center [393, 188] width 787 height 376
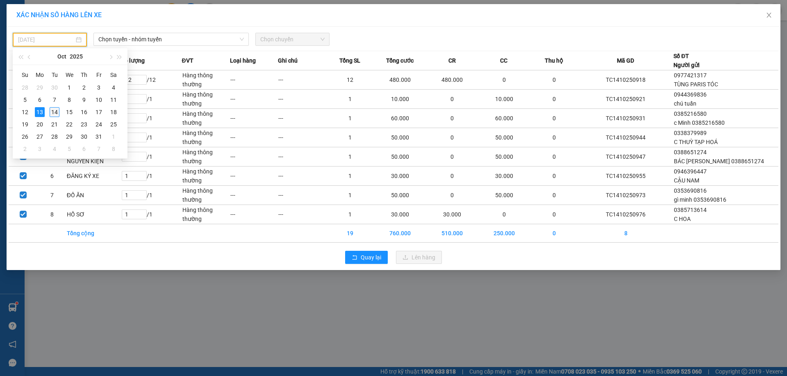
click at [55, 112] on div "14" at bounding box center [55, 112] width 10 height 10
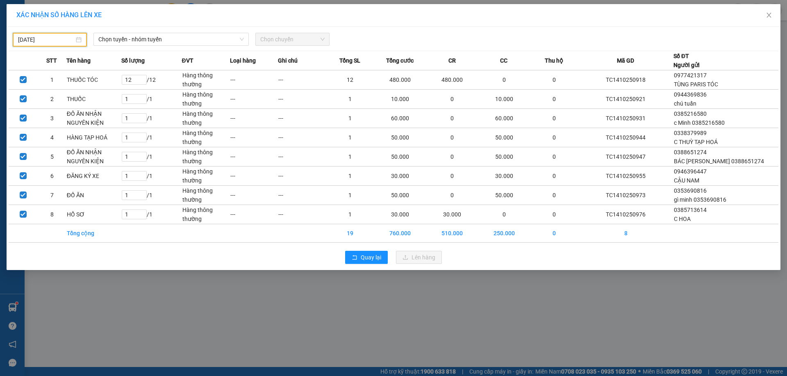
type input "[DATE]"
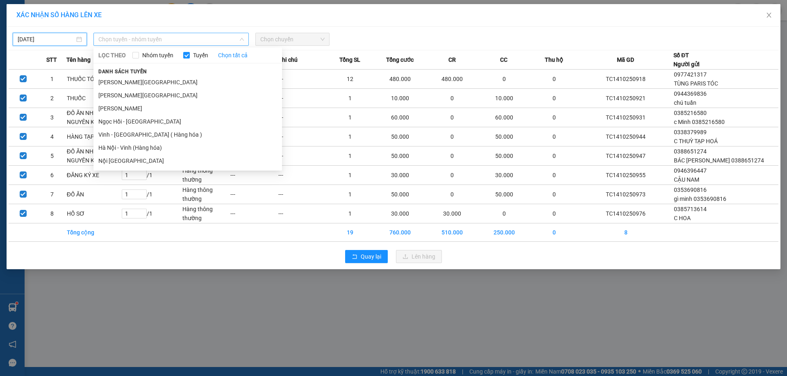
click at [176, 40] on span "Chọn tuyến - nhóm tuyến" at bounding box center [170, 39] width 145 height 12
click at [158, 133] on li "Vinh - [GEOGRAPHIC_DATA] ( Hàng hóa )" at bounding box center [187, 134] width 188 height 13
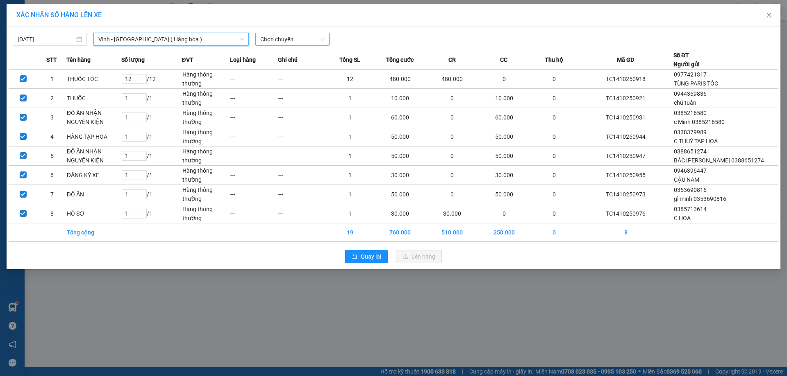
click at [288, 35] on span "Chọn chuyến" at bounding box center [292, 39] width 64 height 12
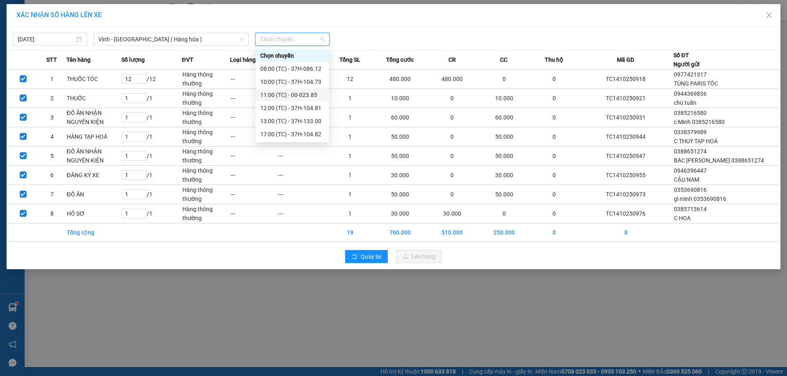
click at [315, 97] on div "11:00 (TC) - 00-023.85" at bounding box center [292, 95] width 64 height 9
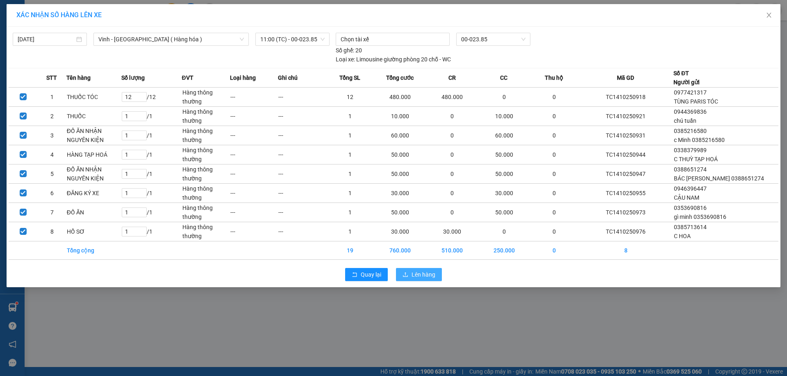
click at [425, 279] on span "Lên hàng" at bounding box center [423, 274] width 24 height 9
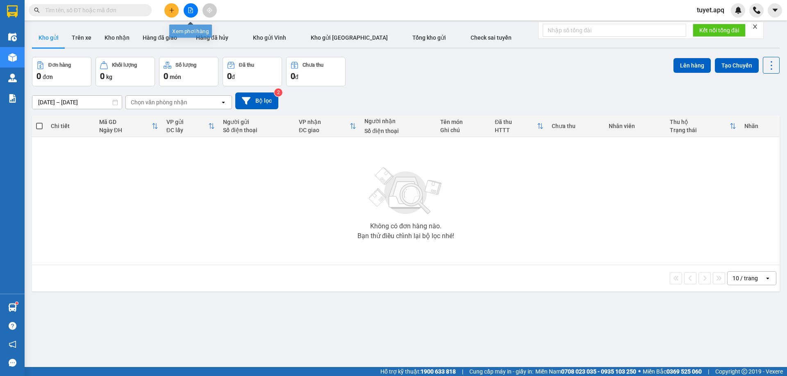
click at [190, 11] on icon "file-add" at bounding box center [190, 10] width 5 height 6
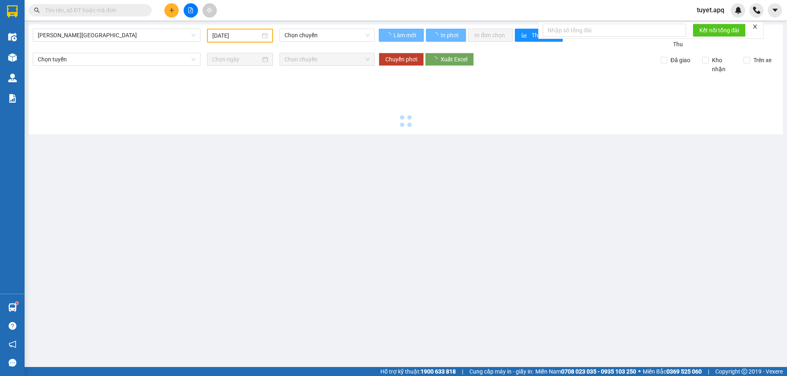
type input "[DATE]"
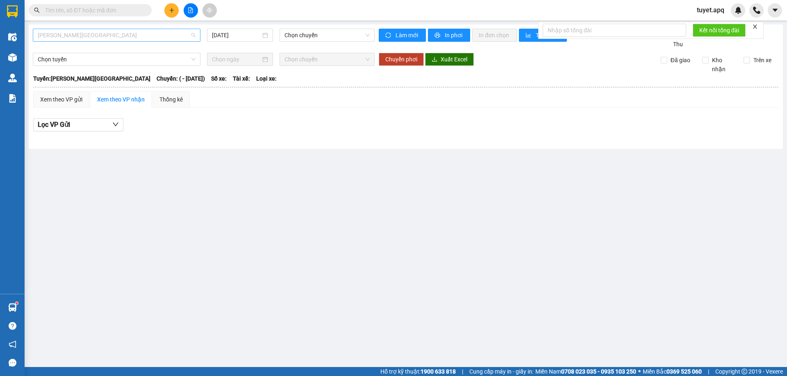
click at [156, 36] on span "[PERSON_NAME][GEOGRAPHIC_DATA]" at bounding box center [117, 35] width 158 height 12
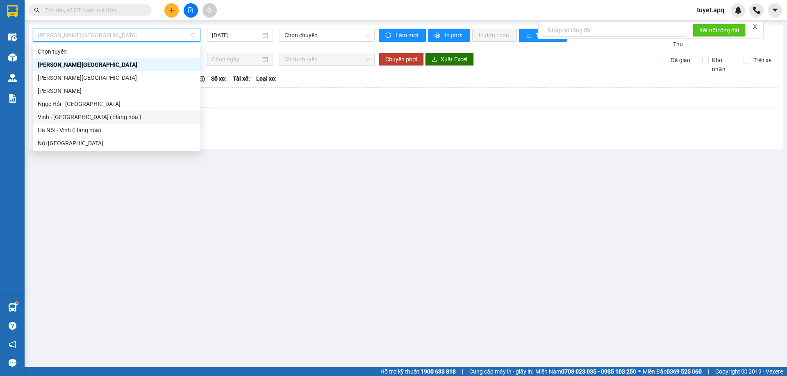
click at [131, 120] on div "Vinh - [GEOGRAPHIC_DATA] ( Hàng hóa )" at bounding box center [117, 117] width 158 height 9
type input "[DATE]"
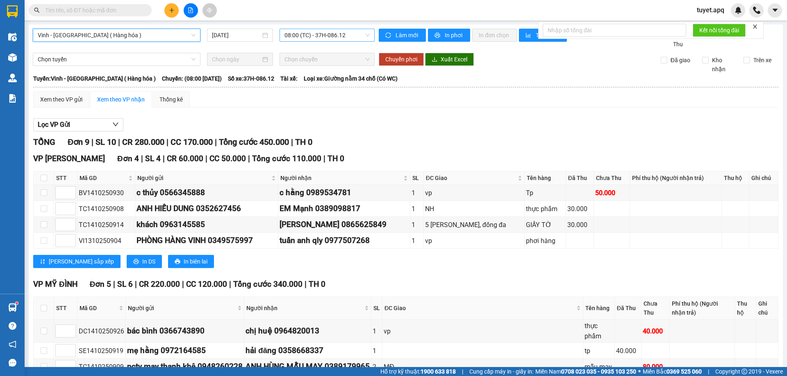
click at [363, 36] on span "08:00 (TC) - 37H-086.12" at bounding box center [326, 35] width 85 height 12
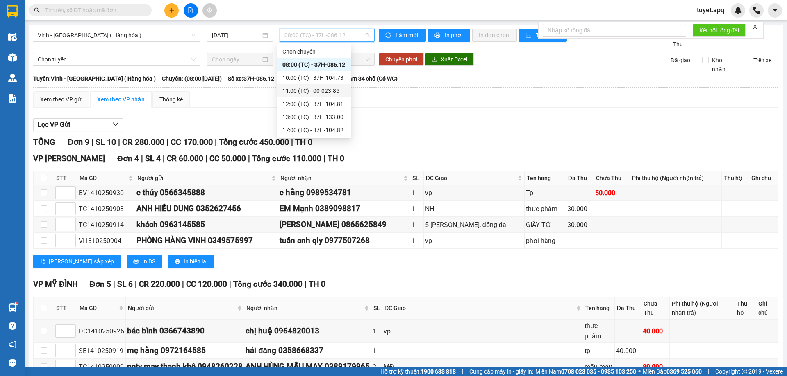
click at [331, 93] on div "11:00 (TC) - 00-023.85" at bounding box center [314, 90] width 64 height 9
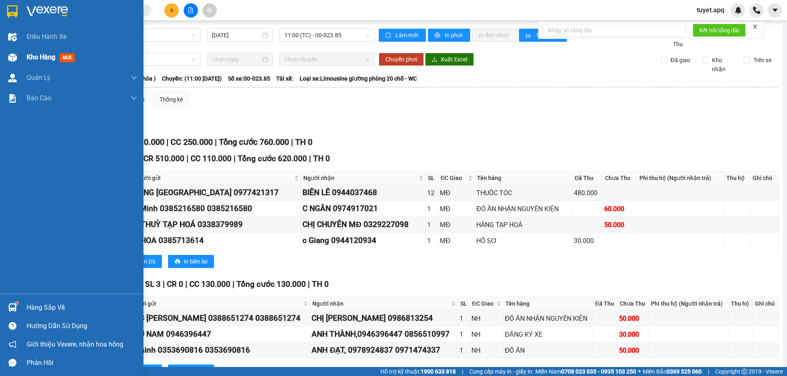
click at [14, 56] on img at bounding box center [12, 57] width 9 height 9
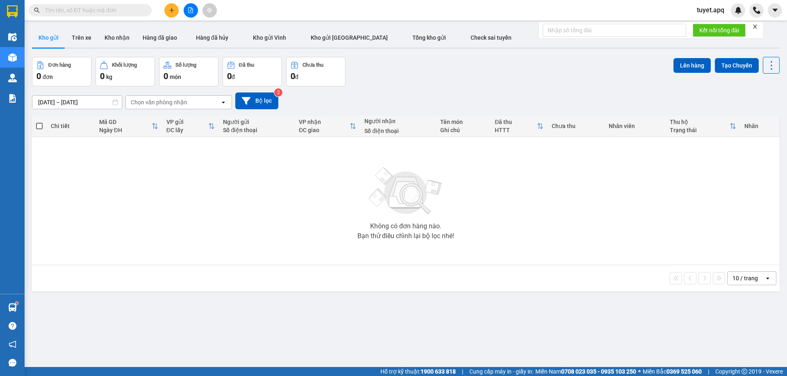
click at [117, 9] on input "text" at bounding box center [93, 10] width 97 height 9
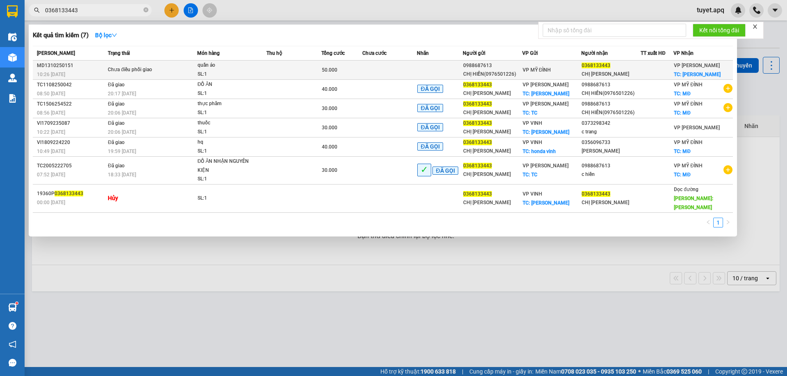
type input "0368133443"
click at [241, 70] on div "SL: 1" at bounding box center [227, 74] width 61 height 9
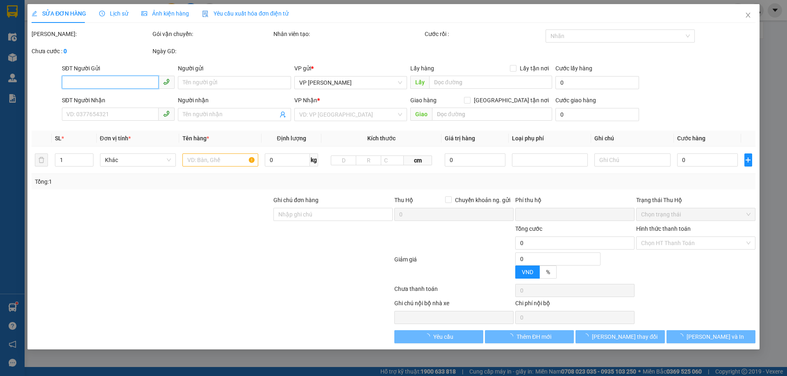
type input "0988687613"
type input "CHỊ HIỀN(0976501226)"
type input "0368133443"
type input "CHỊ [PERSON_NAME]"
checkbox input "true"
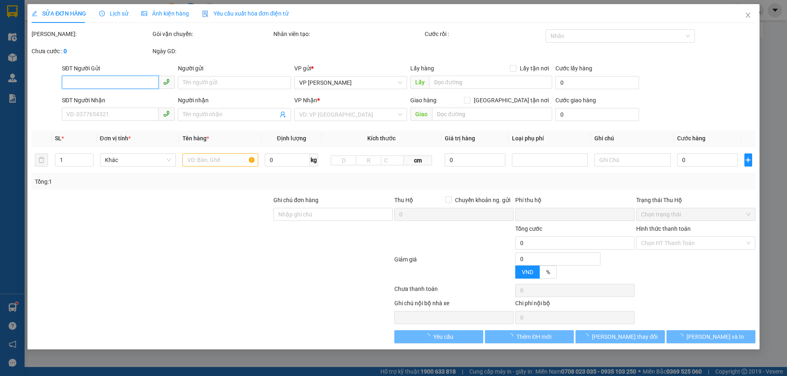
type input "THANH CHƯƠNG"
type input "0"
type input "50.000"
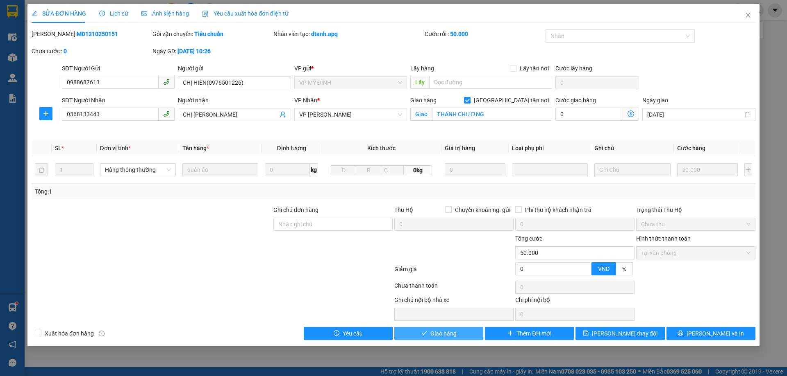
click at [450, 331] on span "Giao hàng" at bounding box center [443, 333] width 26 height 9
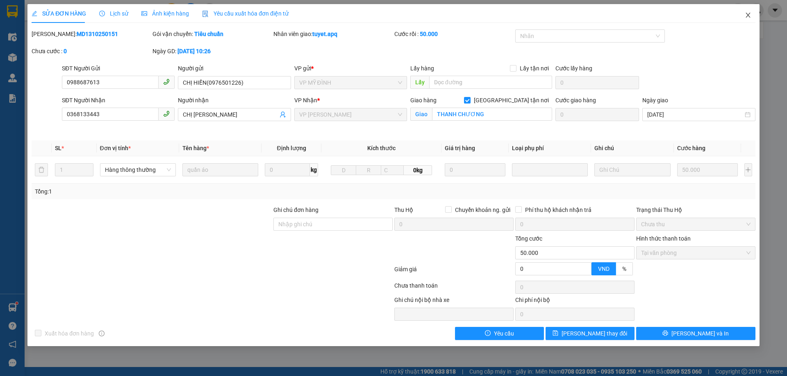
click at [748, 16] on icon "close" at bounding box center [747, 15] width 7 height 7
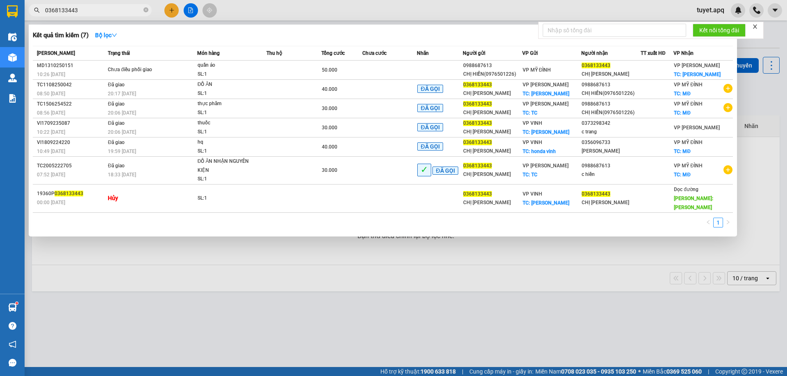
click at [94, 11] on input "0368133443" at bounding box center [93, 10] width 97 height 9
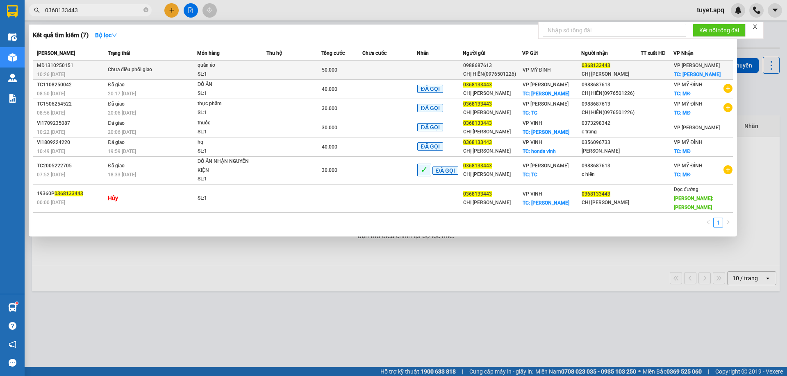
click at [247, 68] on div "quần áo" at bounding box center [227, 65] width 61 height 9
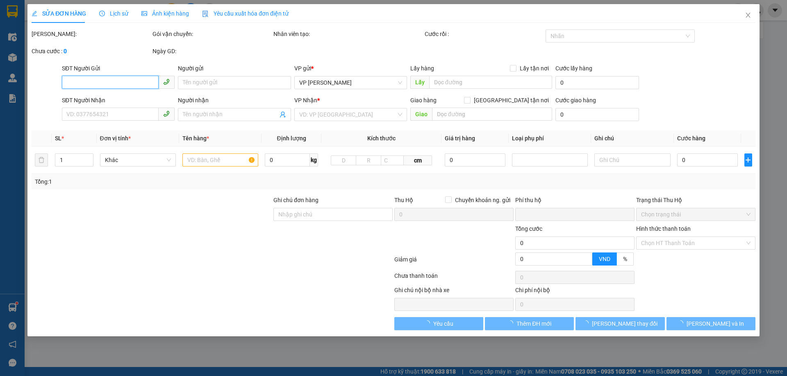
type input "0988687613"
type input "CHỊ HIỀN(0976501226)"
type input "0368133443"
type input "CHỊ [PERSON_NAME]"
checkbox input "true"
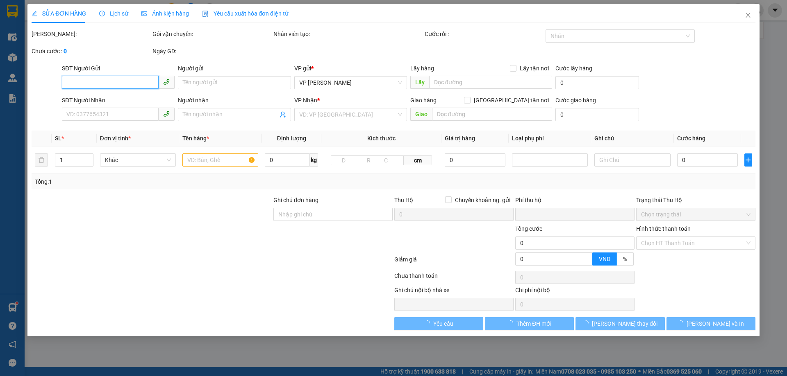
type input "THANH CHƯƠNG"
type input "0"
type input "50.000"
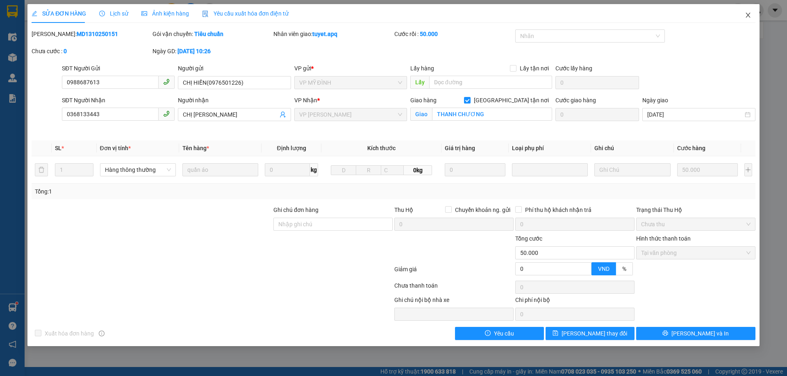
click at [740, 16] on span "Close" at bounding box center [747, 15] width 23 height 23
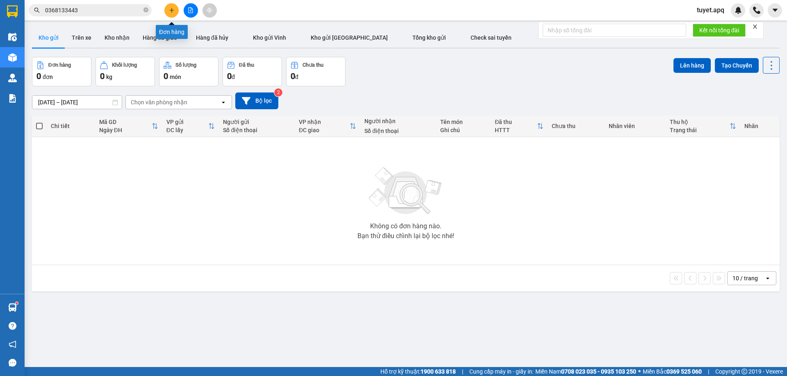
click at [171, 9] on icon "plus" at bounding box center [172, 10] width 6 height 6
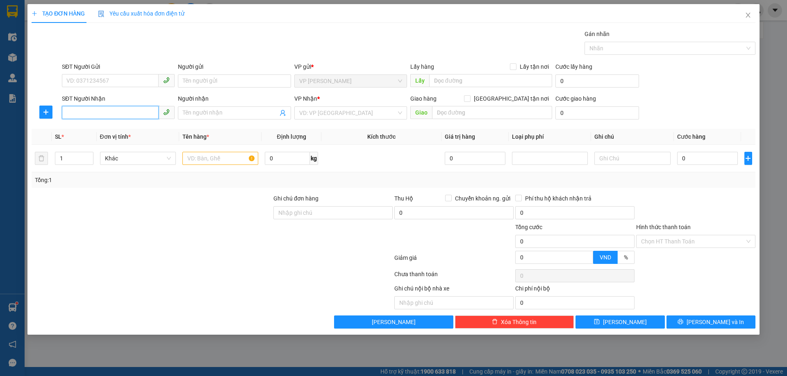
click at [139, 112] on input "SĐT Người Nhận" at bounding box center [110, 112] width 97 height 13
click at [138, 113] on input "SĐT Người Nhận" at bounding box center [110, 112] width 97 height 13
type input "0359829410"
click at [133, 129] on div "0359829410 - C TRANG" at bounding box center [118, 129] width 103 height 9
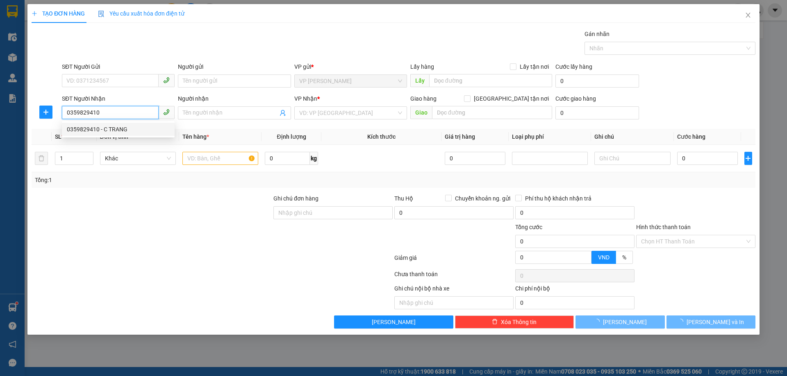
type input "C TRANG"
checkbox input "true"
type input "MĐ"
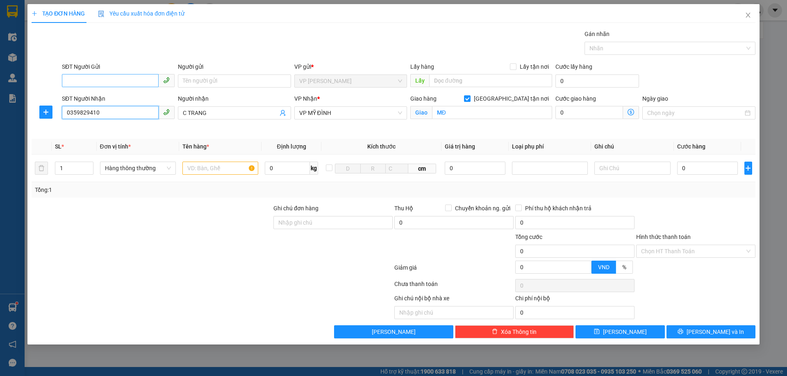
type input "0359829410"
click at [98, 82] on input "SĐT Người Gửi" at bounding box center [110, 80] width 97 height 13
type input "0963986438"
click at [105, 93] on div "0963986438 - chú Trung" at bounding box center [118, 97] width 103 height 9
type input "chú Trung"
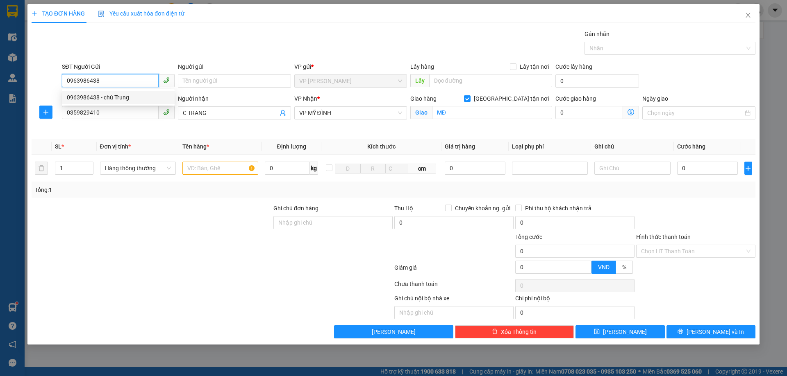
checkbox input "true"
type input "TC"
drag, startPoint x: 104, startPoint y: 80, endPoint x: 0, endPoint y: 117, distance: 110.4
click at [0, 117] on div "TẠO ĐƠN HÀNG Yêu cầu xuất hóa đơn điện tử Transit Pickup Surcharge Ids Transit …" at bounding box center [393, 188] width 787 height 376
type input "0963986438"
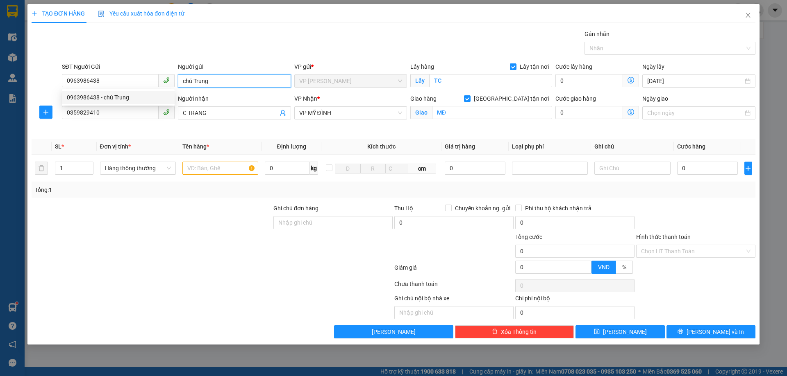
click at [221, 83] on input "chú Trung" at bounding box center [234, 81] width 113 height 13
paste input "0963986438"
type input "chú Trung 0963986438"
click at [218, 166] on input "text" at bounding box center [220, 168] width 76 height 13
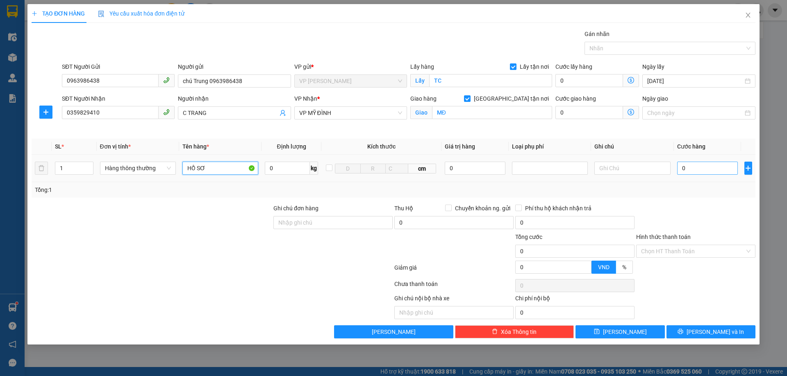
type input "HỒ SƠ"
click at [691, 171] on input "0" at bounding box center [707, 168] width 61 height 13
type input "3"
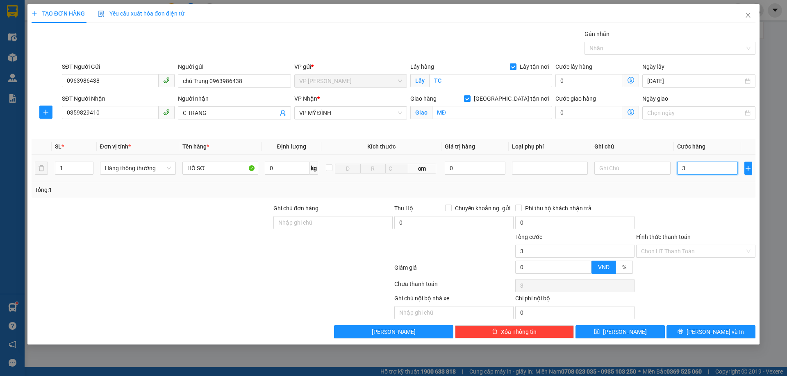
type input "30"
type input "300"
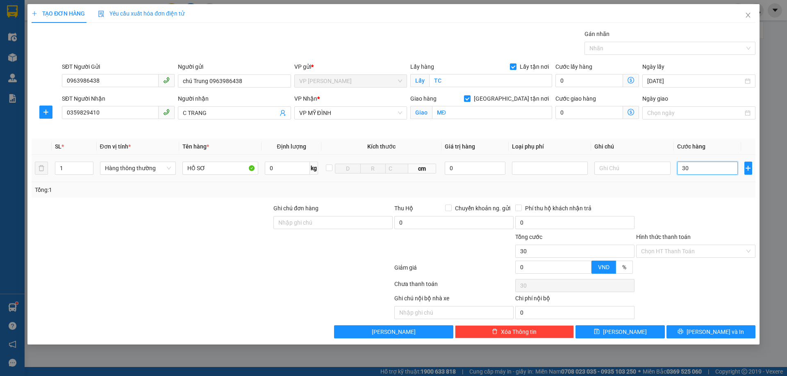
type input "300"
type input "3.000"
type input "30.000"
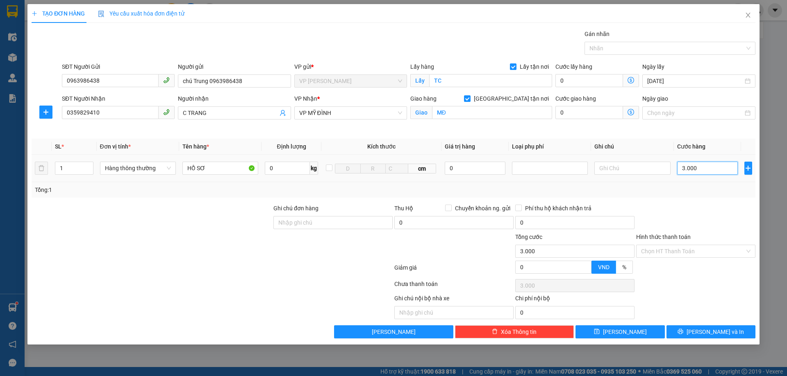
type input "30.000"
click at [696, 246] on input "Hình thức thanh toán" at bounding box center [693, 251] width 104 height 12
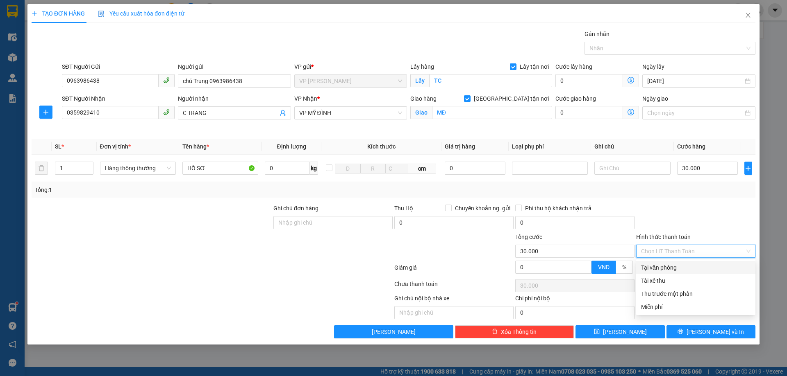
click at [685, 267] on div "Tại văn phòng" at bounding box center [695, 267] width 109 height 9
type input "0"
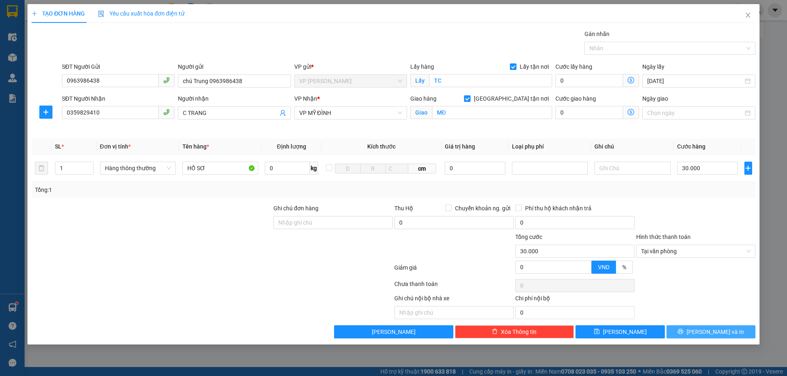
click at [692, 330] on button "[PERSON_NAME] và In" at bounding box center [710, 332] width 89 height 13
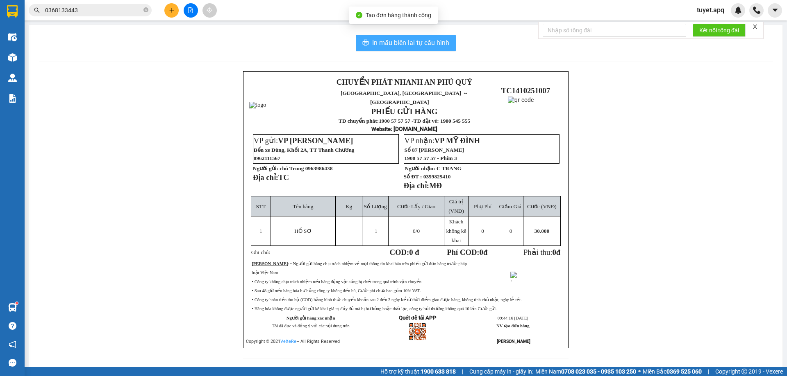
click at [372, 43] on span "In mẫu biên lai tự cấu hình" at bounding box center [410, 43] width 77 height 10
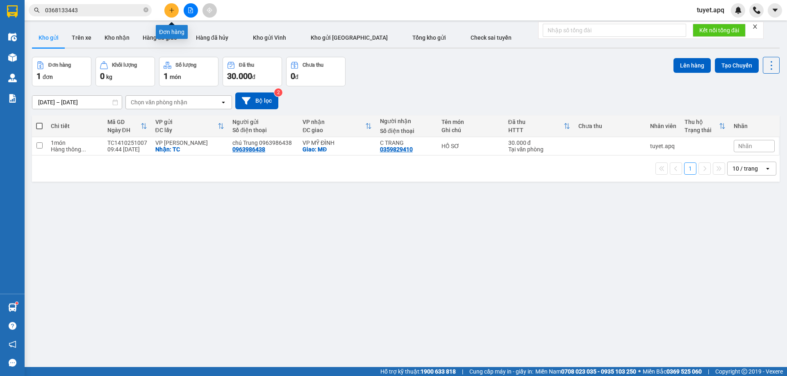
click at [170, 10] on icon "plus" at bounding box center [171, 10] width 5 height 0
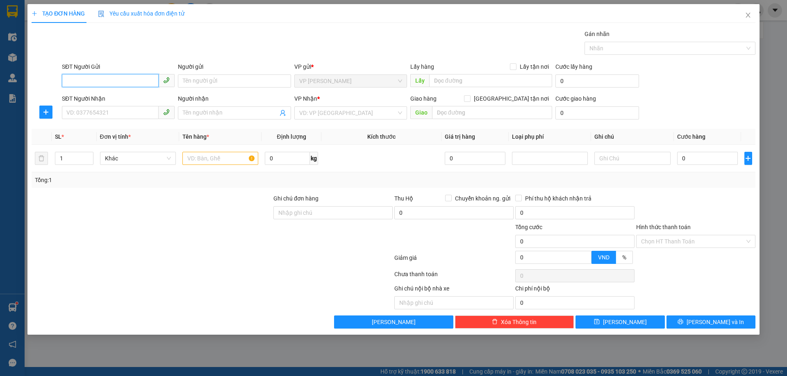
click at [90, 82] on input "SĐT Người Gửi" at bounding box center [110, 80] width 97 height 13
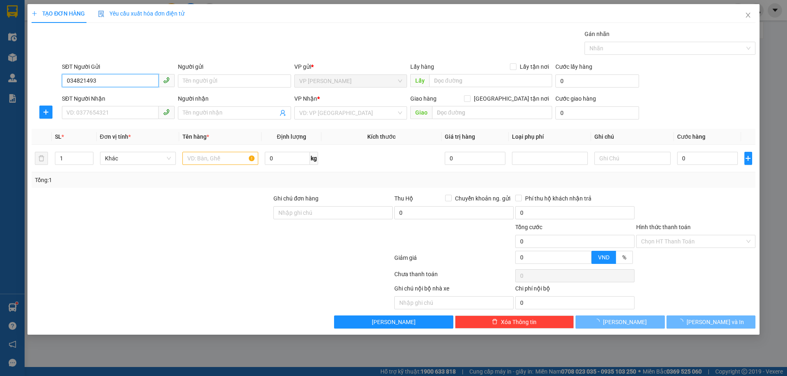
type input "0348214937"
click at [110, 102] on div "0348214937 - [PERSON_NAME]" at bounding box center [118, 97] width 103 height 9
type input "C [PERSON_NAME]"
checkbox input "true"
type input "TC"
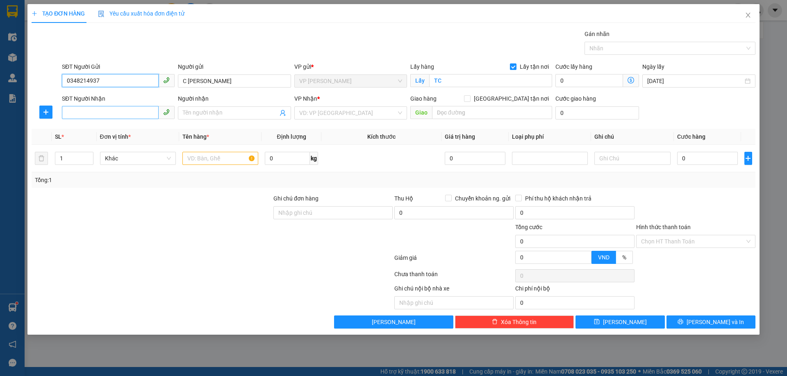
type input "0348214937"
click at [112, 111] on input "SĐT Người Nhận" at bounding box center [110, 112] width 97 height 13
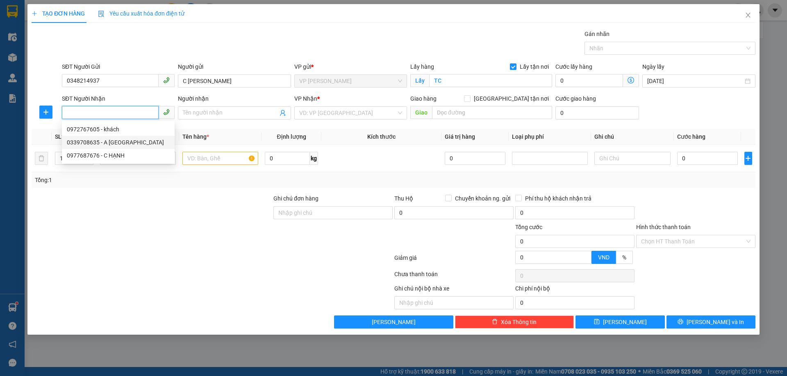
click at [120, 145] on div "0339708635 - A [GEOGRAPHIC_DATA]" at bounding box center [118, 142] width 103 height 9
type input "0339708635"
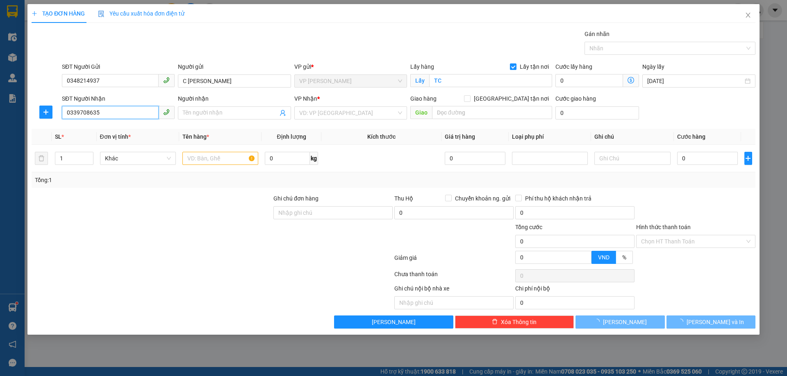
type input "A [GEOGRAPHIC_DATA]"
checkbox input "true"
type input "MĐ"
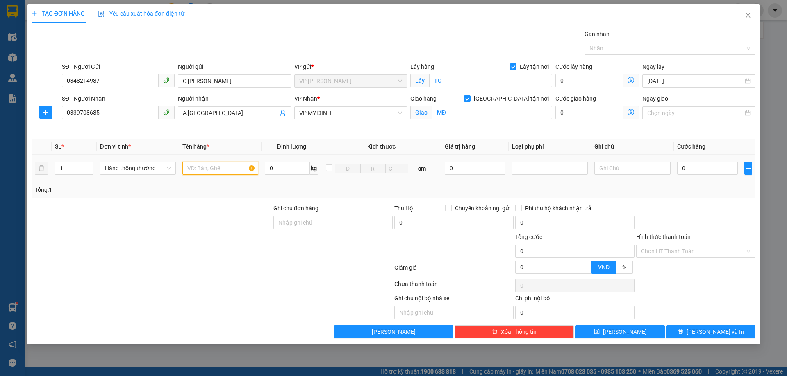
click at [202, 169] on input "text" at bounding box center [220, 168] width 76 height 13
type input "D"
type input "ĐỒ ĂN"
click at [701, 163] on input "0" at bounding box center [707, 168] width 61 height 13
type input "4"
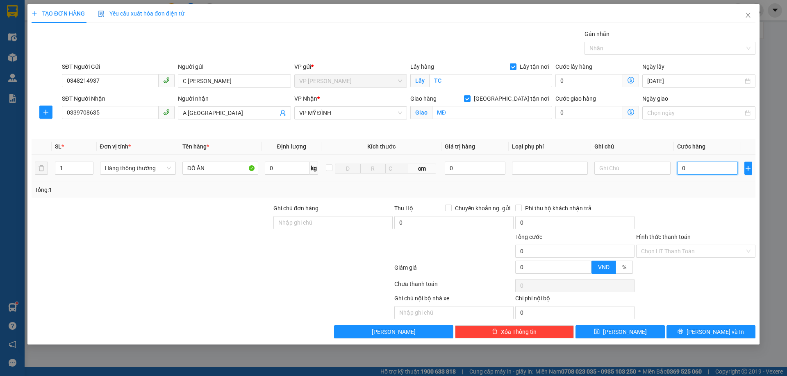
type input "4"
type input "40"
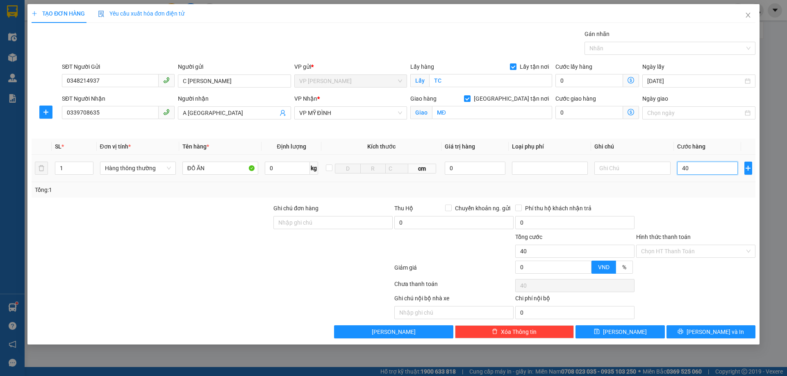
type input "400"
type input "4.000"
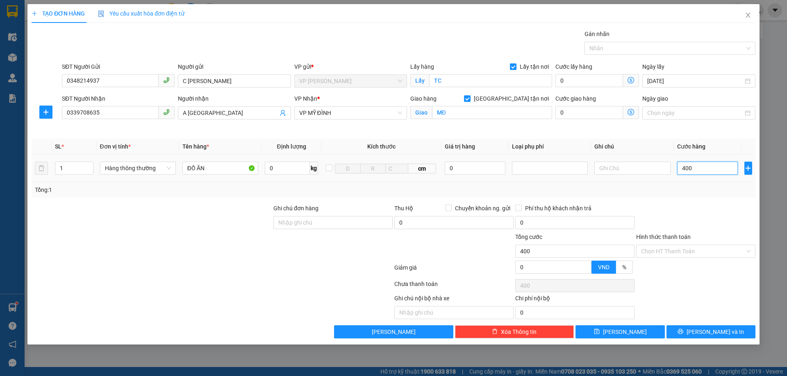
type input "4.000"
type input "40.000"
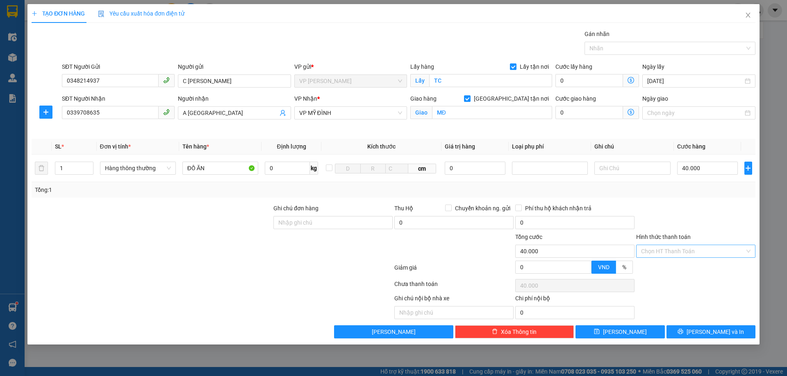
click at [676, 250] on input "Hình thức thanh toán" at bounding box center [693, 251] width 104 height 12
click at [687, 269] on div "Tại văn phòng" at bounding box center [695, 267] width 109 height 9
type input "0"
click at [701, 329] on button "[PERSON_NAME] và In" at bounding box center [710, 332] width 89 height 13
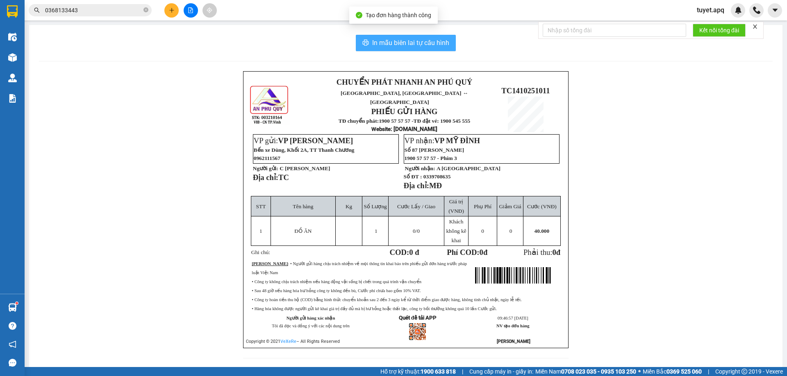
click at [386, 42] on span "In mẫu biên lai tự cấu hình" at bounding box center [410, 43] width 77 height 10
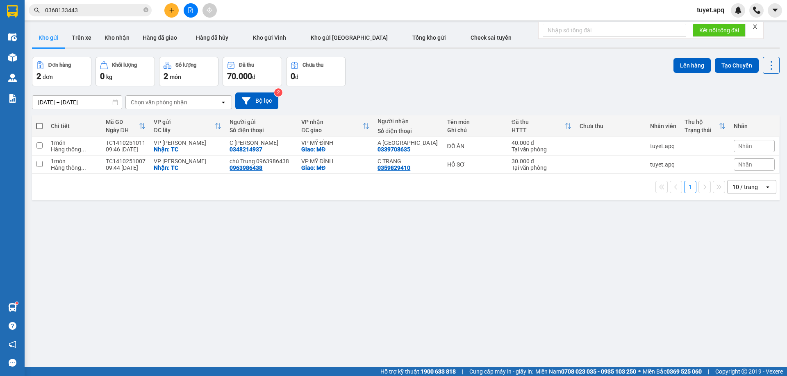
click at [38, 123] on span at bounding box center [39, 126] width 7 height 7
click at [39, 122] on input "checkbox" at bounding box center [39, 122] width 0 height 0
checkbox input "true"
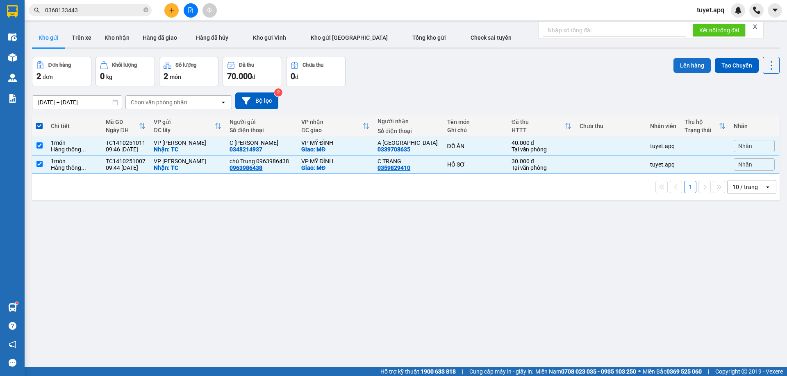
click at [681, 66] on button "Lên hàng" at bounding box center [691, 65] width 37 height 15
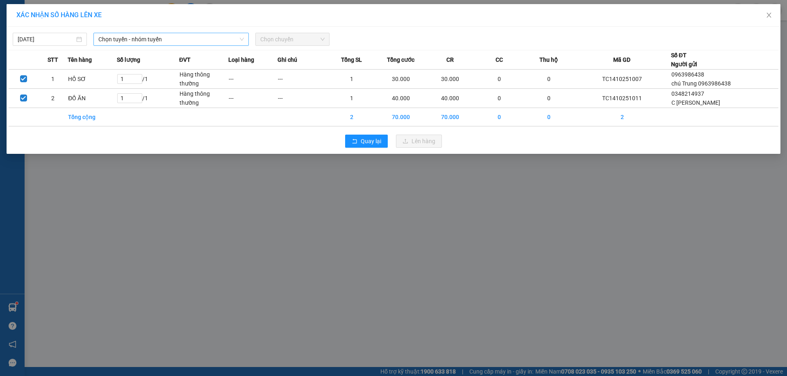
click at [145, 37] on span "Chọn tuyến - nhóm tuyến" at bounding box center [170, 39] width 145 height 12
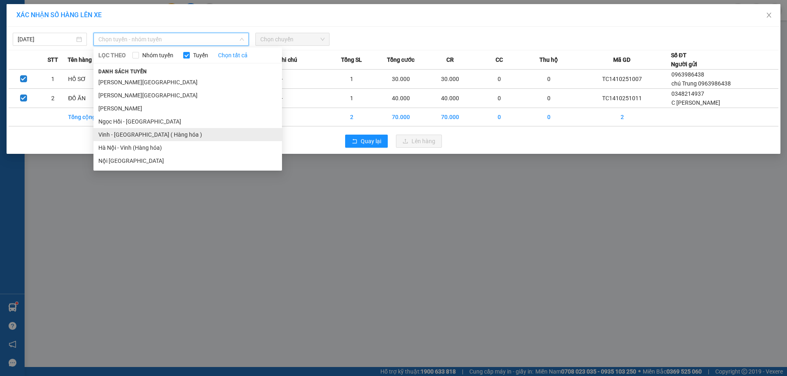
click at [165, 136] on li "Vinh - [GEOGRAPHIC_DATA] ( Hàng hóa )" at bounding box center [187, 134] width 188 height 13
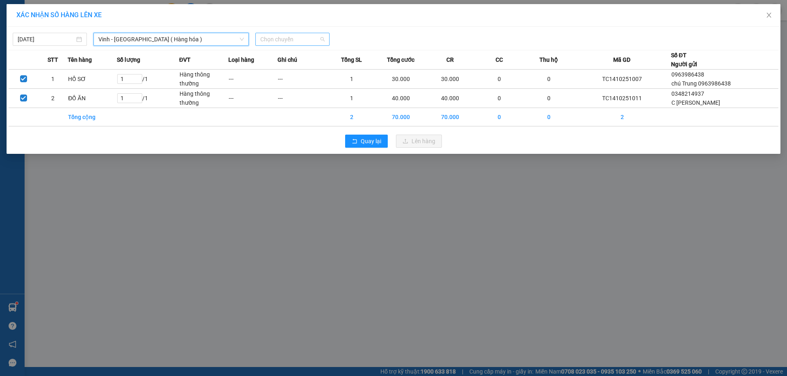
click at [304, 38] on span "Chọn chuyến" at bounding box center [292, 39] width 64 height 12
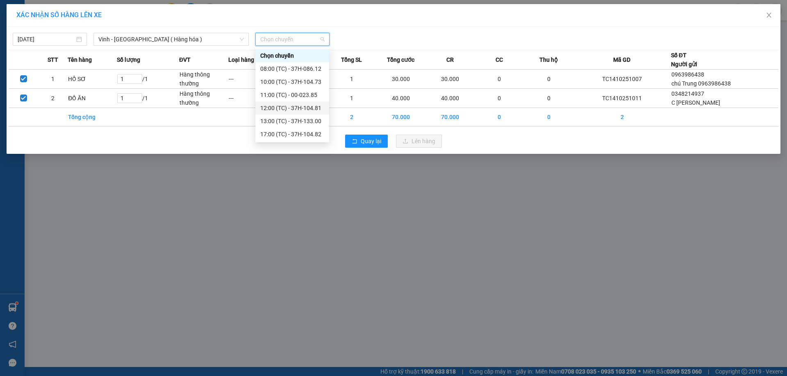
click at [315, 109] on div "12:00 (TC) - 37H-104.81" at bounding box center [292, 108] width 64 height 9
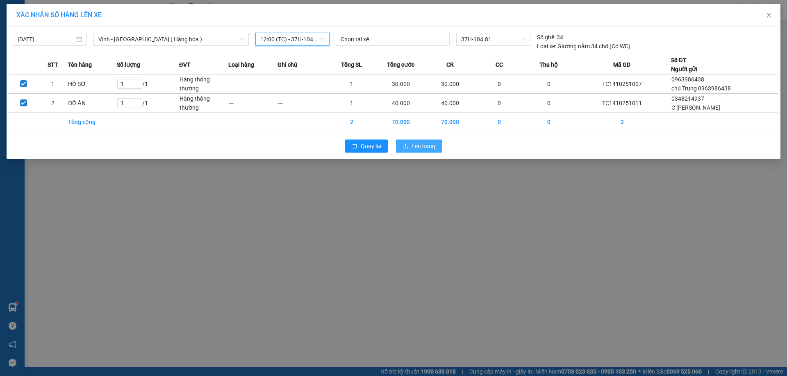
click at [431, 146] on span "Lên hàng" at bounding box center [423, 146] width 24 height 9
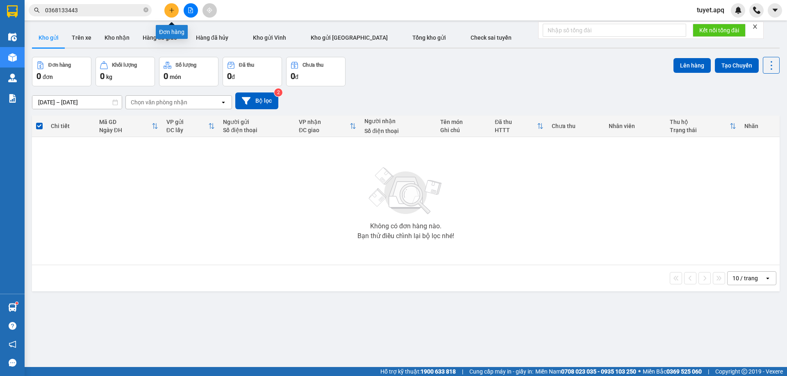
click at [170, 11] on icon "plus" at bounding box center [172, 10] width 6 height 6
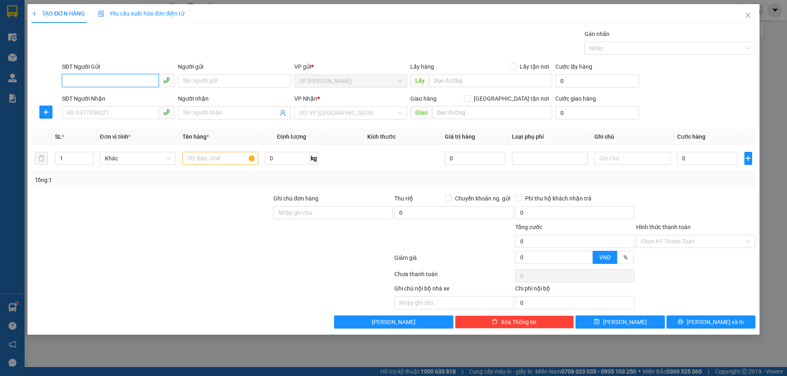
click at [116, 81] on input "SĐT Người Gửi" at bounding box center [110, 80] width 97 height 13
click at [102, 79] on input "0983933" at bounding box center [110, 80] width 97 height 13
click at [79, 82] on input "0983933098" at bounding box center [110, 80] width 97 height 13
click at [82, 80] on input "0983933098" at bounding box center [110, 80] width 97 height 13
type input "0983833098"
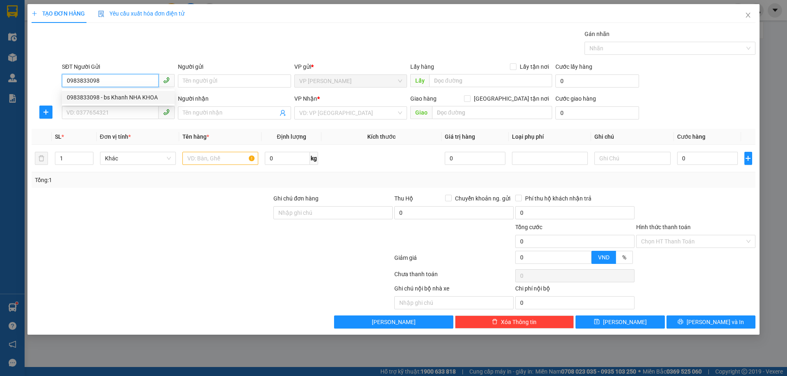
click at [128, 95] on div "0983833098 - bs Khanh NHA KHOA" at bounding box center [118, 97] width 103 height 9
type input "bs Khanh NHA KHOA"
checkbox input "true"
type input "TC"
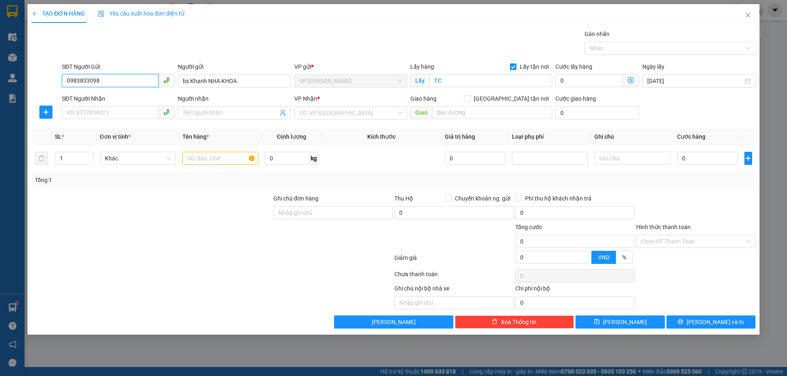
type input "0983833098"
click at [143, 110] on input "SĐT Người Nhận" at bounding box center [110, 112] width 97 height 13
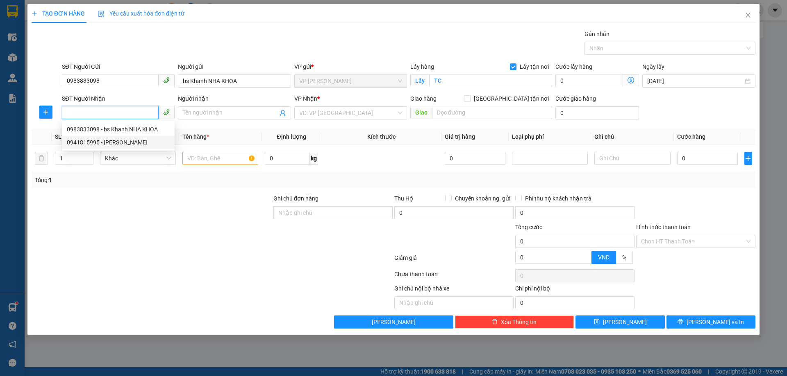
click at [116, 143] on div "0941815995 - [PERSON_NAME]" at bounding box center [118, 142] width 103 height 9
type input "0941815995"
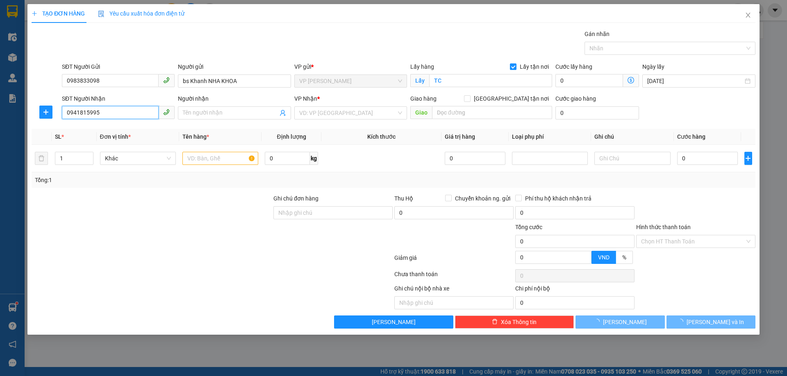
type input "LABO [PERSON_NAME]"
checkbox input "true"
type input "NH"
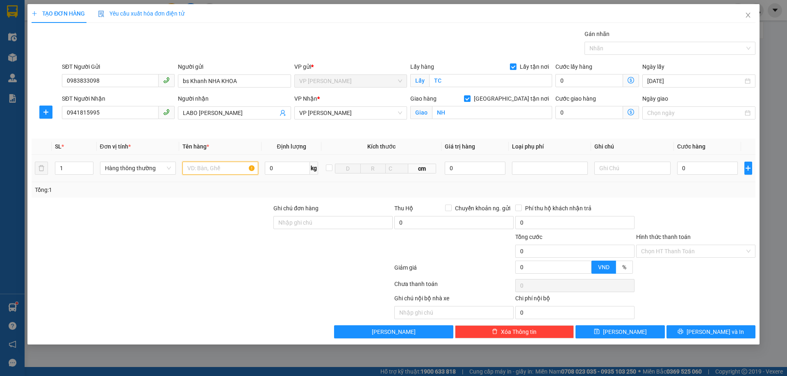
click at [223, 172] on input "text" at bounding box center [220, 168] width 76 height 13
type input "MẪU RĂNG"
click at [693, 169] on input "0" at bounding box center [707, 168] width 61 height 13
type input "3"
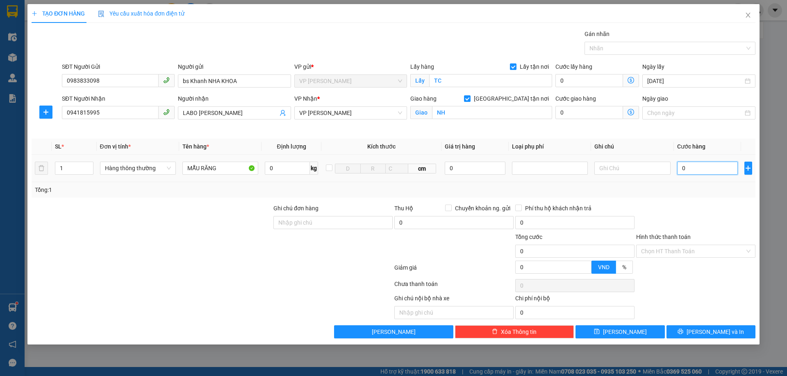
type input "3"
type input "30"
type input "300"
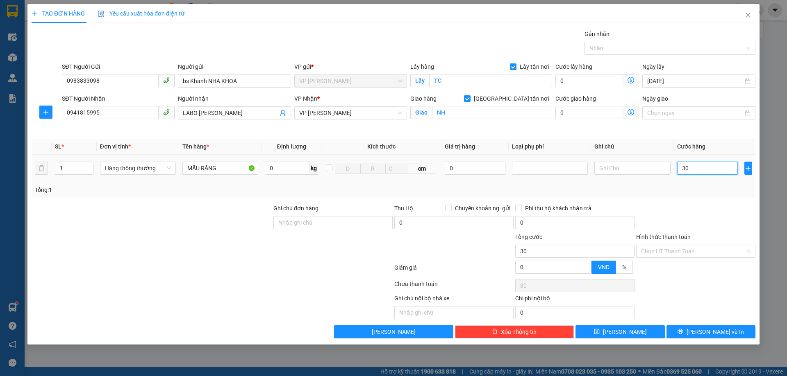
type input "300"
type input "3.000"
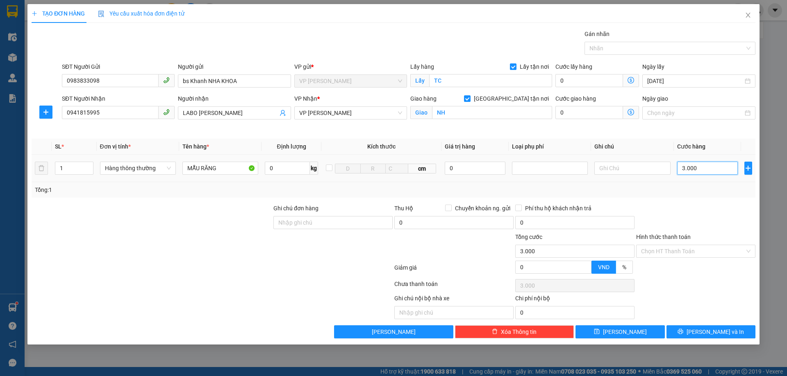
type input "30.000"
click at [685, 251] on input "Hình thức thanh toán" at bounding box center [693, 251] width 104 height 12
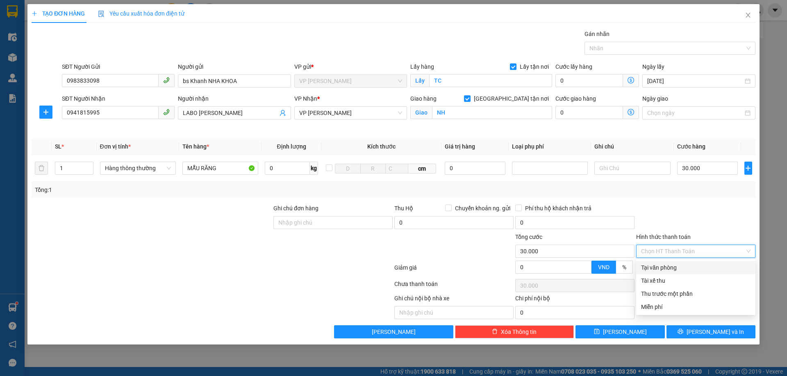
click at [687, 267] on div "Tại văn phòng" at bounding box center [695, 267] width 109 height 9
type input "0"
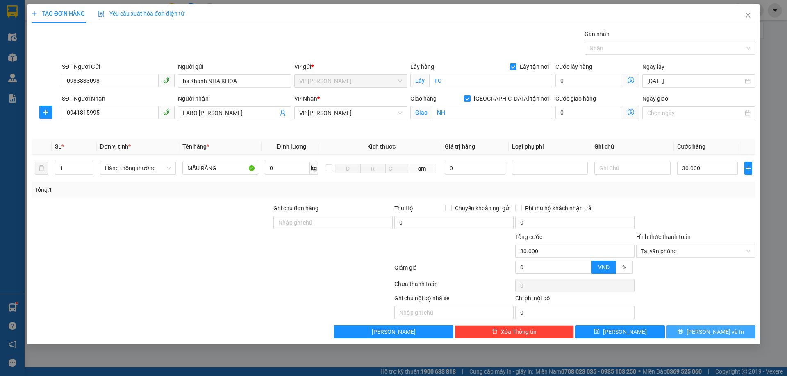
click at [701, 335] on button "[PERSON_NAME] và In" at bounding box center [710, 332] width 89 height 13
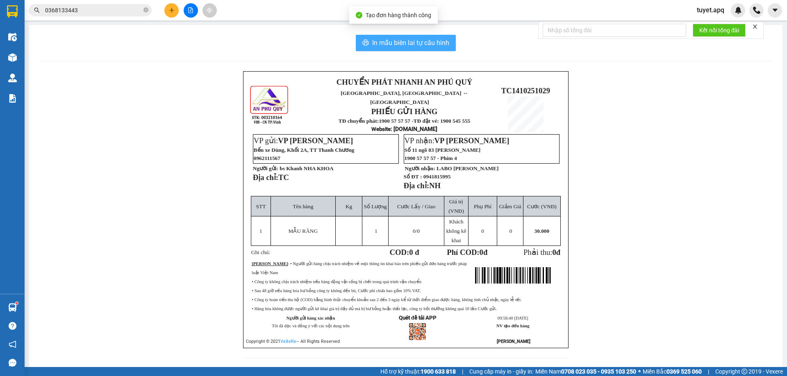
click at [381, 44] on span "In mẫu biên lai tự cấu hình" at bounding box center [410, 43] width 77 height 10
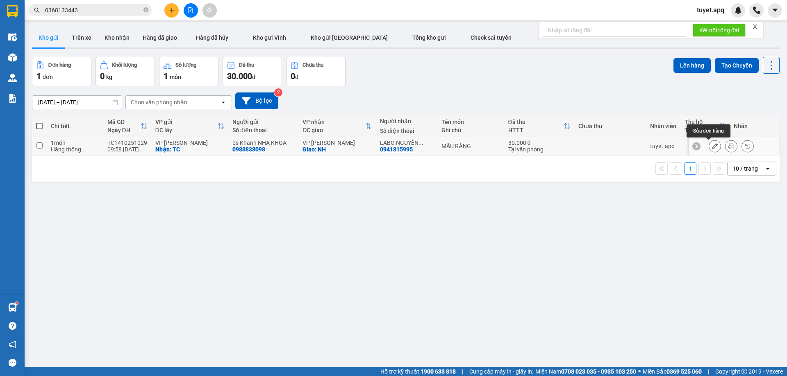
click at [712, 147] on icon at bounding box center [715, 146] width 6 height 6
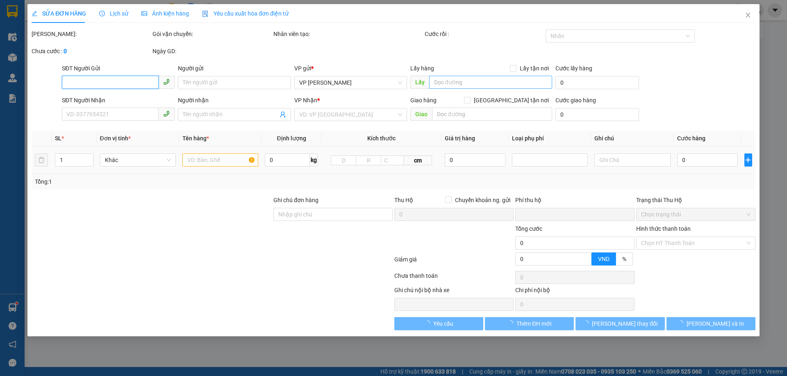
type input "0983833098"
type input "bs Khanh NHA KHOA"
checkbox input "true"
type input "TC"
type input "0941815995"
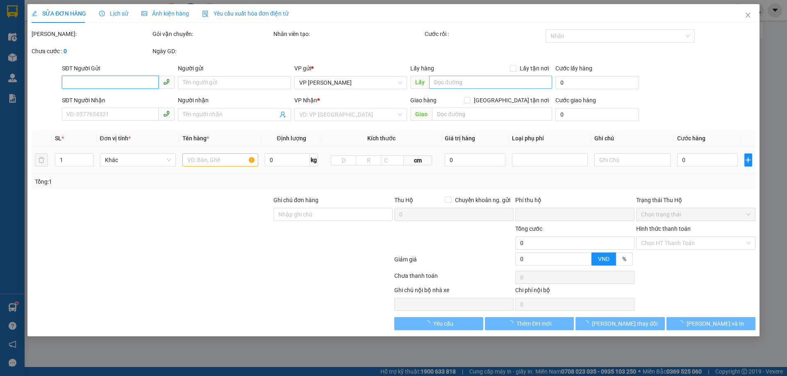
type input "LABO [PERSON_NAME]"
checkbox input "true"
type input "NH"
type input "0"
type input "30.000"
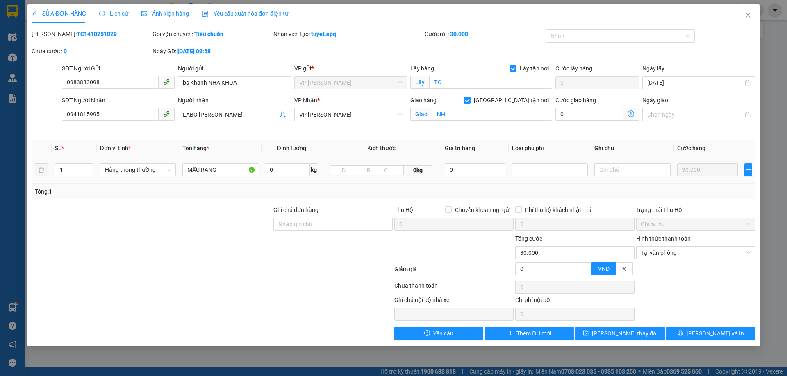
click at [511, 67] on div "Lấy hàng Lấy tận nơi" at bounding box center [481, 68] width 142 height 9
click at [512, 70] on input "Lấy tận nơi" at bounding box center [513, 68] width 6 height 6
checkbox input "false"
click at [469, 99] on input "[GEOGRAPHIC_DATA] tận nơi" at bounding box center [467, 100] width 6 height 6
checkbox input "false"
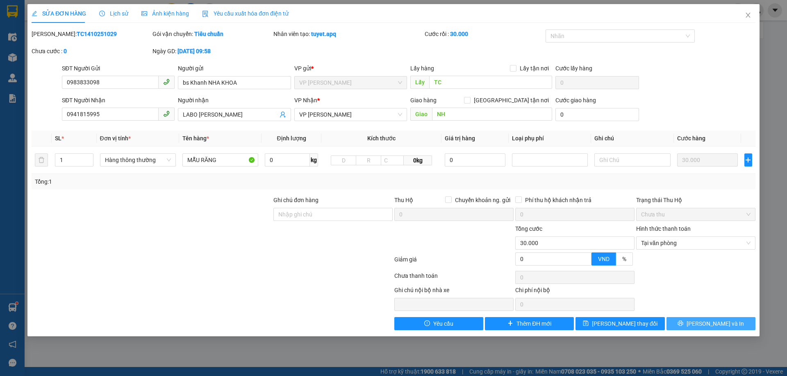
click at [675, 325] on button "[PERSON_NAME] và In" at bounding box center [710, 323] width 89 height 13
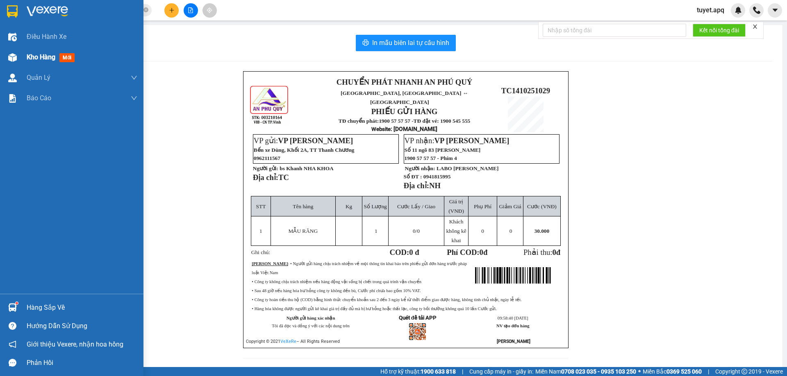
click at [14, 57] on img at bounding box center [12, 57] width 9 height 9
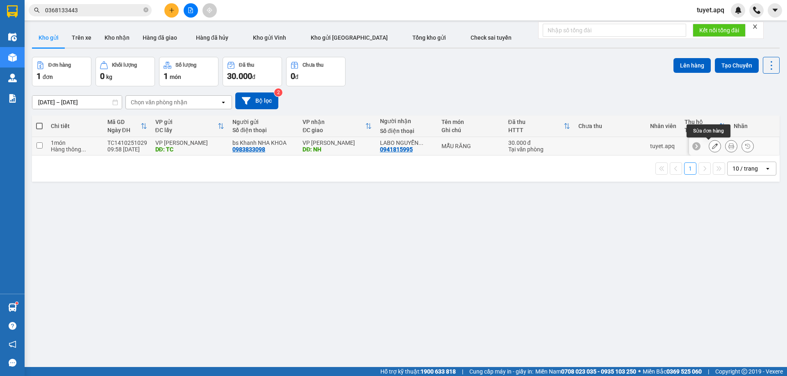
click at [712, 147] on icon at bounding box center [715, 146] width 6 height 6
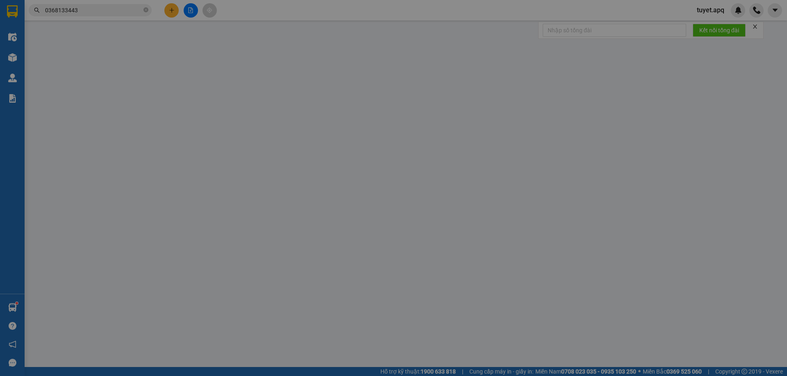
type input "0983833098"
type input "bs Khanh NHA KHOA"
type input "TC"
type input "0941815995"
type input "LABO [PERSON_NAME]"
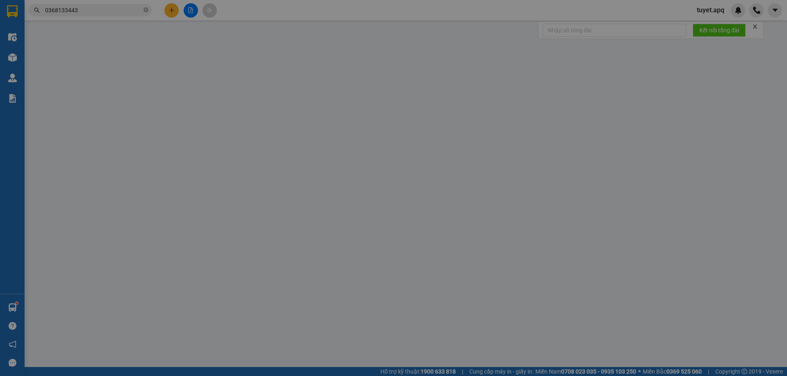
type input "NH"
type input "0"
type input "30.000"
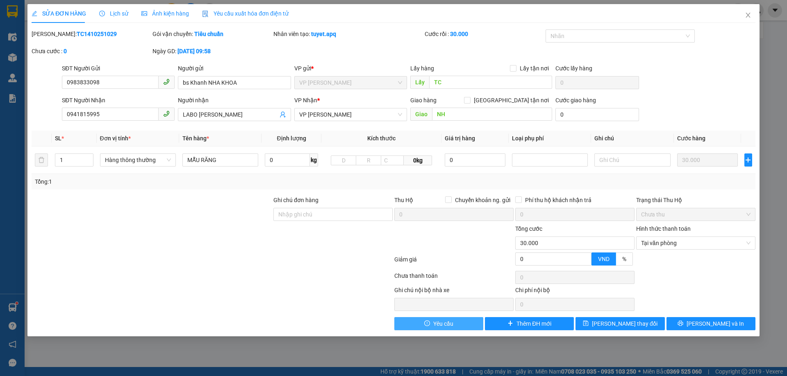
click at [445, 326] on span "Yêu cầu" at bounding box center [443, 324] width 20 height 9
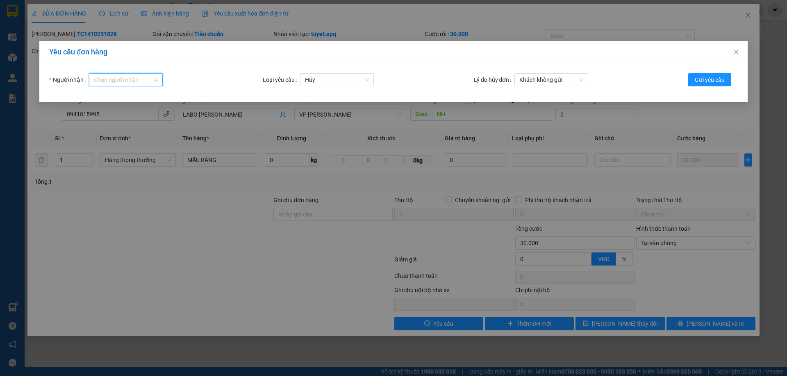
click at [121, 82] on input "Người nhận" at bounding box center [123, 80] width 58 height 12
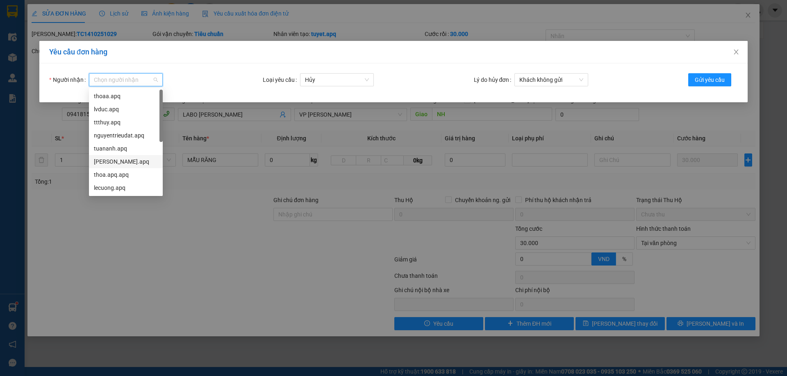
scroll to position [26, 0]
click at [126, 164] on div "lecuong.apq" at bounding box center [126, 161] width 64 height 9
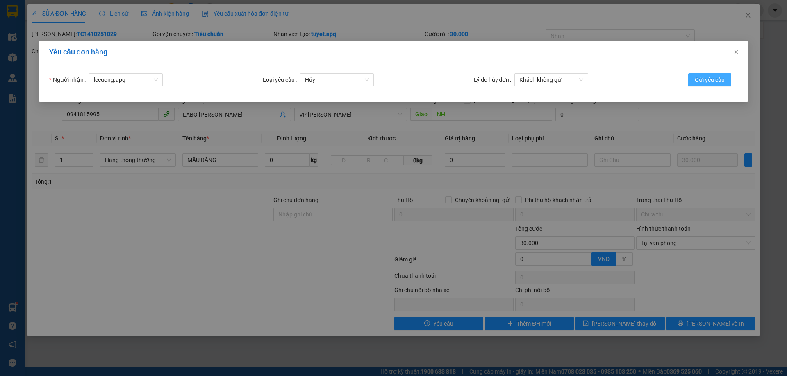
click at [713, 77] on span "Gửi yêu cầu" at bounding box center [709, 79] width 30 height 9
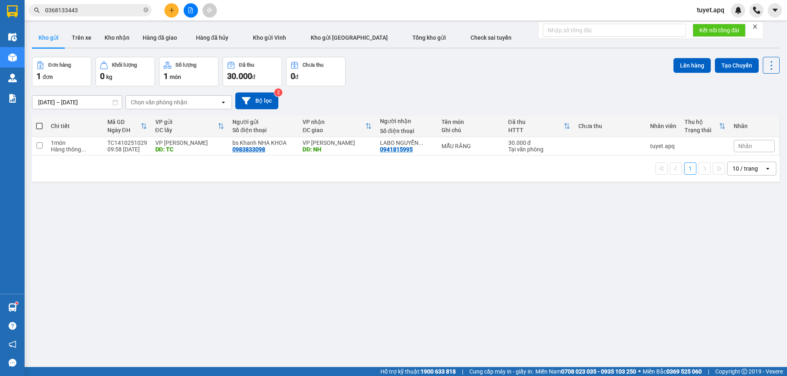
click at [744, 167] on div "10 / trang" at bounding box center [744, 169] width 25 height 8
click at [744, 255] on div "100 / trang" at bounding box center [745, 259] width 49 height 15
